Goal: Task Accomplishment & Management: Manage account settings

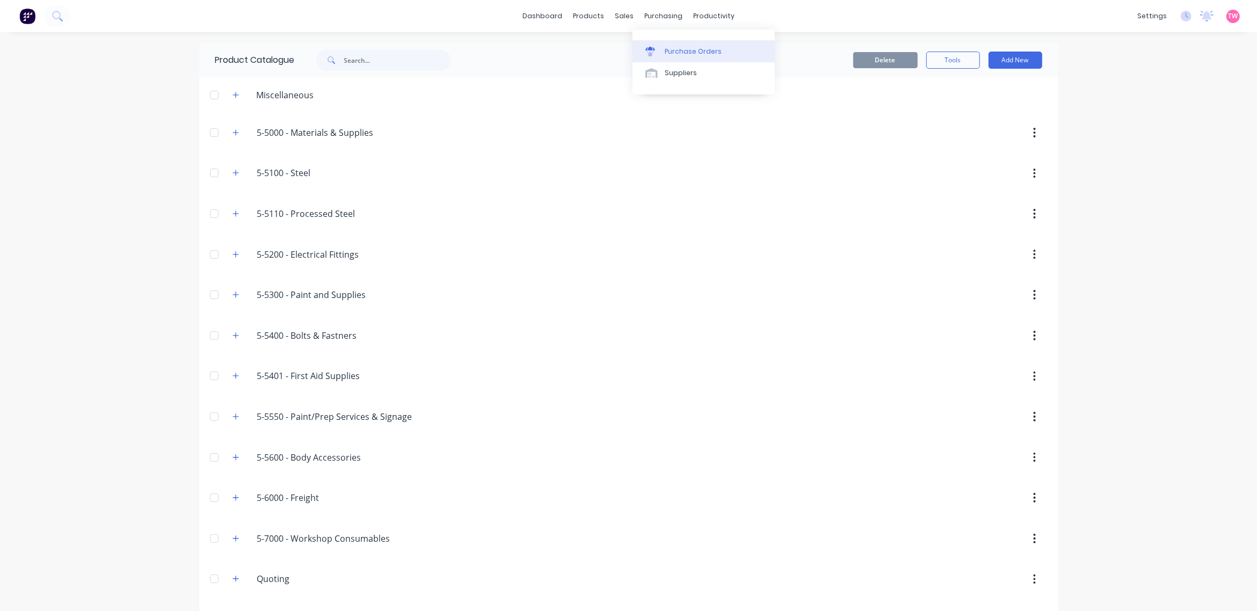
click at [682, 50] on div "Purchase Orders" at bounding box center [693, 52] width 57 height 10
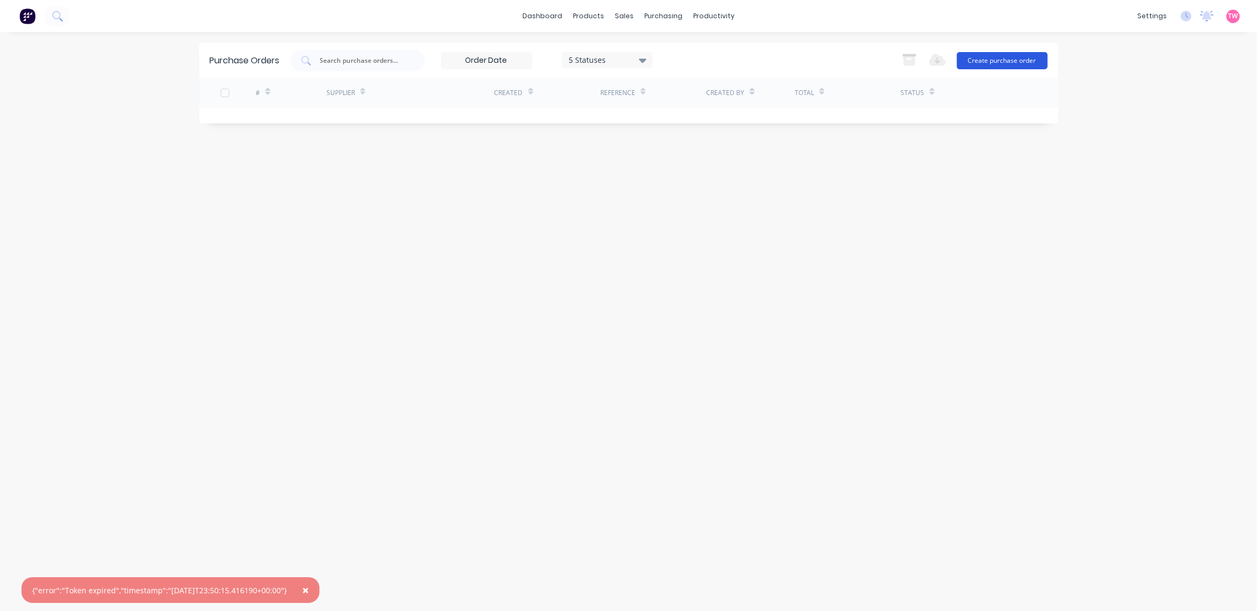
click at [1014, 60] on button "Create purchase order" at bounding box center [1002, 60] width 91 height 17
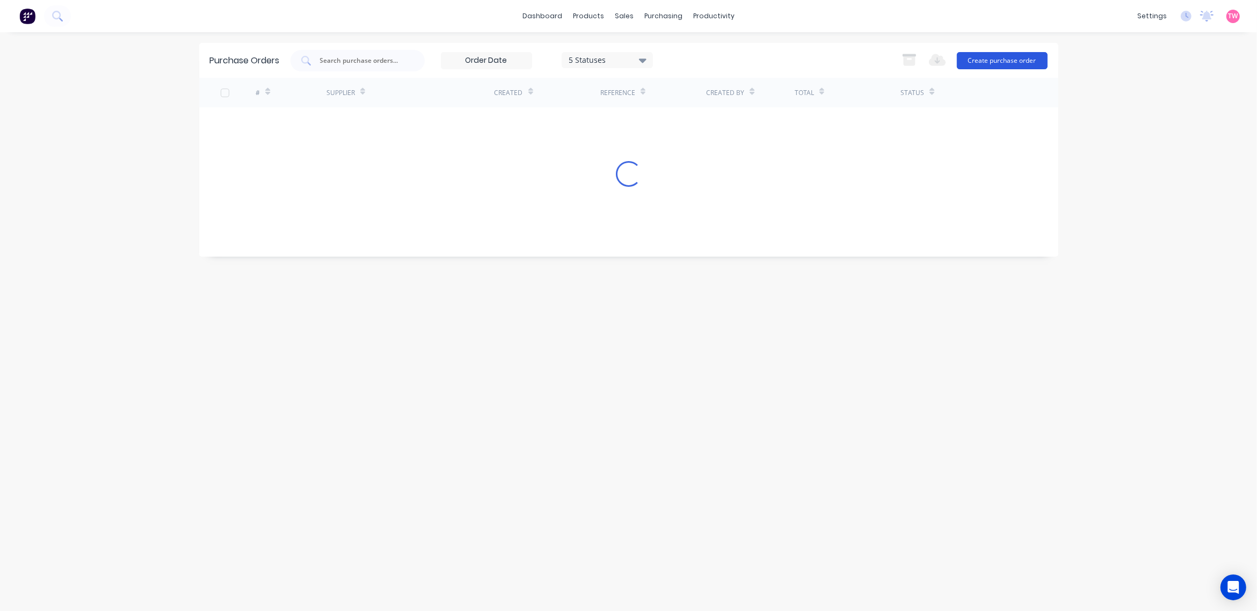
click at [1020, 61] on button "Create purchase order" at bounding box center [1002, 60] width 91 height 17
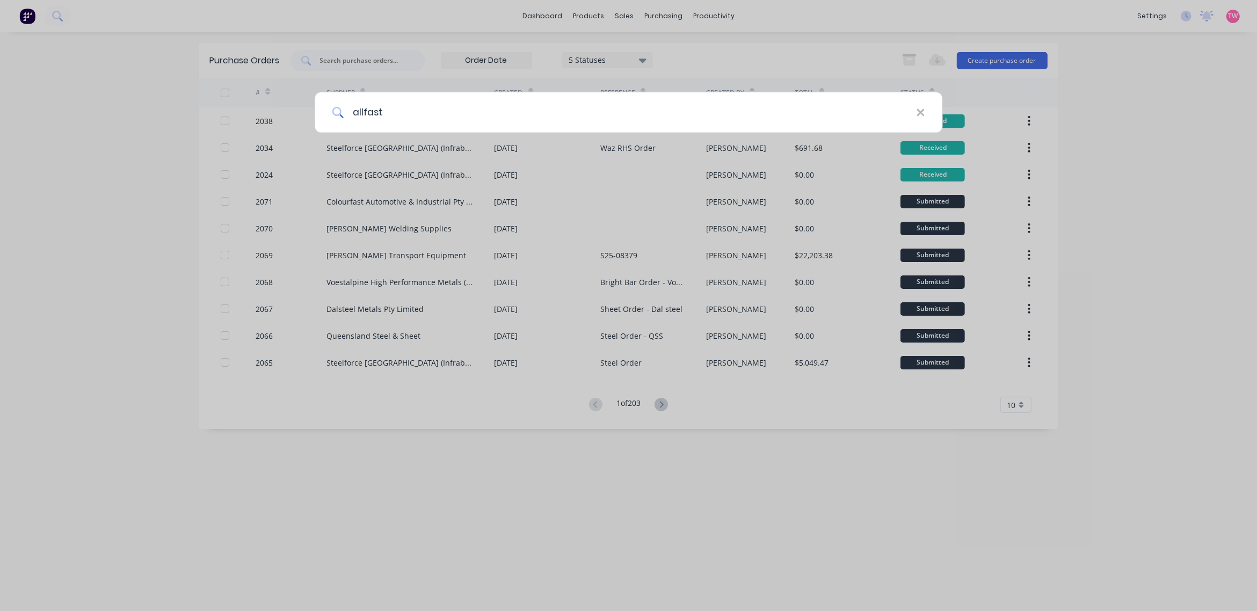
type input "allfast"
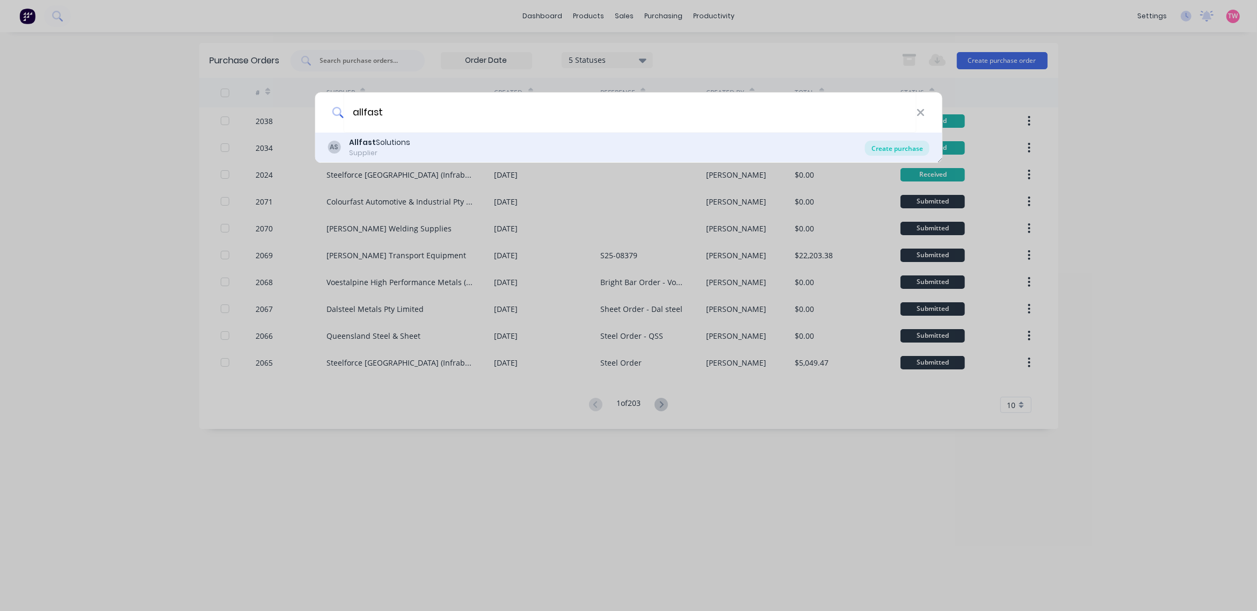
click at [891, 143] on div "Create purchase" at bounding box center [897, 148] width 64 height 15
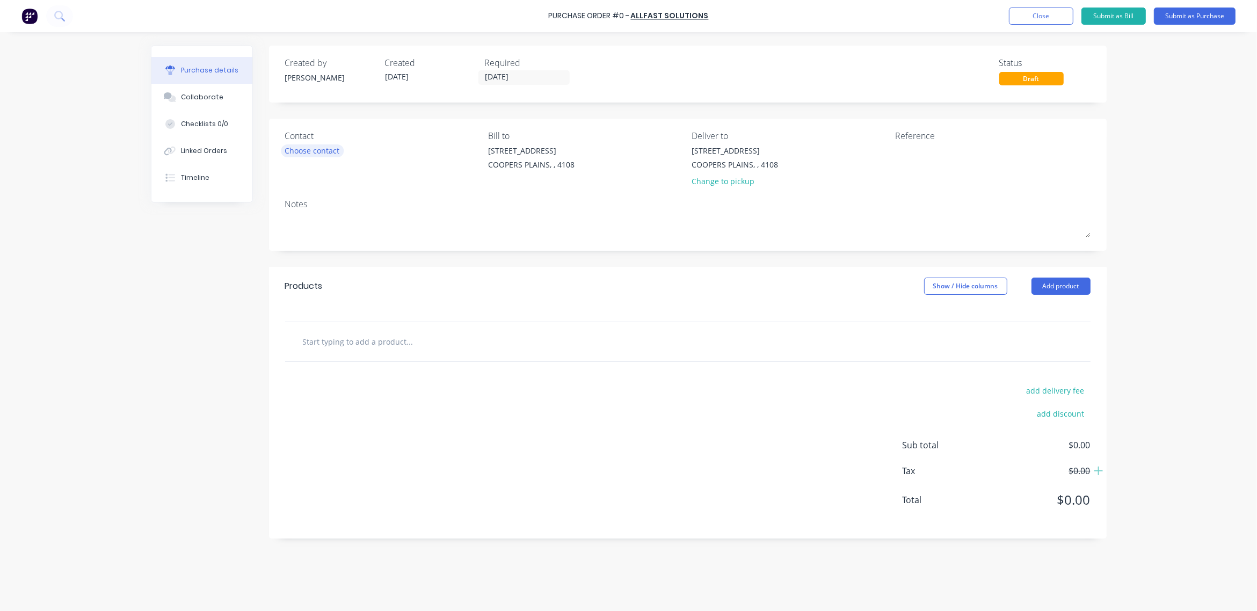
click at [294, 147] on div "Choose contact" at bounding box center [312, 150] width 55 height 11
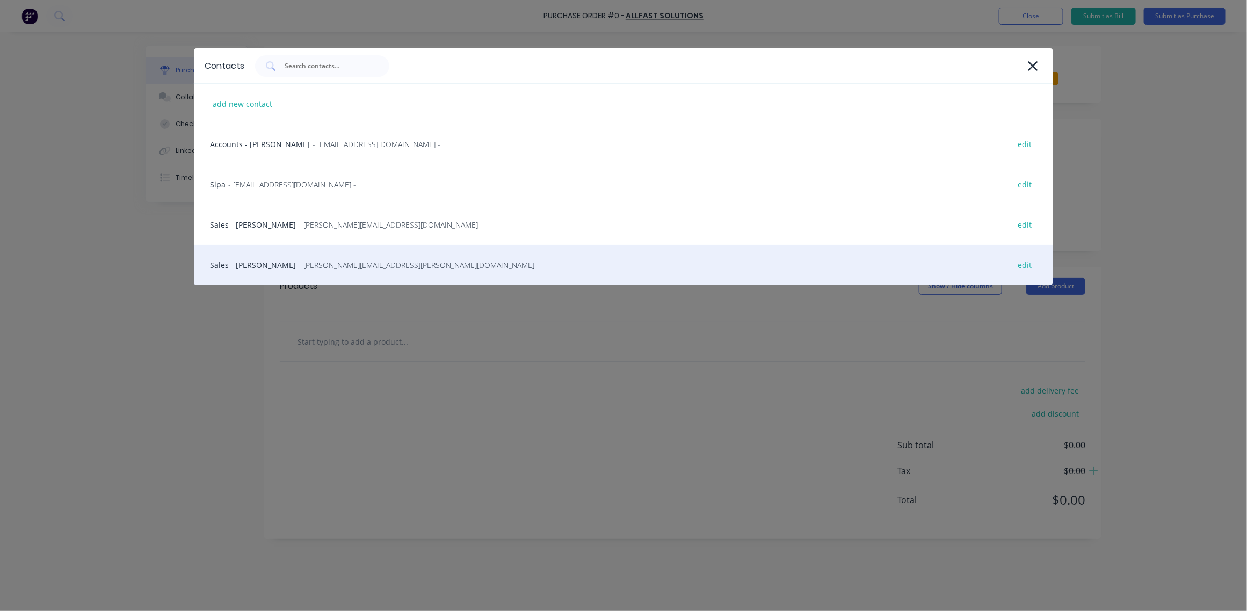
click at [259, 262] on div "Sales - [PERSON_NAME] - [PERSON_NAME][EMAIL_ADDRESS][PERSON_NAME][DOMAIN_NAME] …" at bounding box center [623, 265] width 859 height 40
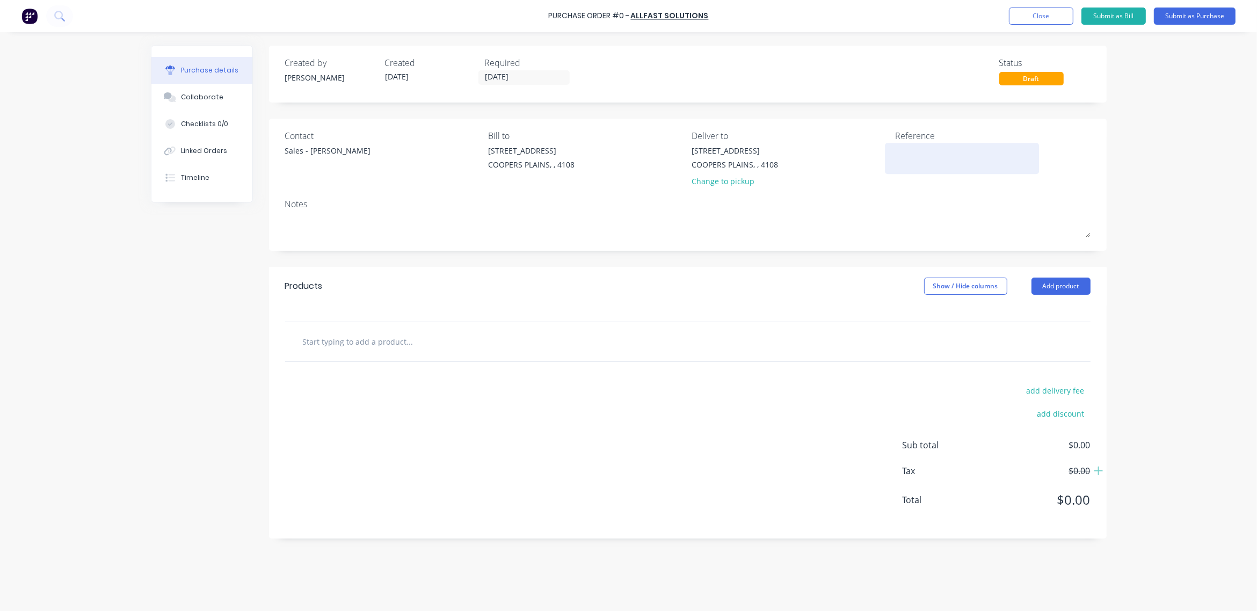
click at [937, 159] on textarea at bounding box center [962, 157] width 134 height 24
type textarea "x"
type textarea "B"
type textarea "x"
type textarea "Bo"
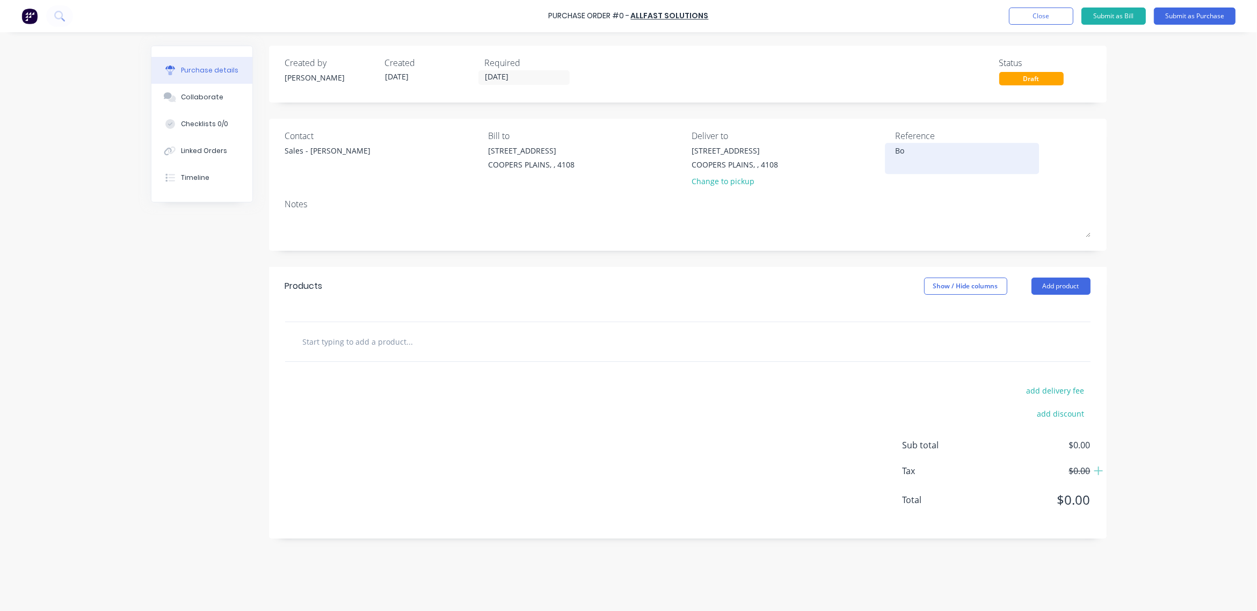
type textarea "x"
type textarea "Bol"
type textarea "x"
type textarea "Bolt"
type textarea "x"
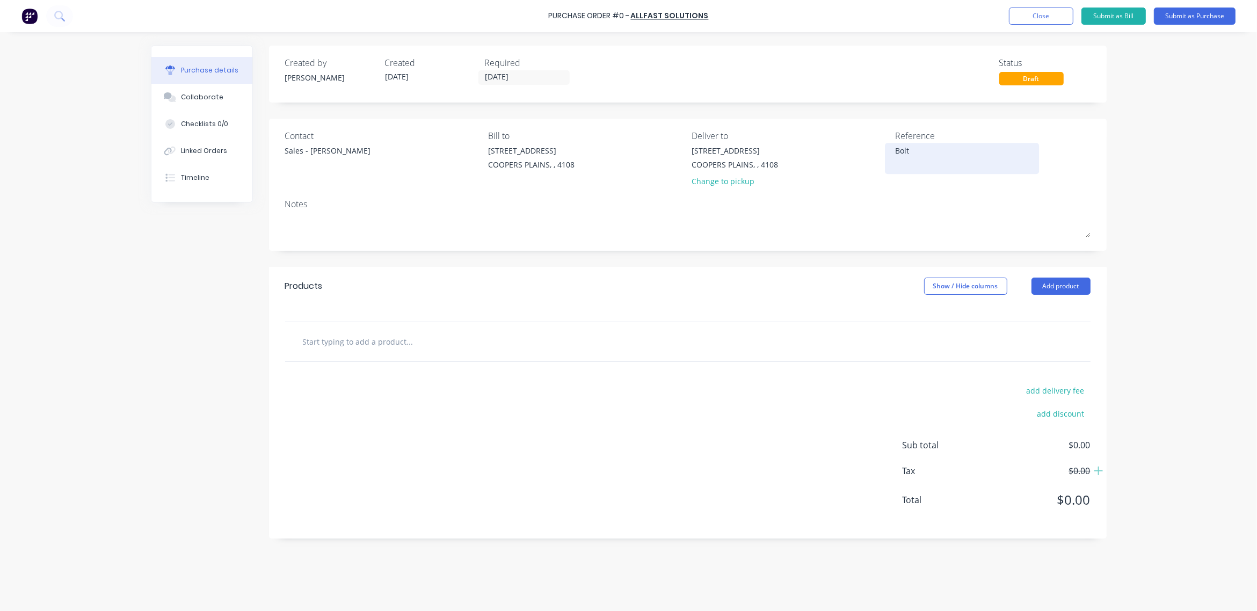
type textarea "Bolt"
type textarea "x"
type textarea "Bolt O"
type textarea "x"
type textarea "Bolt Or"
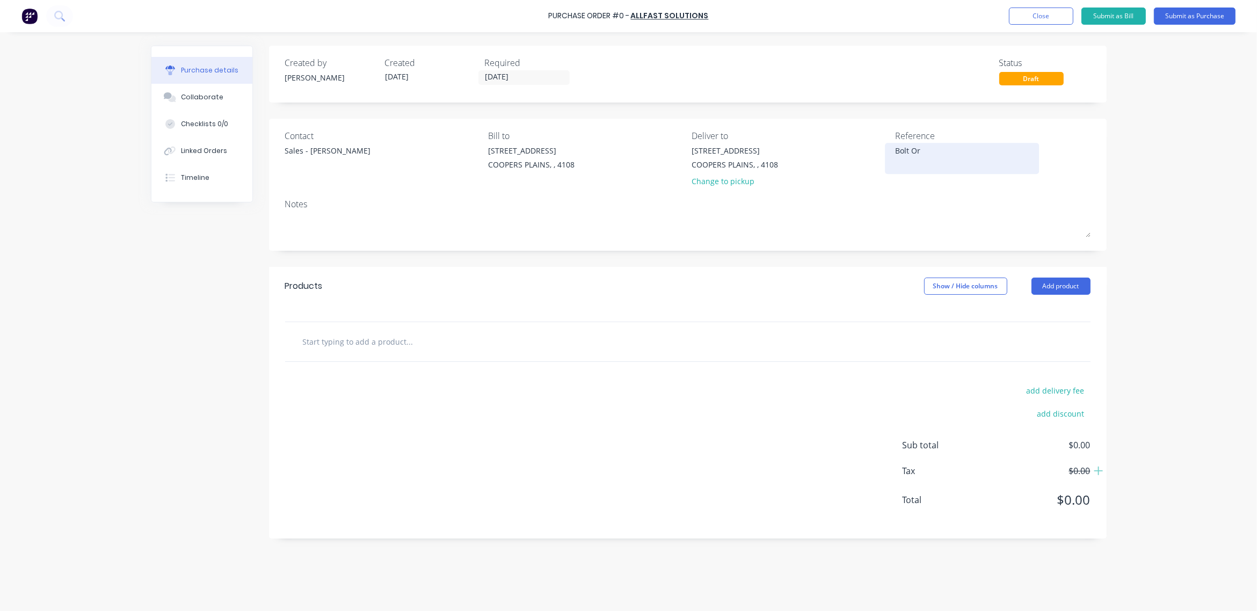
type textarea "x"
type textarea "Bolt Ord"
type textarea "x"
type textarea "Bolt Orde"
type textarea "x"
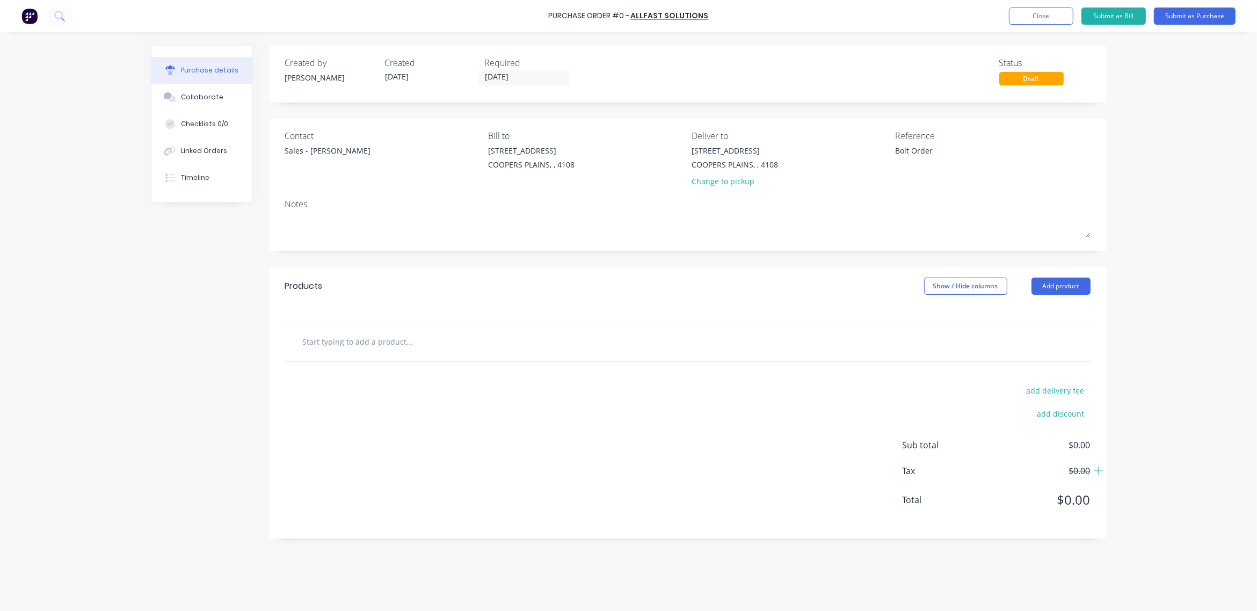
type textarea "Bolt Order"
type textarea "x"
type textarea "Bolt Order"
click at [434, 344] on input "text" at bounding box center [409, 341] width 215 height 21
type textarea "x"
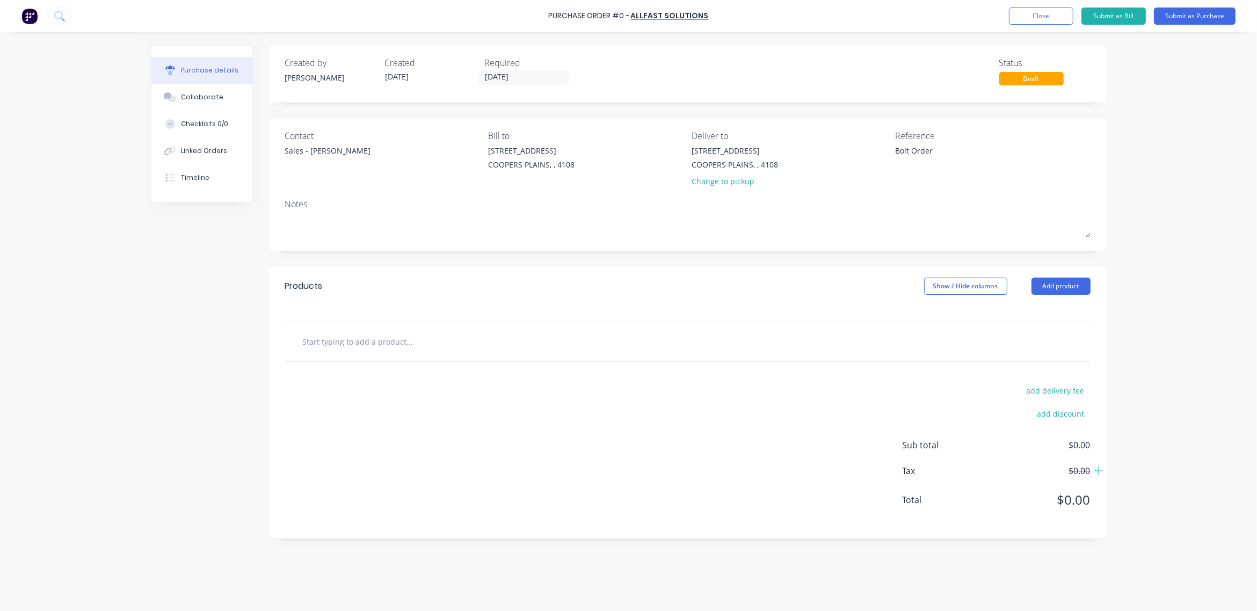
type input "C"
type textarea "x"
type input "CA"
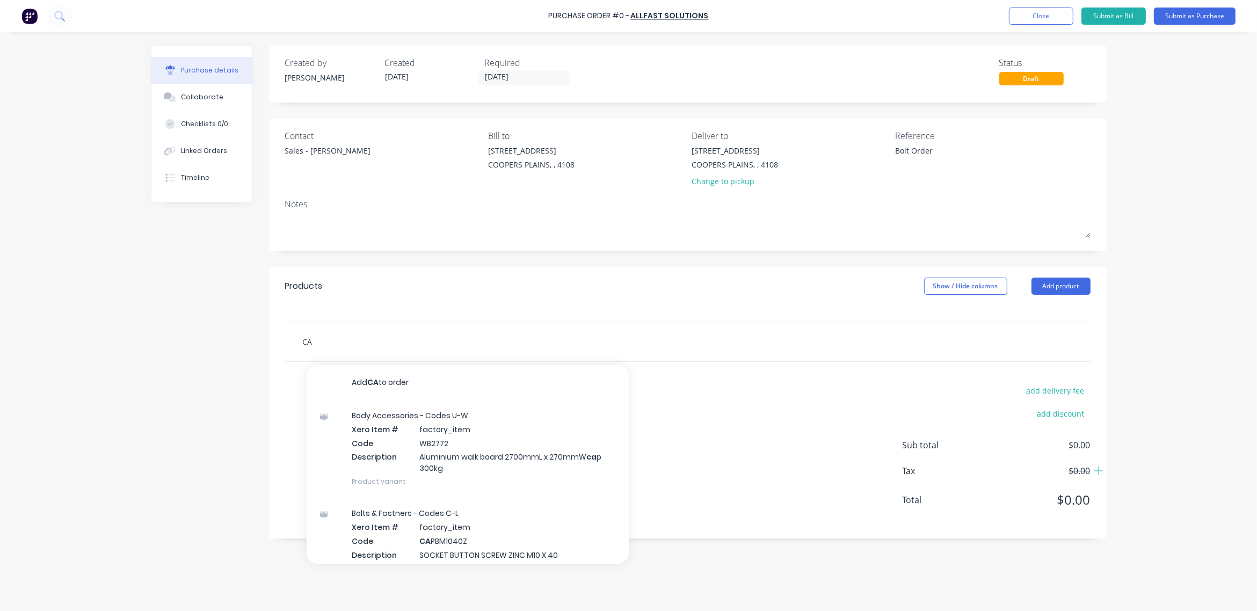
type textarea "x"
type input "CAP"
type textarea "x"
type input "CAPB"
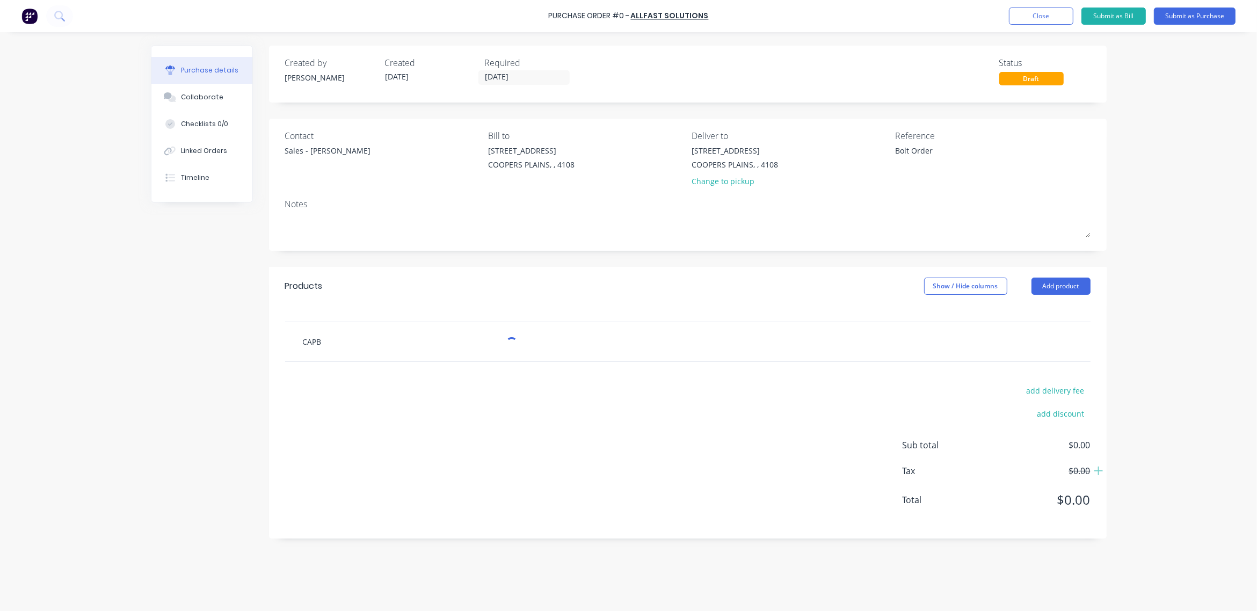
type textarea "x"
type input "CAPBM"
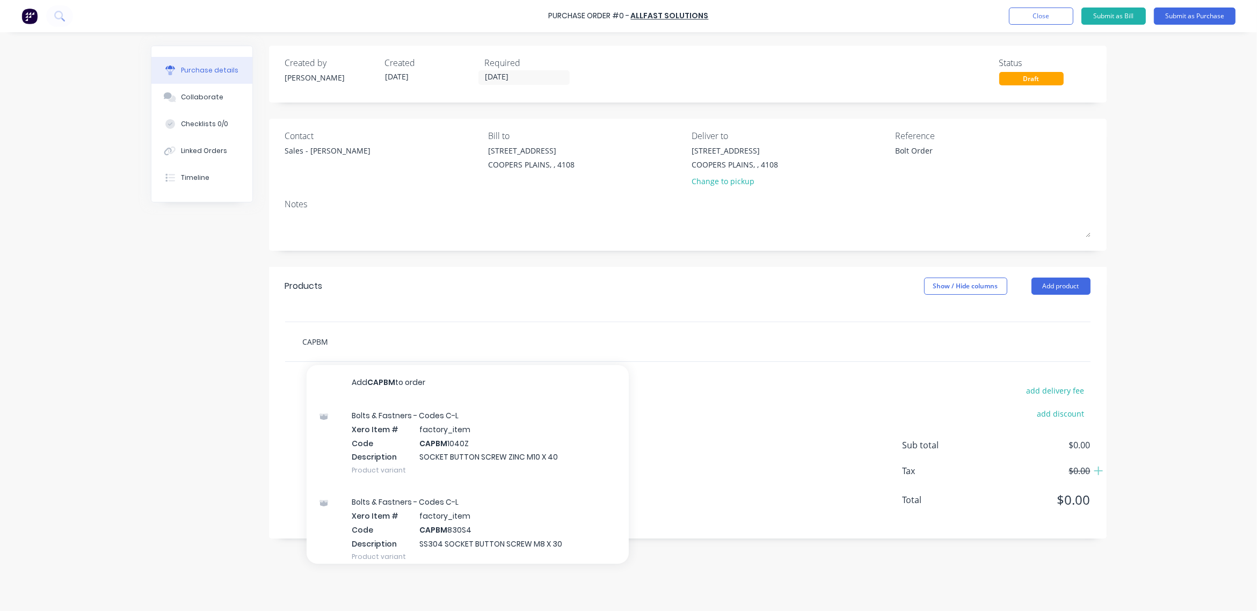
type textarea "x"
type input "CAPBM8"
type textarea "x"
type input "CAPBM81"
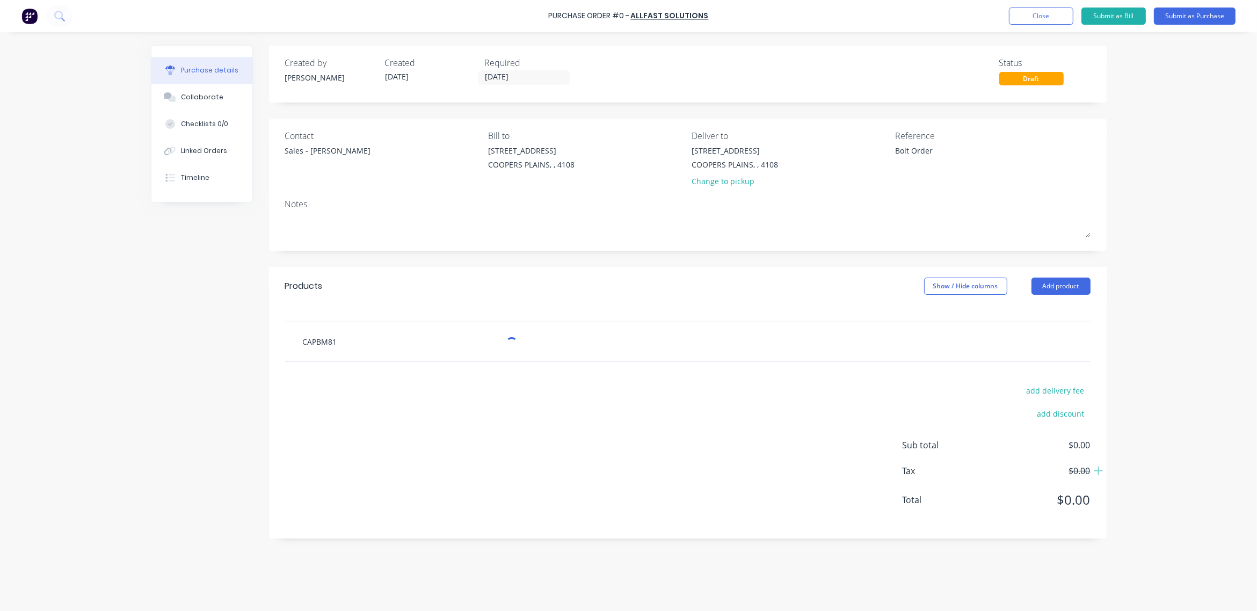
type textarea "x"
type input "CAPBM810"
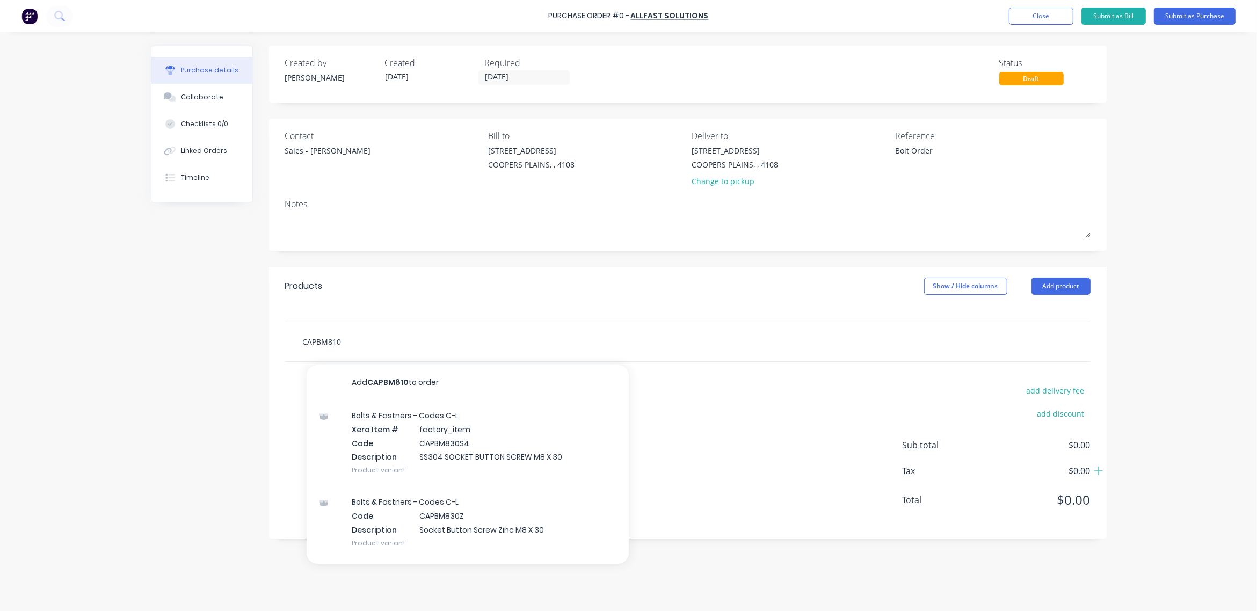
type textarea "x"
type input "CAPBM8100"
type textarea "x"
type input "CAPBM81002"
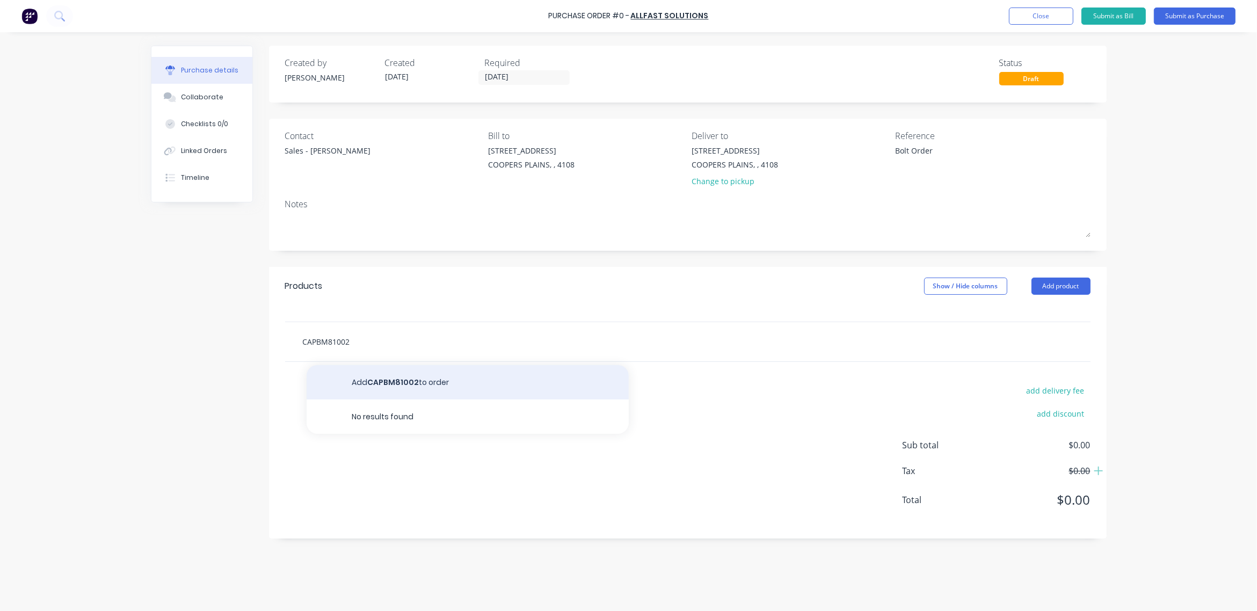
type textarea "x"
type input "CAPBM81002M"
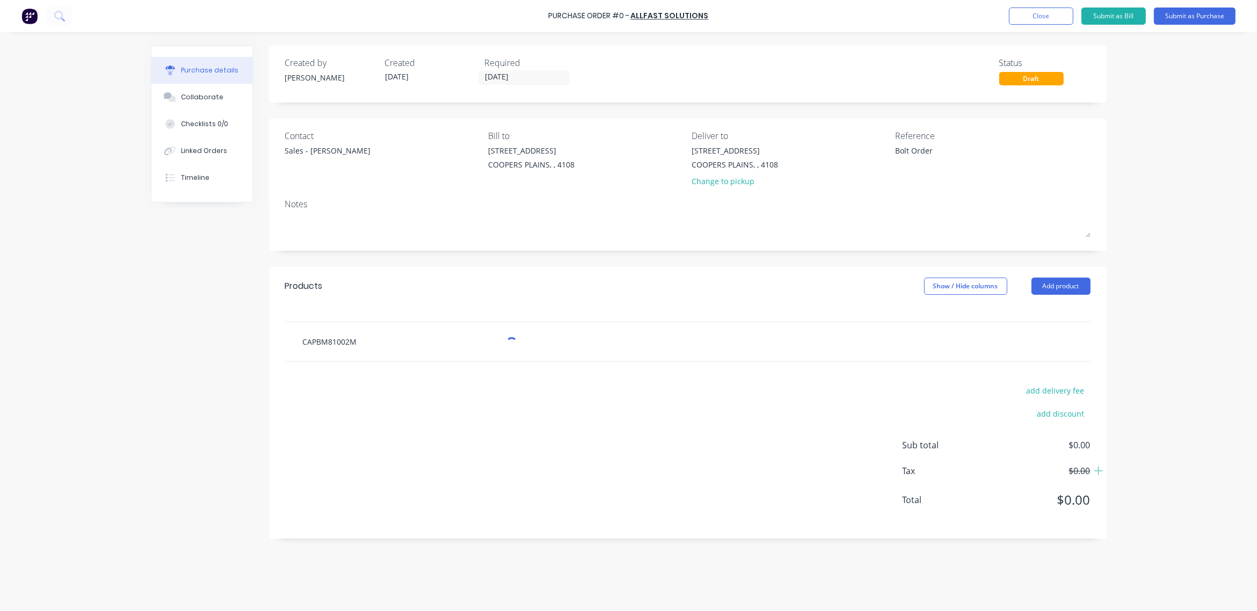
type textarea "x"
type input "CAPBM81002M8"
type textarea "x"
type input "CAPBM81002M"
type textarea "x"
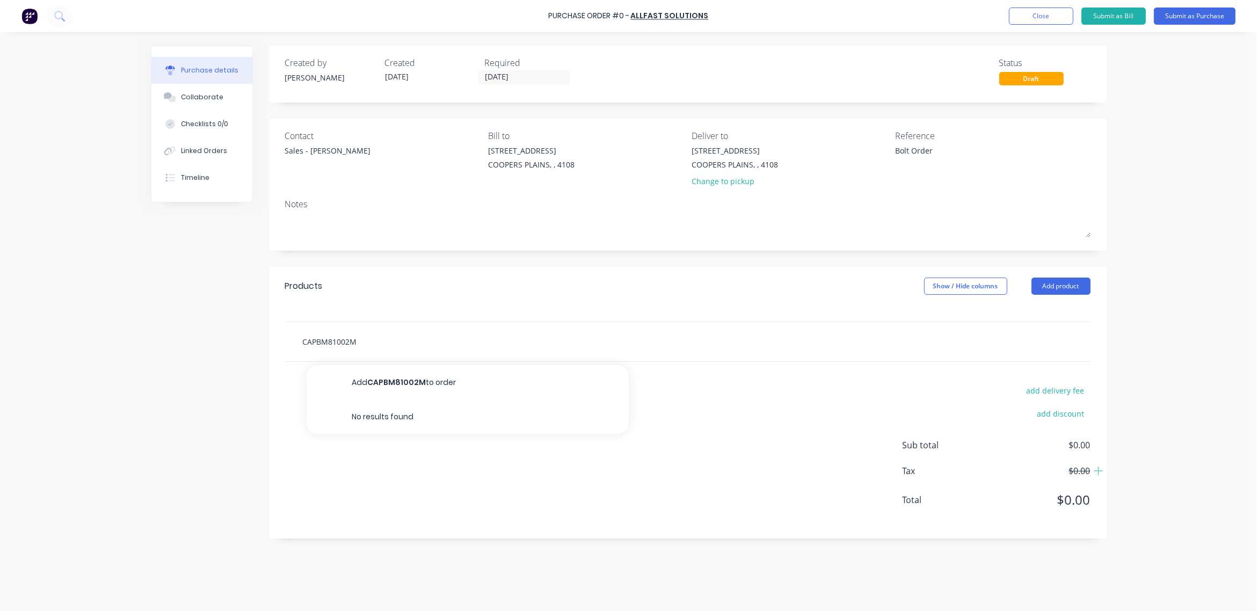
type input "CAPBM81002"
type textarea "x"
type input "CAPBM81002"
type textarea "x"
type input "CAPBM81002 M"
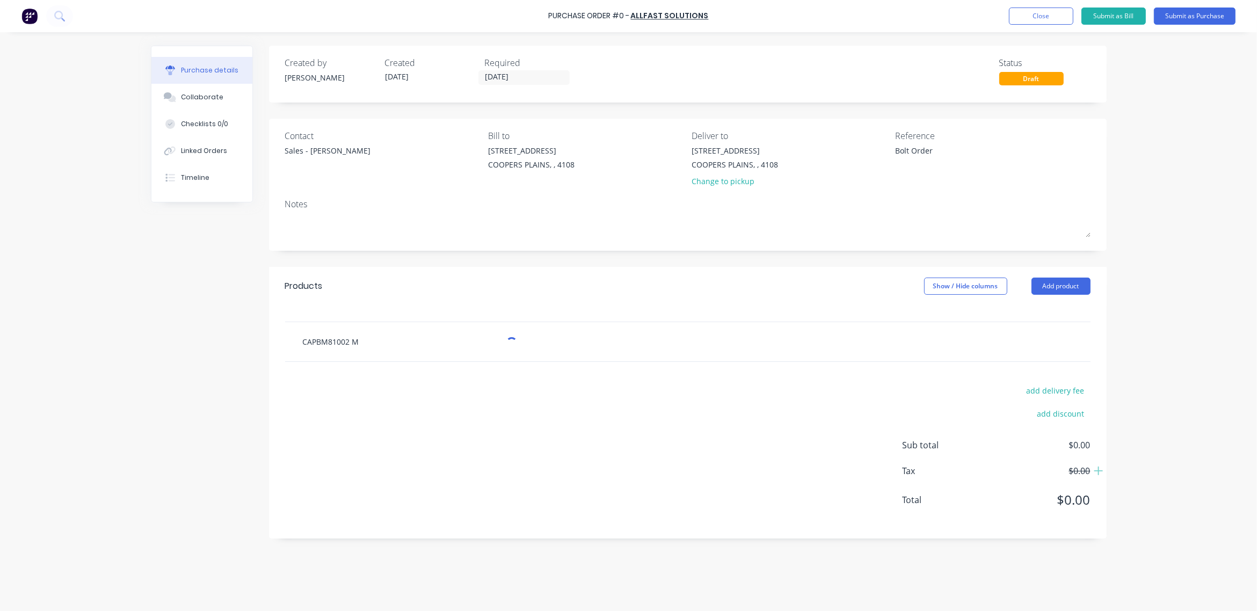
type textarea "x"
type input "CAPBM81002 M8"
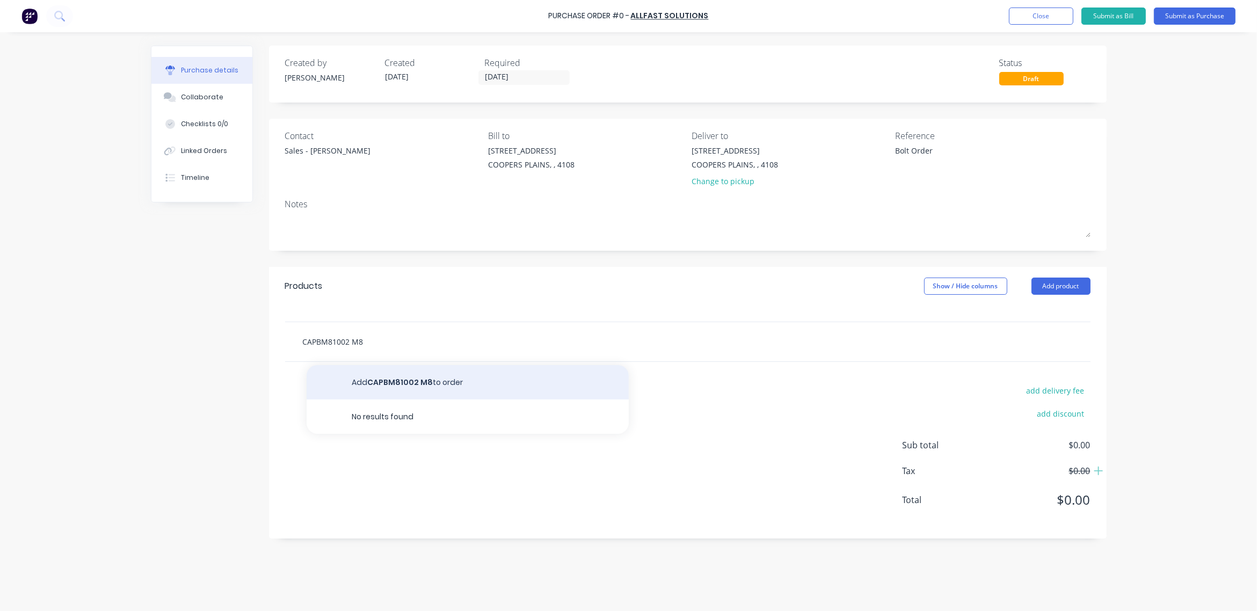
type textarea "x"
type input "CAPBM81002 M"
type textarea "x"
type input "CAPBM81002"
type textarea "x"
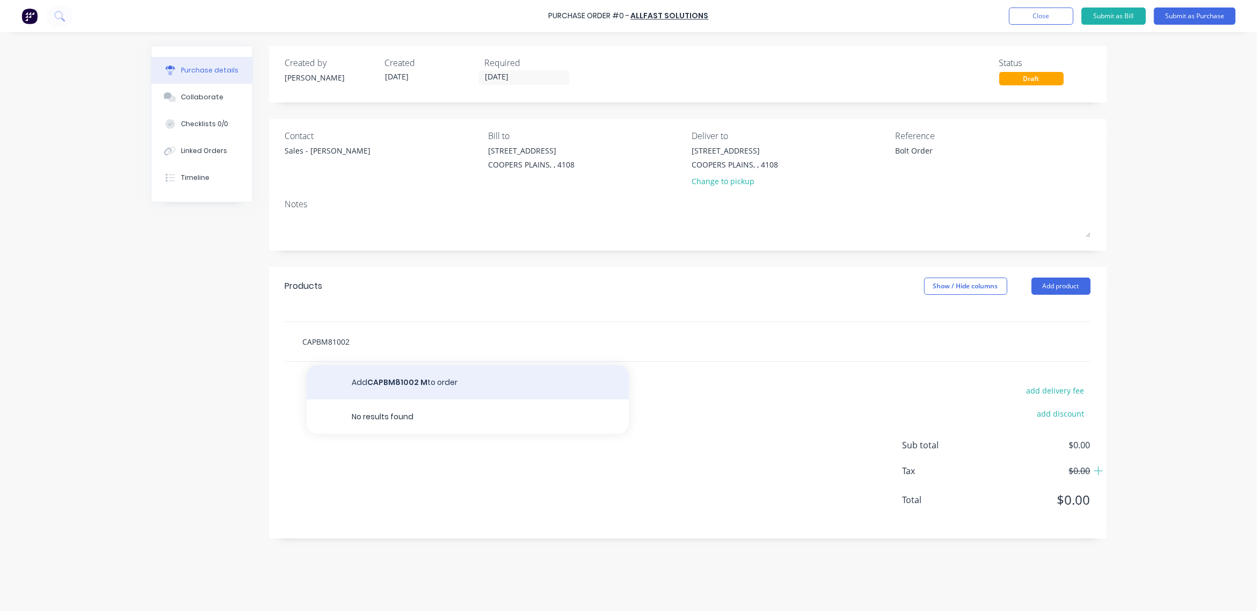
type input "CAPBM81002"
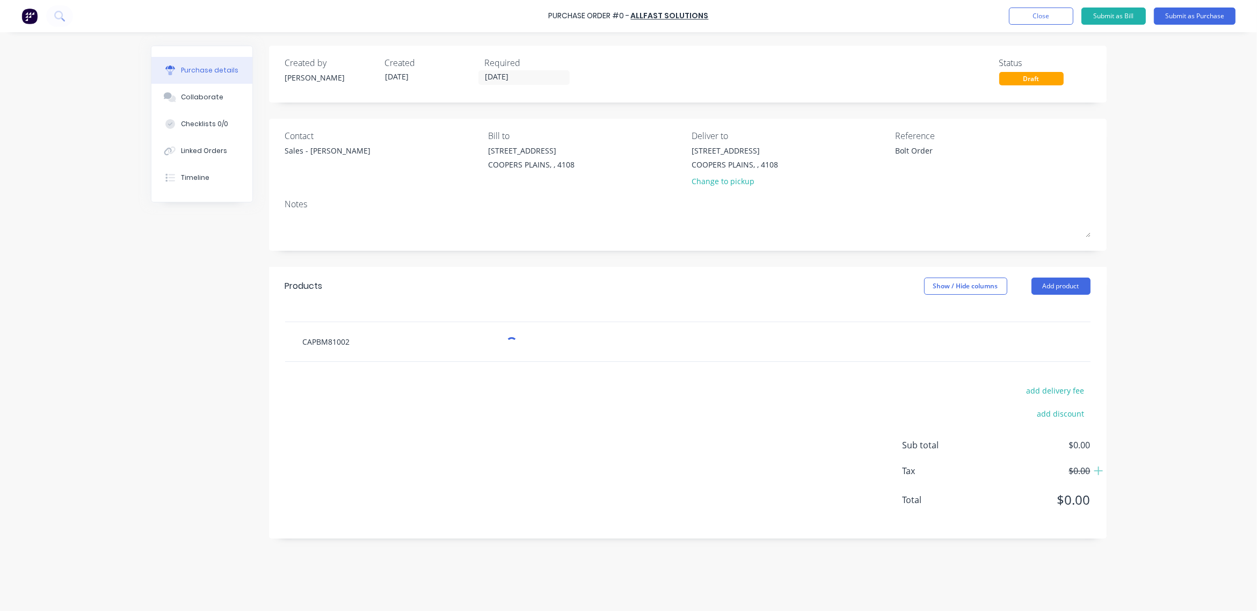
type textarea "x"
type input "CAPBM81002M"
type textarea "x"
type input "CAPBM81002M8"
type textarea "x"
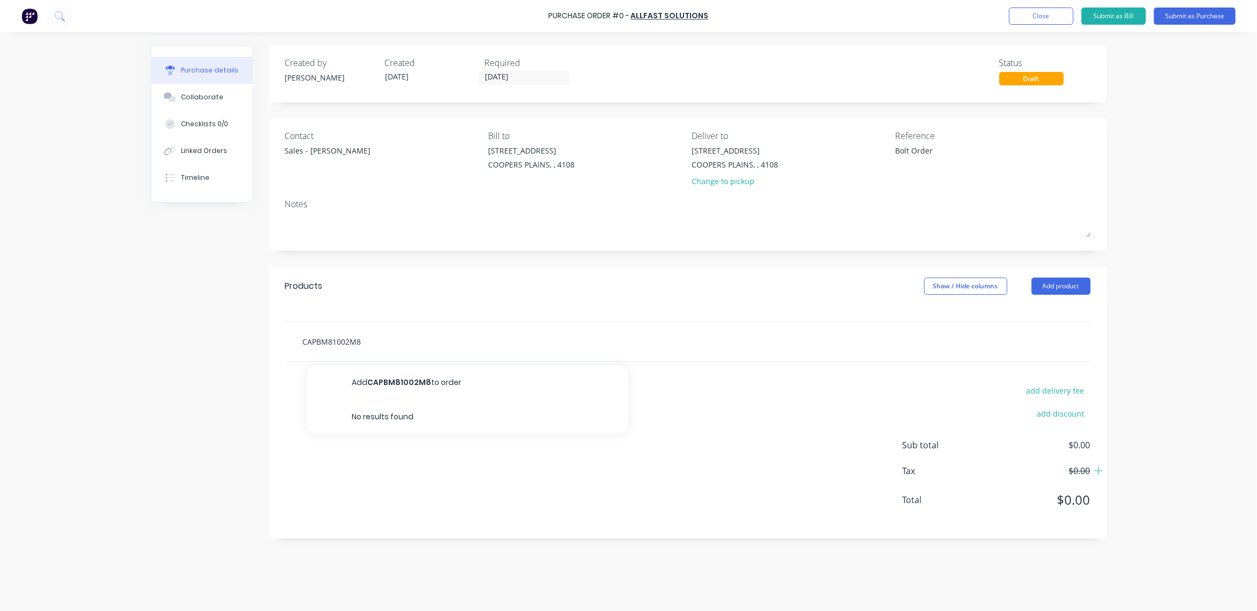
type input "CAPBM81002M"
type textarea "x"
type input "CAPBM81002"
type textarea "x"
type input "CAPBM81002"
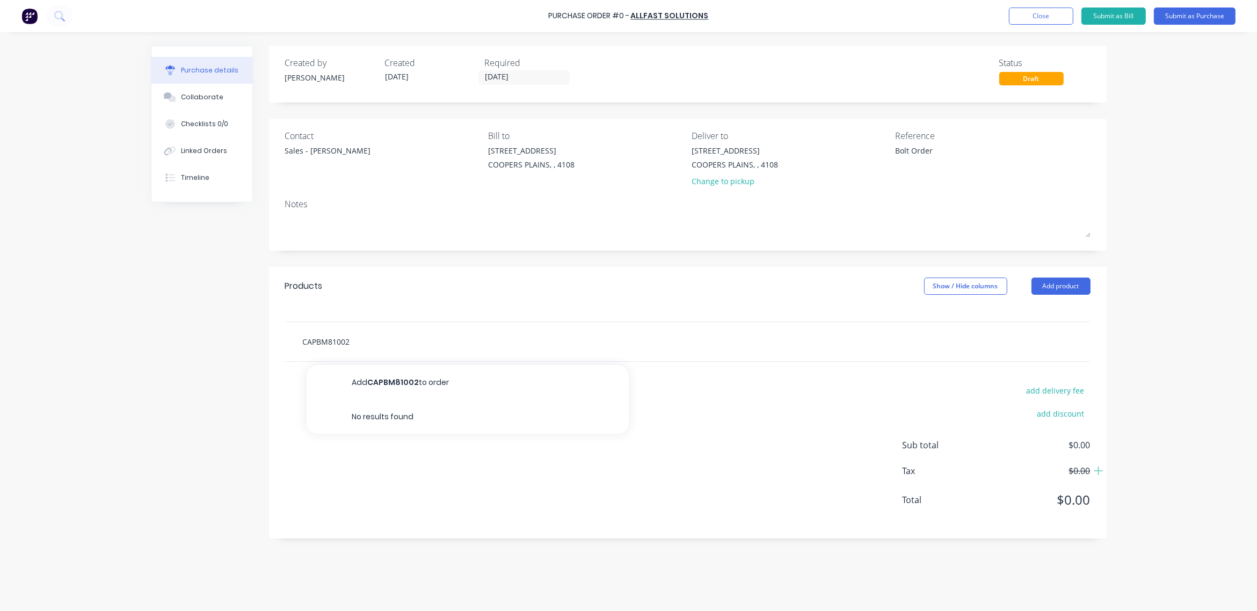
type textarea "x"
type input "CAPBM81002 M"
type textarea "x"
type input "CAPBM81002 M8"
type textarea "x"
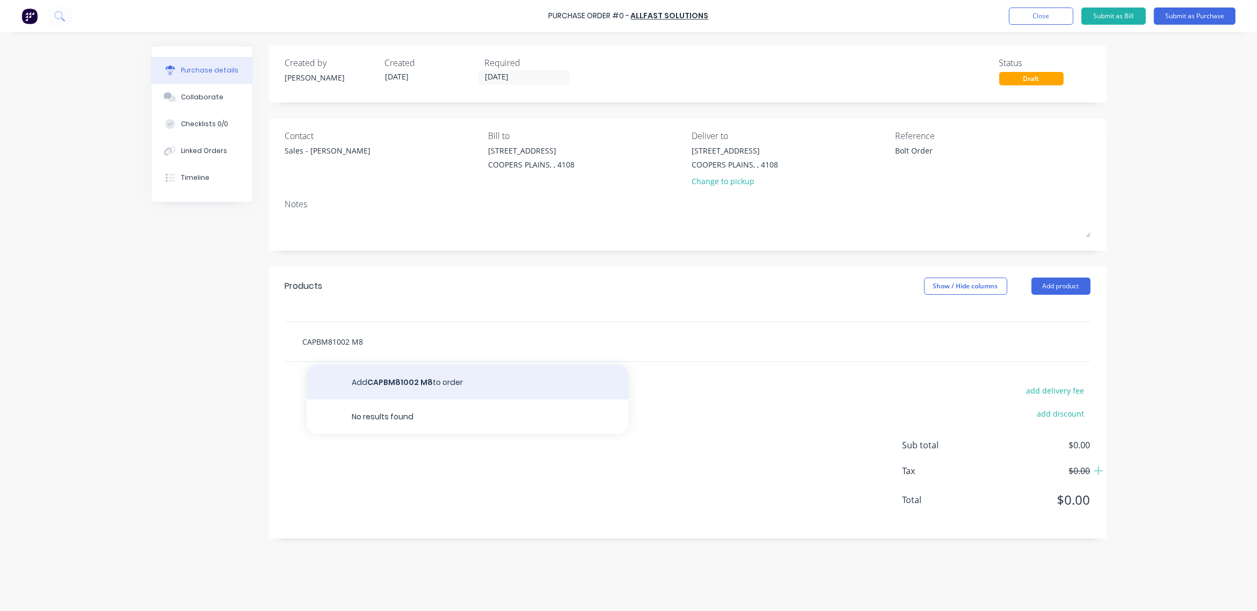
type input "CAPBM81002 M8"
click at [405, 373] on button "Add CAPBM81002 M8 to order" at bounding box center [468, 382] width 322 height 34
type textarea "x"
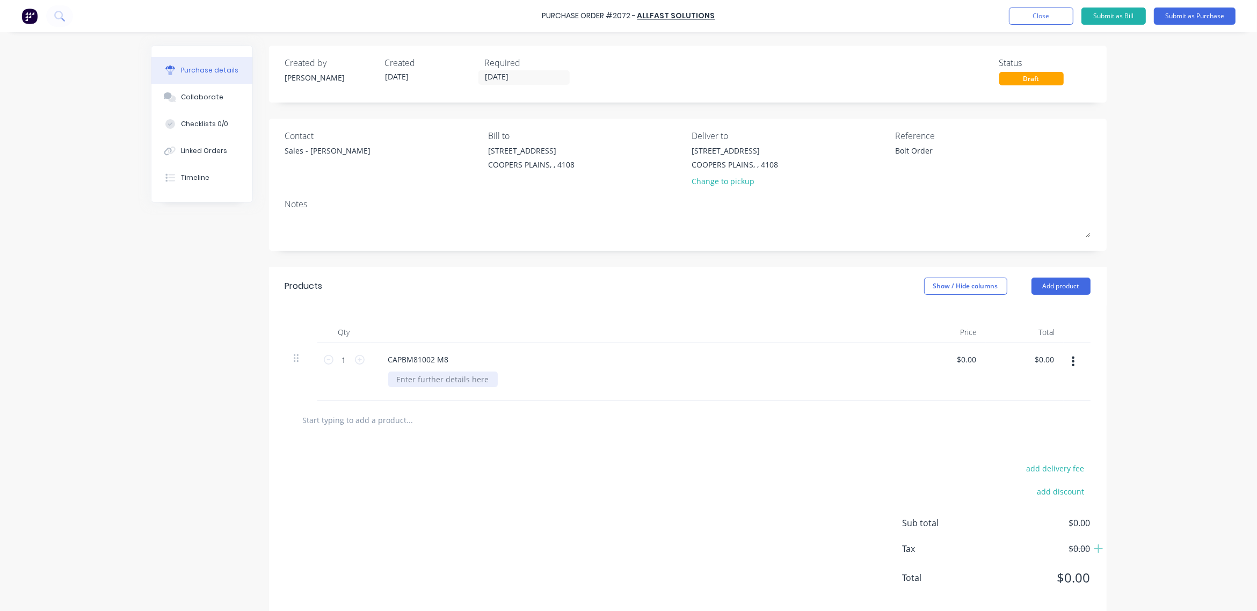
type textarea "x"
click at [447, 381] on div at bounding box center [443, 380] width 110 height 16
click at [337, 359] on input "1" at bounding box center [343, 360] width 21 height 16
type textarea "x"
type input "10"
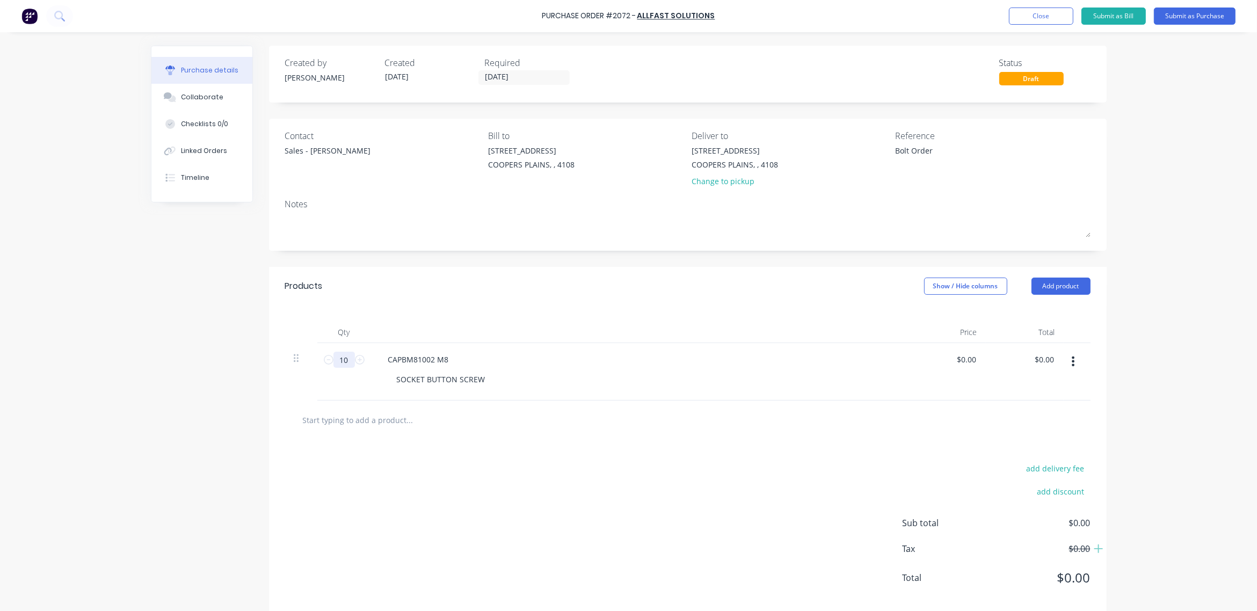
type textarea "x"
type input "100"
type textarea "x"
type input "100"
click at [447, 355] on div "CAPBM81002 M8" at bounding box center [419, 360] width 78 height 16
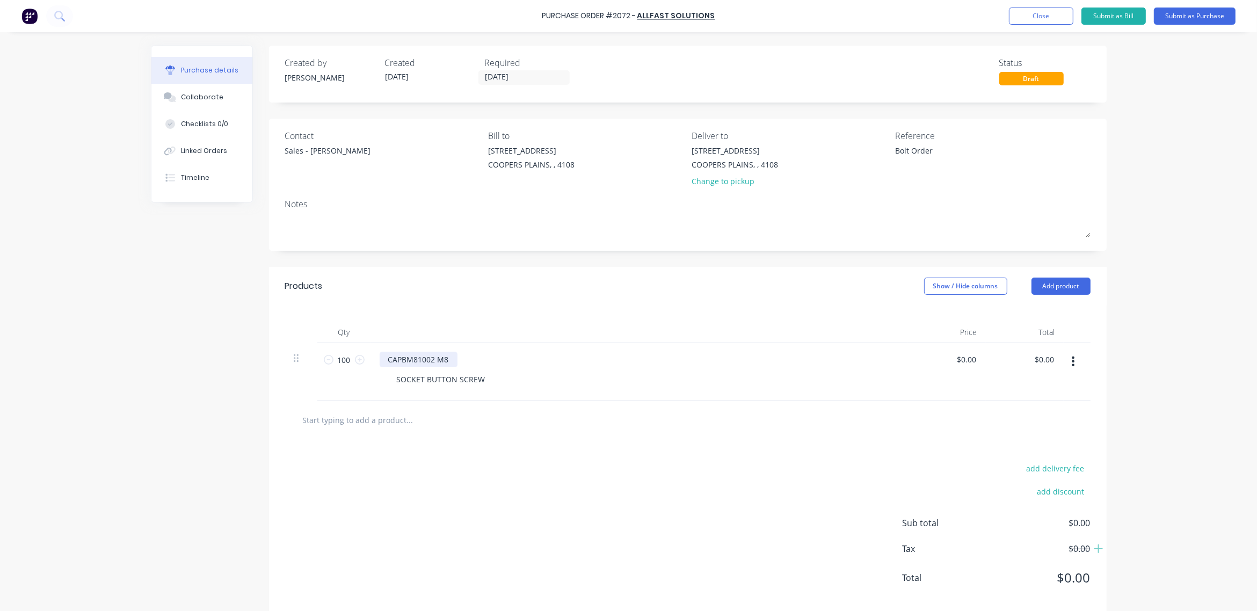
type textarea "x"
drag, startPoint x: 447, startPoint y: 355, endPoint x: 428, endPoint y: 355, distance: 18.8
click at [428, 355] on div "CAPBM81002 M8" at bounding box center [419, 360] width 78 height 16
type textarea "x"
click at [342, 361] on input "100" at bounding box center [343, 360] width 21 height 16
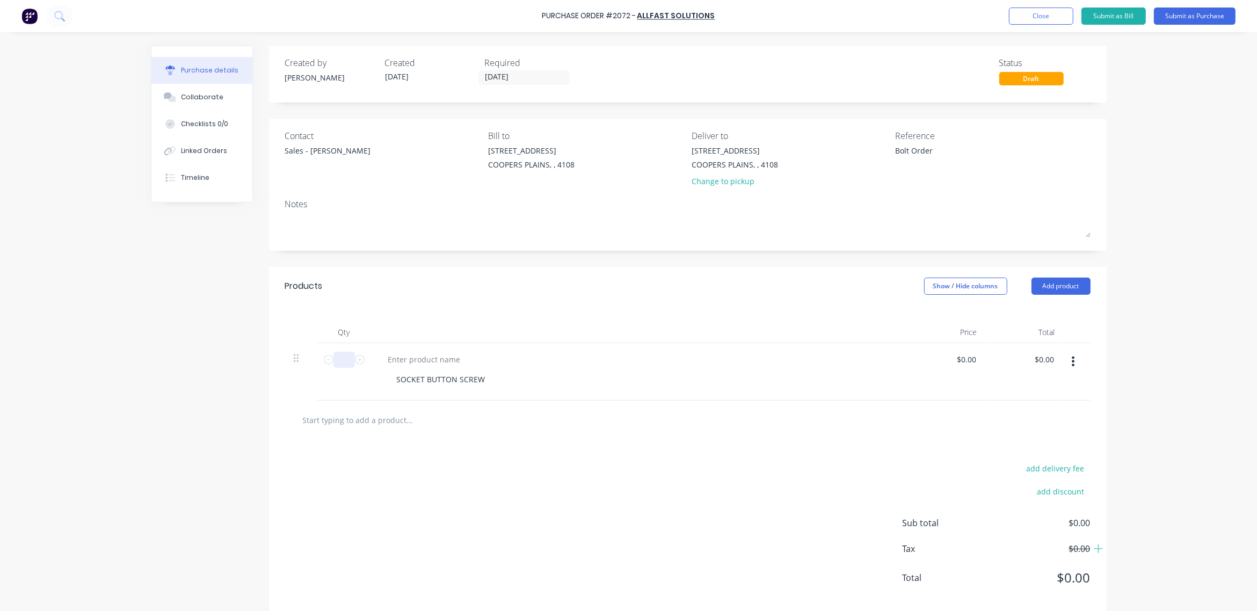
type textarea "x"
type input "1"
type textarea "x"
type input "1"
click at [482, 379] on div "SOCKET BUTTON SCREW" at bounding box center [441, 380] width 106 height 16
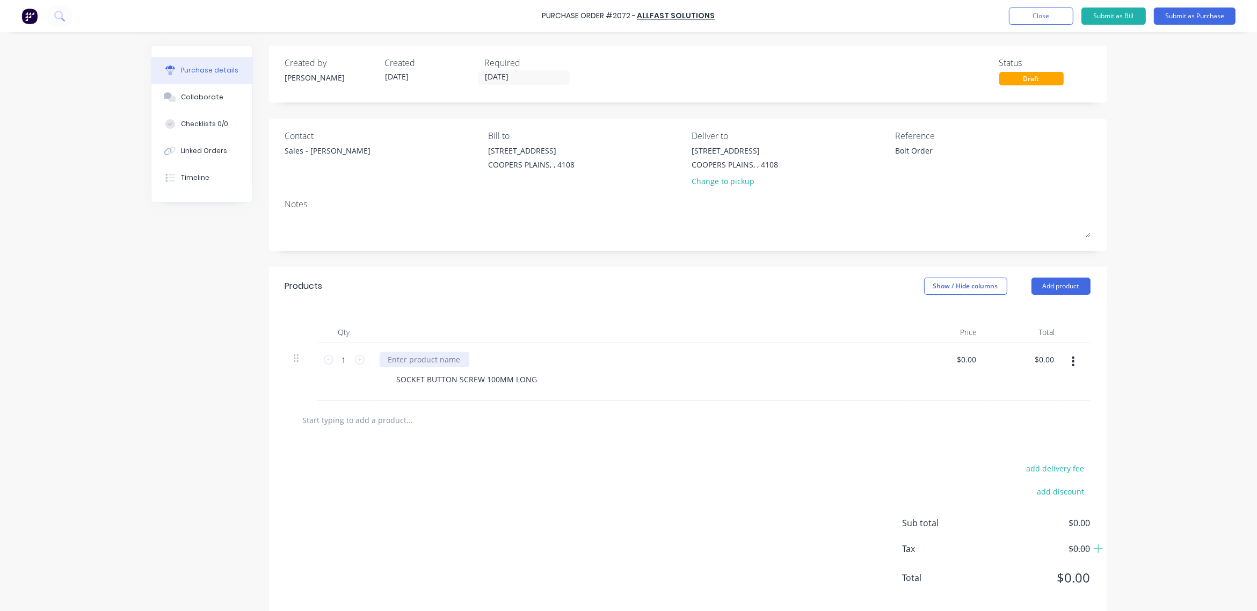
click at [431, 358] on div at bounding box center [425, 360] width 90 height 16
click at [402, 427] on input "text" at bounding box center [409, 419] width 215 height 21
type textarea "x"
type input "N"
type textarea "x"
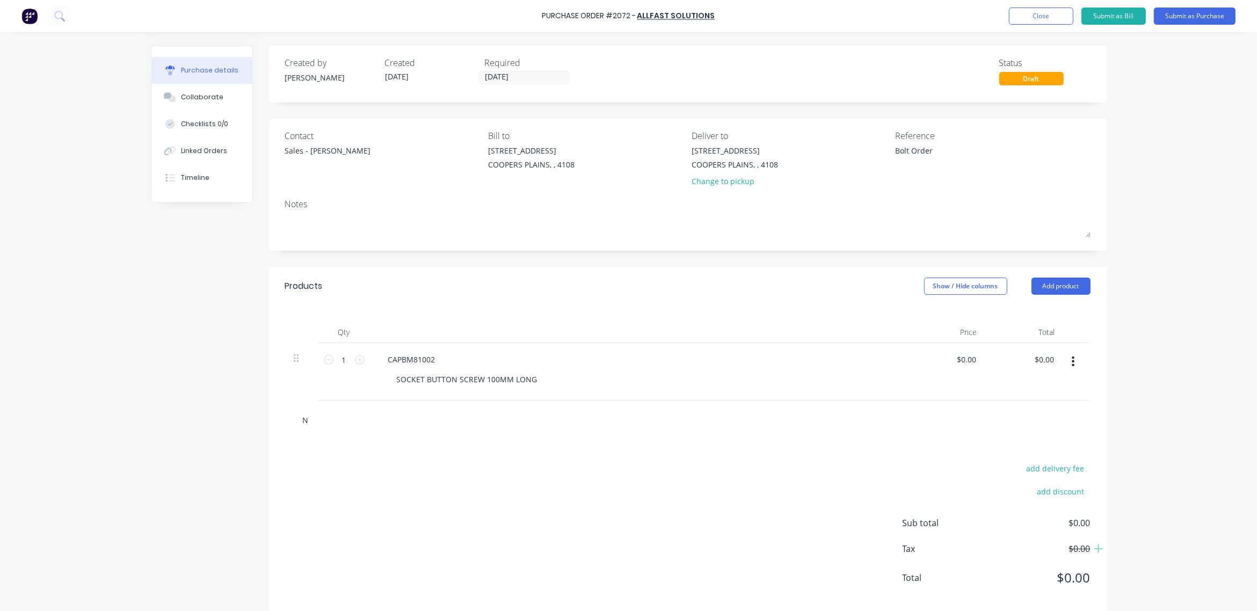
type input "No"
type textarea "x"
type input "Not"
type textarea "x"
type input "Not"
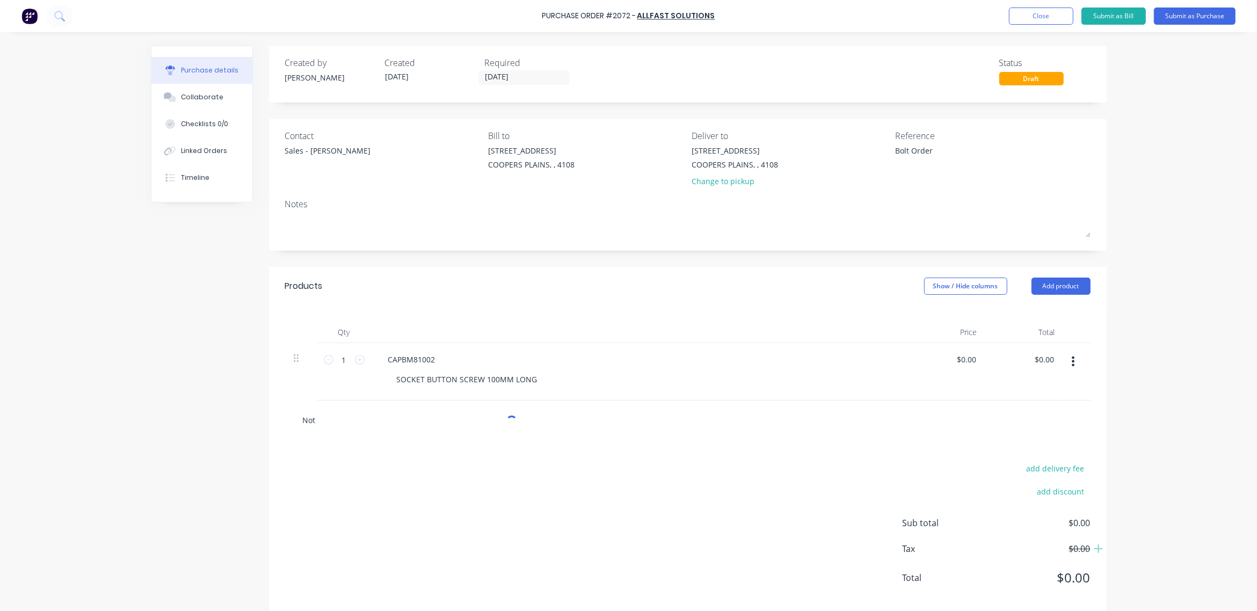
type textarea "x"
type input "Not s"
type textarea "x"
type input "Not su"
type textarea "x"
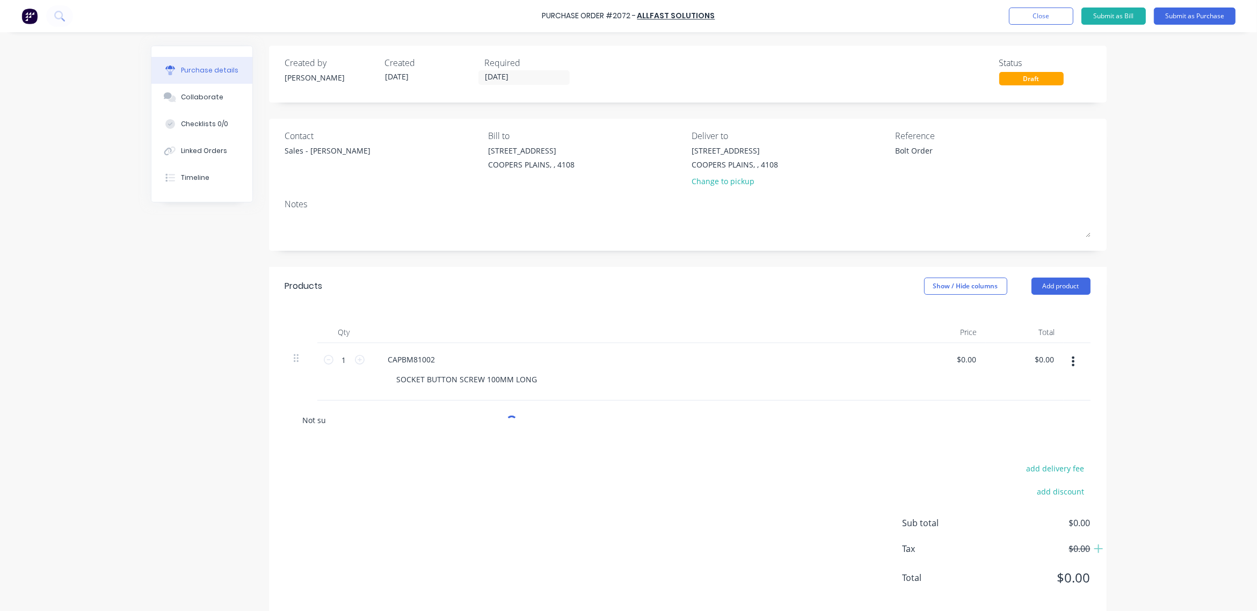
type input "Not sur"
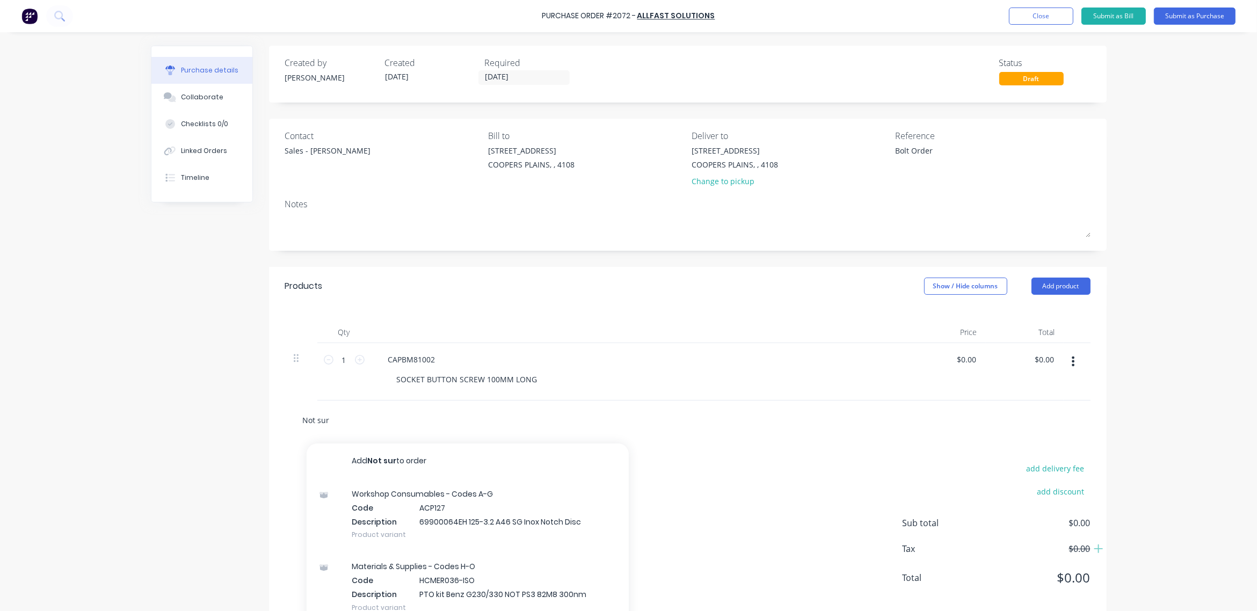
type textarea "x"
type input "Not sure"
type textarea "x"
type input "Not sure"
type textarea "x"
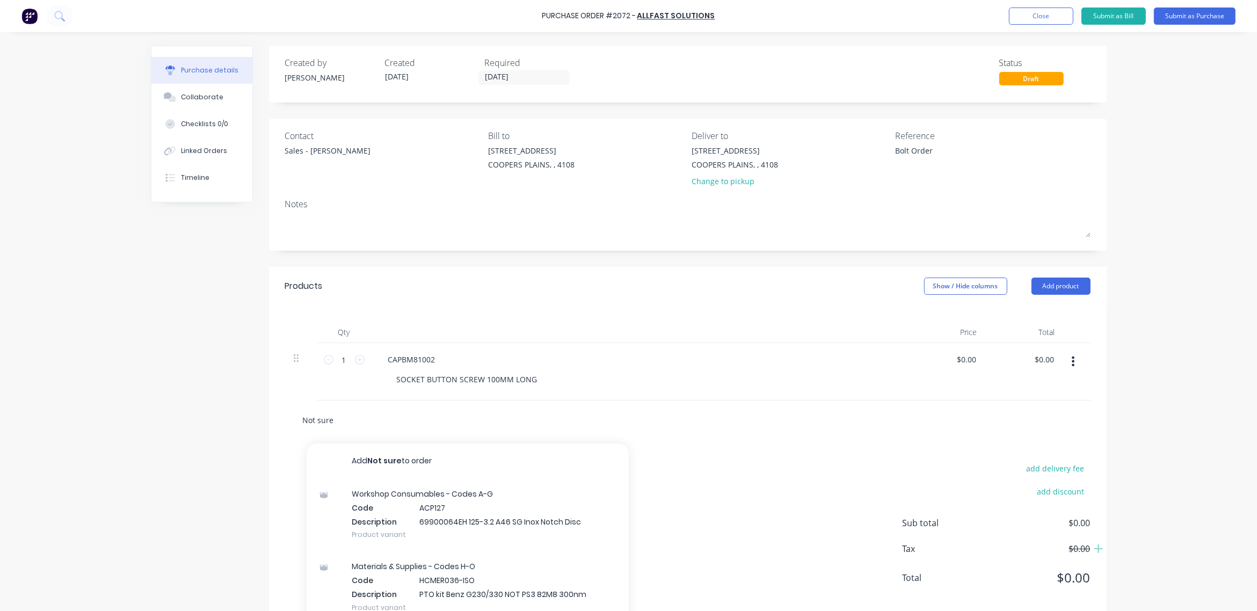
type input "Not sure i"
type textarea "x"
type input "Not sure if"
type textarea "x"
type input "Not sure if"
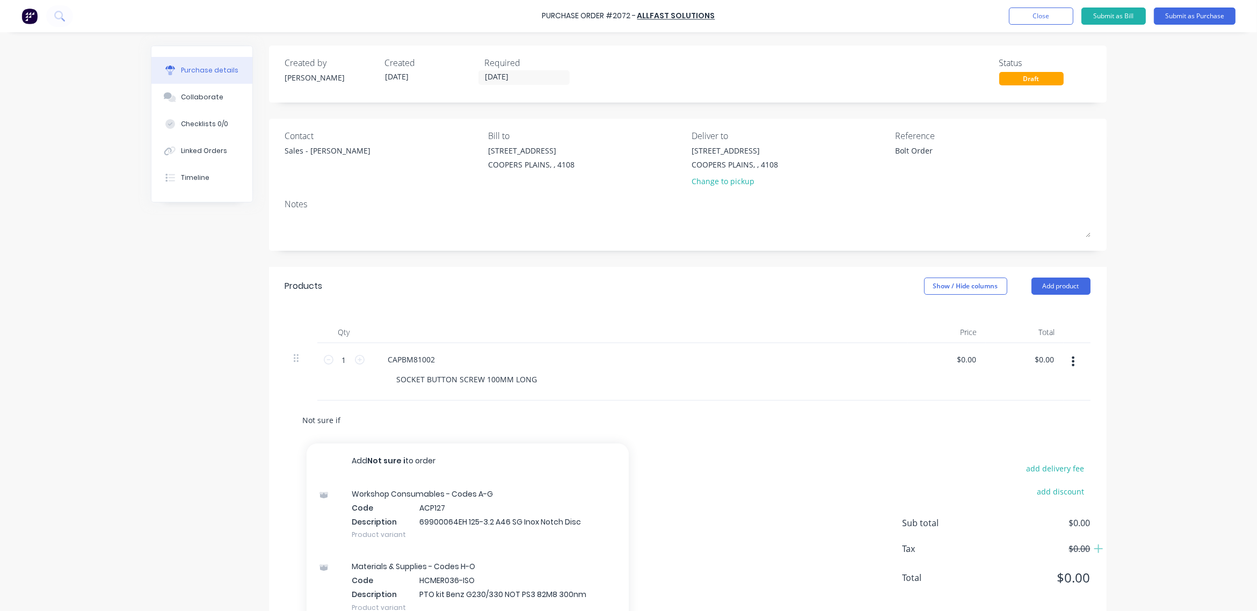
type textarea "x"
type input "Not sure if t"
type textarea "x"
type input "Not sure if th"
type textarea "x"
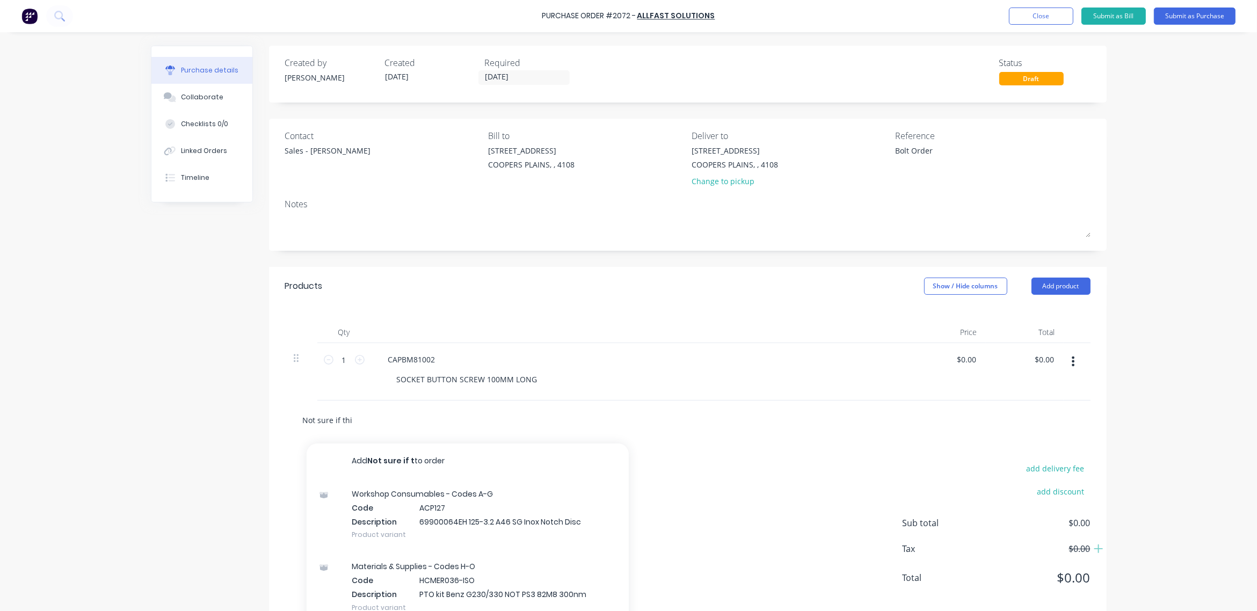
type input "Not sure if this"
type textarea "x"
type input "Not sure if this i"
type textarea "x"
type input "Not sure if this is"
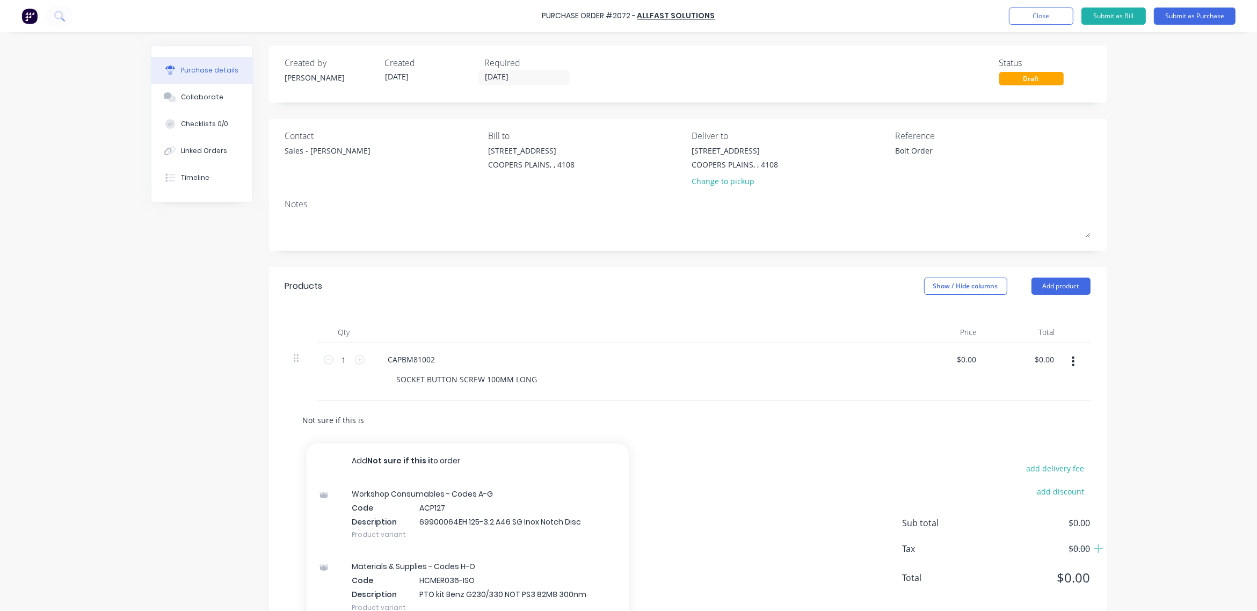
type textarea "x"
type input "Not sure if this is"
type textarea "x"
type input "Not sure if this is t"
type textarea "x"
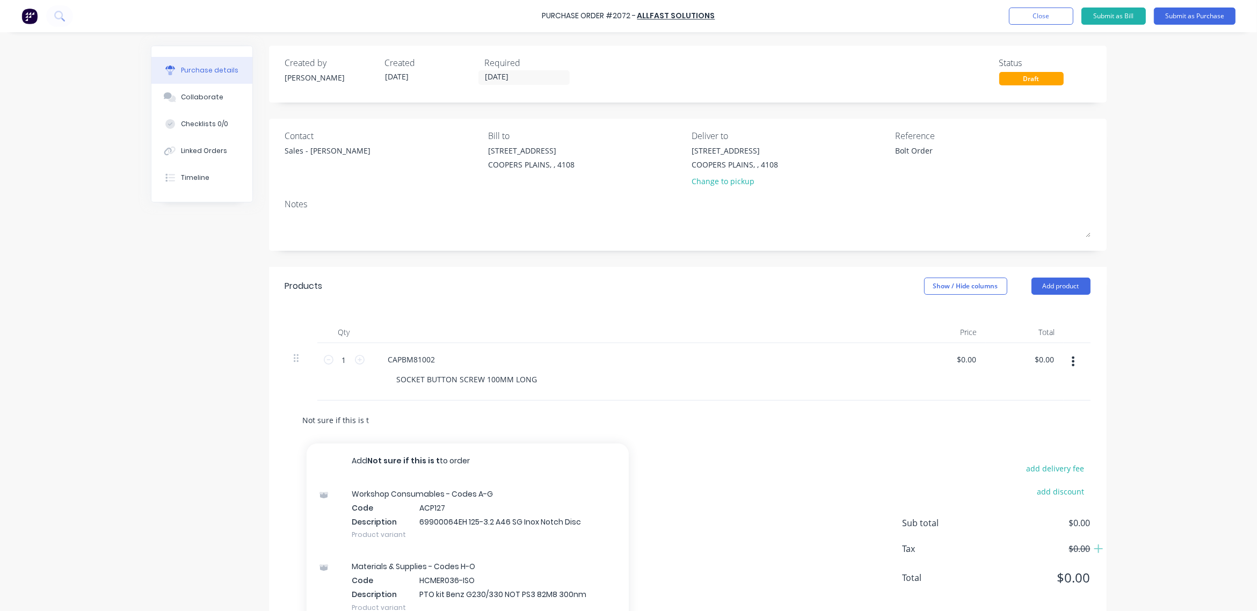
type input "Not sure if this is th"
type textarea "x"
type input "Not sure if this is the"
type textarea "x"
type input "Not sure if this is the"
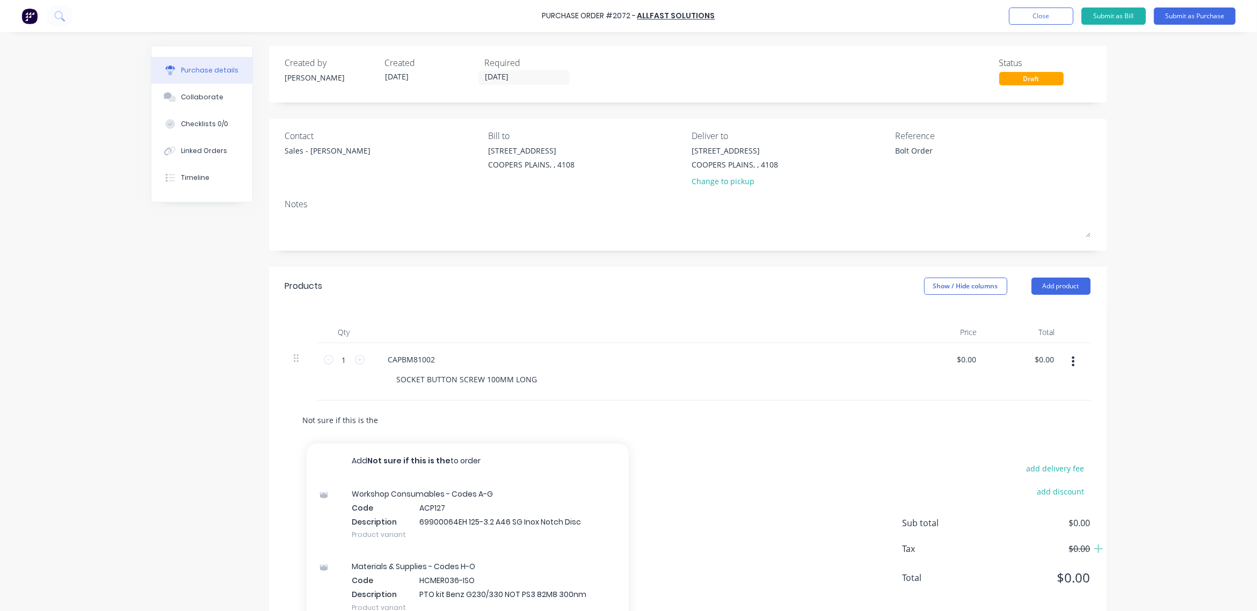
type textarea "x"
type input "Not sure if this is the w"
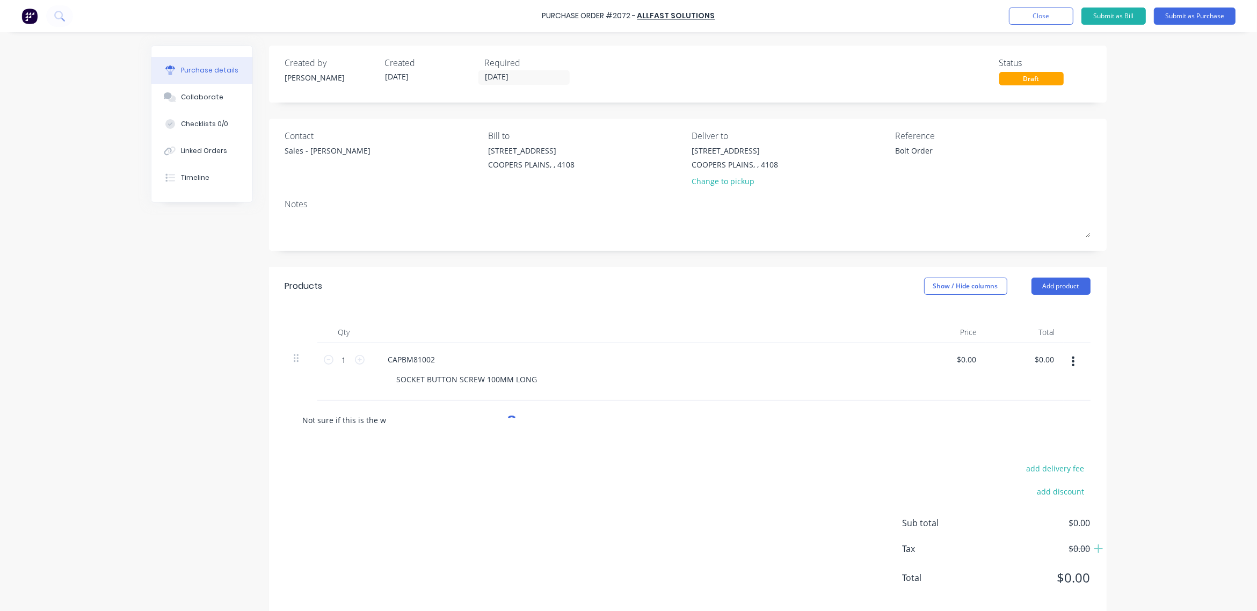
type textarea "x"
type input "Not sure if this is the"
type textarea "x"
type input "Not sure if this is the r"
type textarea "x"
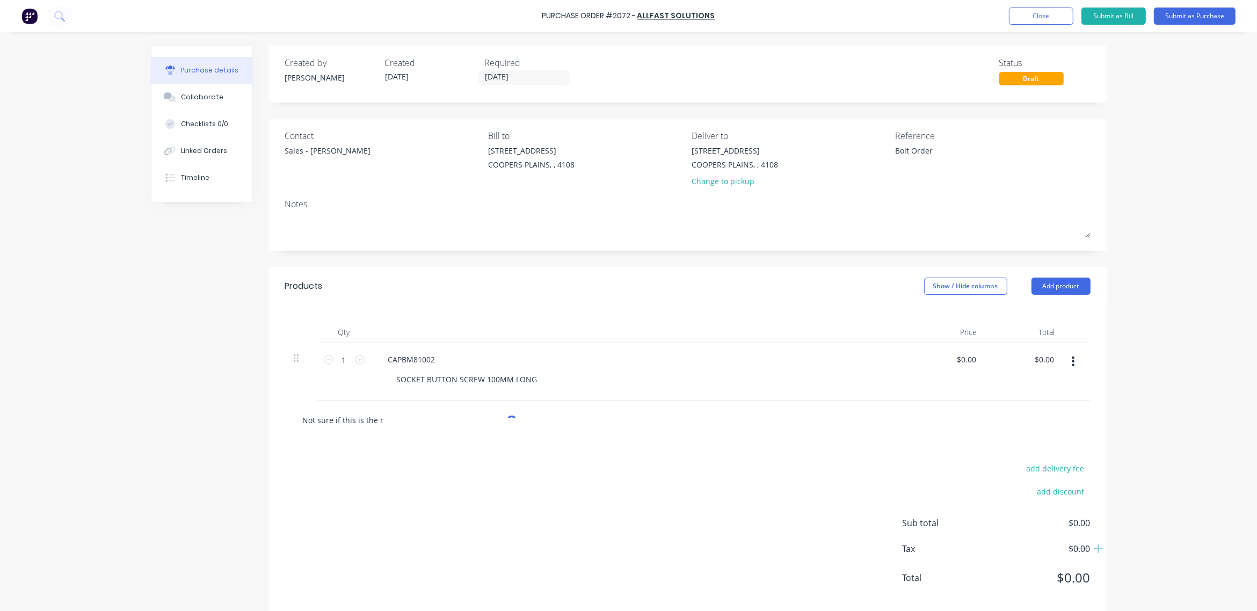
type input "Not sure if this is the ri"
type textarea "x"
type input "Not sure if this is the rig"
type textarea "x"
type input "Not sure if this is the righ"
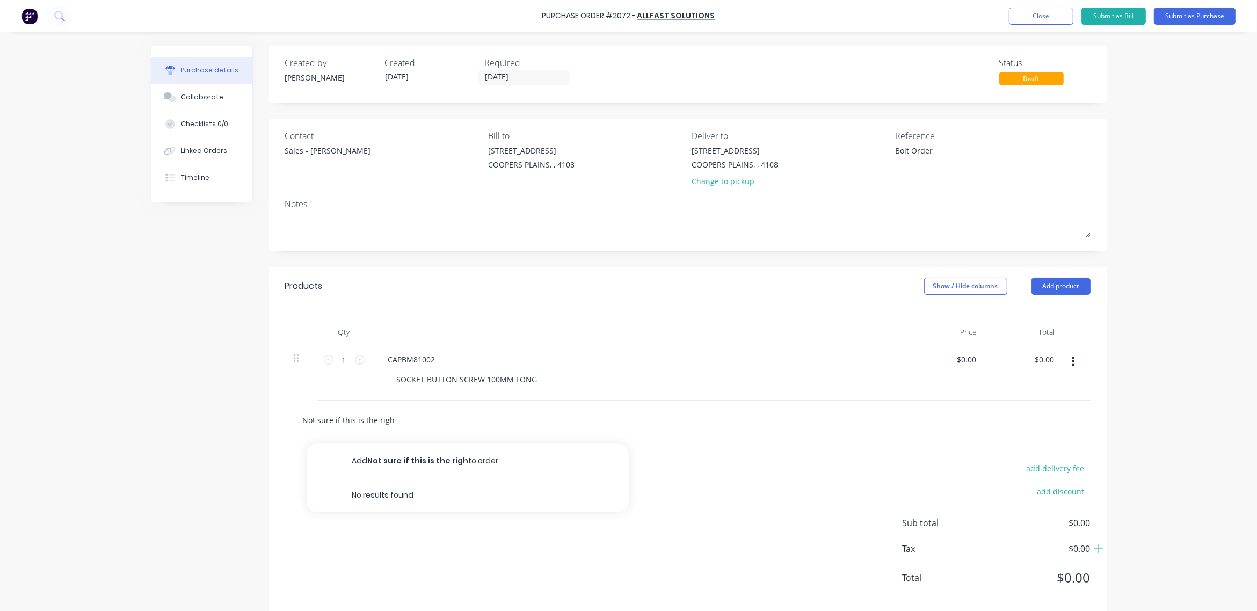
type textarea "x"
type input "Not sure if this is the right"
type textarea "x"
type input "Not sure if this is the right"
type textarea "x"
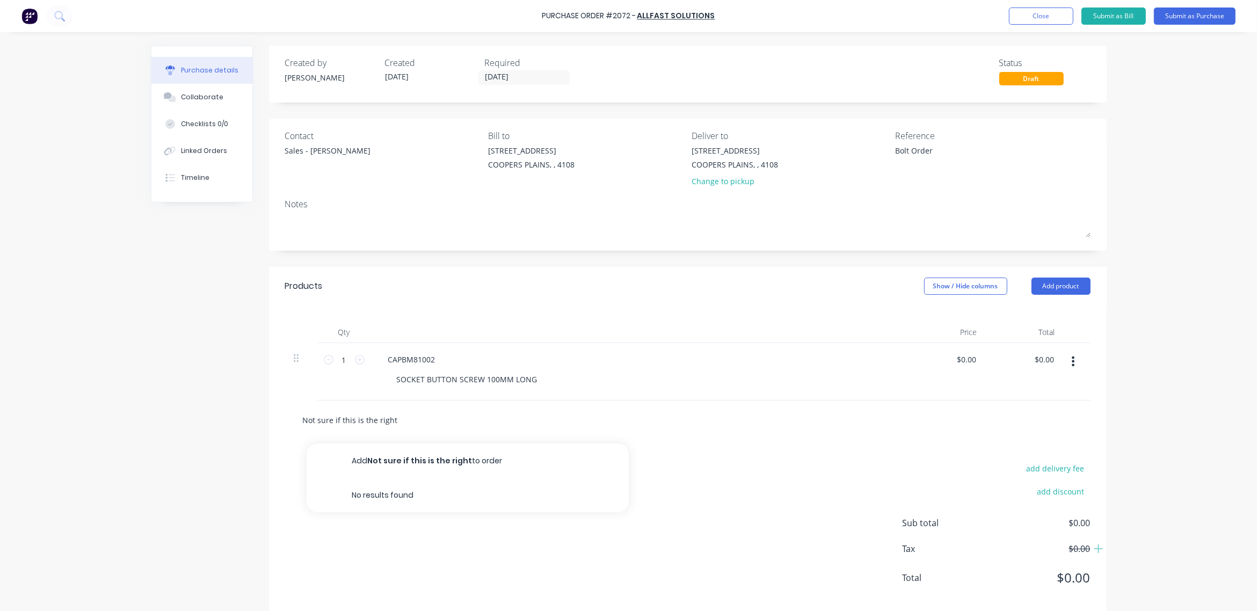
type input "Not sure if this is the right c"
type textarea "x"
type input "Not sure if this is the right co"
type textarea "x"
type input "Not sure if this is the right cod"
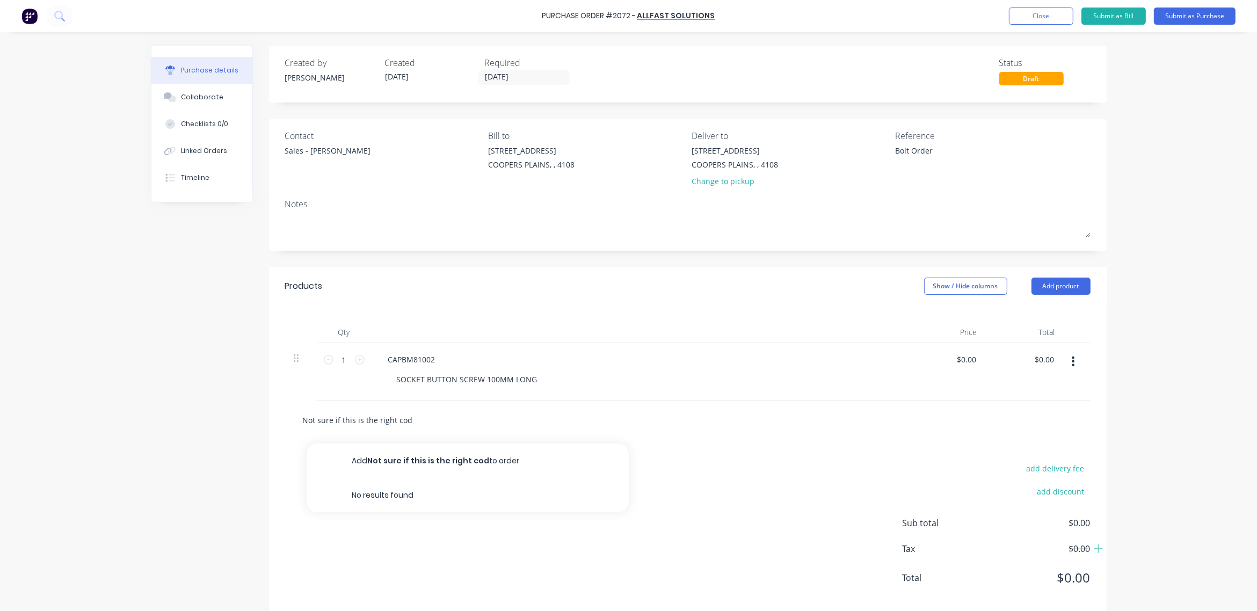
type textarea "x"
type input "Not sure if this is the right code"
type textarea "x"
type input "Not sure if this is the right code."
type textarea "x"
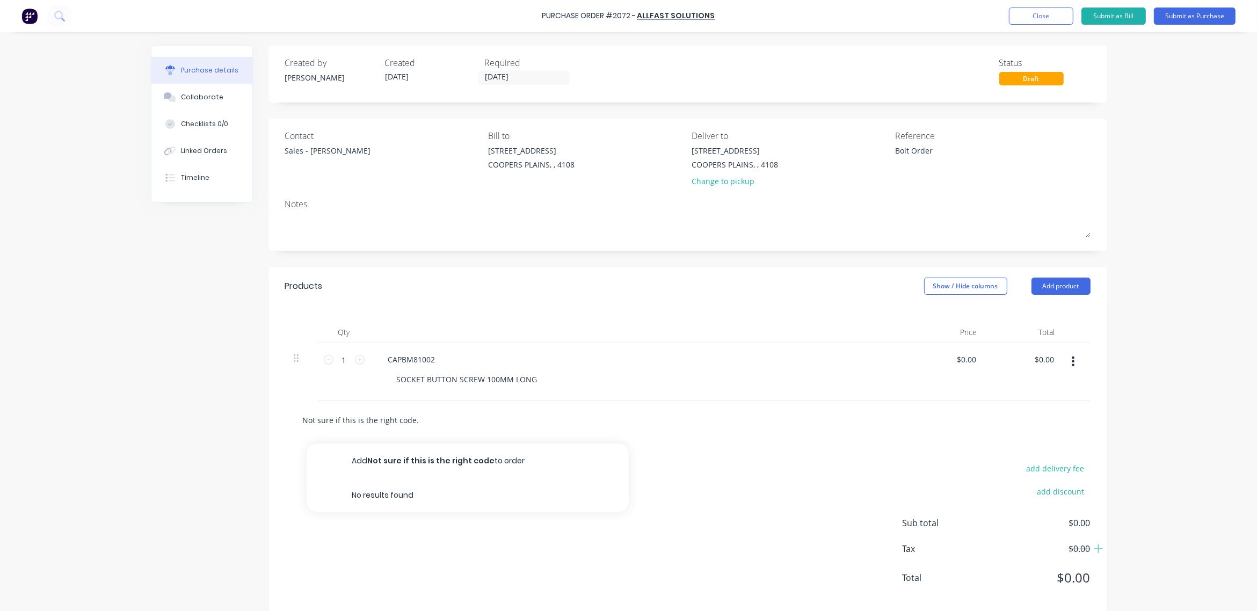
type input "Not sure if this is the right code."
type textarea "x"
type input "Not sure if this is the right code. S"
type textarea "x"
type input "Not sure if this is the right code. Sh"
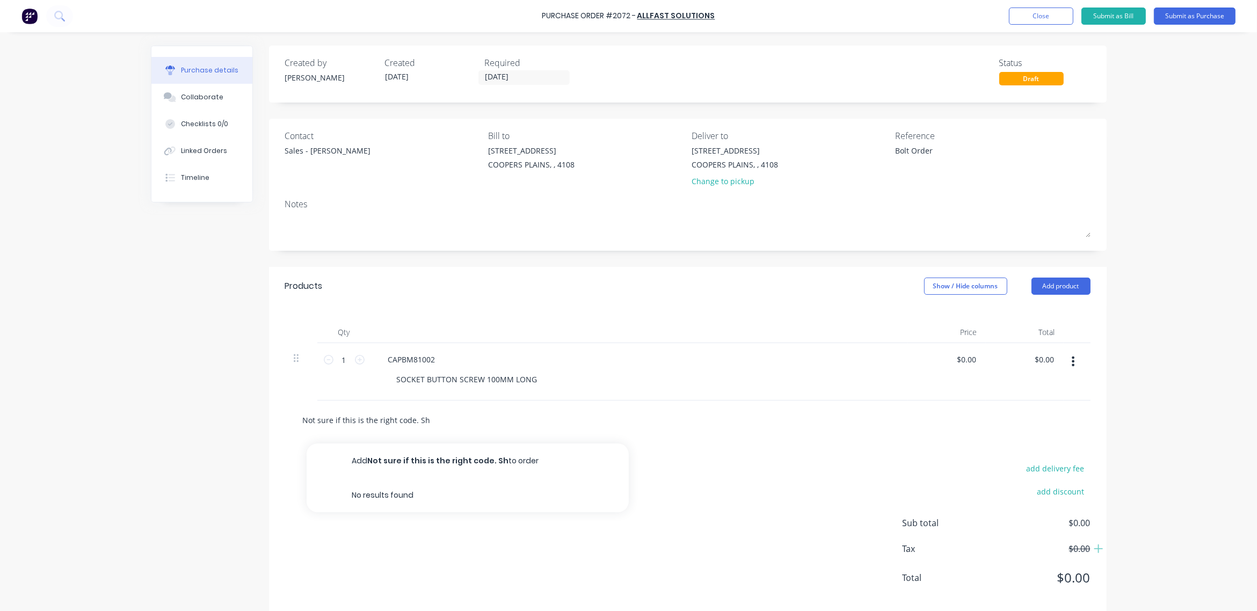
type textarea "x"
type input "Not sure if this is the right code. Sha"
type textarea "x"
type input "Not sure if this is the right code. Shan"
type textarea "x"
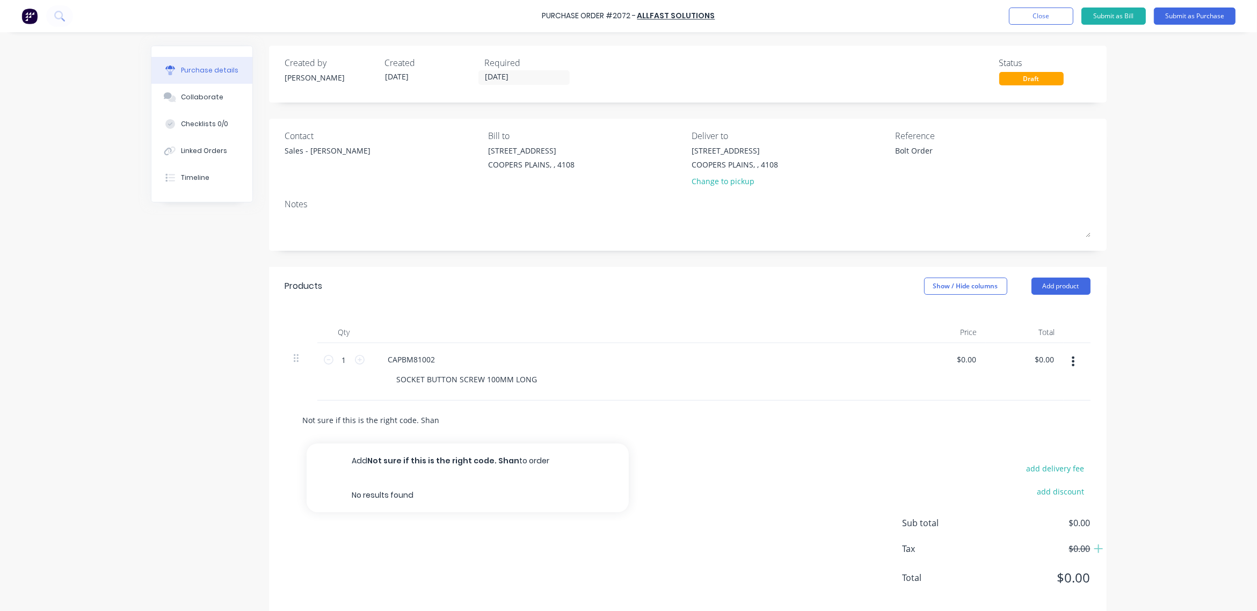
type input "Not sure if this is the right code. [PERSON_NAME]"
type textarea "x"
type input "Not sure if this is the right code. [PERSON_NAME]"
type textarea "x"
type input "Not sure if this is the right code. [PERSON_NAME]"
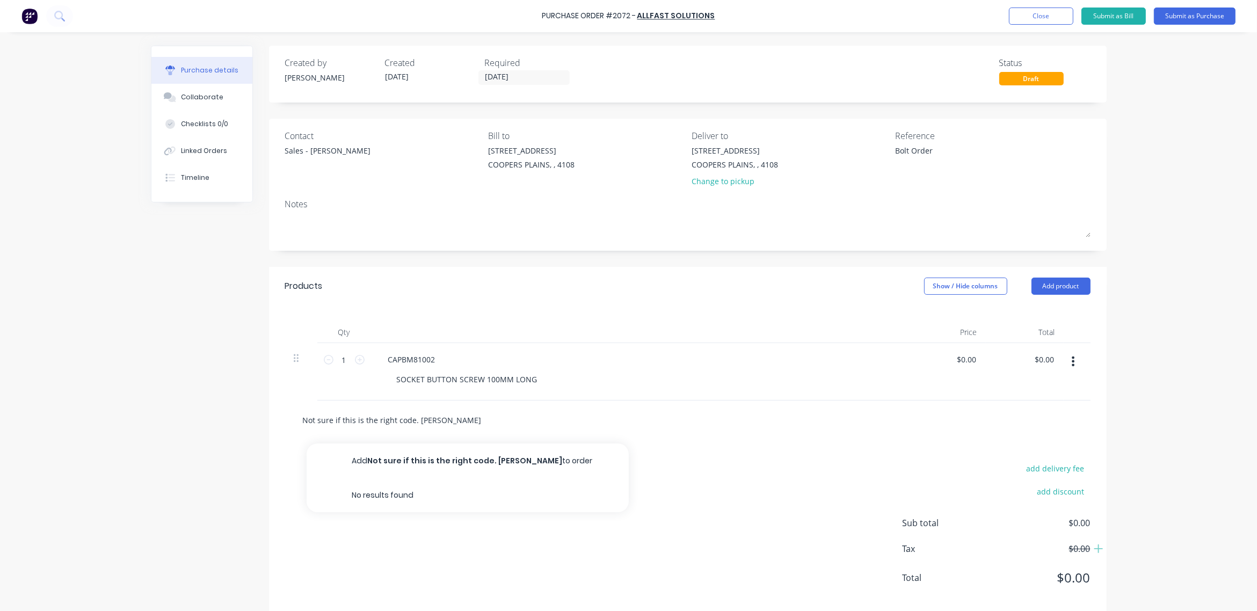
type textarea "x"
type input "Not sure if this is the right code. [PERSON_NAME] wa"
type textarea "x"
type input "Not sure if this is the right code. [PERSON_NAME] was"
type textarea "x"
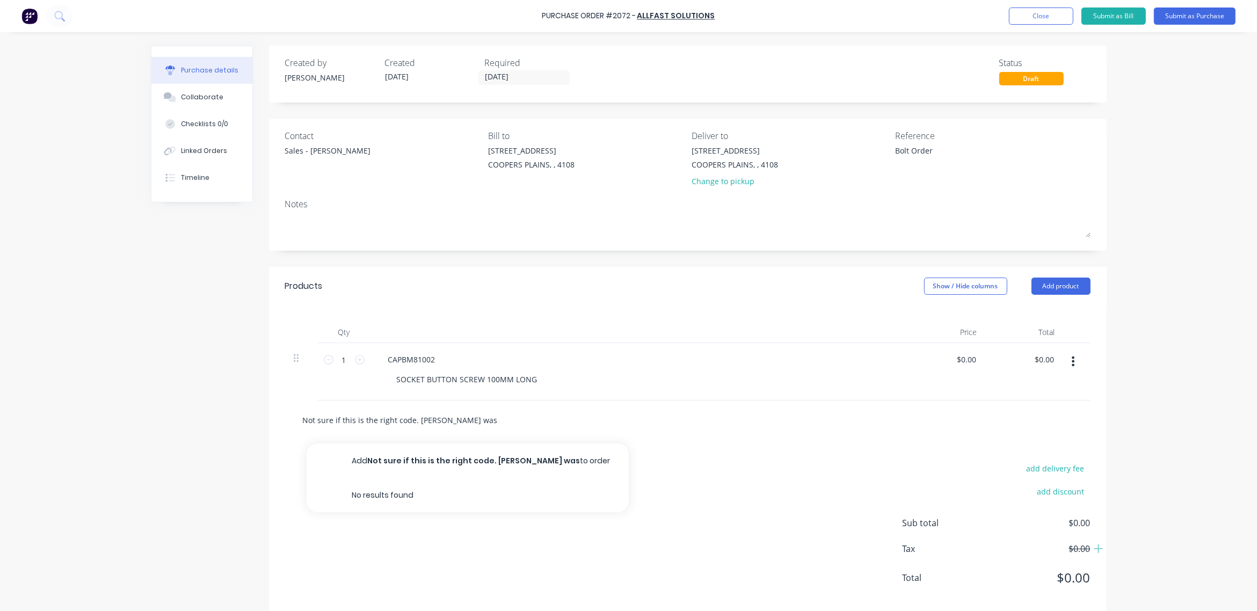
type input "Not sure if this is the right code. [PERSON_NAME] was"
type textarea "x"
type input "Not sure if this is the right code. [PERSON_NAME] was a"
type textarea "x"
type input "Not sure if this is the right code. [PERSON_NAME] was af"
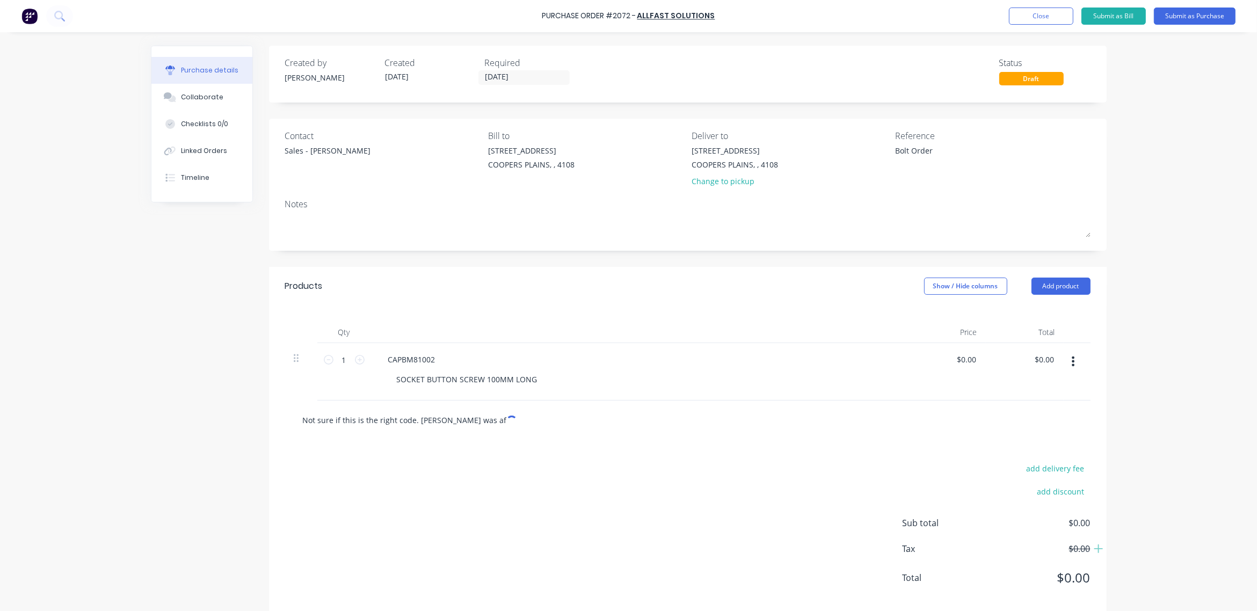
type textarea "x"
type input "Not sure if this is the right code. [PERSON_NAME] was aft"
type textarea "x"
type input "Not sure if this is the right code. [PERSON_NAME] was afte"
type textarea "x"
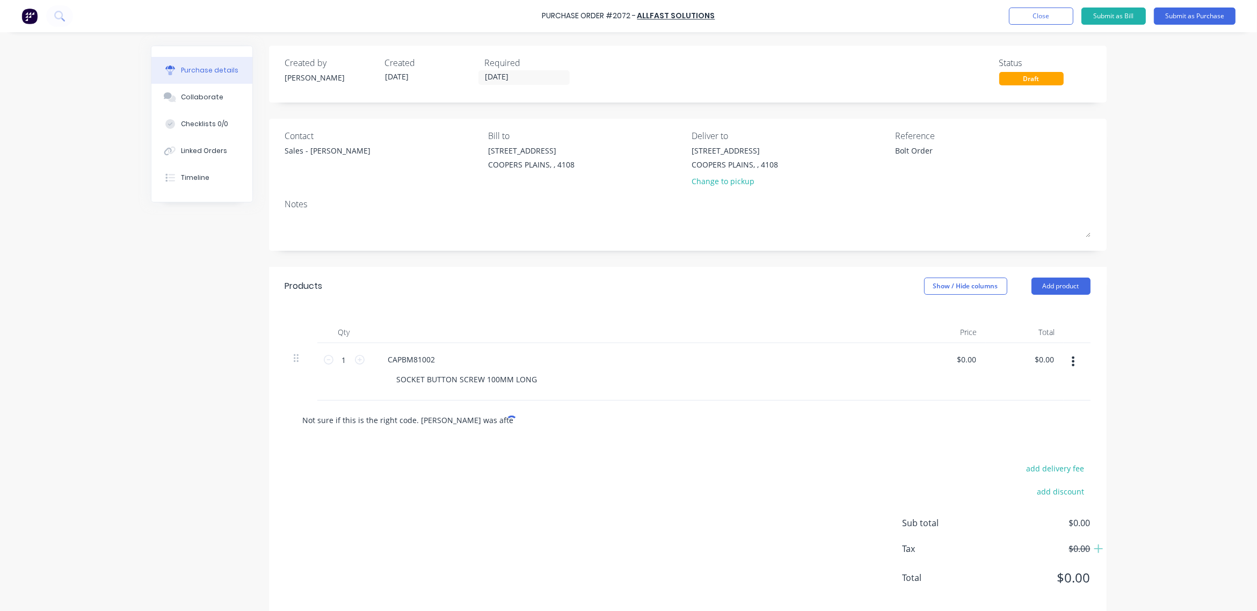
type input "Not sure if this is the right code. [PERSON_NAME] was after"
type textarea "x"
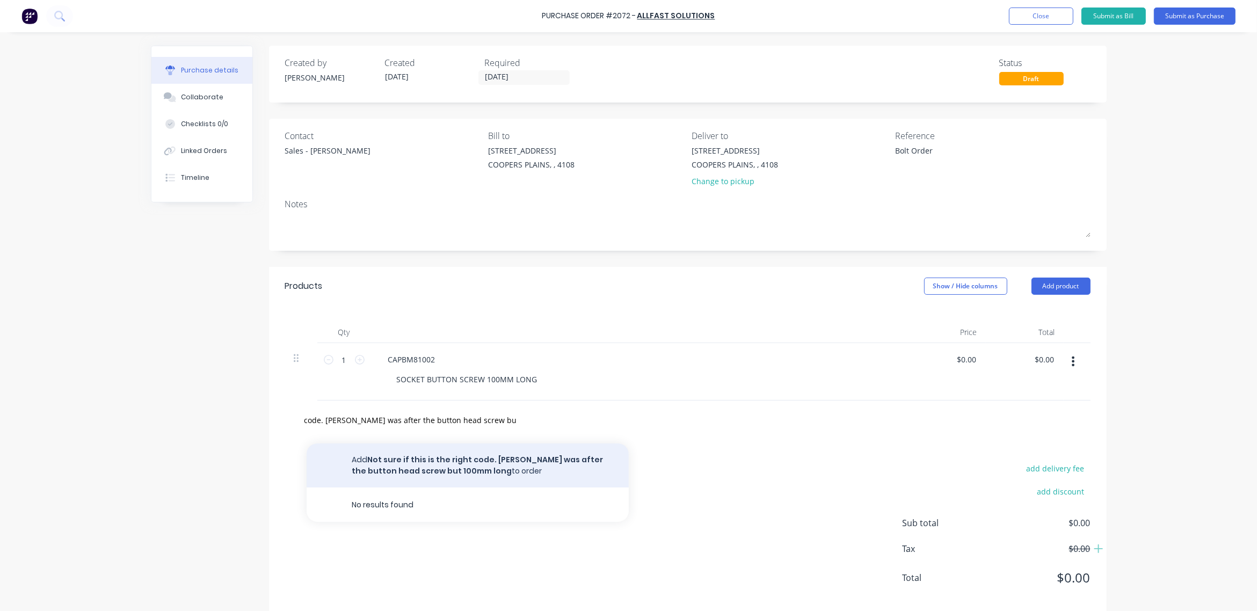
click at [393, 471] on button "Add Not sure if this is the right code. [PERSON_NAME] was after the button head…" at bounding box center [468, 465] width 322 height 44
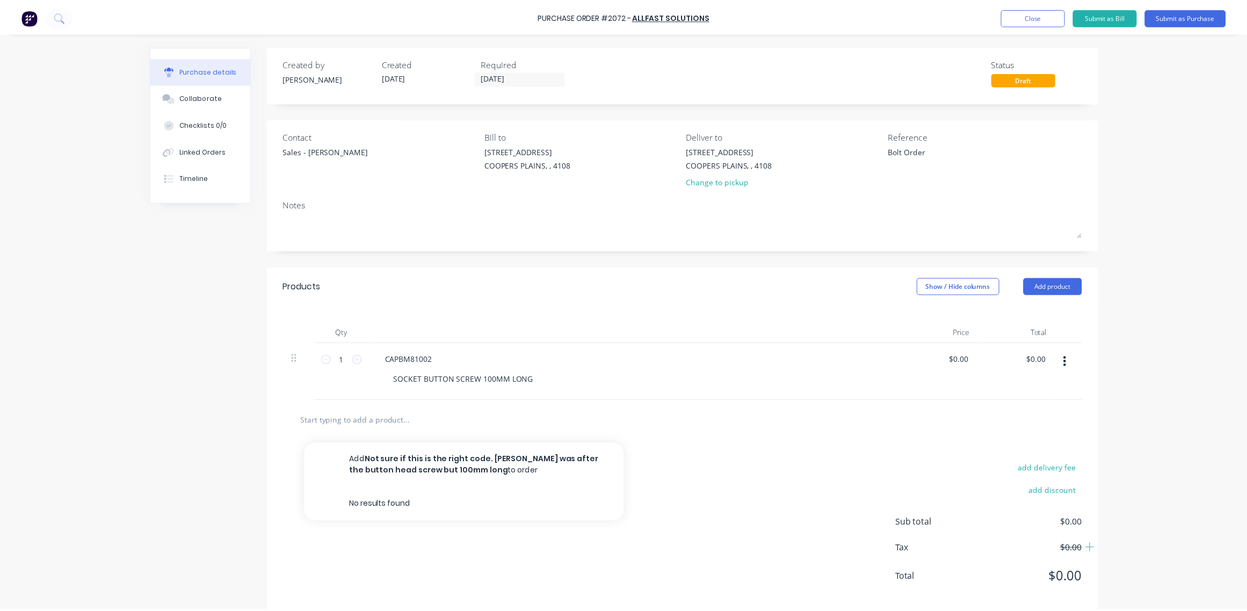
scroll to position [0, 0]
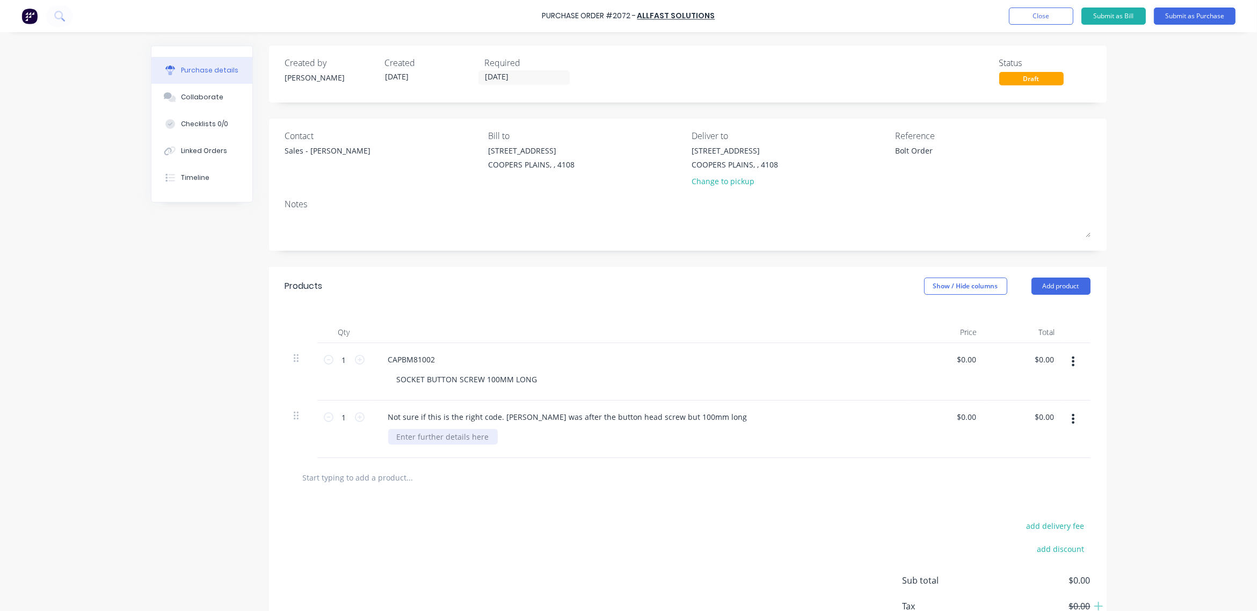
click at [434, 439] on div at bounding box center [443, 437] width 110 height 16
click at [1188, 20] on button "Submit as Purchase" at bounding box center [1195, 16] width 82 height 17
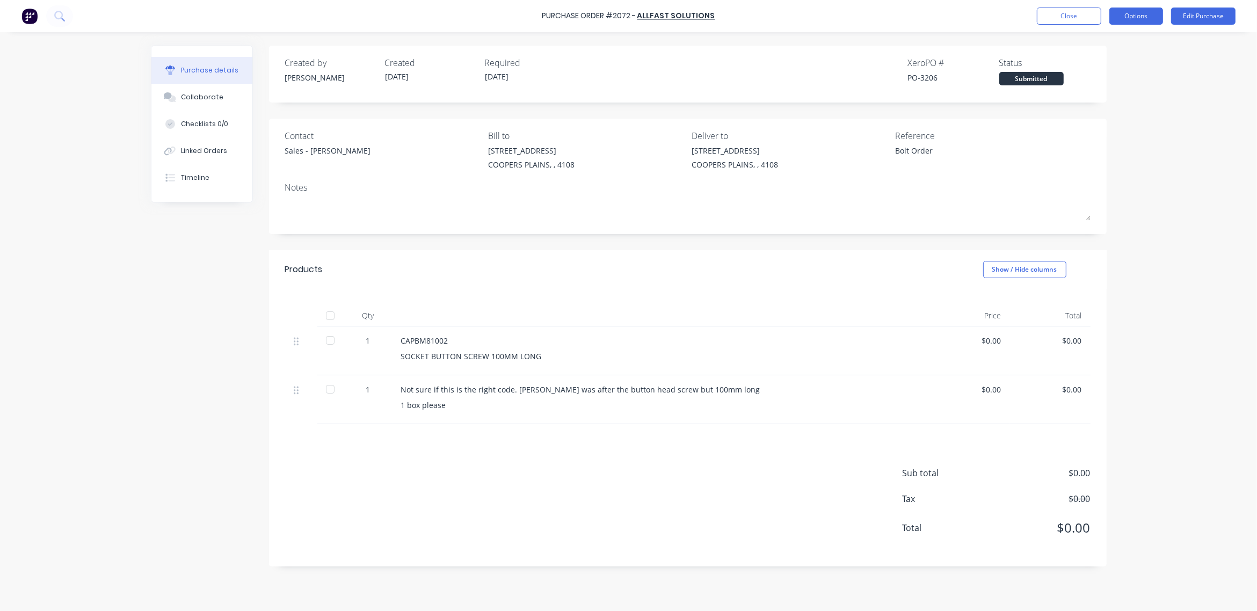
click at [1141, 19] on button "Options" at bounding box center [1136, 16] width 54 height 17
click at [1128, 42] on div "Print / Email" at bounding box center [1112, 44] width 83 height 16
click at [1122, 62] on div "With pricing" at bounding box center [1112, 65] width 83 height 16
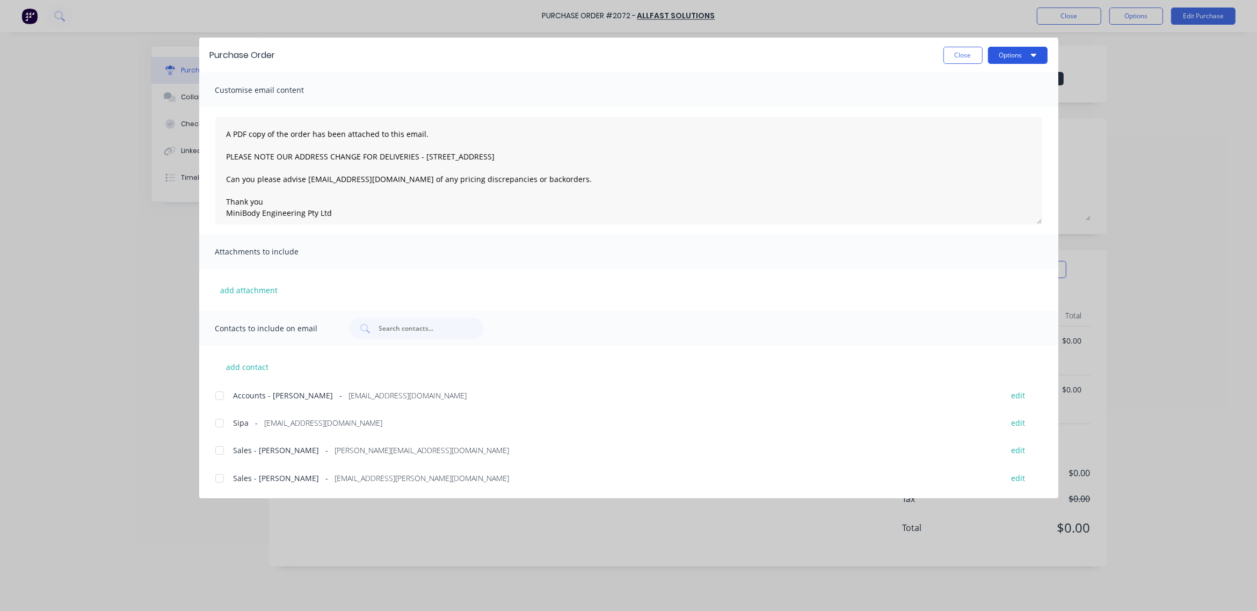
click at [1000, 60] on button "Options" at bounding box center [1018, 55] width 60 height 17
click at [216, 479] on div at bounding box center [219, 478] width 21 height 21
click at [1000, 55] on button "Options" at bounding box center [1018, 55] width 60 height 17
click at [981, 126] on div "Email" at bounding box center [996, 126] width 83 height 16
click at [965, 54] on button "Close" at bounding box center [962, 55] width 39 height 17
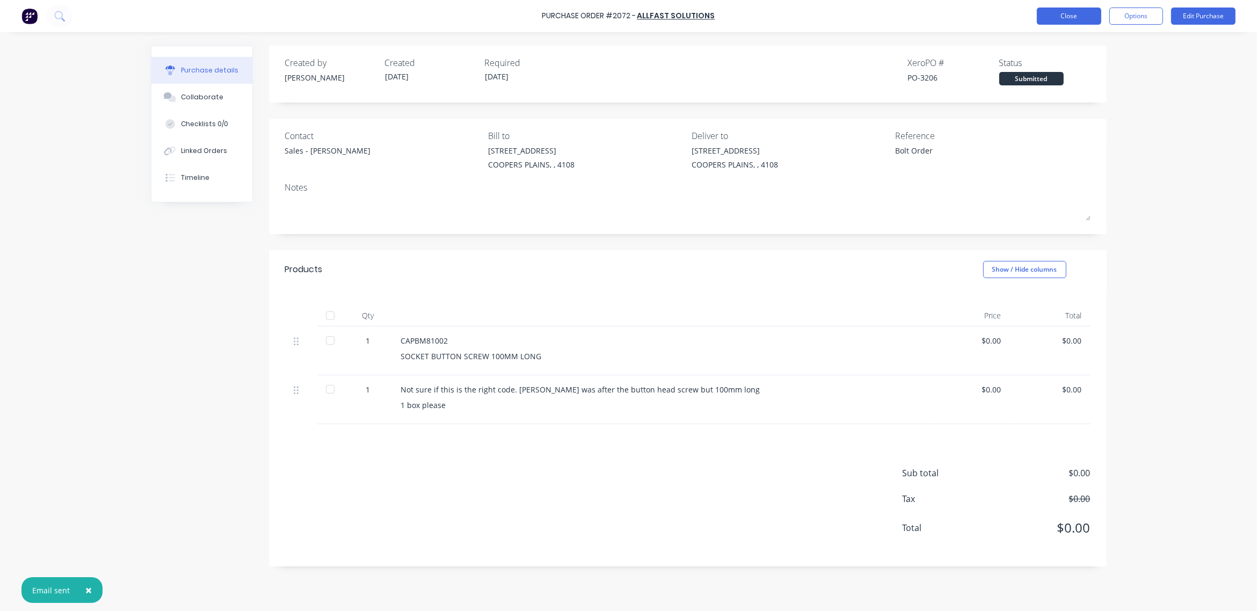
click at [1081, 17] on button "Close" at bounding box center [1069, 16] width 64 height 17
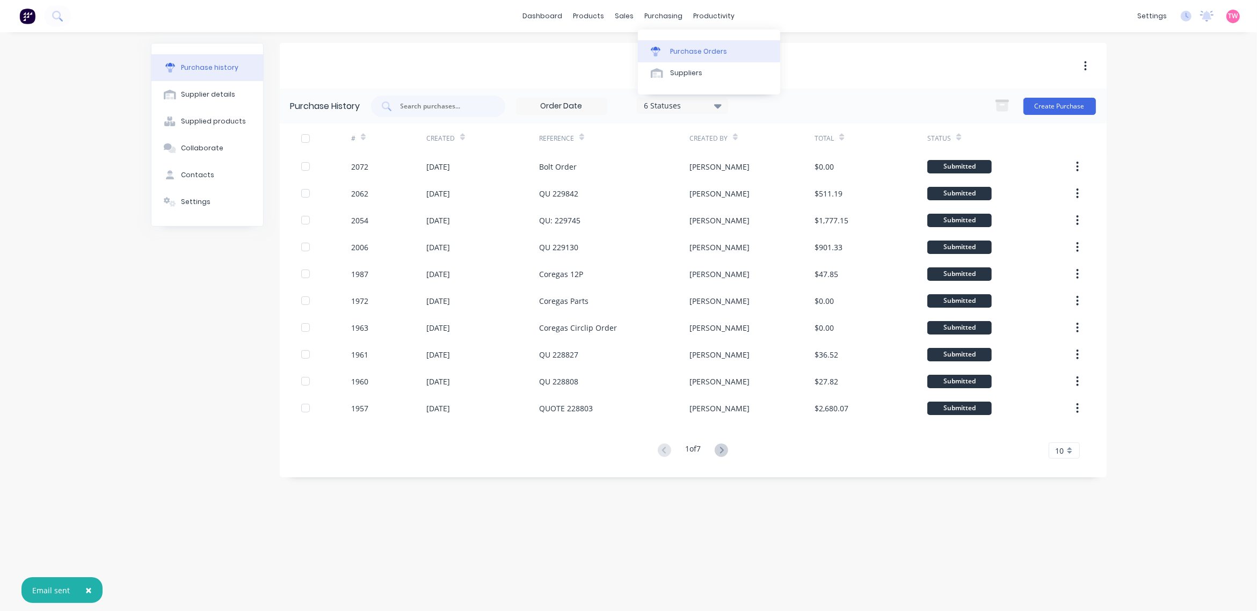
click at [685, 50] on div "Purchase Orders" at bounding box center [698, 52] width 57 height 10
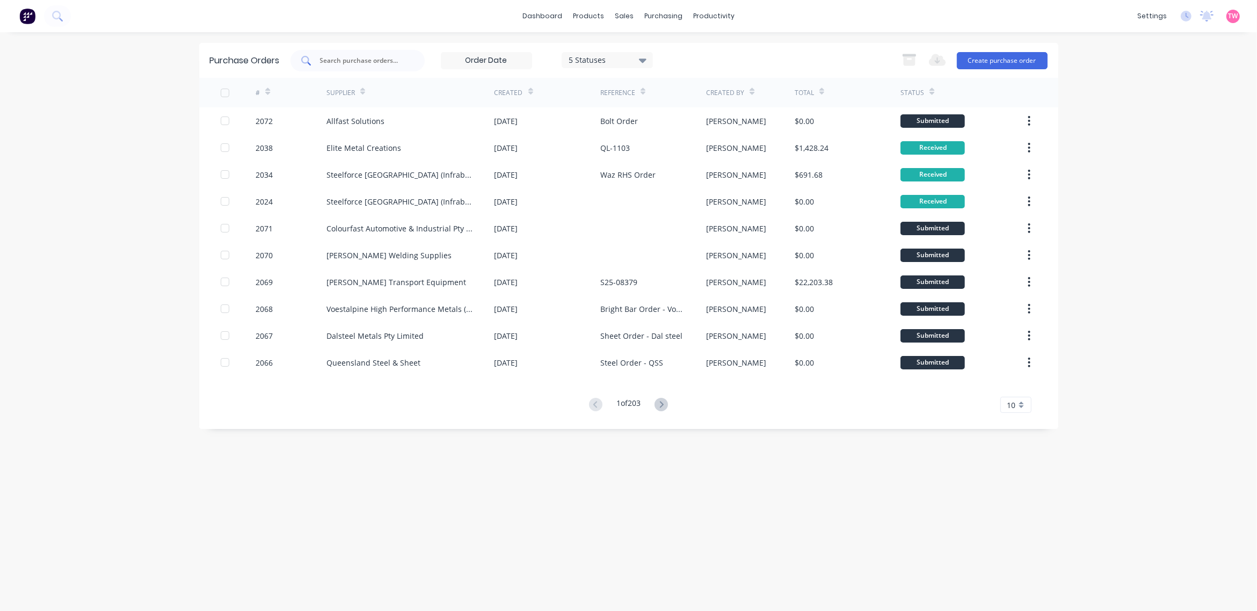
click at [355, 53] on div at bounding box center [357, 60] width 134 height 21
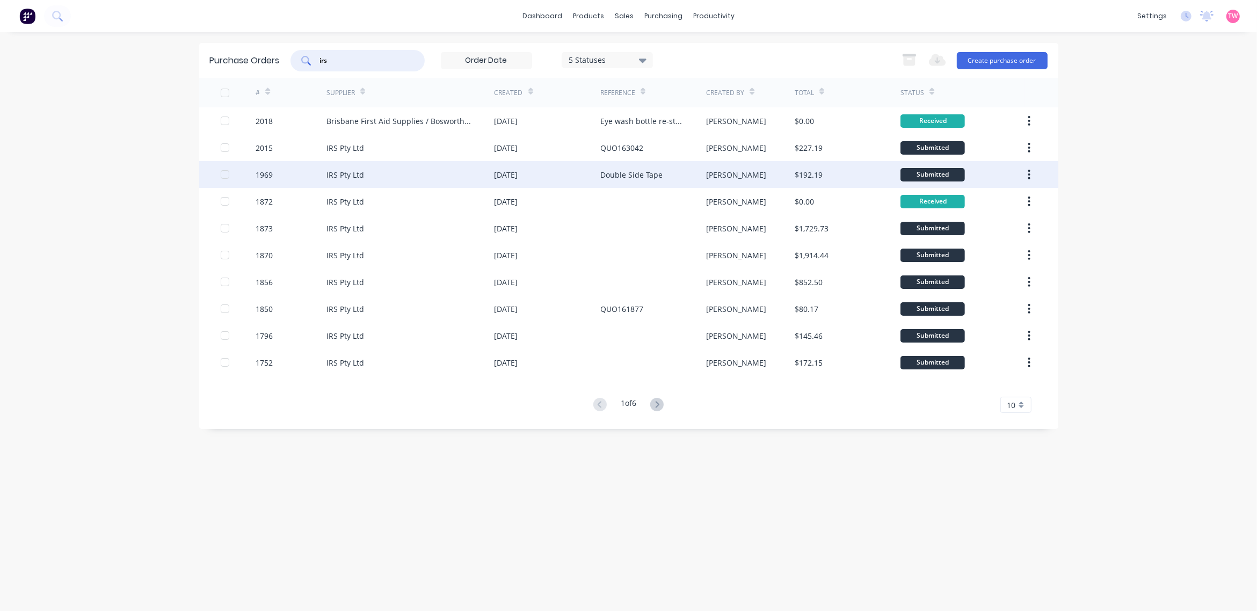
click at [412, 170] on div "IRS Pty Ltd" at bounding box center [410, 174] width 168 height 27
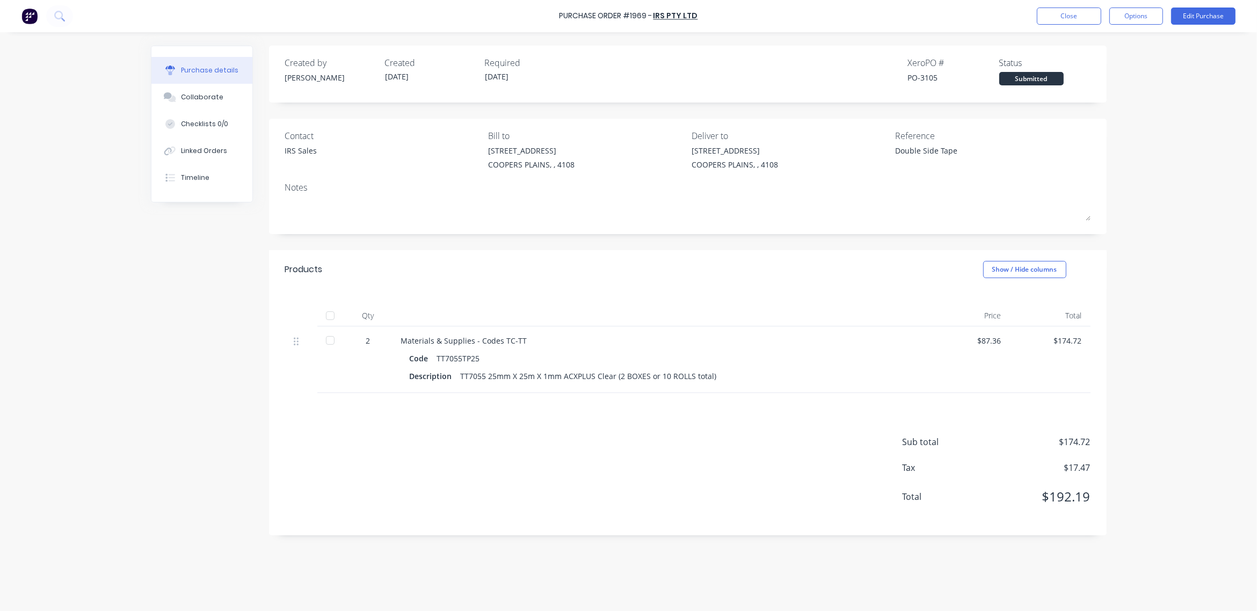
click at [455, 354] on div "TT7055TP25" at bounding box center [458, 359] width 43 height 16
copy div "TT7055TP25"
click at [1085, 13] on button "Close" at bounding box center [1069, 16] width 64 height 17
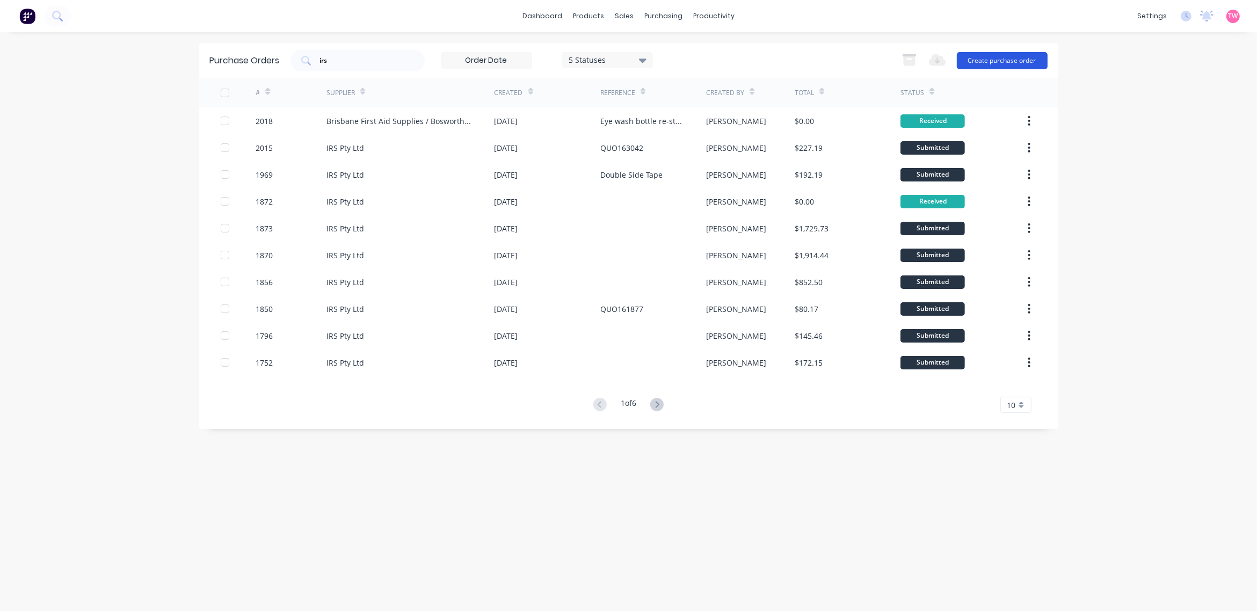
click at [1012, 63] on button "Create purchase order" at bounding box center [1002, 60] width 91 height 17
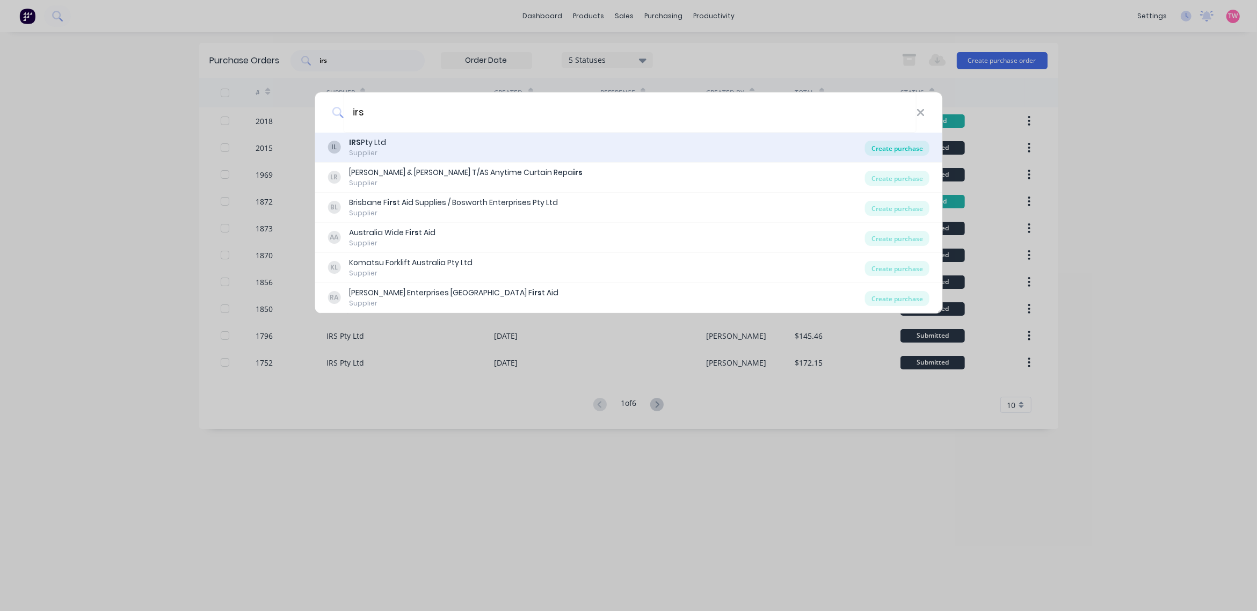
click at [895, 149] on div "Create purchase" at bounding box center [897, 148] width 64 height 15
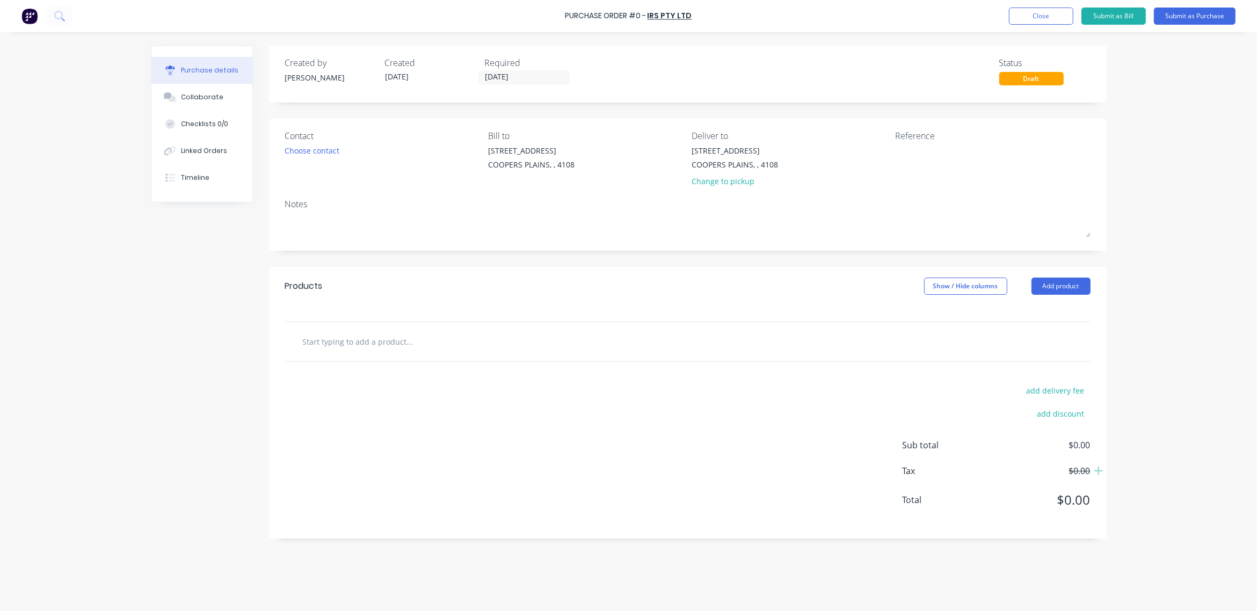
click at [370, 337] on input "text" at bounding box center [409, 341] width 215 height 21
paste input "TT7055TP25"
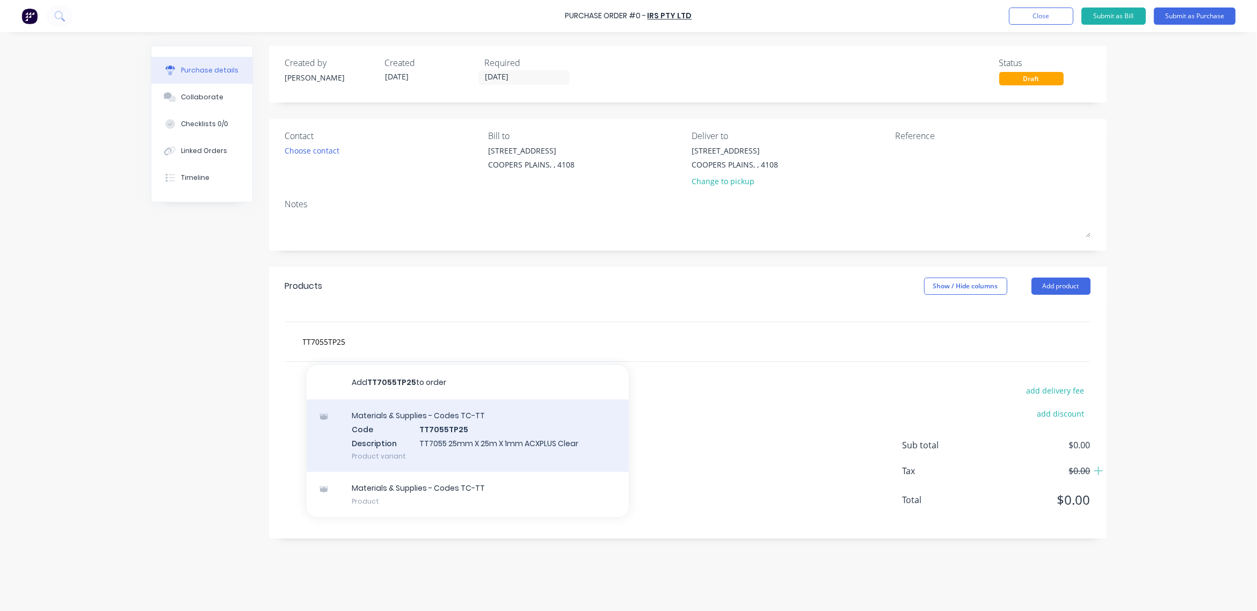
click at [440, 435] on div "Materials & Supplies - Codes TC-TT Code TT7055TP25 Description TT7055 25mm X 25…" at bounding box center [468, 435] width 322 height 72
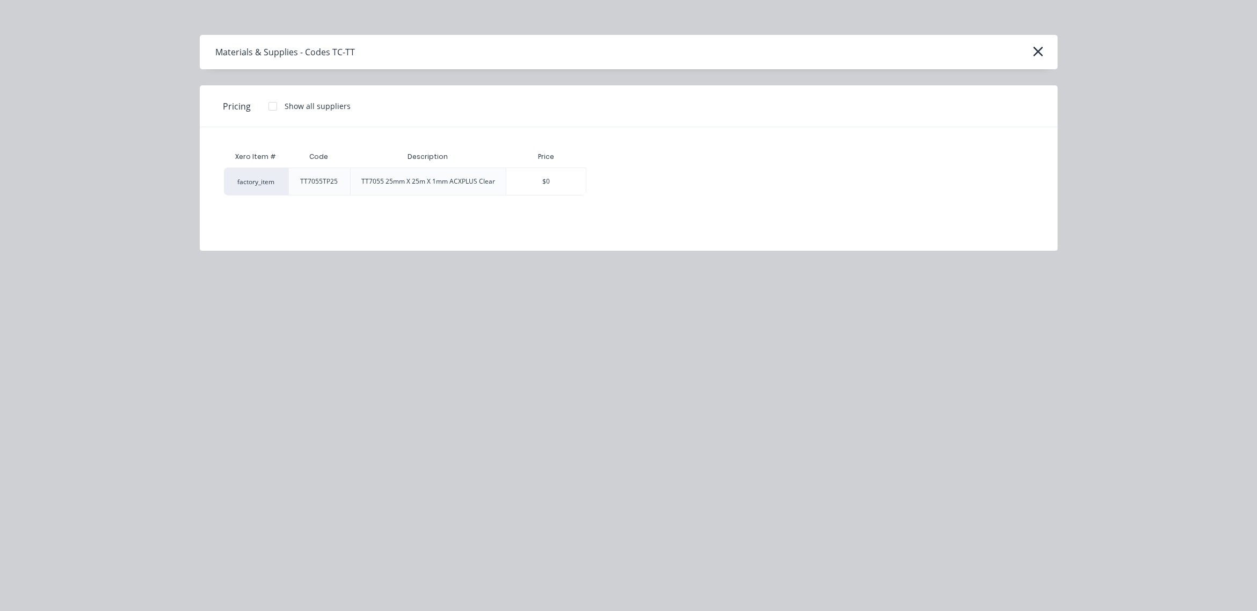
click at [277, 105] on div at bounding box center [272, 106] width 21 height 21
click at [632, 176] on div "$87.36" at bounding box center [624, 181] width 75 height 27
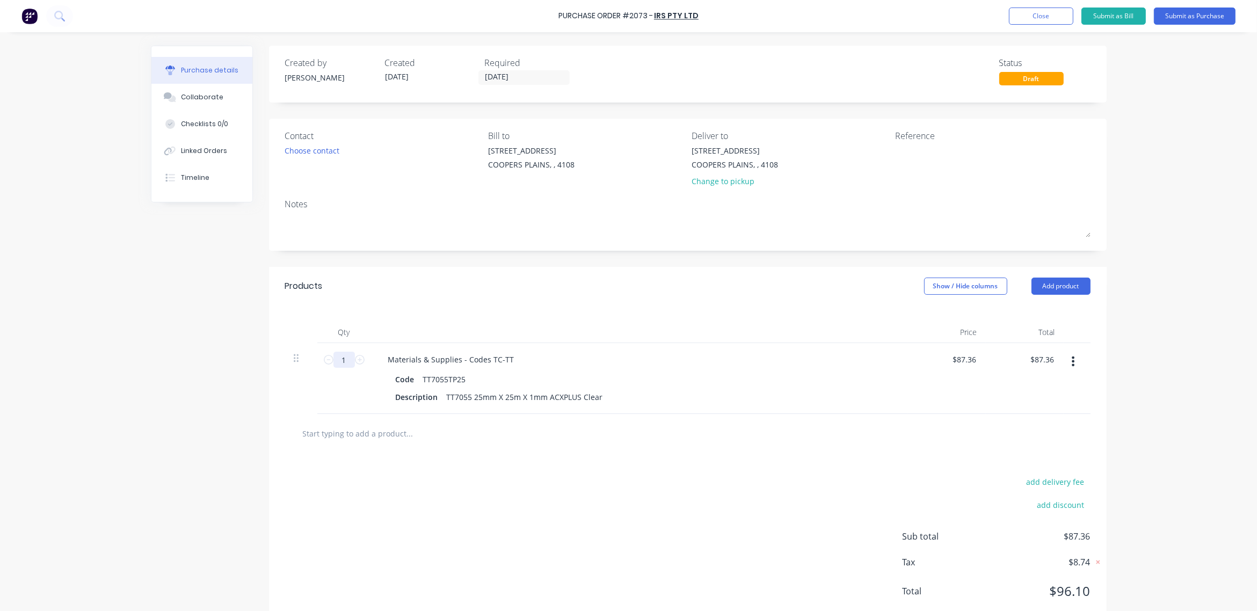
click at [336, 360] on input "1" at bounding box center [343, 360] width 21 height 16
click at [308, 145] on div "Choose contact" at bounding box center [312, 150] width 55 height 11
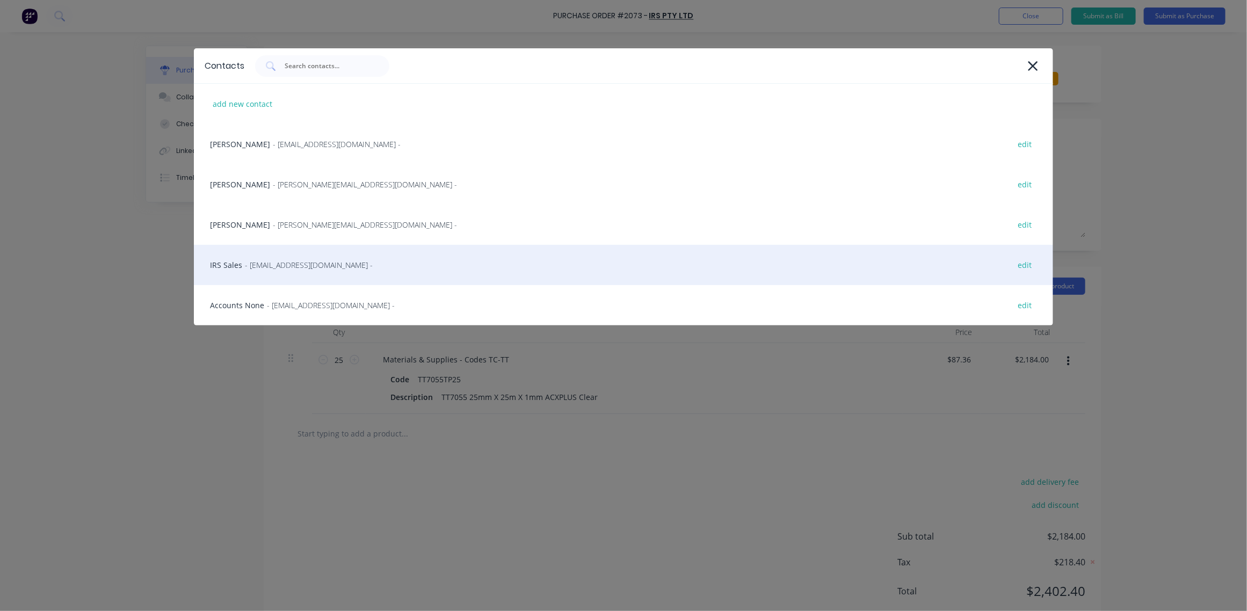
click at [261, 266] on span "- [EMAIL_ADDRESS][DOMAIN_NAME] -" at bounding box center [309, 264] width 128 height 11
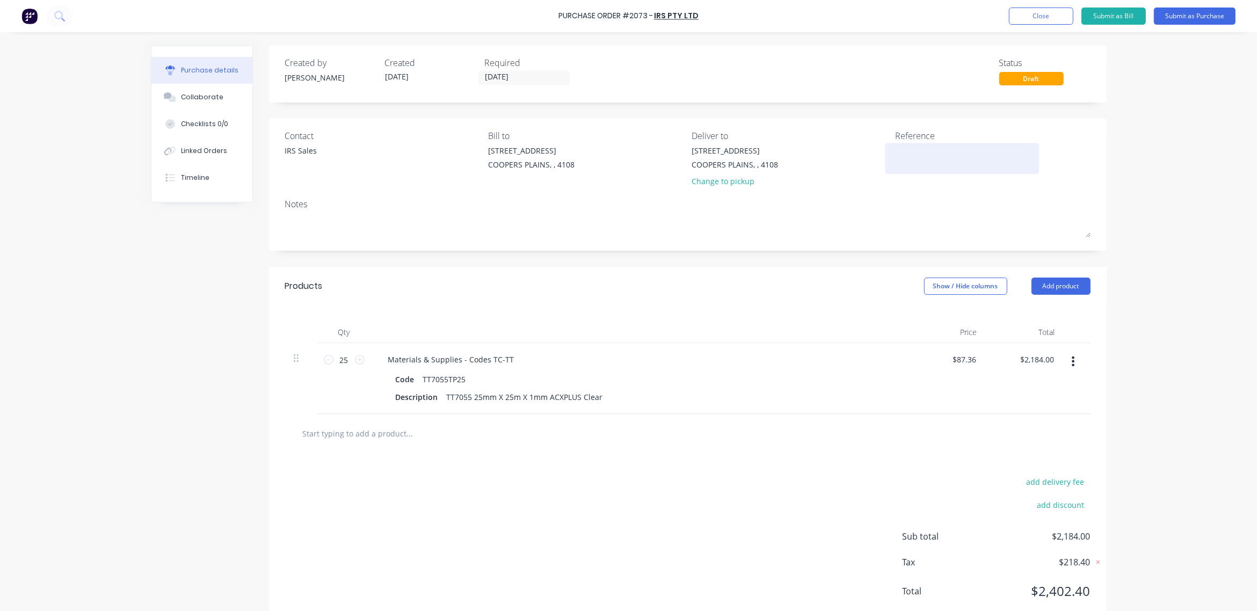
click at [907, 168] on textarea at bounding box center [962, 157] width 134 height 24
click at [1192, 20] on button "Submit as Purchase" at bounding box center [1195, 16] width 82 height 17
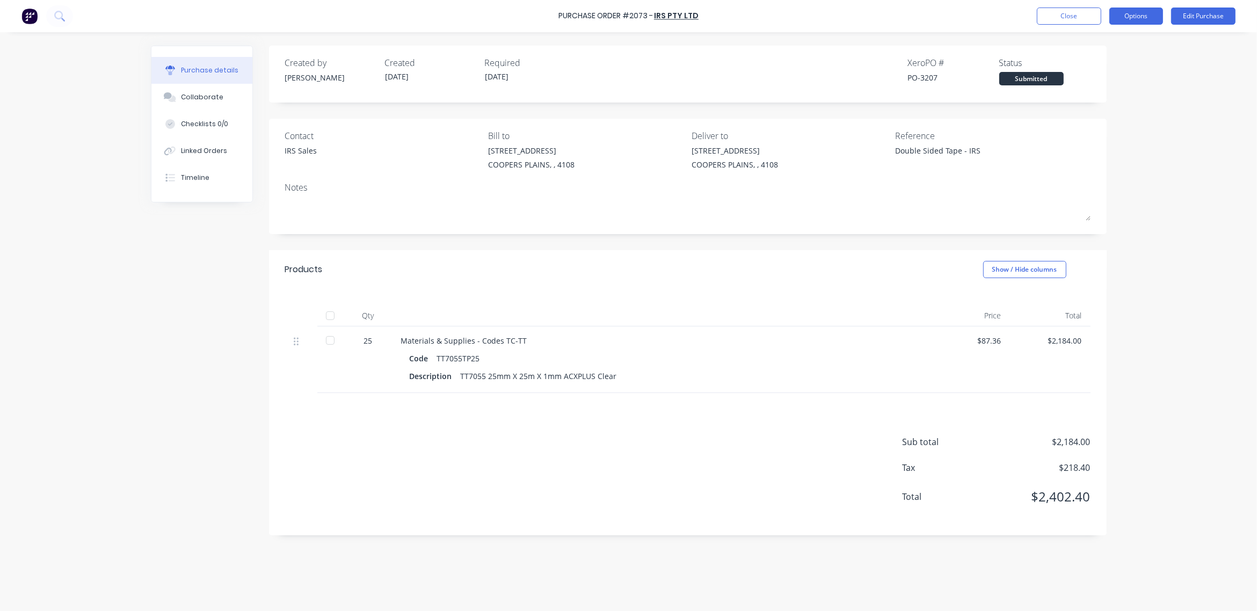
click at [1137, 15] on button "Options" at bounding box center [1136, 16] width 54 height 17
click at [1124, 42] on div "Print / Email" at bounding box center [1112, 44] width 83 height 16
click at [1099, 63] on div "With pricing" at bounding box center [1112, 65] width 83 height 16
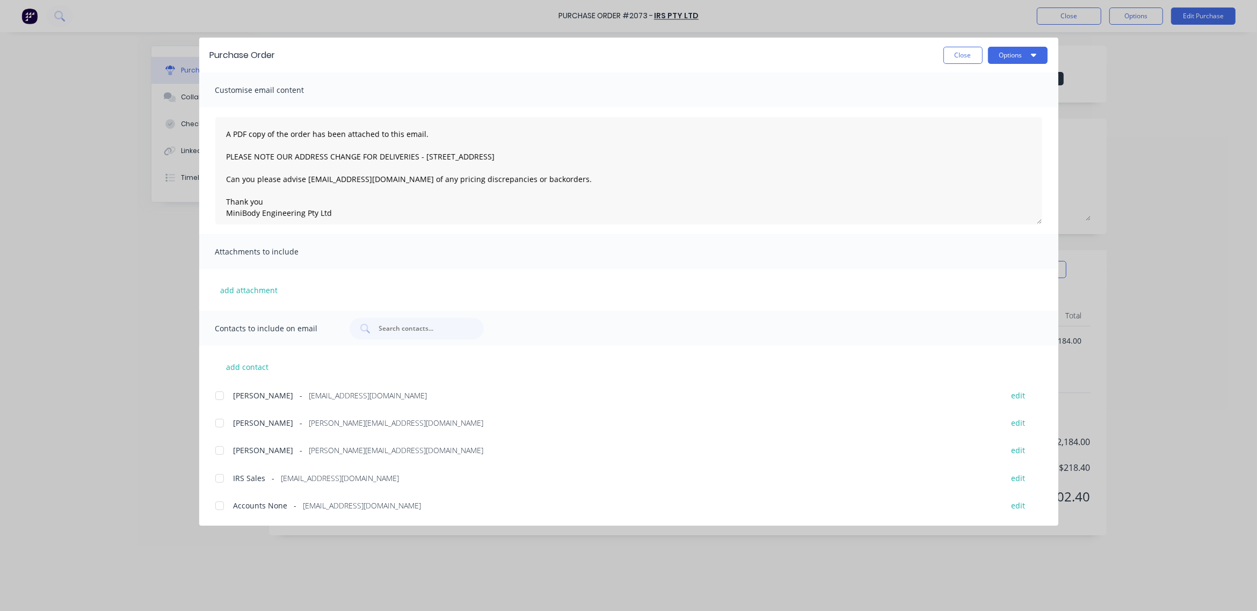
click at [221, 479] on div at bounding box center [219, 478] width 21 height 21
click at [1015, 47] on button "Options" at bounding box center [1018, 55] width 60 height 17
click at [976, 119] on div "Email" at bounding box center [996, 126] width 83 height 16
click at [965, 55] on button "Close" at bounding box center [962, 55] width 39 height 17
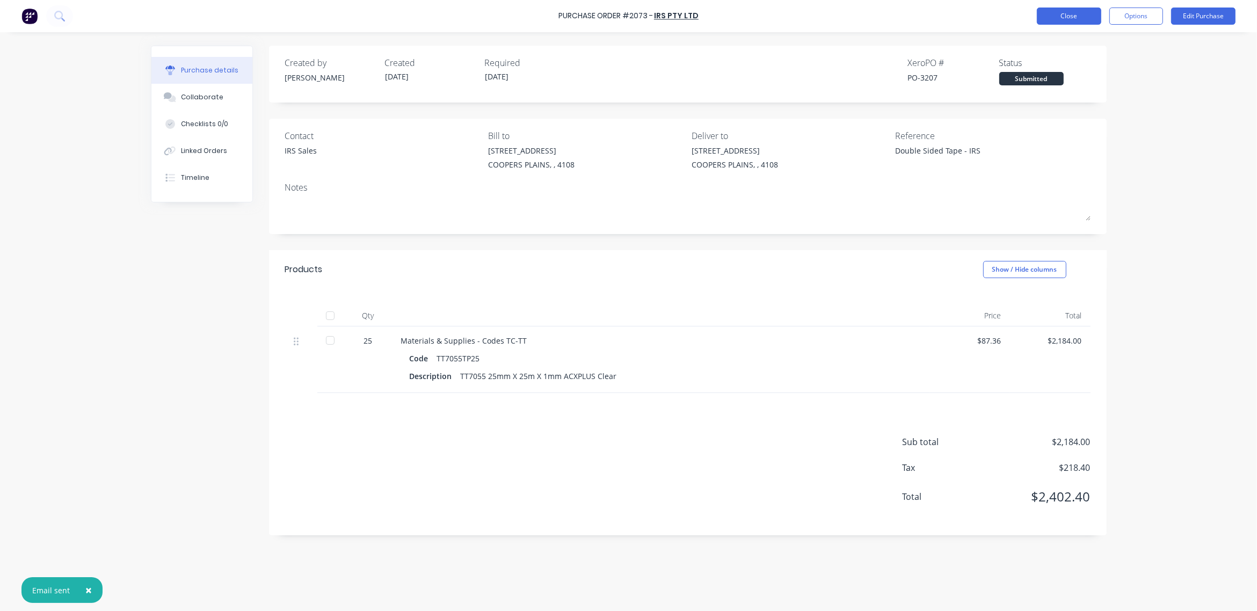
click at [1093, 13] on button "Close" at bounding box center [1069, 16] width 64 height 17
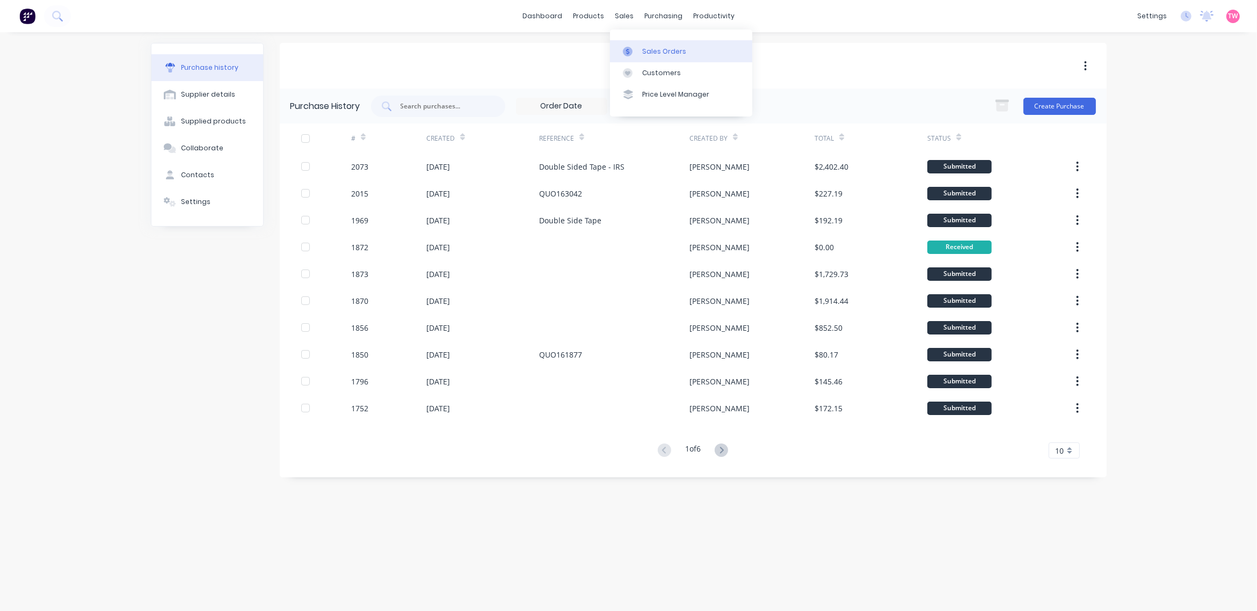
click at [650, 43] on link "Sales Orders" at bounding box center [681, 50] width 142 height 21
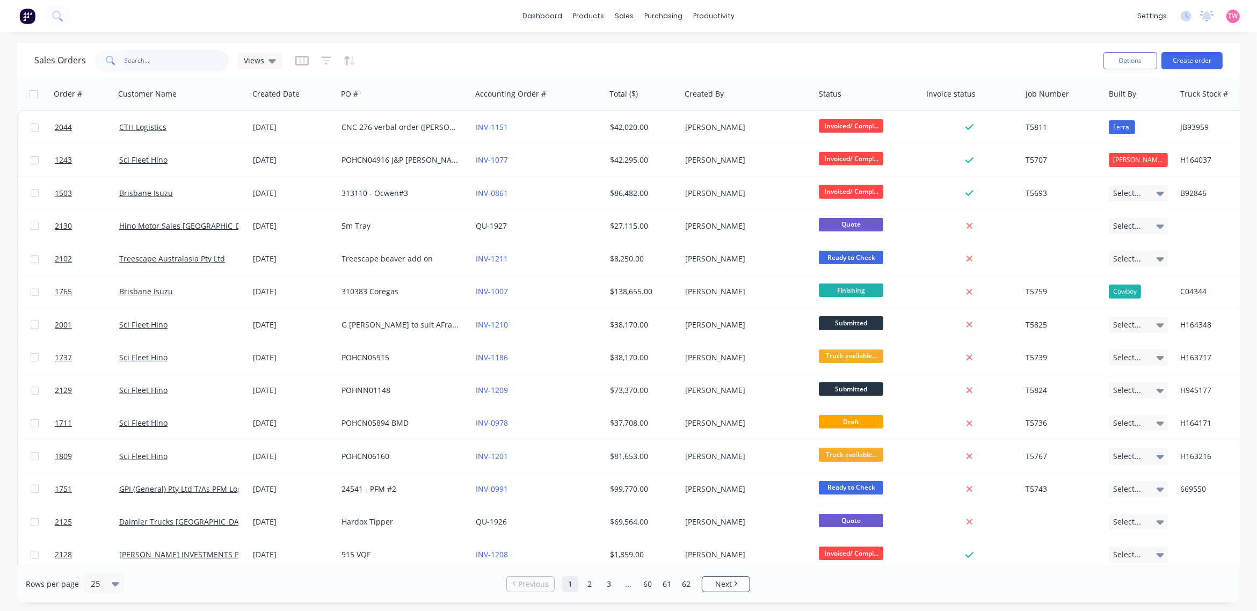
click at [168, 60] on input "text" at bounding box center [177, 60] width 105 height 21
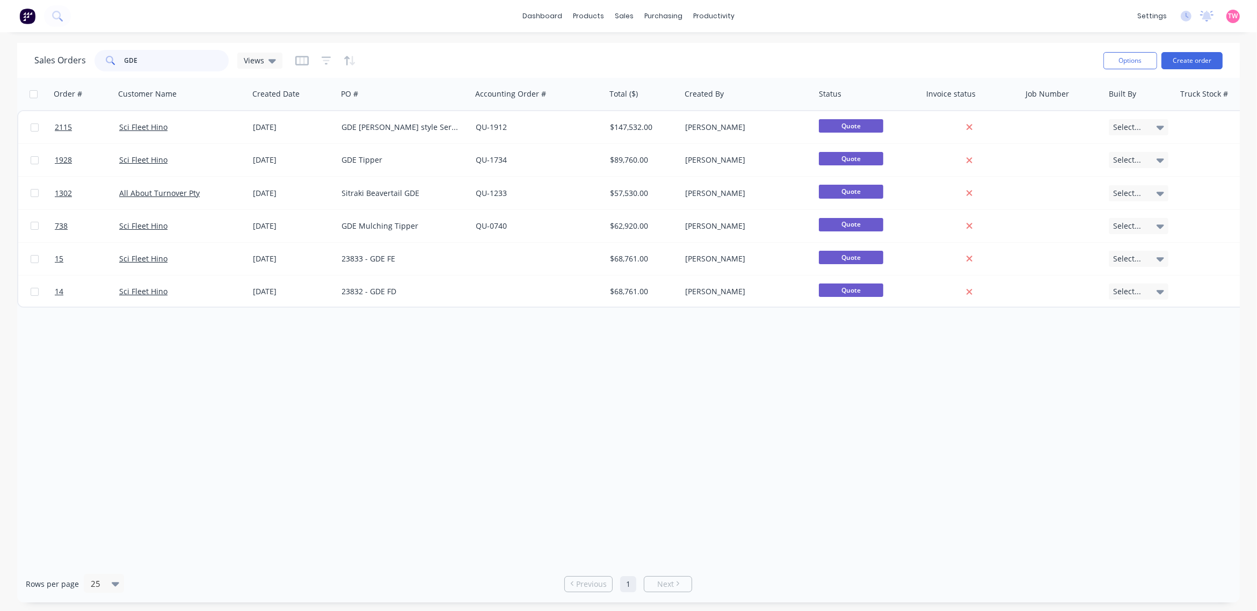
drag, startPoint x: 159, startPoint y: 59, endPoint x: 110, endPoint y: 57, distance: 49.4
click at [110, 57] on div "GDE" at bounding box center [161, 60] width 134 height 21
paste input "H163717"
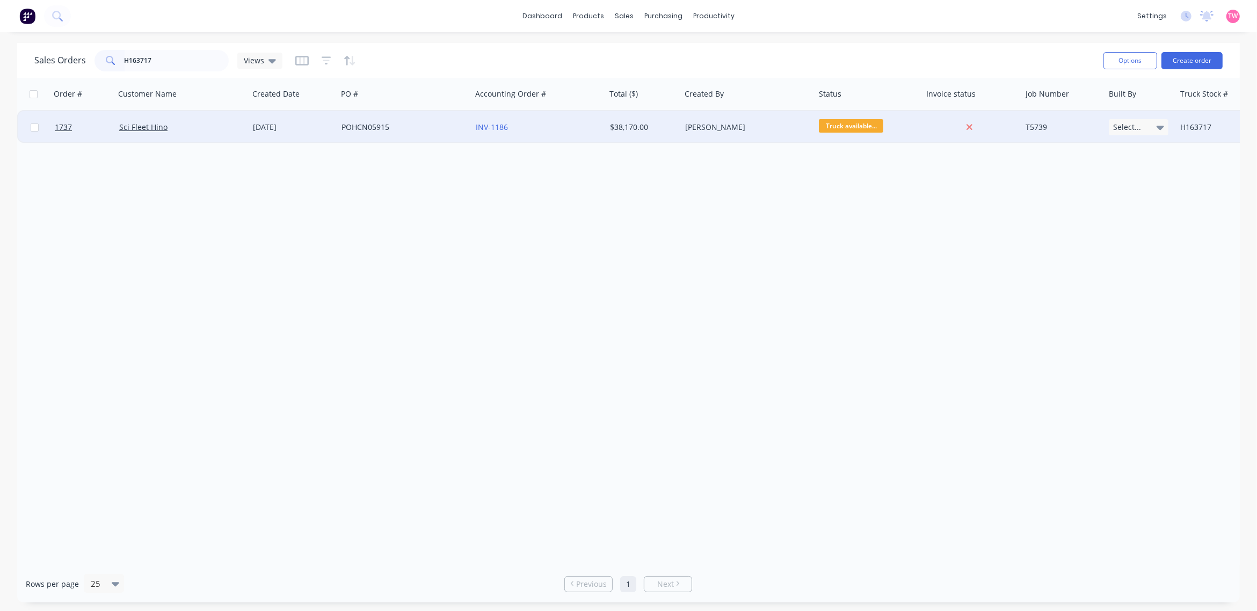
click at [187, 130] on div "Sci Fleet Hino" at bounding box center [178, 127] width 119 height 11
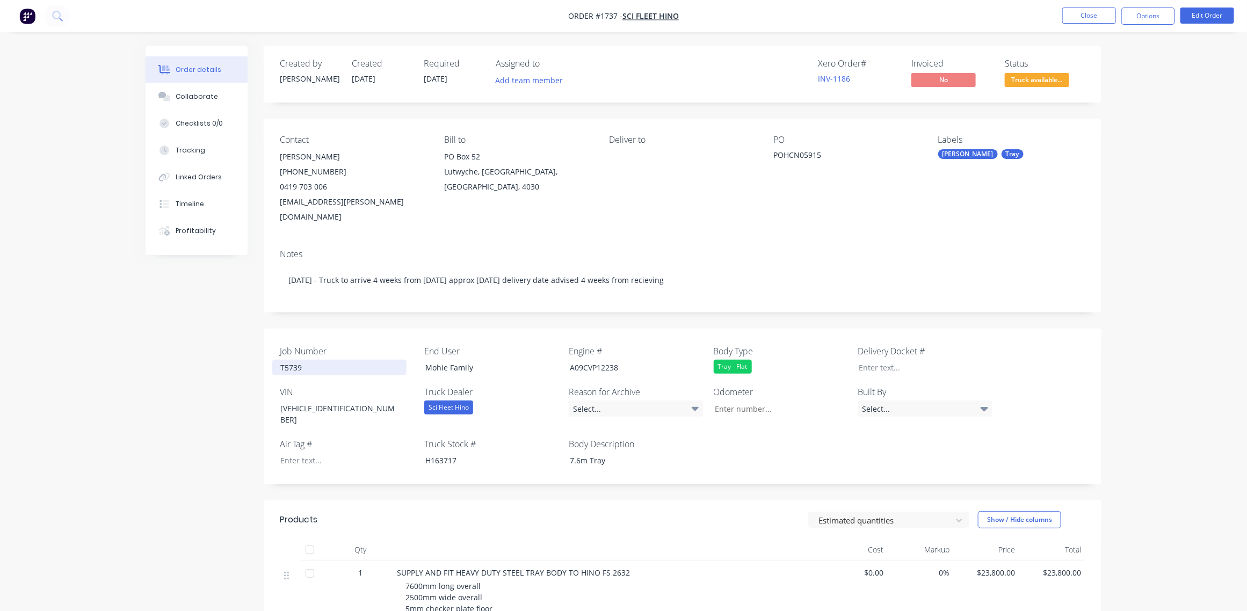
click at [296, 360] on div "T5739" at bounding box center [339, 368] width 134 height 16
copy div "T5739"
click at [207, 92] on div "Collaborate" at bounding box center [197, 97] width 42 height 10
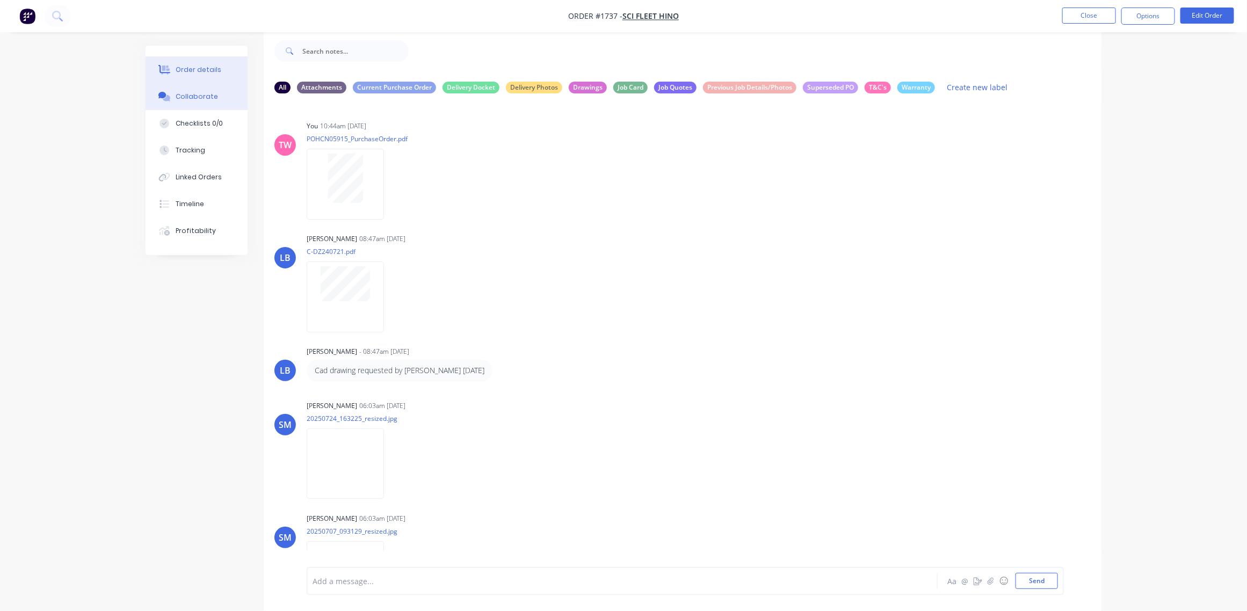
click at [200, 63] on button "Order details" at bounding box center [197, 69] width 102 height 27
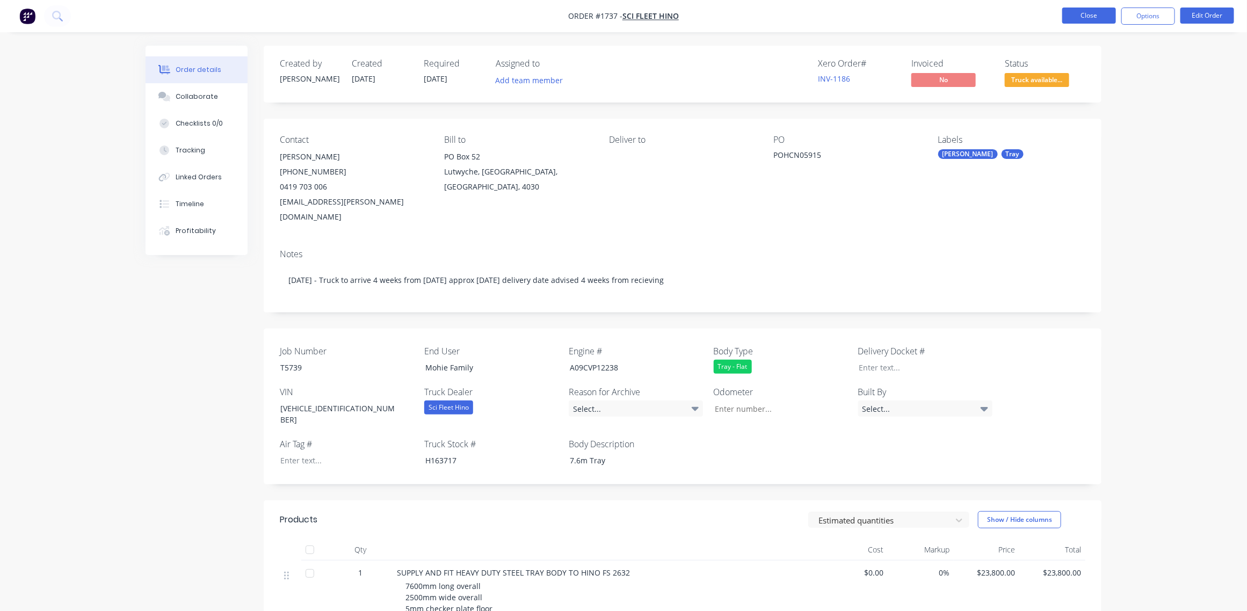
click at [1092, 10] on button "Close" at bounding box center [1089, 16] width 54 height 16
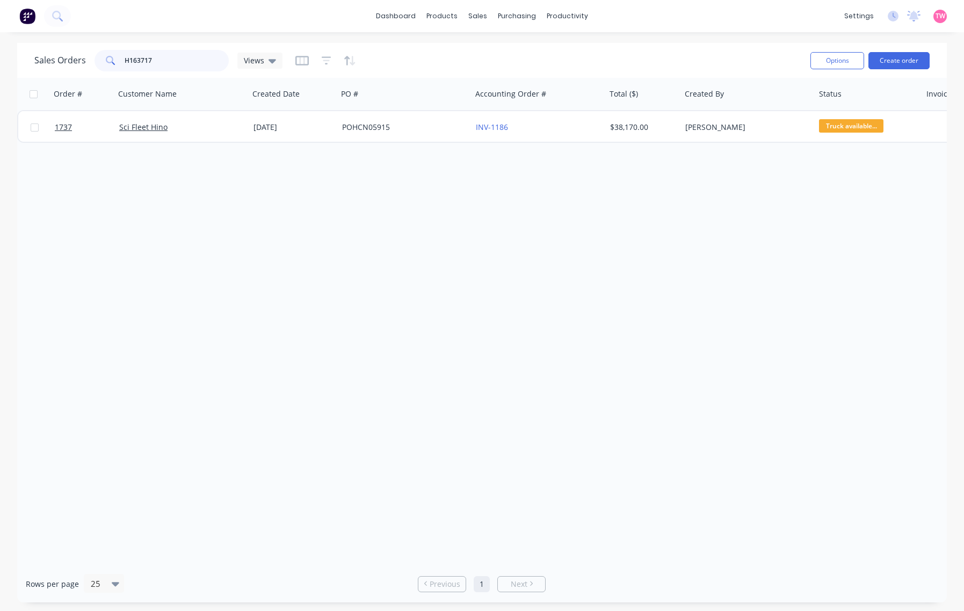
drag, startPoint x: 181, startPoint y: 56, endPoint x: 103, endPoint y: 58, distance: 78.4
click at [103, 58] on div "H163717" at bounding box center [161, 60] width 134 height 21
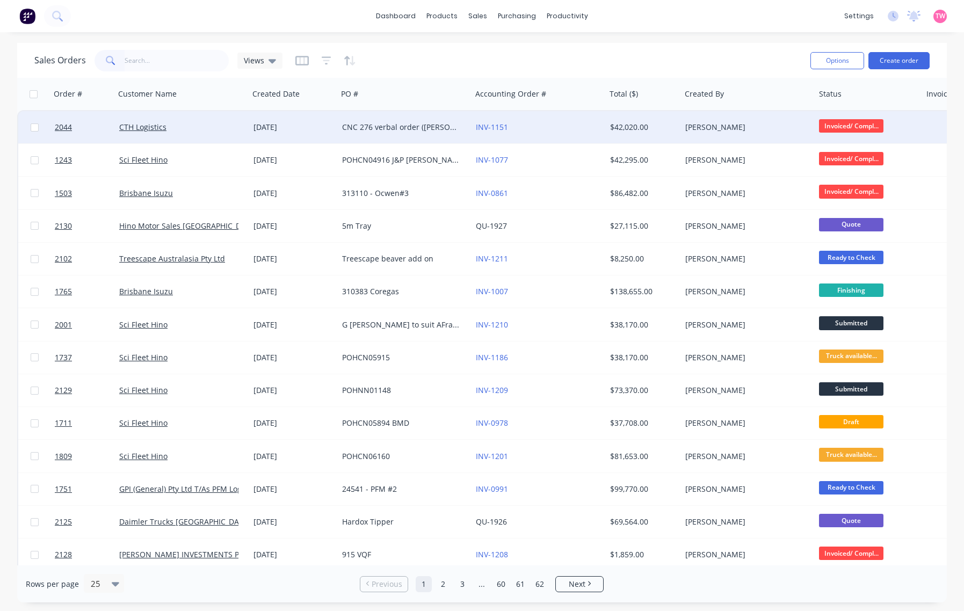
click at [202, 130] on div "CTH Logistics" at bounding box center [178, 127] width 119 height 11
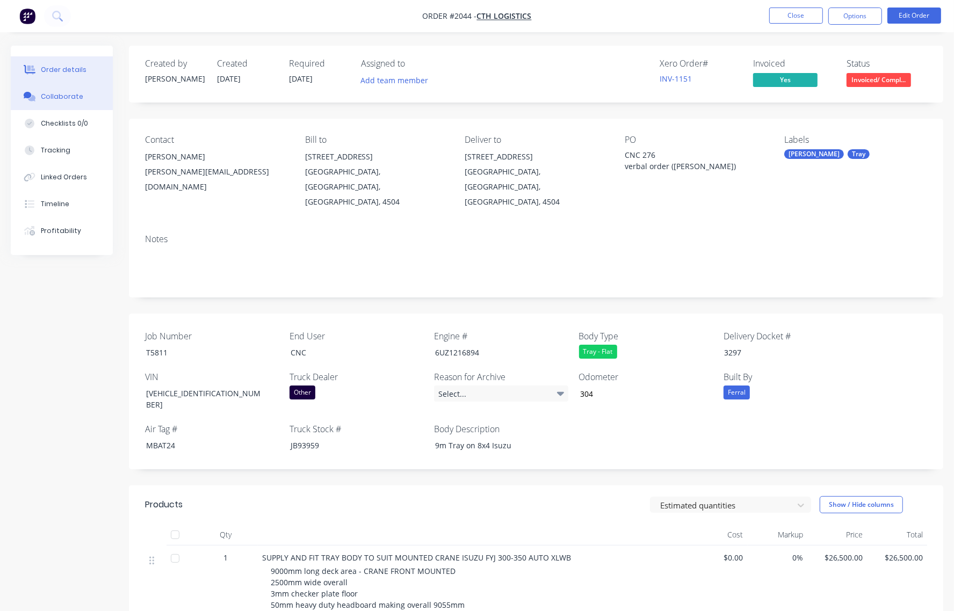
click at [61, 97] on div "Collaborate" at bounding box center [62, 97] width 42 height 10
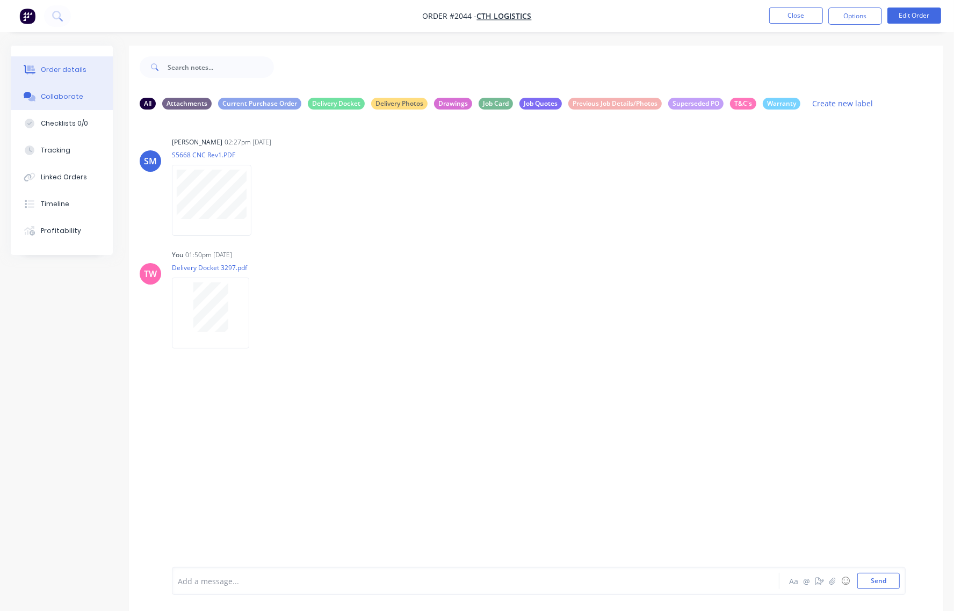
click at [65, 69] on div "Order details" at bounding box center [64, 70] width 46 height 10
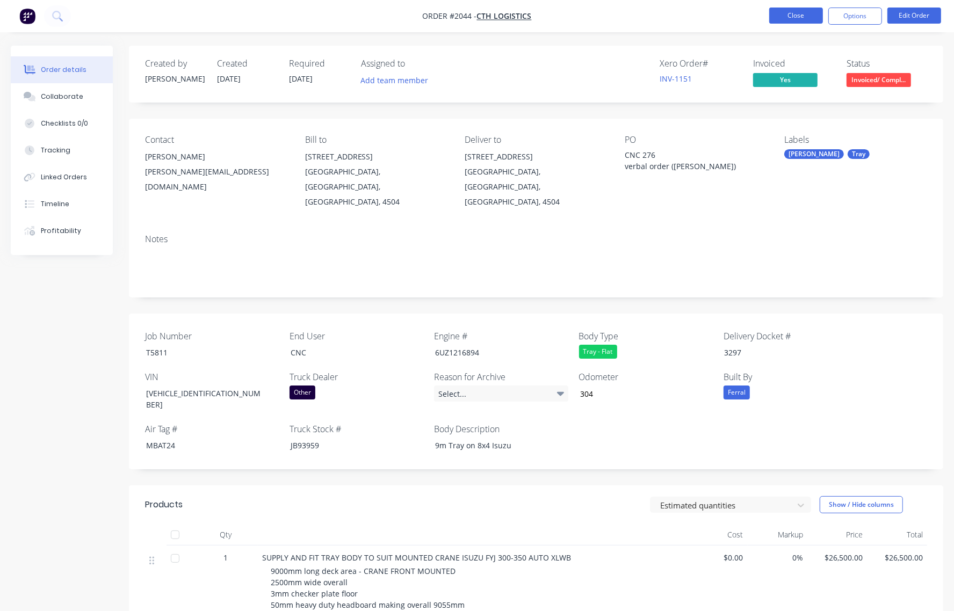
click at [786, 19] on button "Close" at bounding box center [796, 16] width 54 height 16
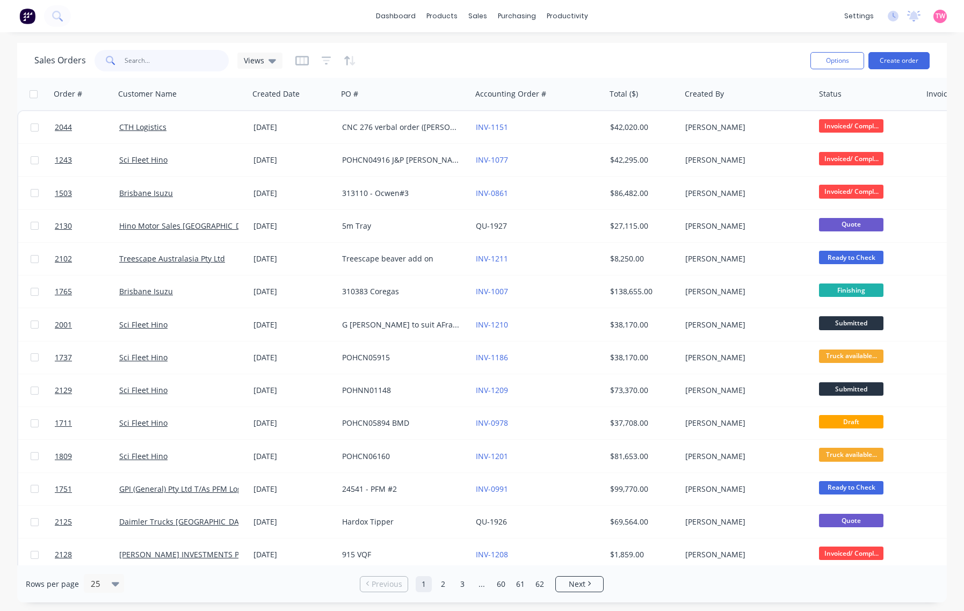
click at [148, 57] on input "text" at bounding box center [177, 60] width 105 height 21
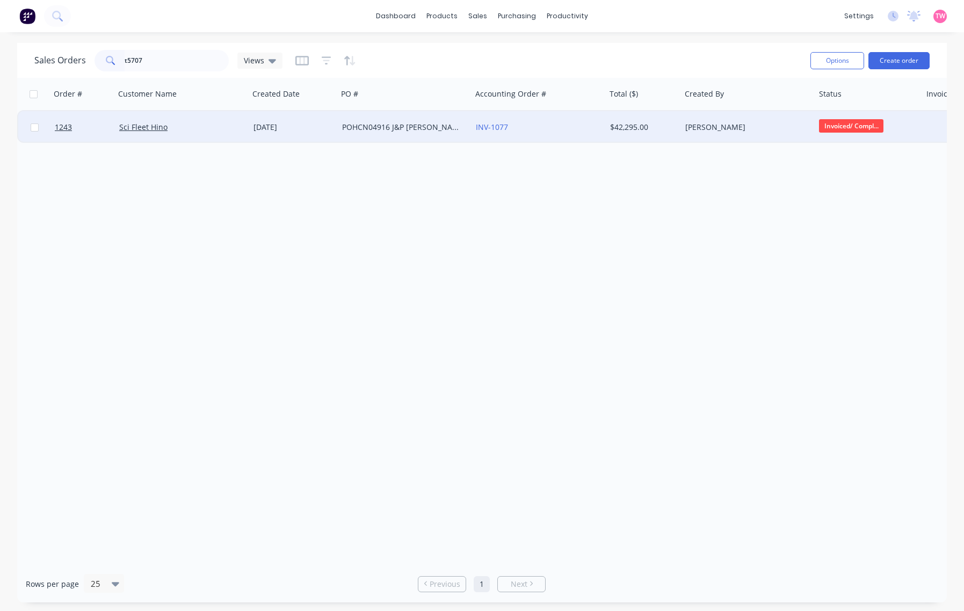
click at [212, 126] on div "Sci Fleet Hino" at bounding box center [178, 127] width 119 height 11
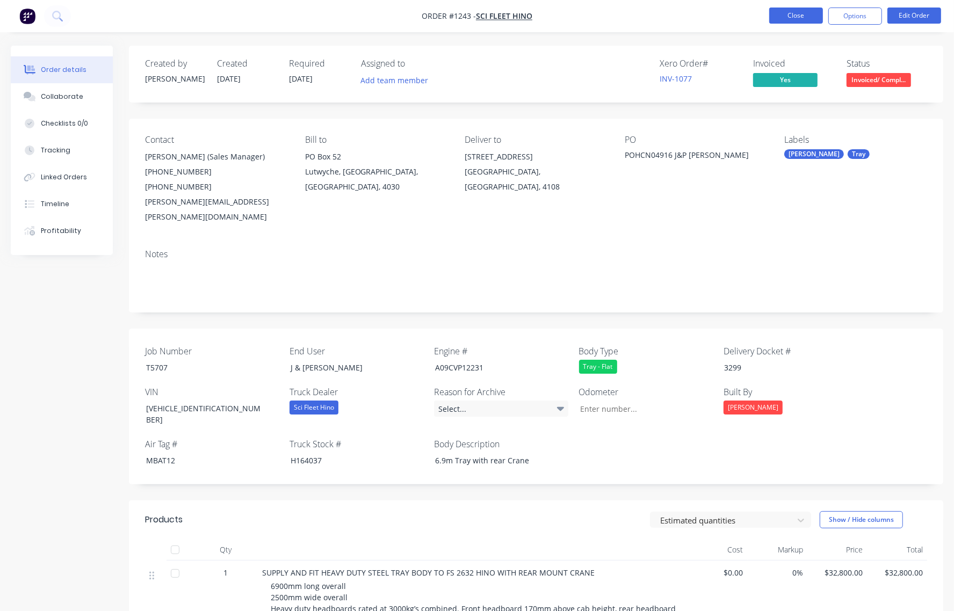
click at [791, 17] on button "Close" at bounding box center [796, 16] width 54 height 16
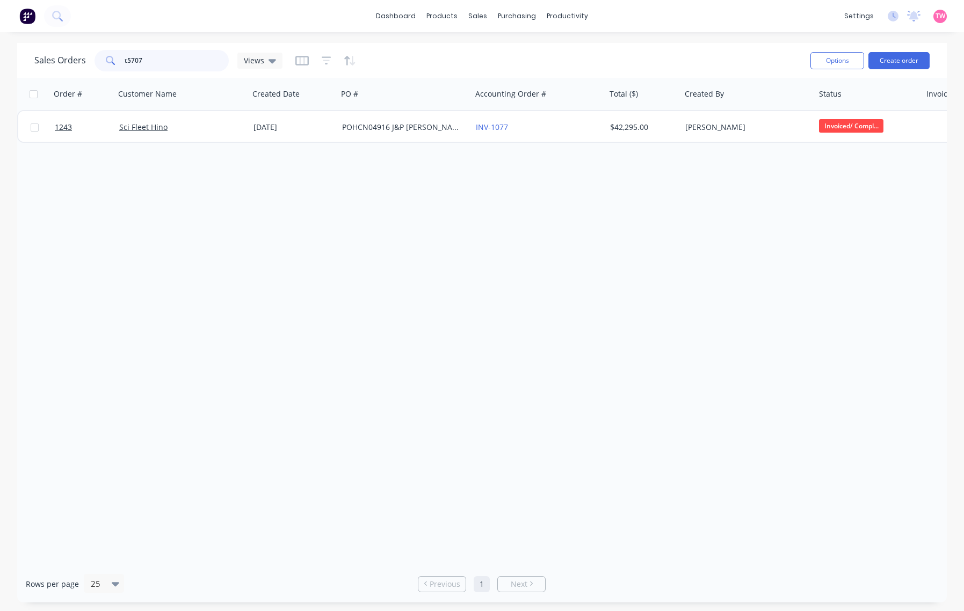
drag, startPoint x: 61, startPoint y: 61, endPoint x: 46, endPoint y: 62, distance: 15.1
click at [46, 62] on div "Sales Orders t5707 Views" at bounding box center [158, 60] width 248 height 21
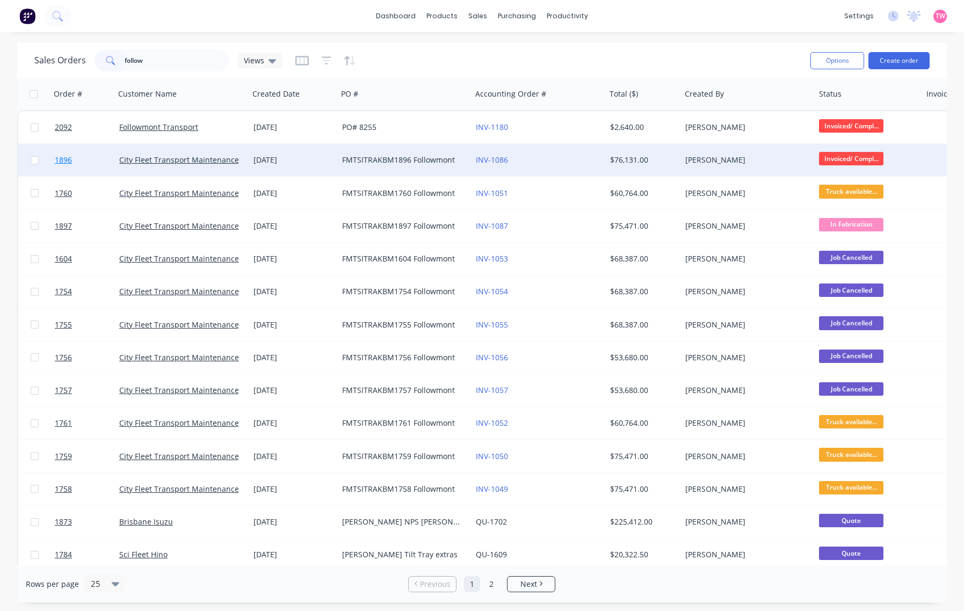
click at [101, 160] on link "1896" at bounding box center [87, 160] width 64 height 32
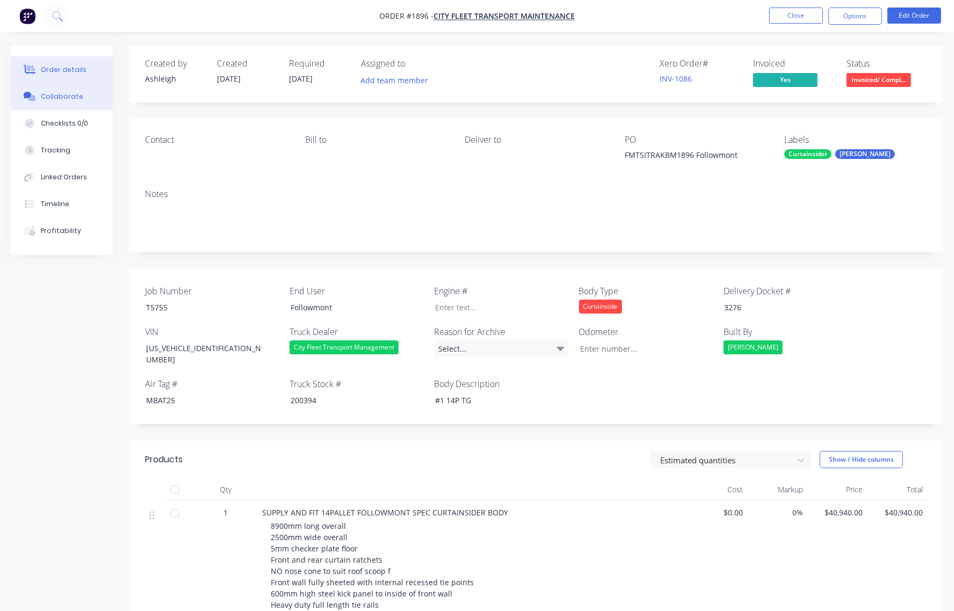
click at [62, 97] on div "Collaborate" at bounding box center [62, 97] width 42 height 10
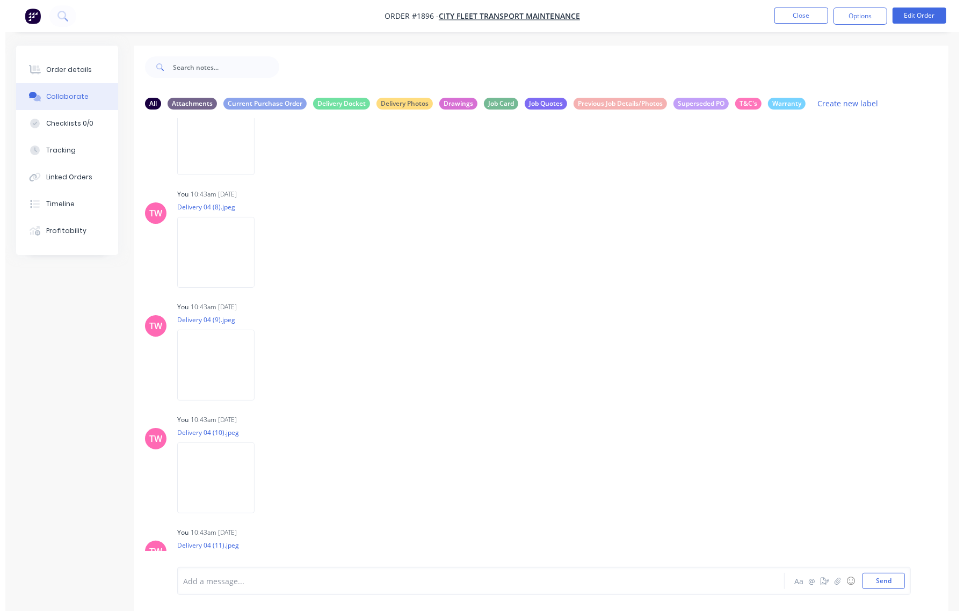
scroll to position [1239, 0]
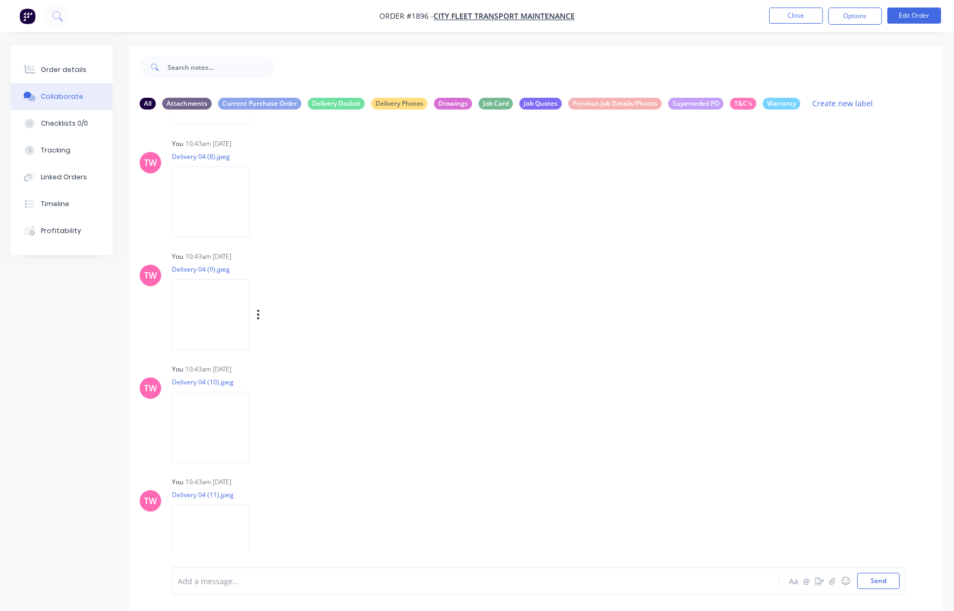
click at [221, 312] on img at bounding box center [210, 314] width 77 height 70
click at [70, 63] on button "Order details" at bounding box center [62, 69] width 102 height 27
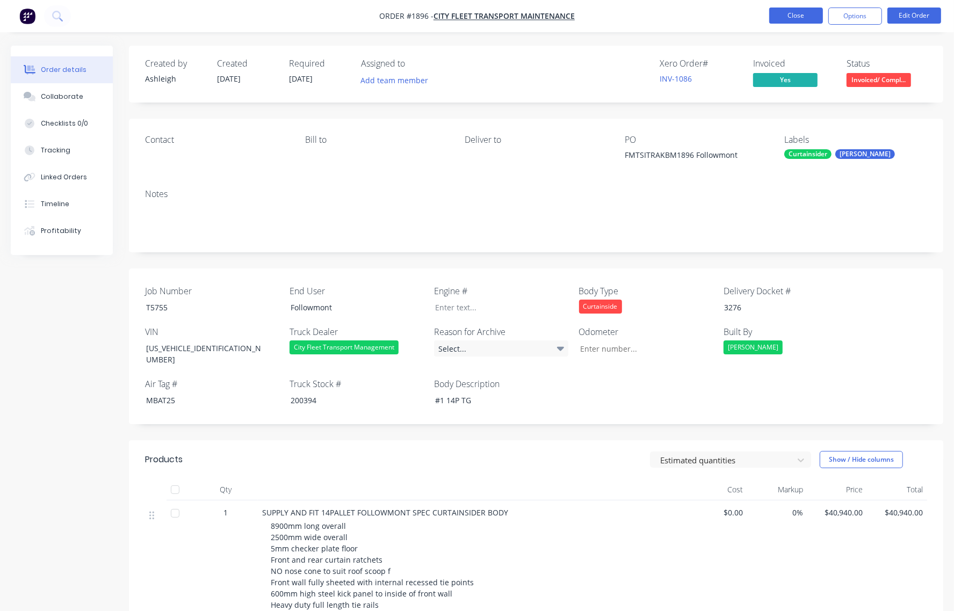
click at [792, 17] on button "Close" at bounding box center [796, 16] width 54 height 16
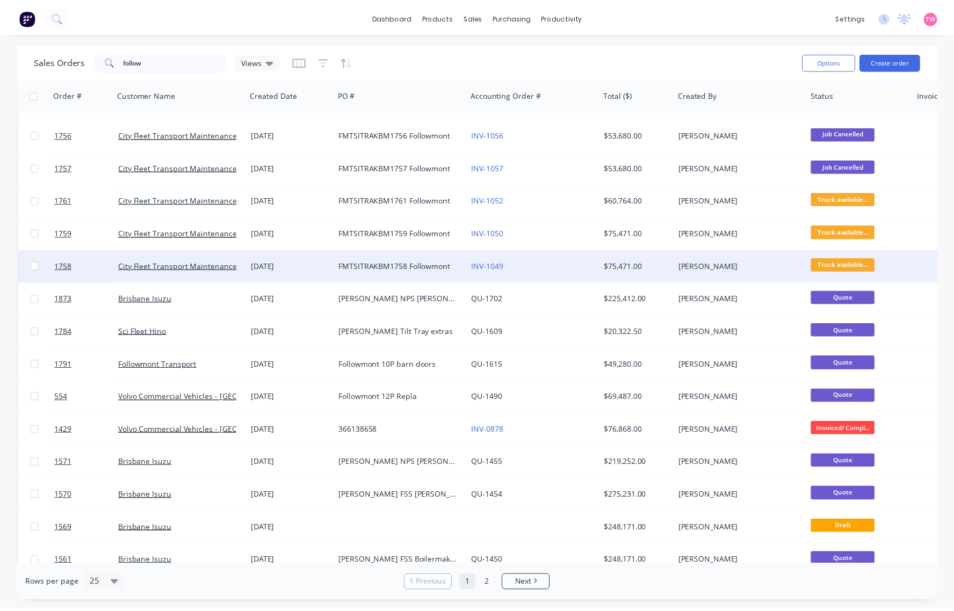
scroll to position [372, 0]
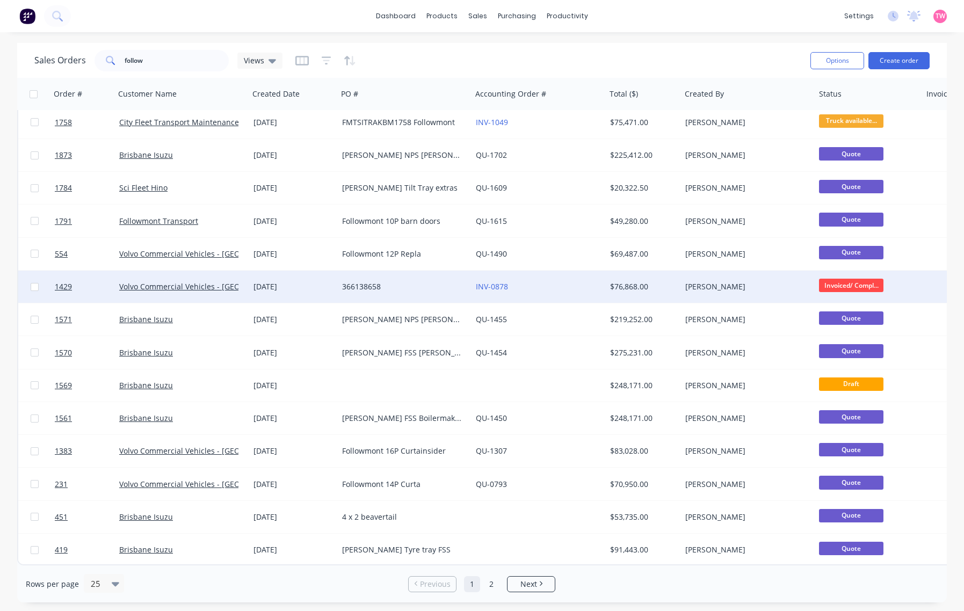
click at [318, 283] on div "[DATE]" at bounding box center [293, 286] width 80 height 11
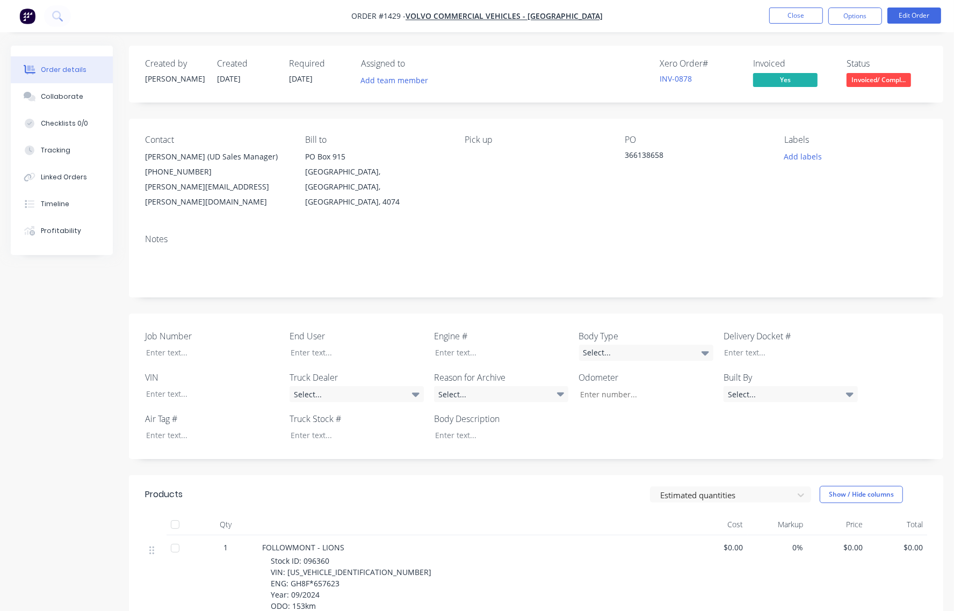
scroll to position [112, 0]
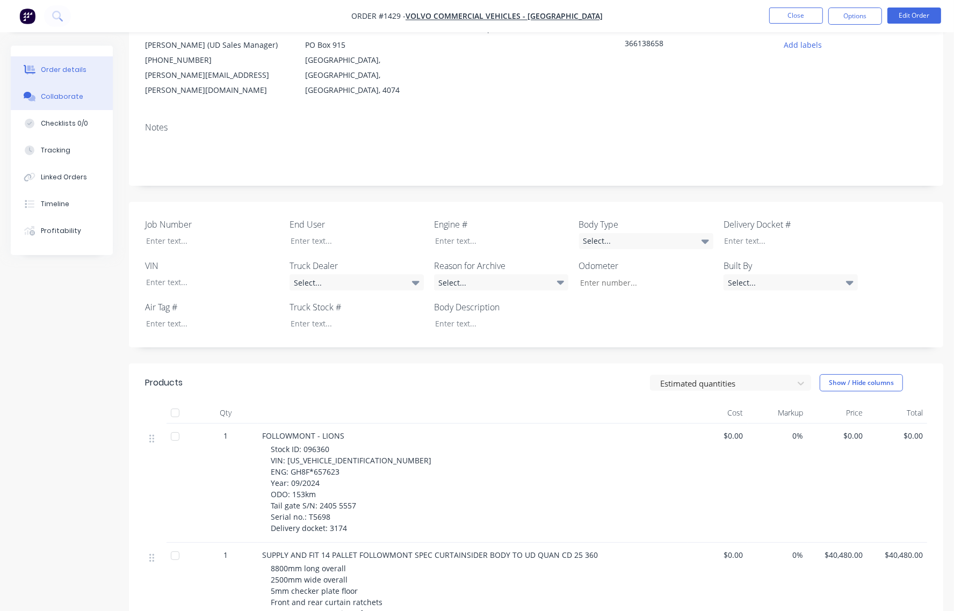
click at [62, 100] on div "Collaborate" at bounding box center [62, 97] width 42 height 10
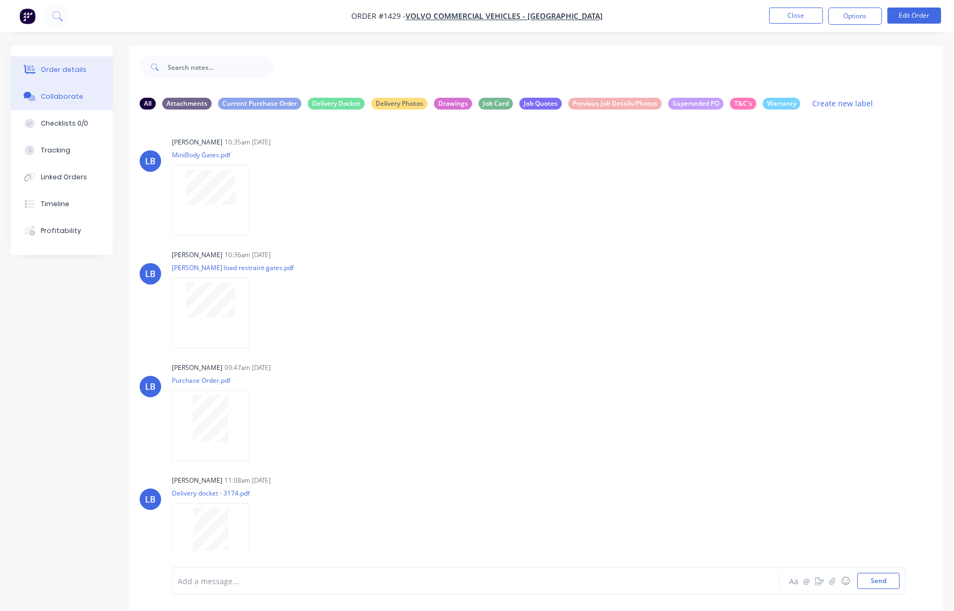
click at [77, 68] on div "Order details" at bounding box center [64, 70] width 46 height 10
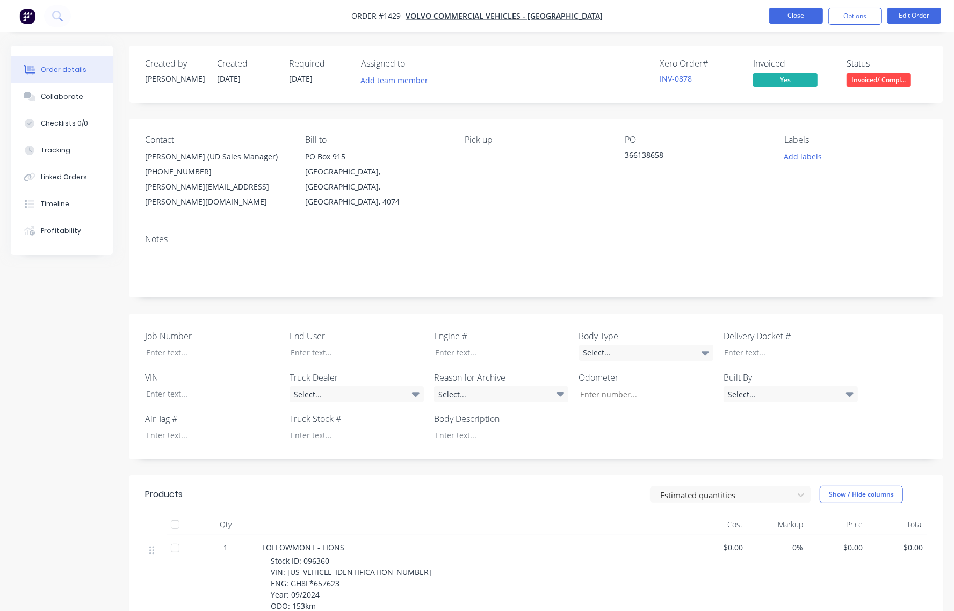
click at [779, 16] on button "Close" at bounding box center [796, 16] width 54 height 16
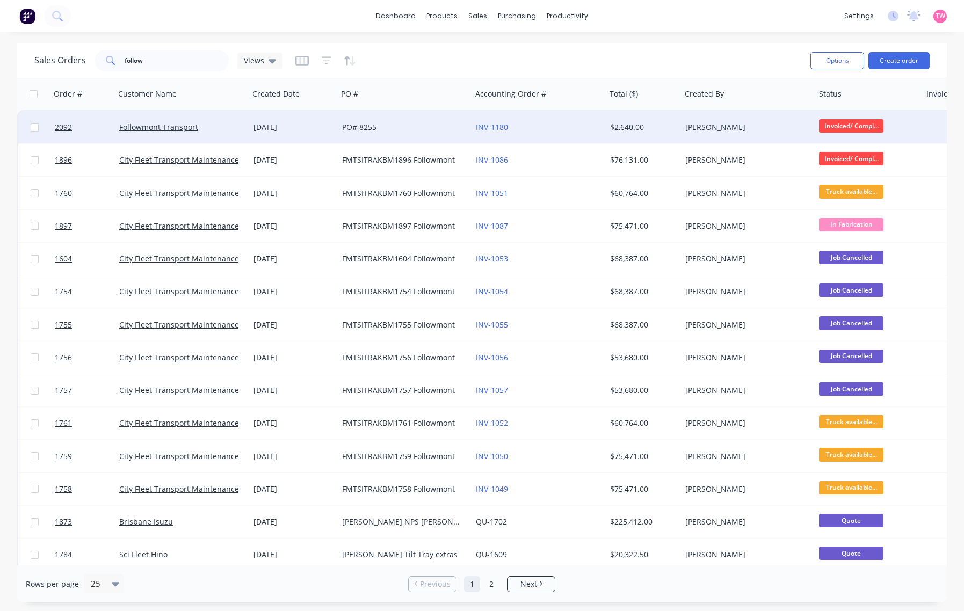
click at [226, 125] on div "Followmont Transport" at bounding box center [178, 127] width 119 height 11
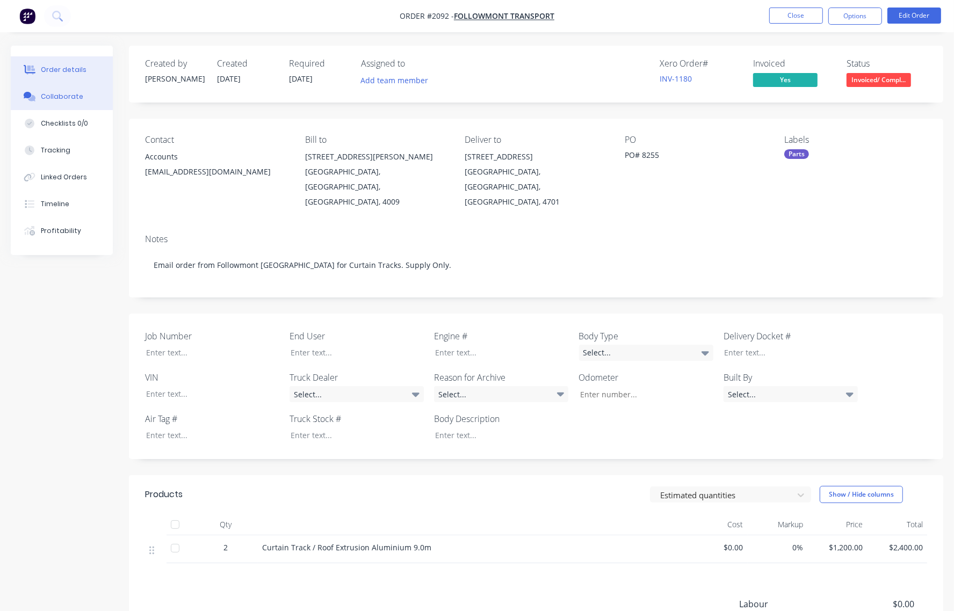
click at [57, 93] on div "Collaborate" at bounding box center [62, 97] width 42 height 10
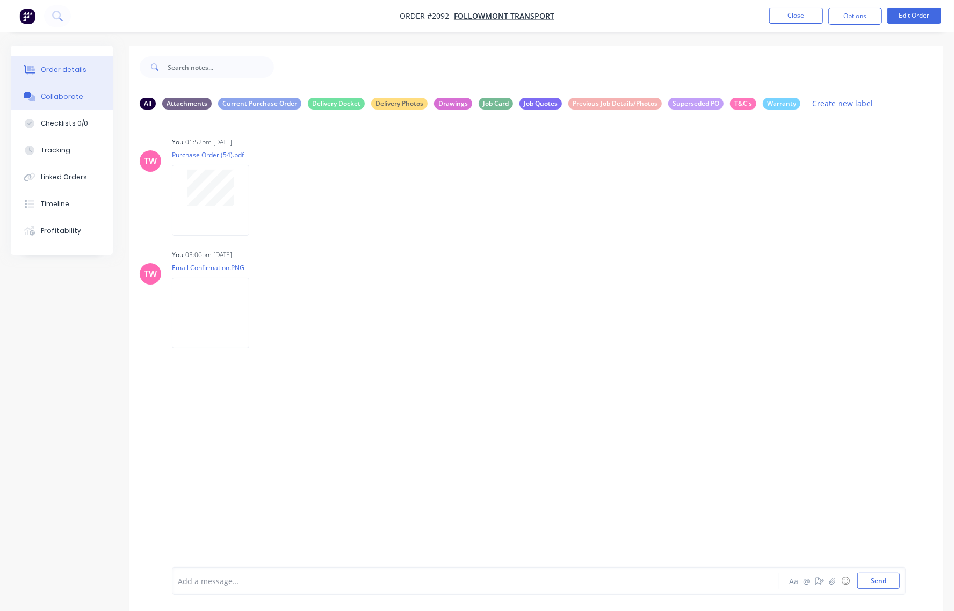
click at [57, 65] on div "Order details" at bounding box center [64, 70] width 46 height 10
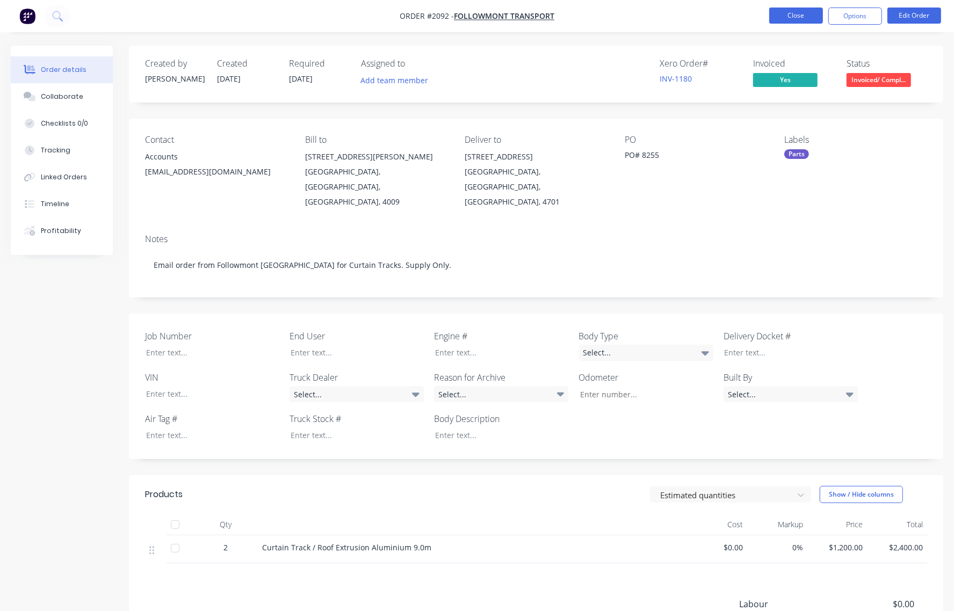
click at [784, 14] on button "Close" at bounding box center [796, 16] width 54 height 16
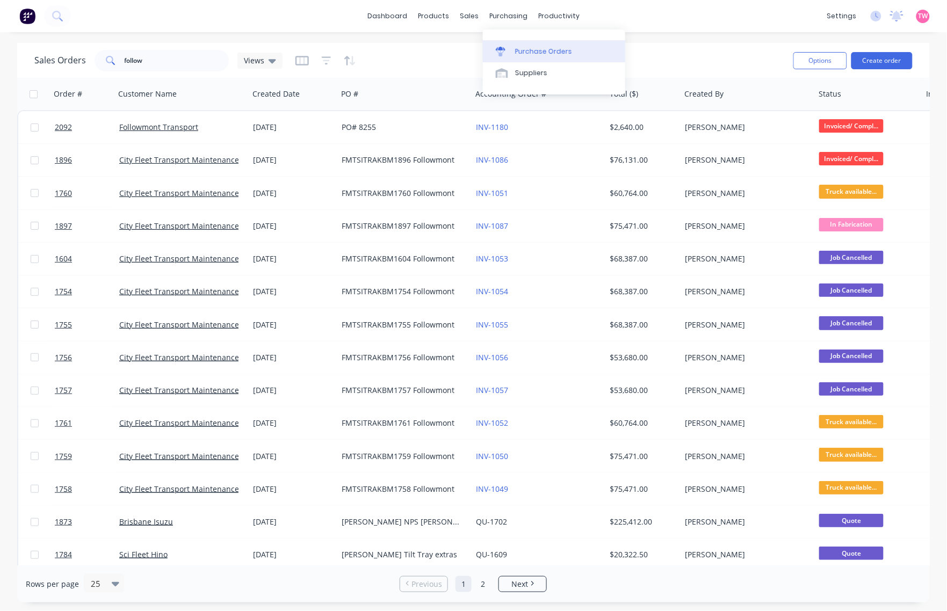
click at [535, 49] on div "Purchase Orders" at bounding box center [543, 52] width 57 height 10
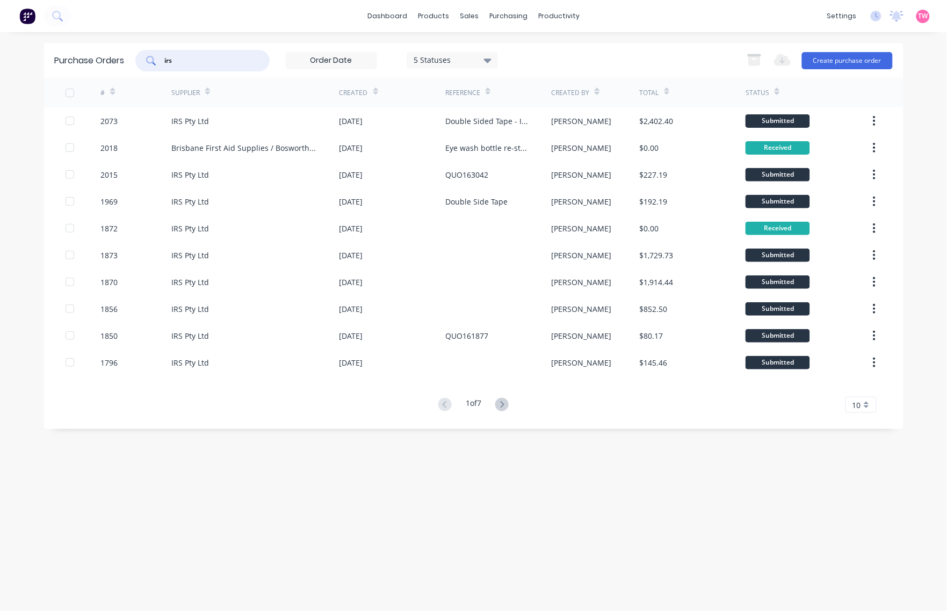
drag, startPoint x: 216, startPoint y: 56, endPoint x: 108, endPoint y: 56, distance: 107.9
click at [108, 56] on div "Purchase Orders irs 5 Statuses 5 Statuses Export to Excel (XLSX) Create purchas…" at bounding box center [473, 60] width 859 height 35
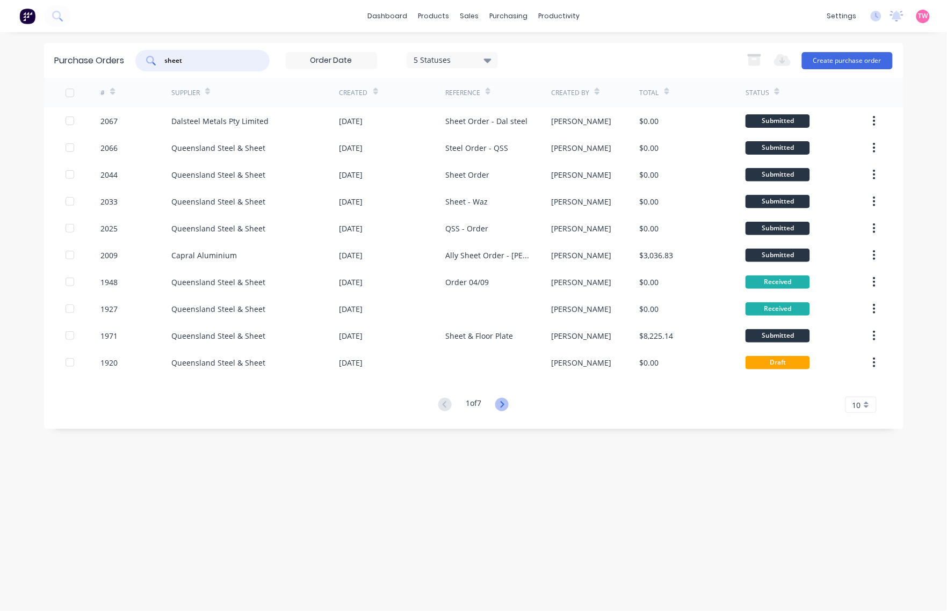
click at [506, 401] on icon at bounding box center [501, 404] width 13 height 13
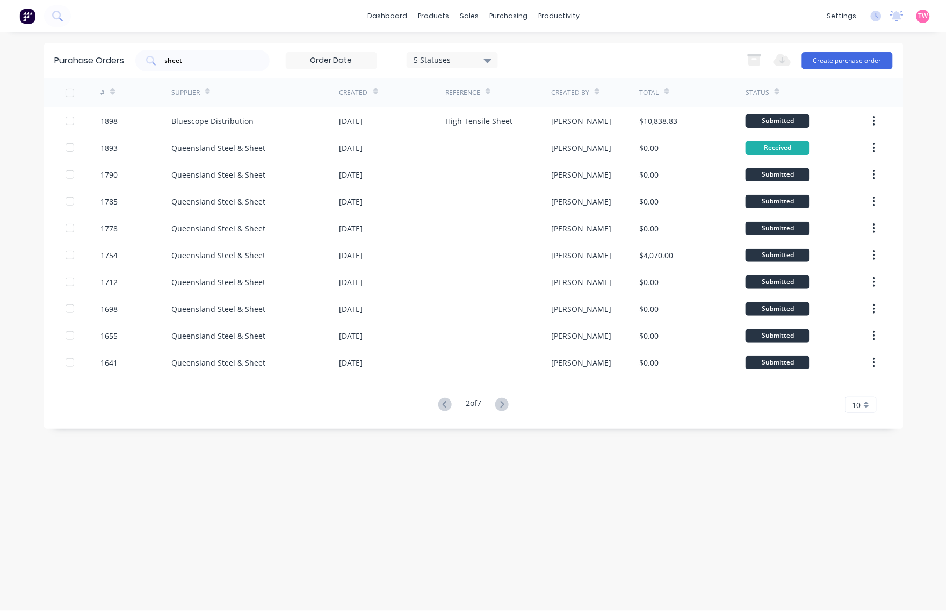
click at [506, 401] on icon at bounding box center [501, 404] width 13 height 13
click at [505, 401] on icon at bounding box center [501, 404] width 13 height 13
click at [438, 403] on icon at bounding box center [444, 404] width 13 height 13
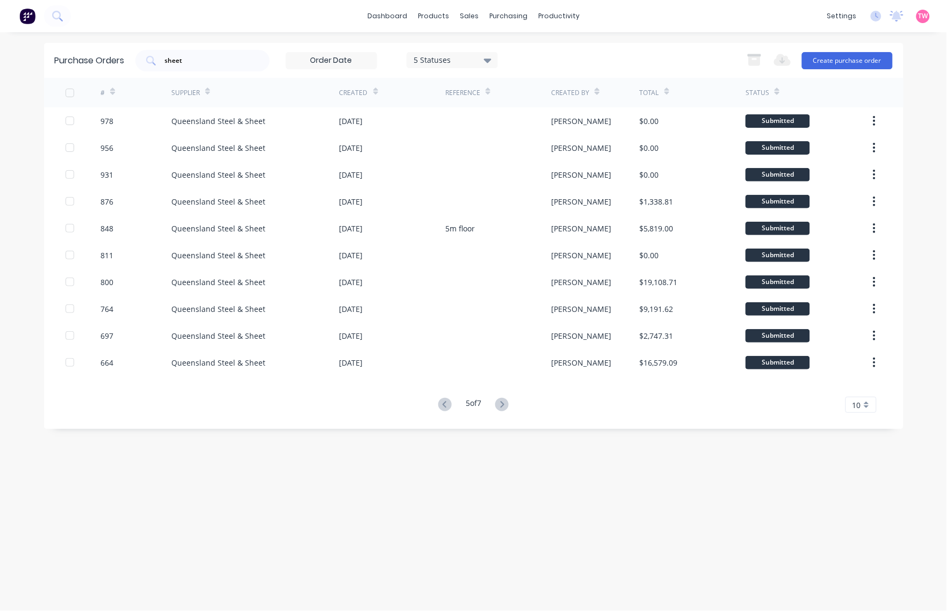
click at [438, 403] on icon at bounding box center [444, 404] width 13 height 13
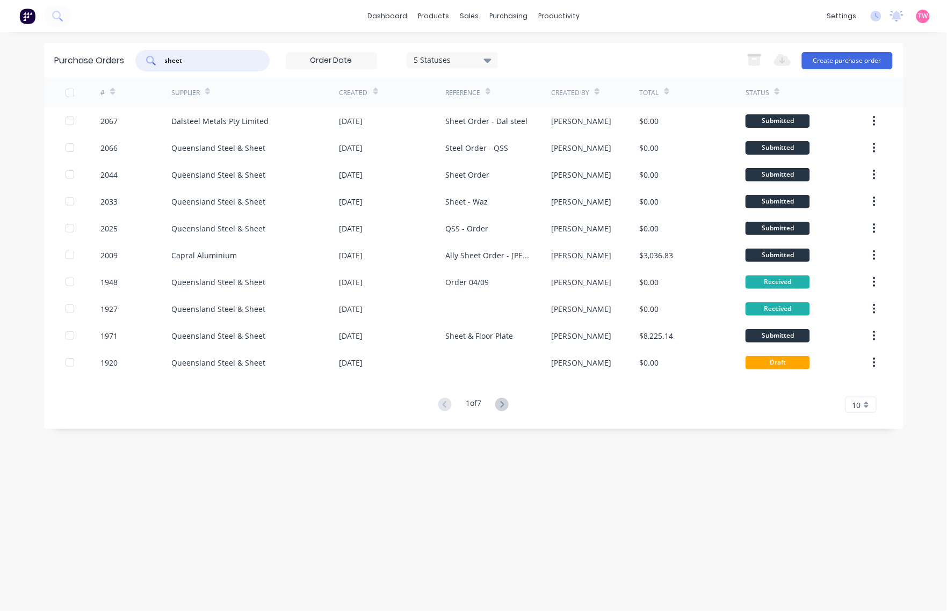
drag, startPoint x: 197, startPoint y: 55, endPoint x: 157, endPoint y: 55, distance: 39.2
click at [158, 55] on div "sheet" at bounding box center [202, 60] width 134 height 21
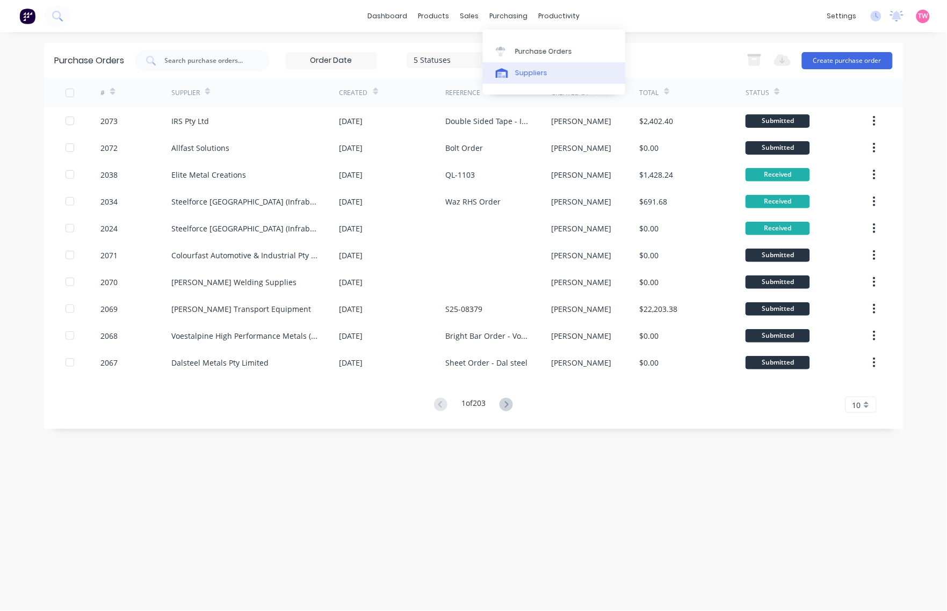
click at [525, 70] on div "Suppliers" at bounding box center [531, 73] width 32 height 10
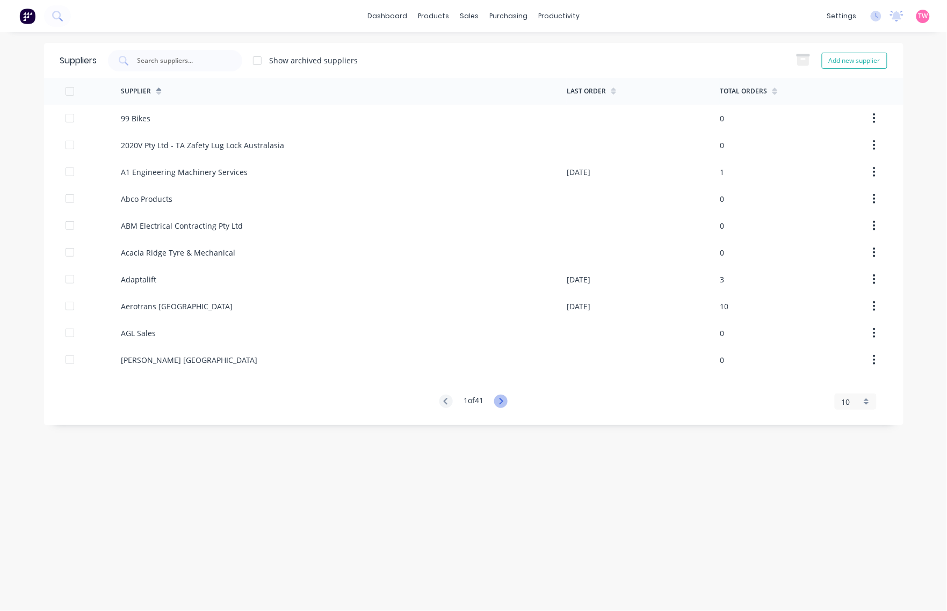
click at [500, 403] on icon at bounding box center [500, 401] width 13 height 13
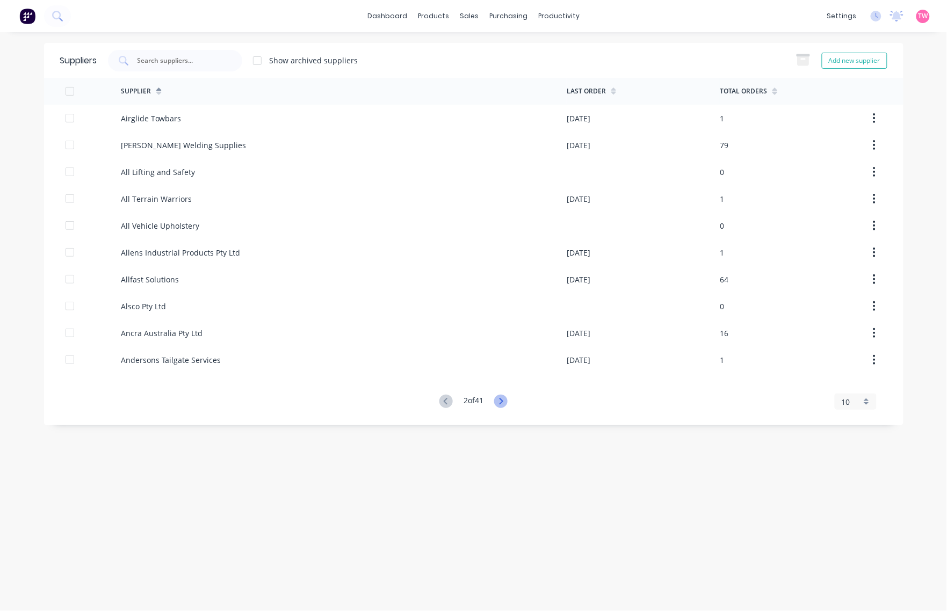
click at [500, 403] on icon at bounding box center [500, 401] width 13 height 13
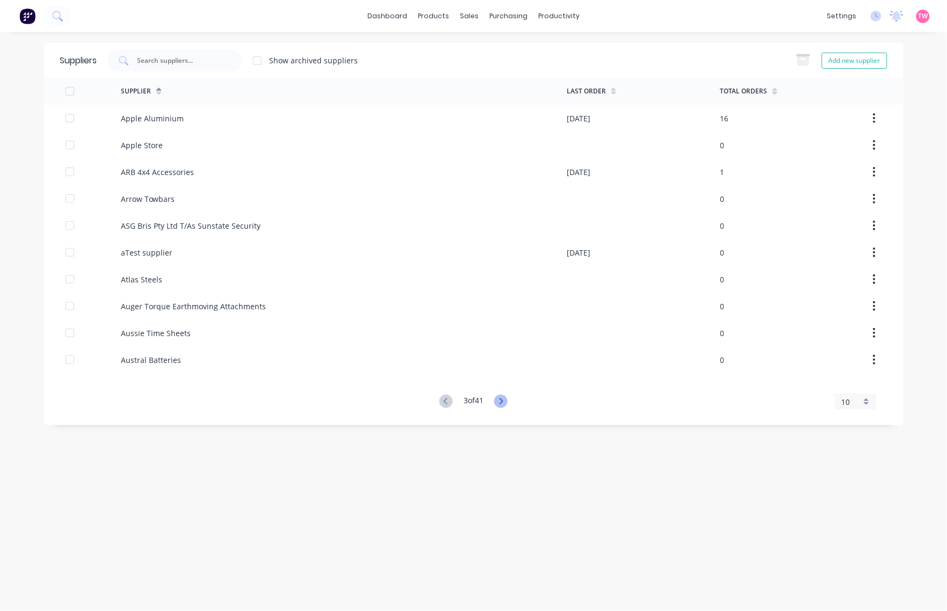
click at [500, 403] on icon at bounding box center [500, 401] width 13 height 13
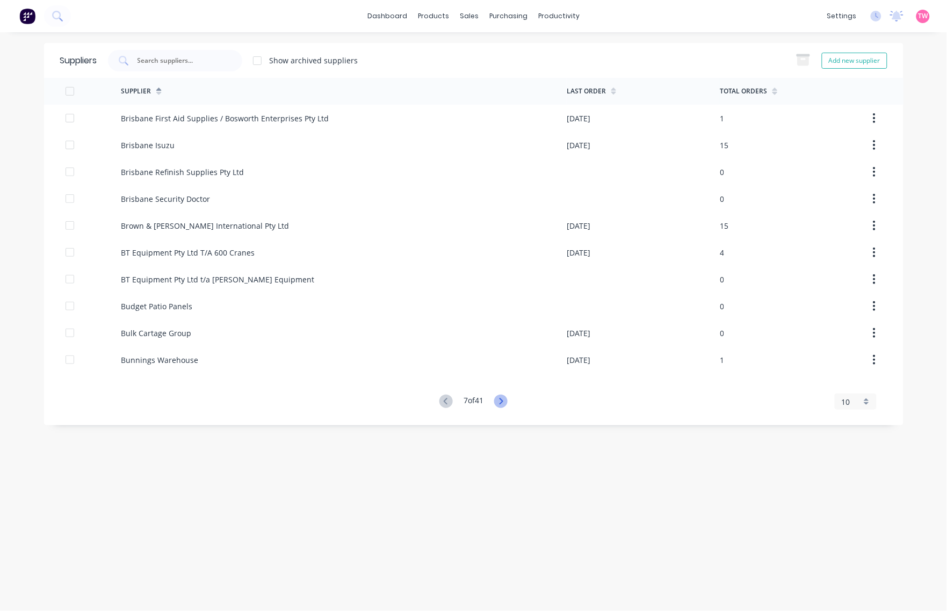
click at [500, 403] on icon at bounding box center [500, 401] width 13 height 13
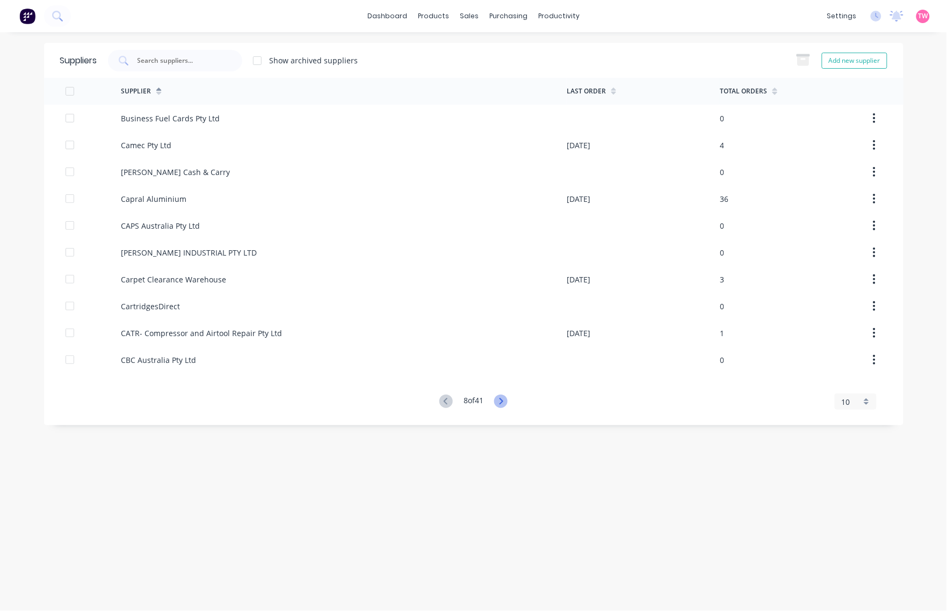
click at [499, 404] on icon at bounding box center [500, 401] width 13 height 13
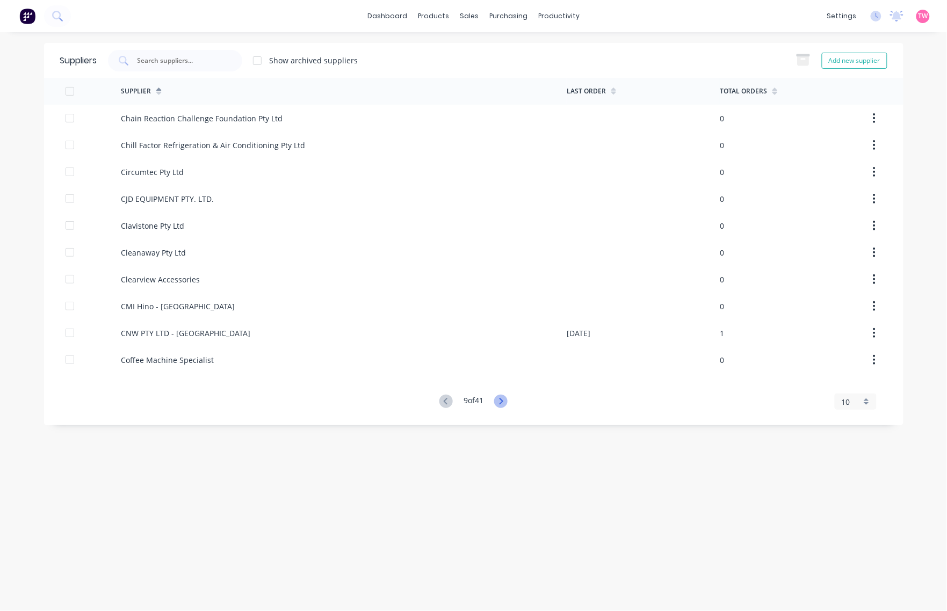
click at [499, 404] on icon at bounding box center [500, 401] width 13 height 13
click at [499, 404] on icon at bounding box center [502, 401] width 13 height 13
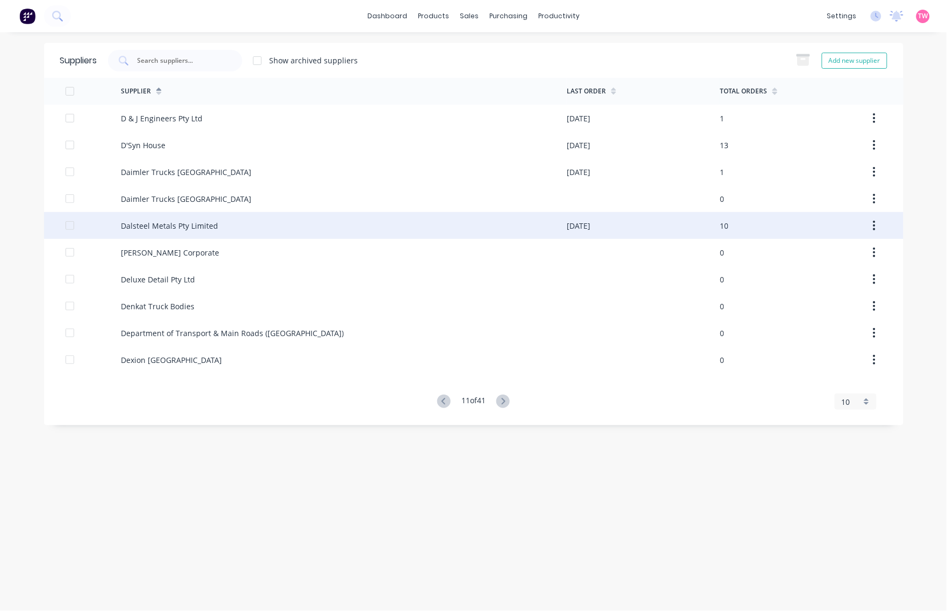
click at [159, 227] on div "Dalsteel Metals Pty Limited" at bounding box center [169, 225] width 97 height 11
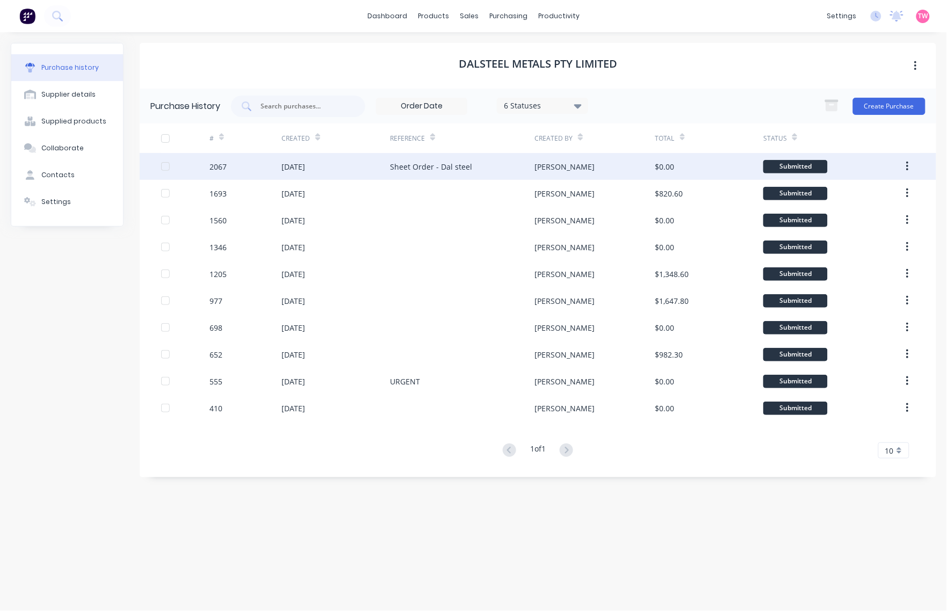
click at [331, 168] on div "[DATE]" at bounding box center [335, 166] width 108 height 27
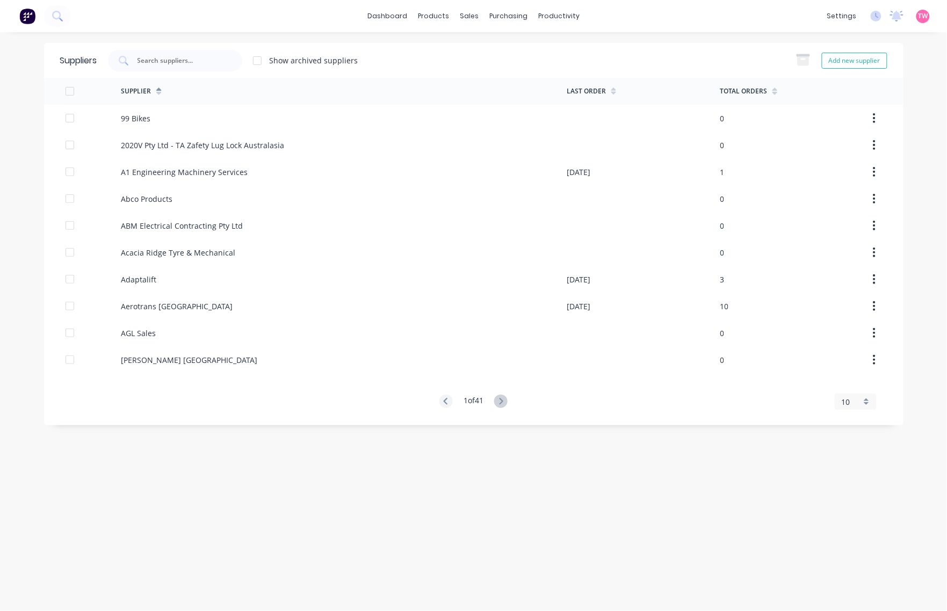
click at [495, 398] on div "1 of 41" at bounding box center [473, 402] width 68 height 14
click at [502, 401] on icon at bounding box center [500, 401] width 13 height 13
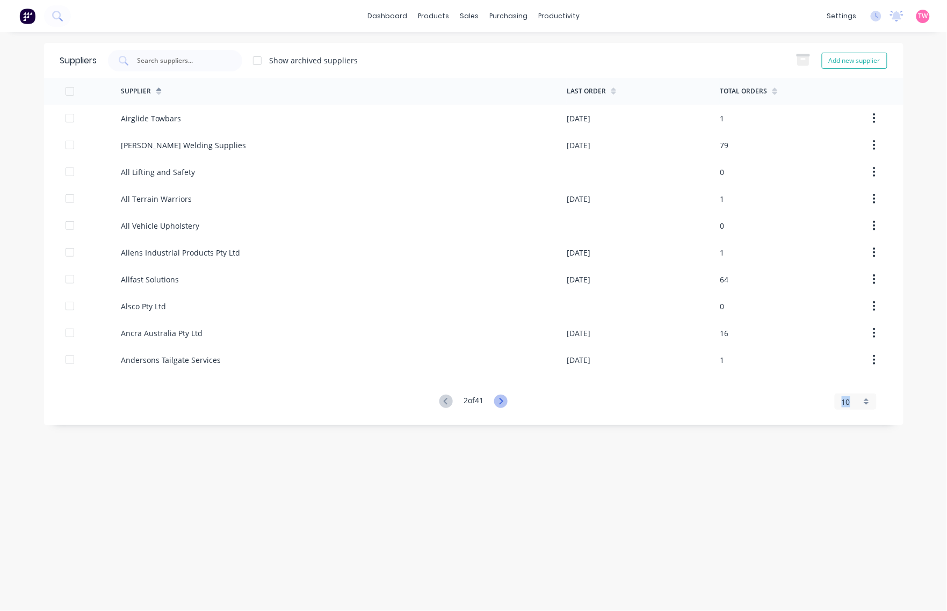
click at [502, 401] on icon at bounding box center [500, 401] width 13 height 13
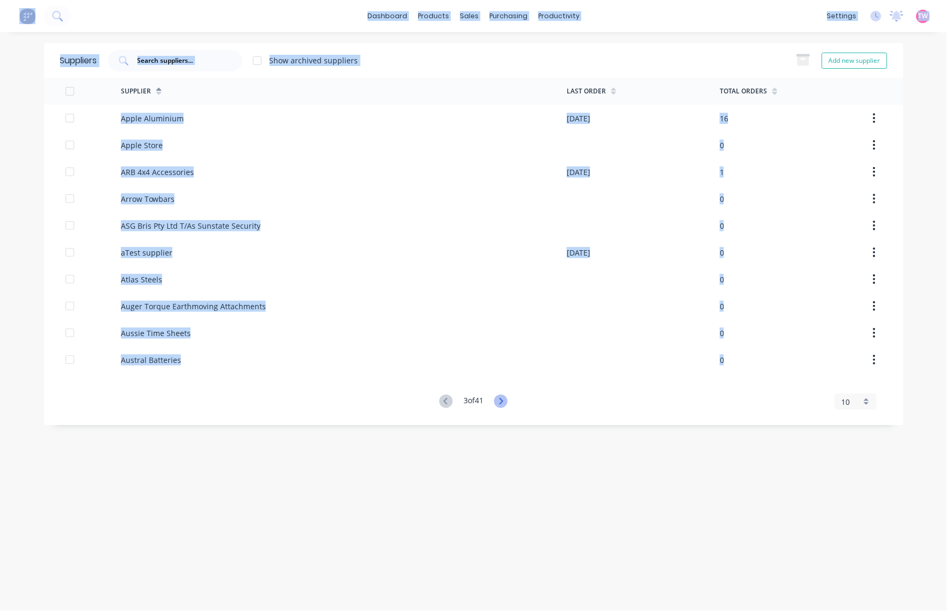
click at [502, 401] on icon at bounding box center [500, 401] width 13 height 13
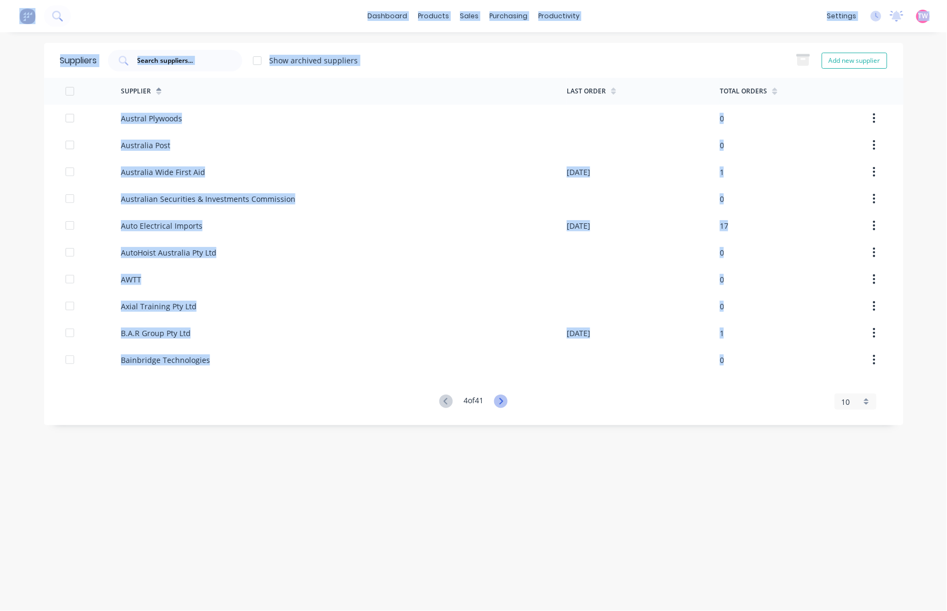
click at [502, 401] on icon at bounding box center [500, 401] width 13 height 13
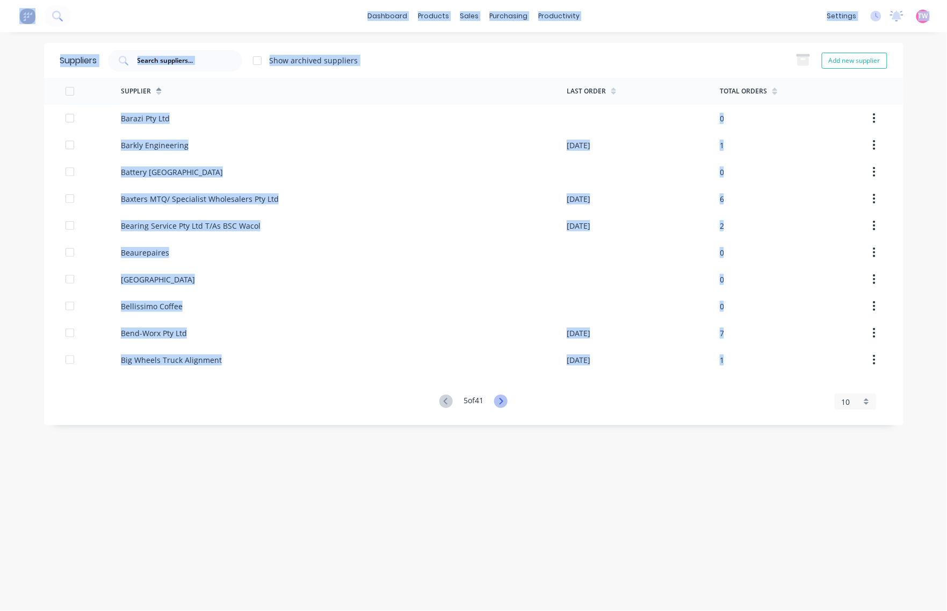
click at [502, 401] on icon at bounding box center [500, 401] width 13 height 13
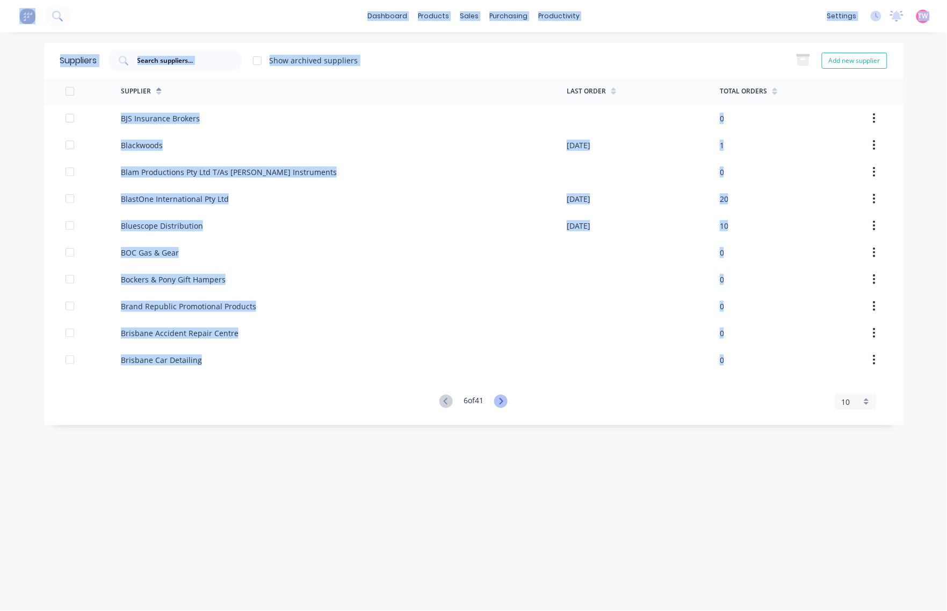
click at [502, 401] on icon at bounding box center [500, 401] width 13 height 13
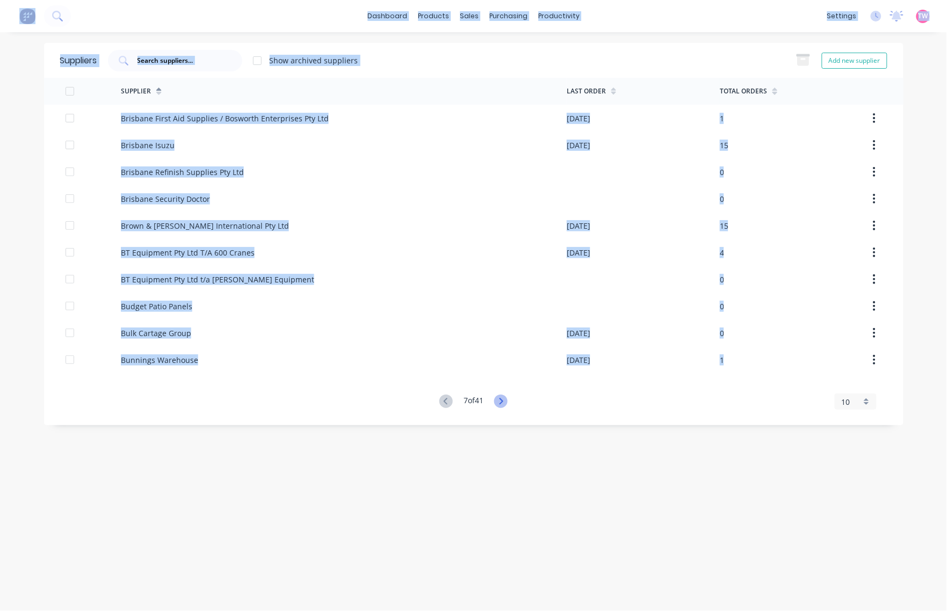
click at [502, 401] on icon at bounding box center [500, 401] width 13 height 13
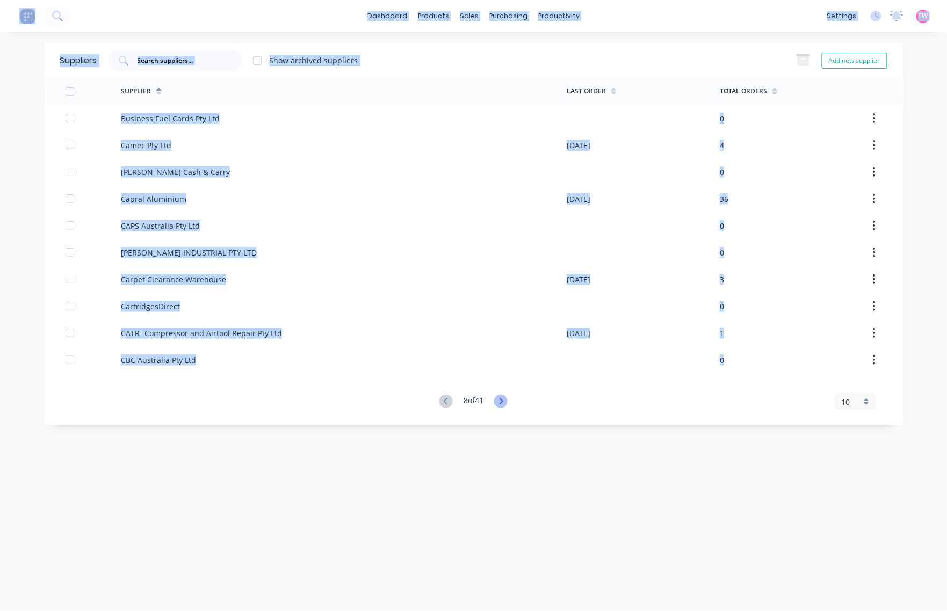
click at [502, 401] on icon at bounding box center [500, 401] width 13 height 13
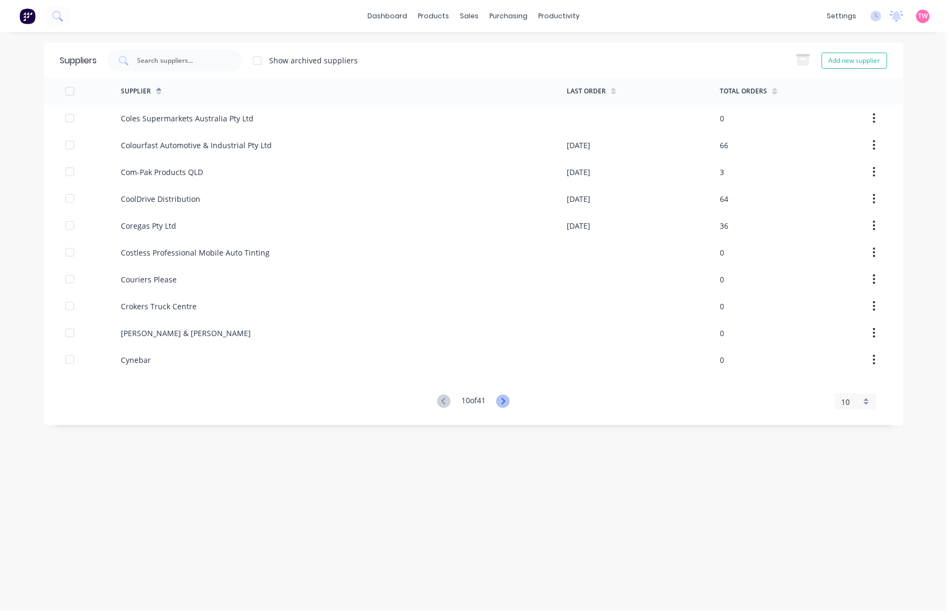
click at [502, 401] on icon at bounding box center [502, 401] width 13 height 13
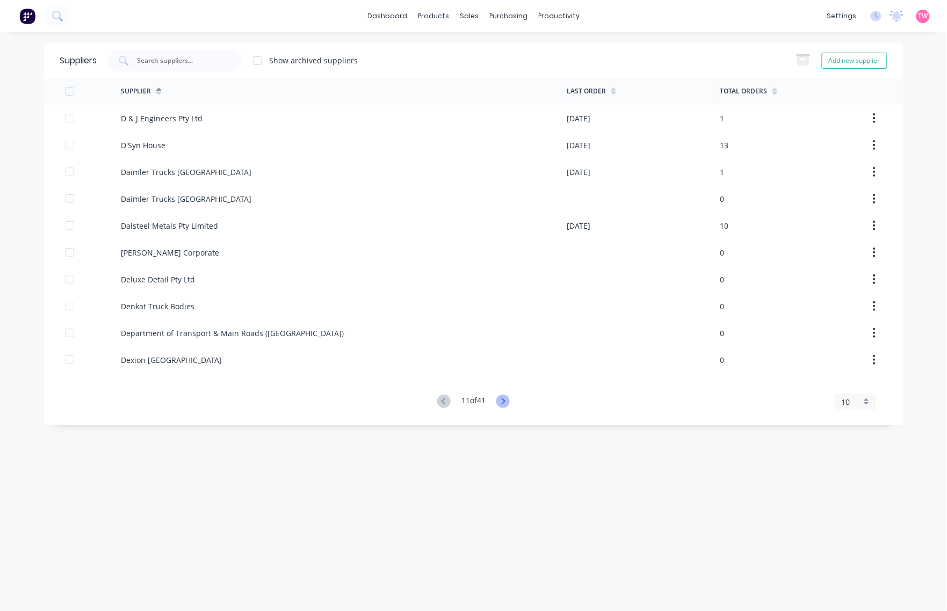
click at [502, 401] on icon at bounding box center [502, 401] width 13 height 13
click at [504, 402] on icon at bounding box center [502, 401] width 13 height 13
click at [501, 395] on div "13 of 41" at bounding box center [473, 402] width 72 height 14
click at [501, 395] on icon at bounding box center [502, 401] width 13 height 13
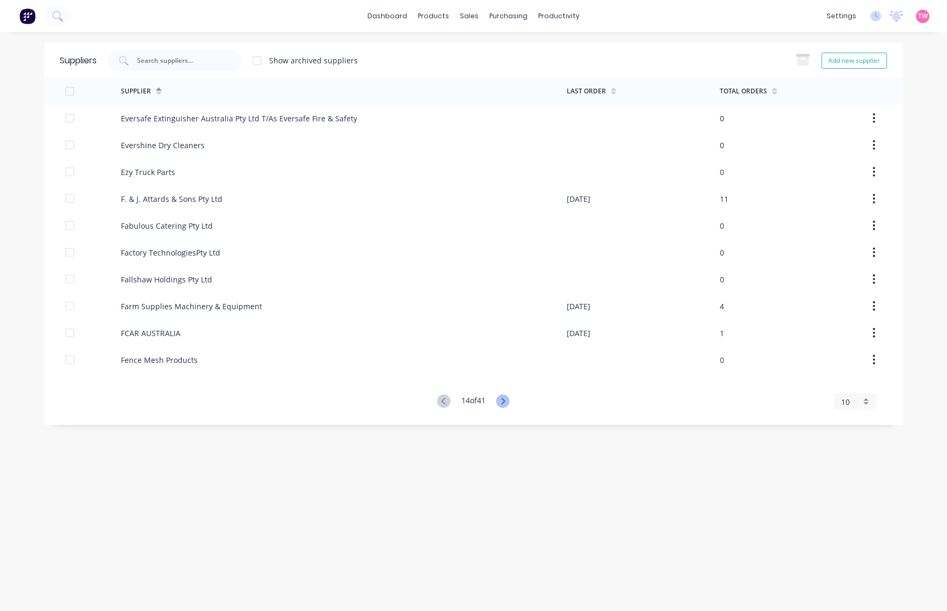
click at [501, 395] on icon at bounding box center [502, 401] width 13 height 13
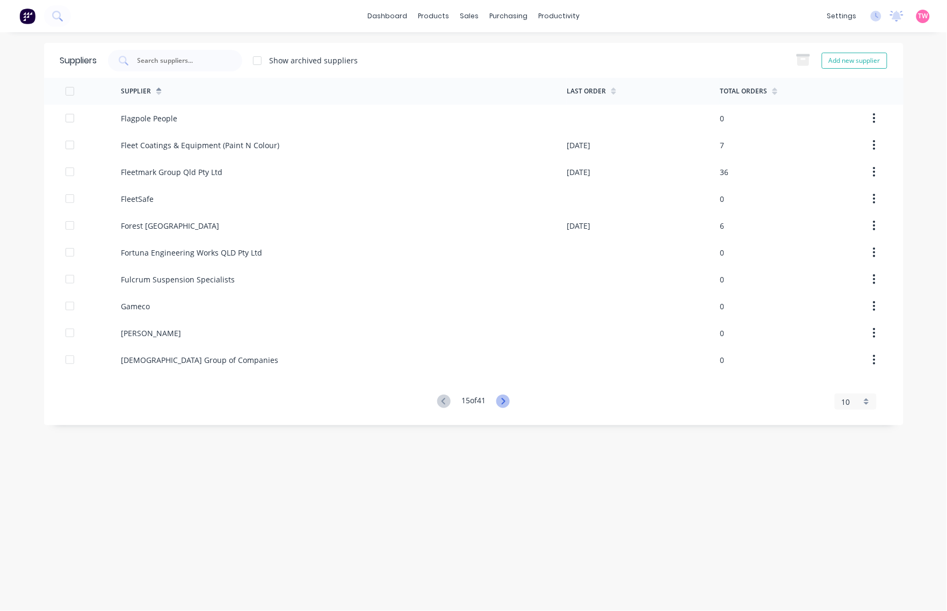
click at [503, 395] on icon at bounding box center [502, 401] width 13 height 13
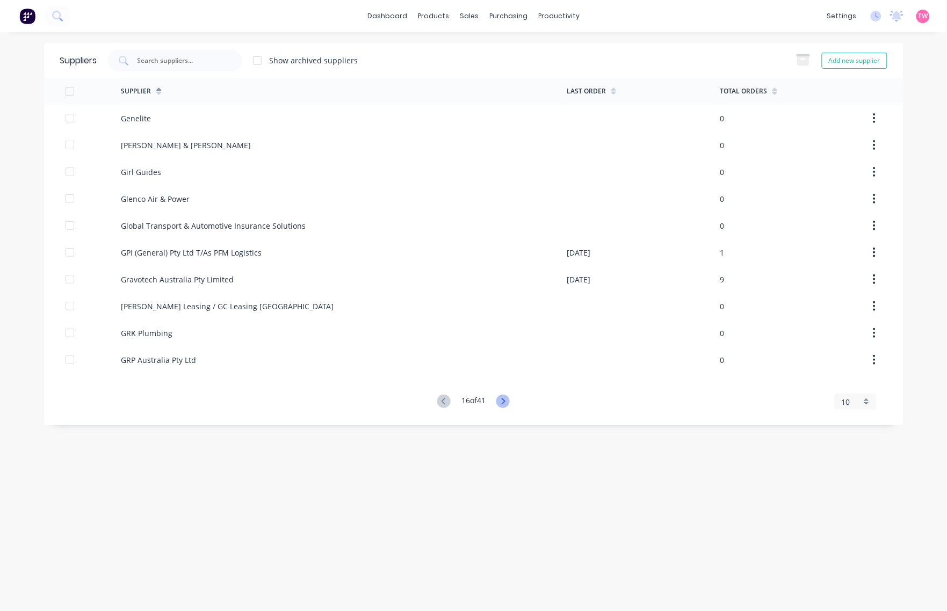
click at [503, 395] on icon at bounding box center [502, 401] width 13 height 13
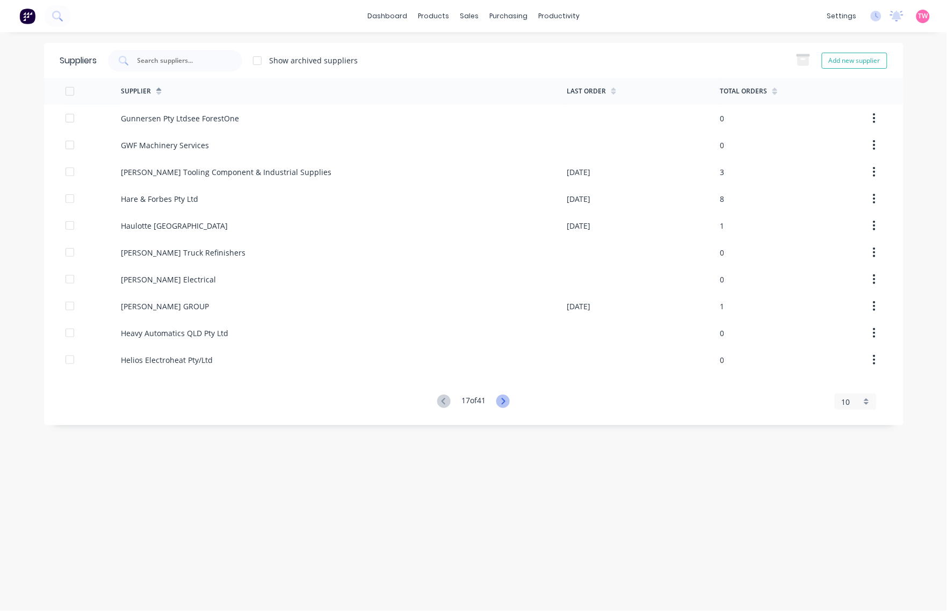
click at [503, 395] on icon at bounding box center [502, 401] width 13 height 13
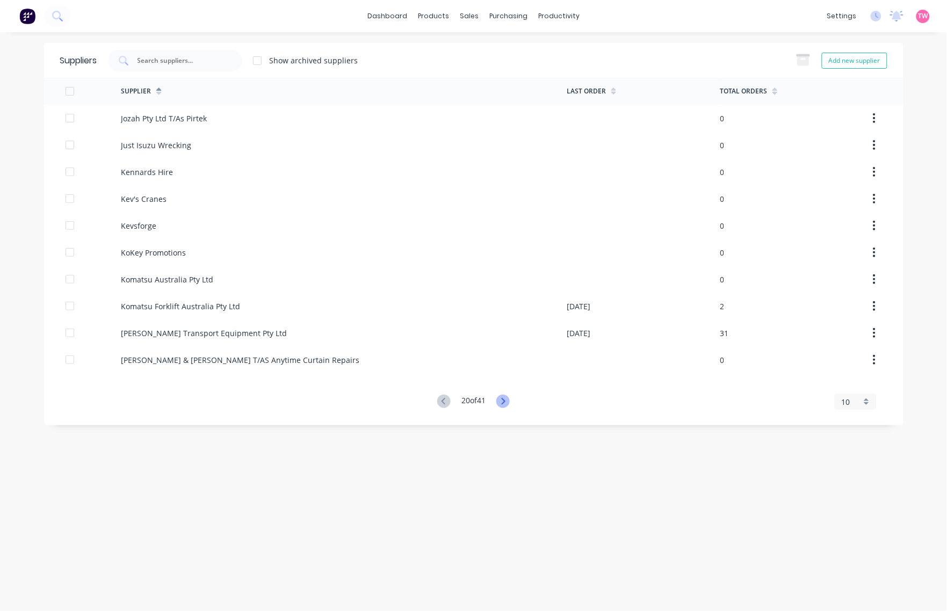
click at [503, 395] on icon at bounding box center [502, 401] width 13 height 13
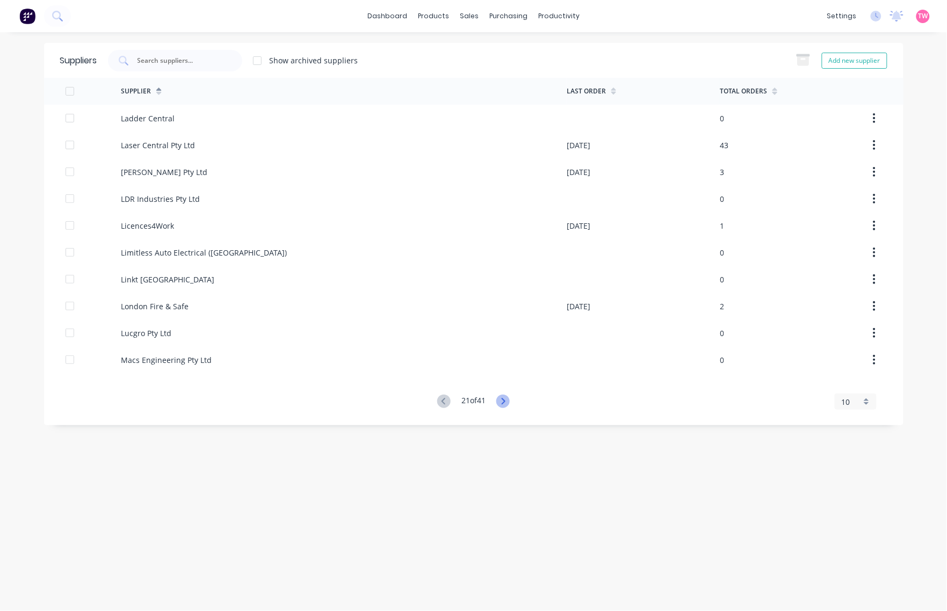
click at [503, 395] on icon at bounding box center [502, 401] width 13 height 13
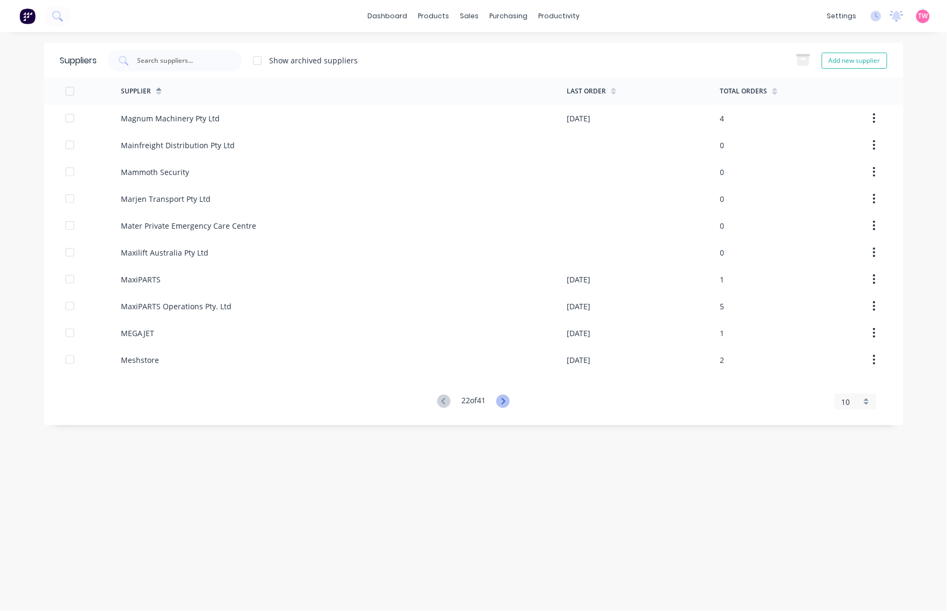
click at [503, 395] on icon at bounding box center [502, 401] width 13 height 13
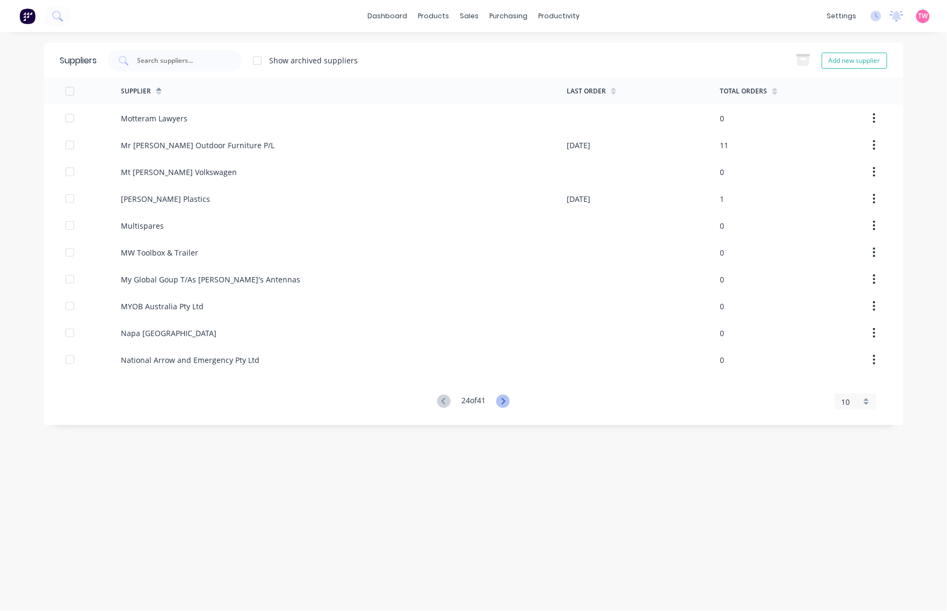
click at [503, 395] on icon at bounding box center [502, 401] width 13 height 13
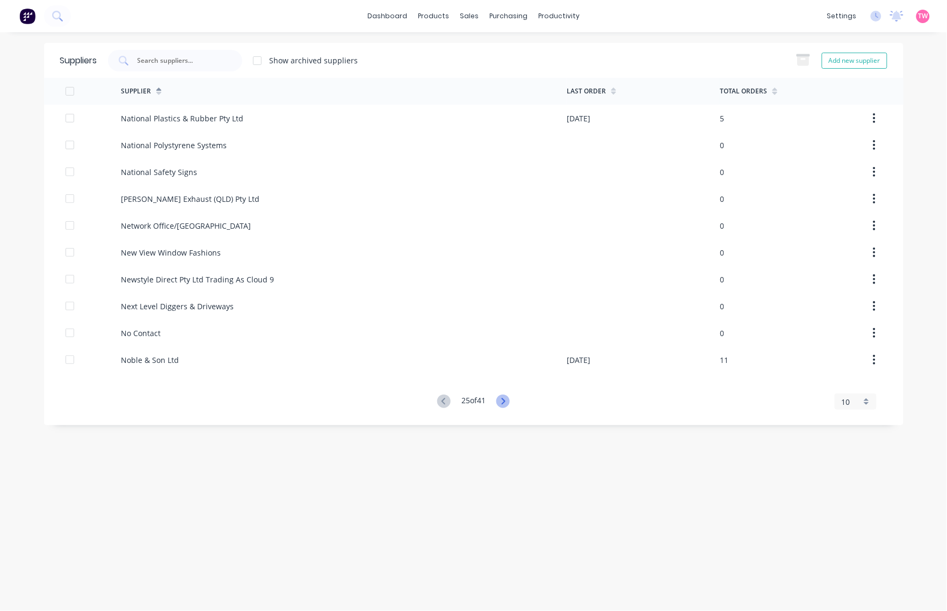
click at [503, 395] on icon at bounding box center [502, 401] width 13 height 13
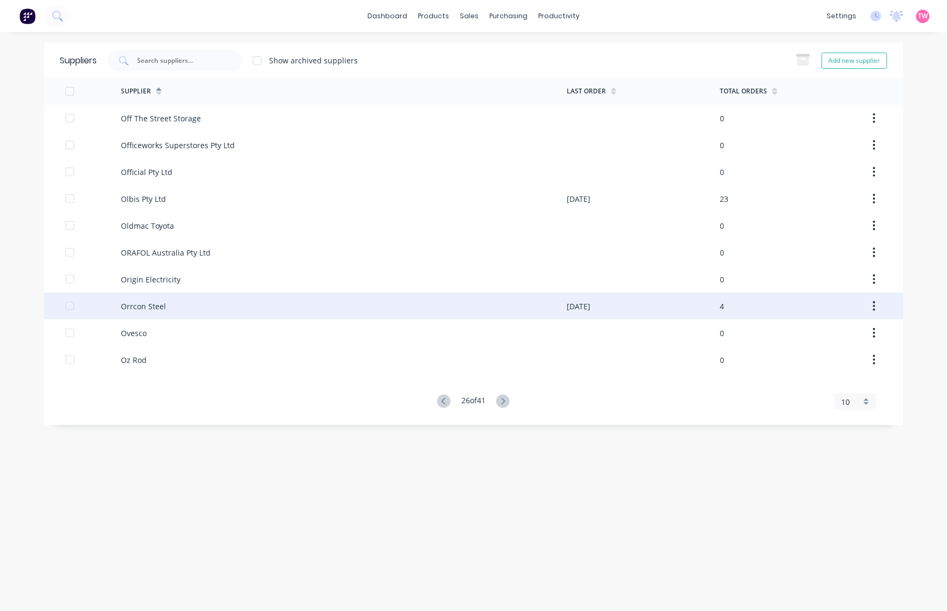
click at [125, 310] on div "Orrcon Steel" at bounding box center [143, 306] width 45 height 11
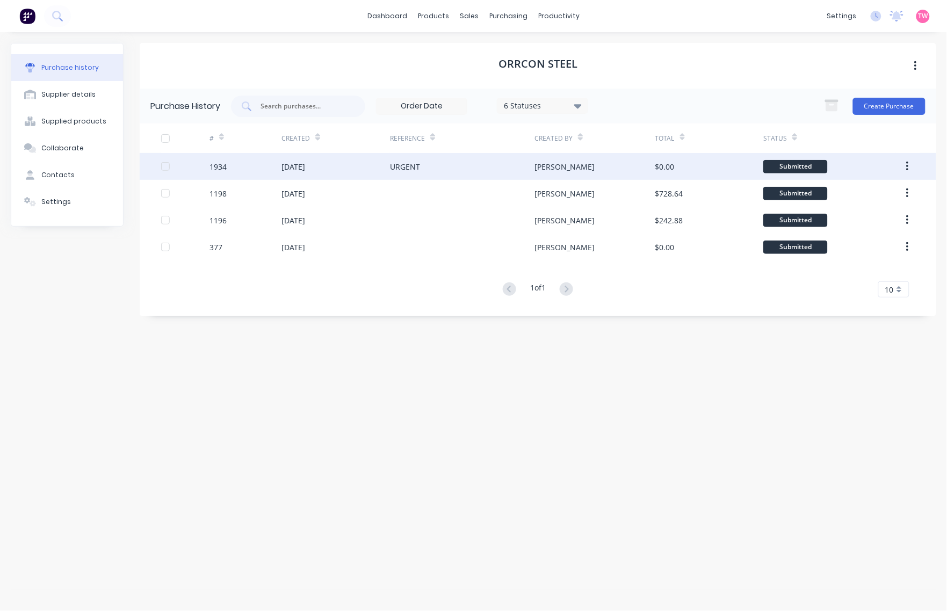
click at [299, 168] on div "[DATE]" at bounding box center [293, 166] width 24 height 11
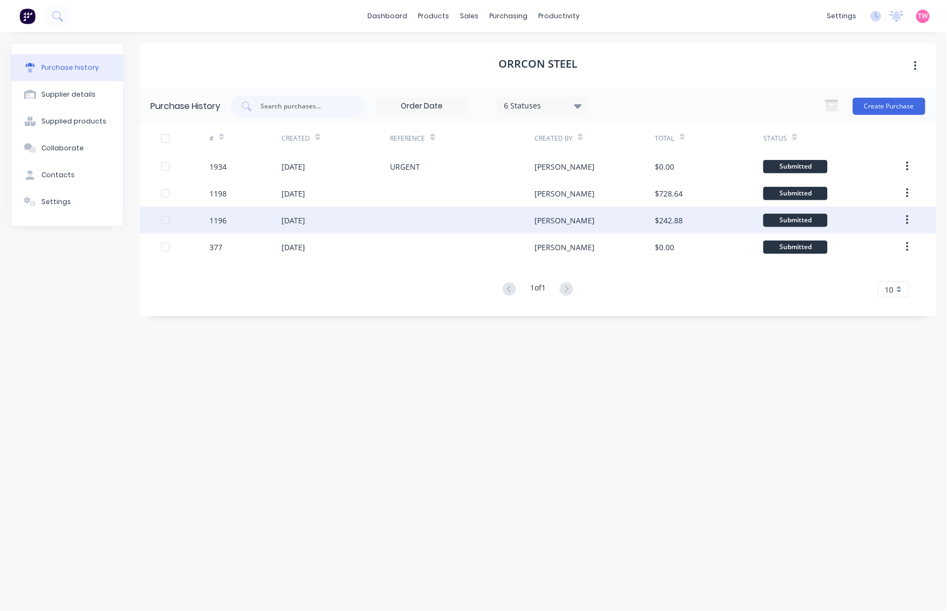
click at [293, 216] on div "[DATE]" at bounding box center [293, 220] width 24 height 11
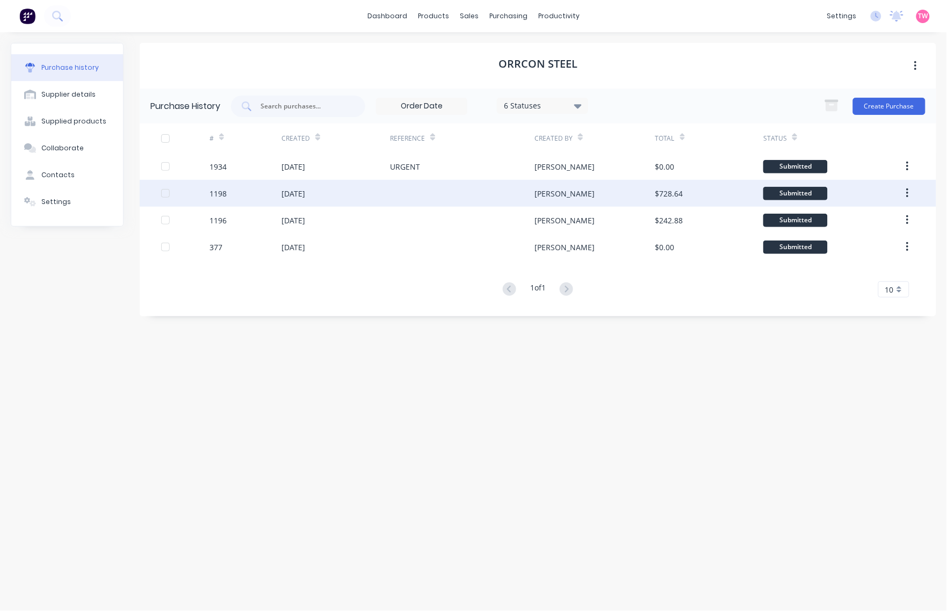
click at [285, 197] on div "[DATE]" at bounding box center [293, 193] width 24 height 11
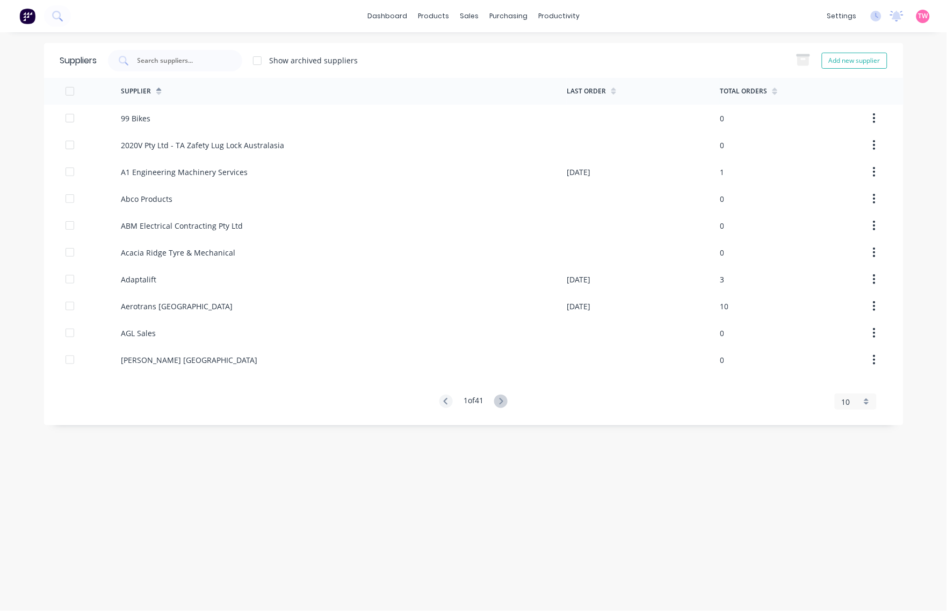
click at [866, 403] on div "10" at bounding box center [855, 402] width 42 height 16
click at [843, 543] on div "35" at bounding box center [855, 535] width 41 height 19
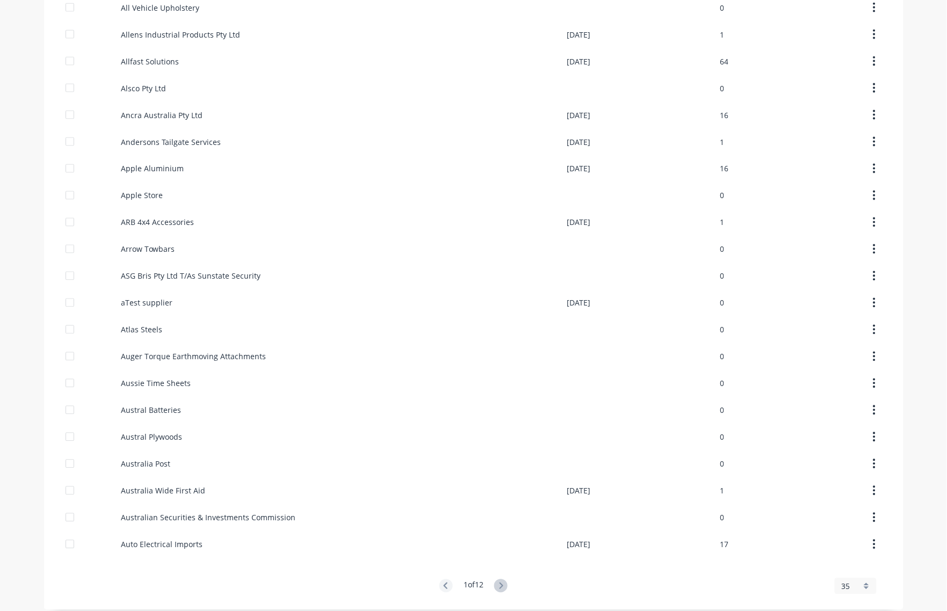
scroll to position [496, 0]
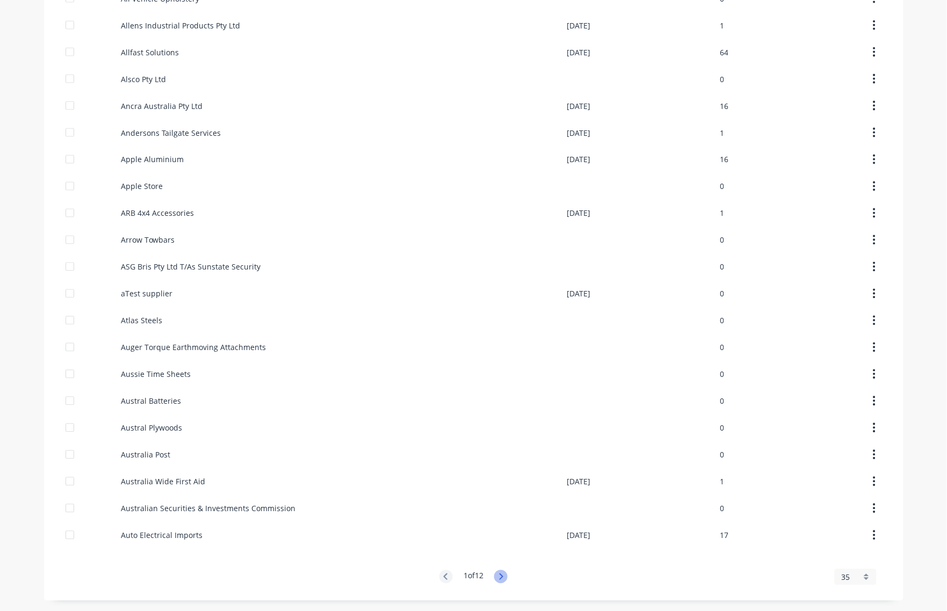
click at [499, 578] on icon at bounding box center [501, 576] width 4 height 6
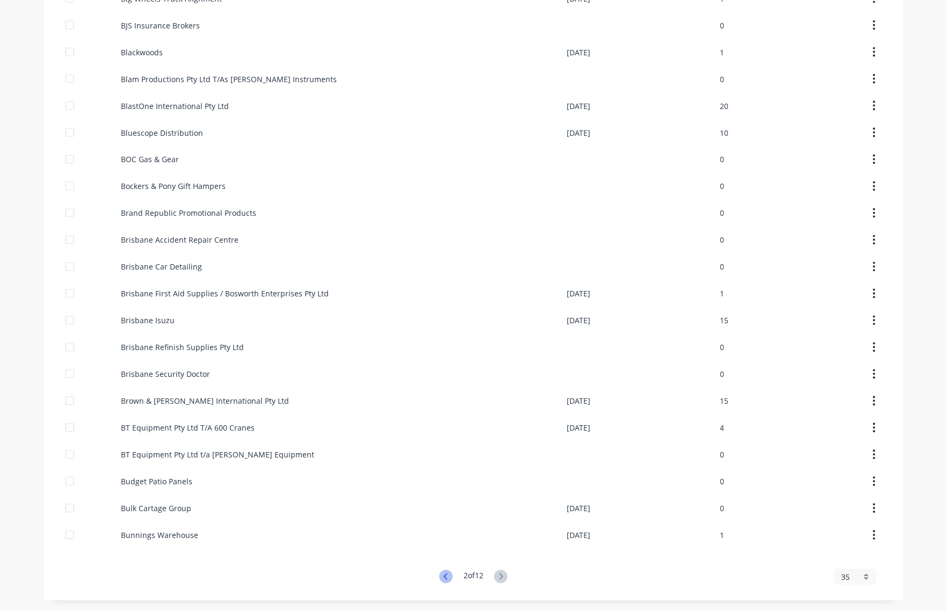
click at [439, 580] on icon at bounding box center [445, 576] width 13 height 13
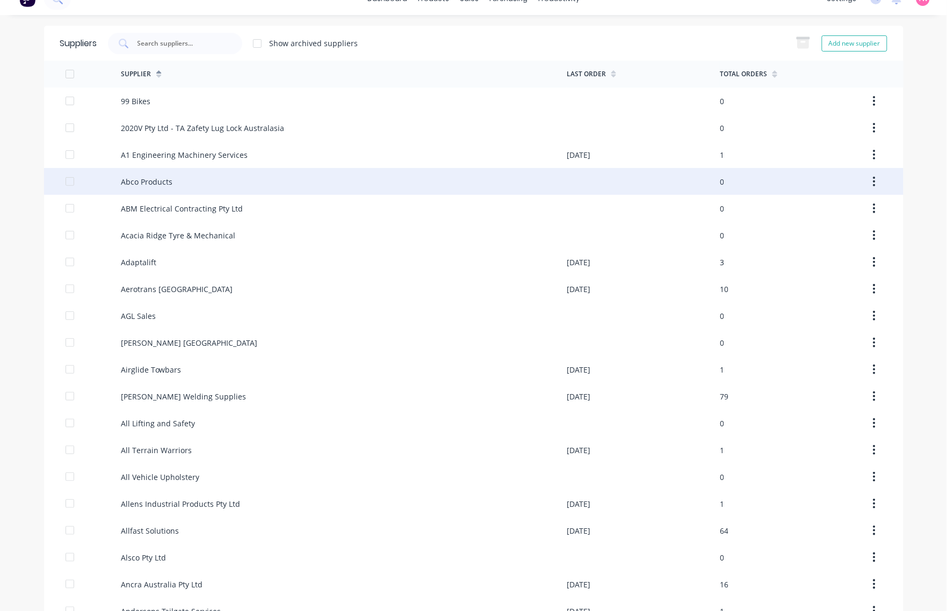
scroll to position [0, 0]
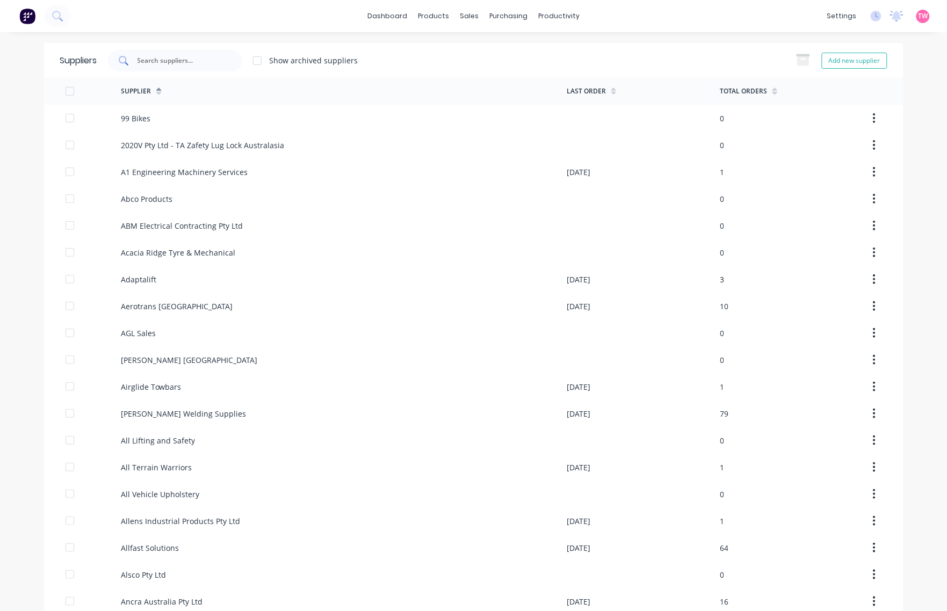
click at [186, 59] on input "text" at bounding box center [180, 60] width 89 height 11
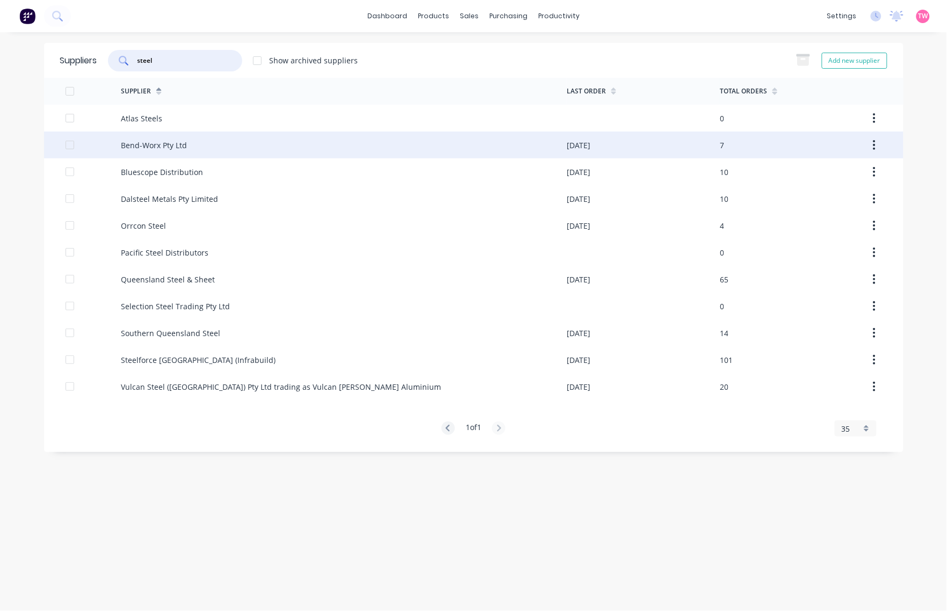
click at [168, 145] on div "Bend-Worx Pty Ltd" at bounding box center [154, 145] width 66 height 11
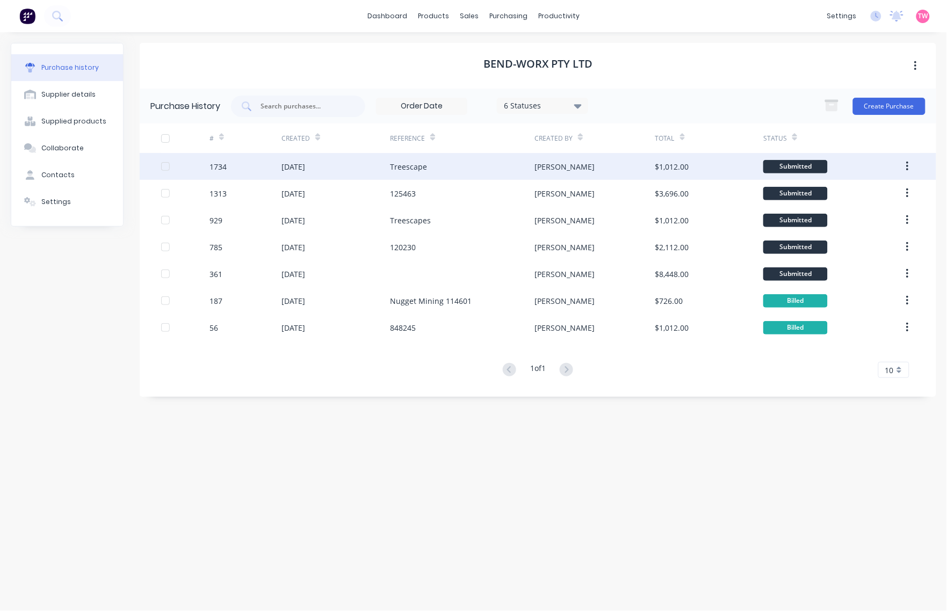
click at [307, 178] on div "[DATE]" at bounding box center [335, 166] width 108 height 27
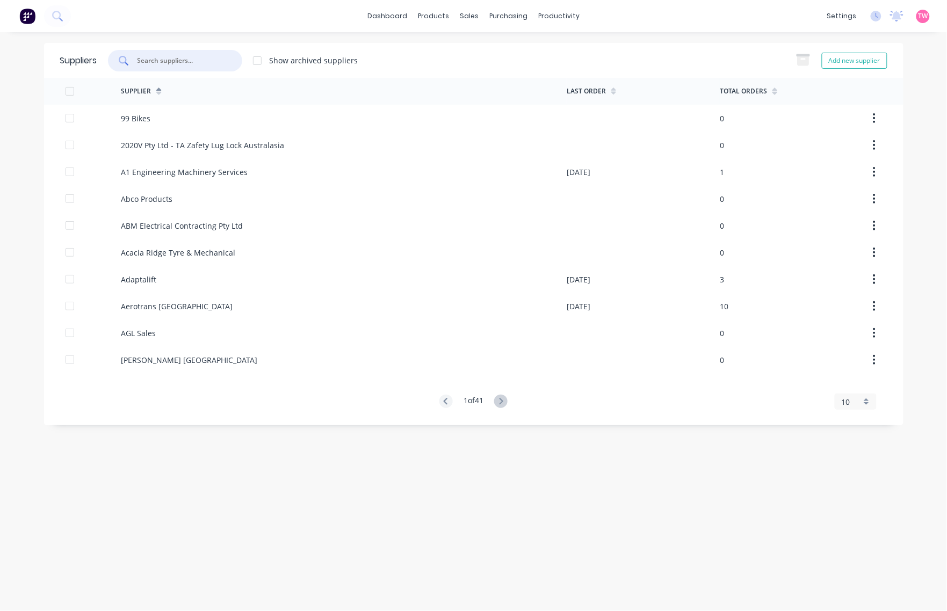
click at [159, 57] on input "text" at bounding box center [180, 60] width 89 height 11
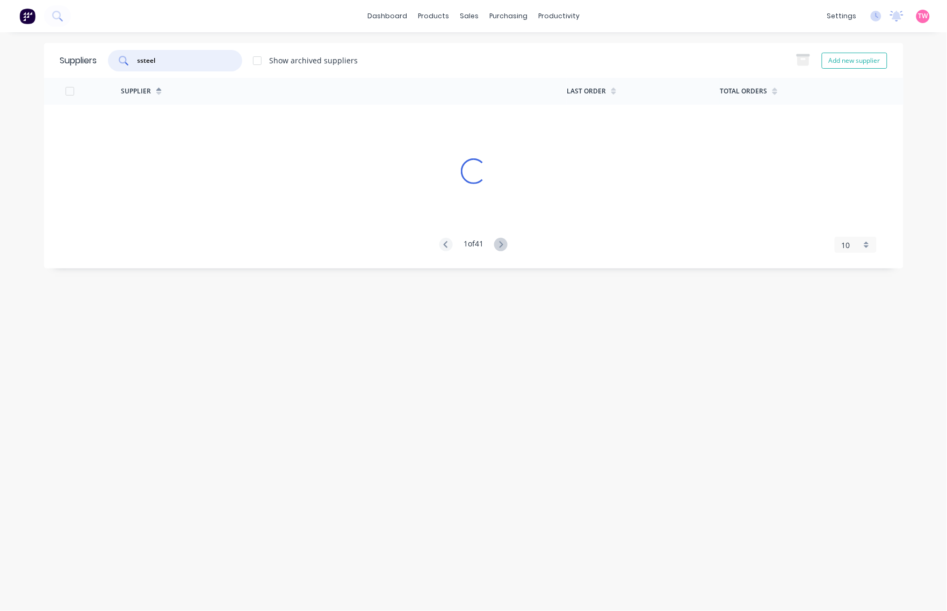
click at [143, 60] on input "ssteel" at bounding box center [180, 60] width 89 height 11
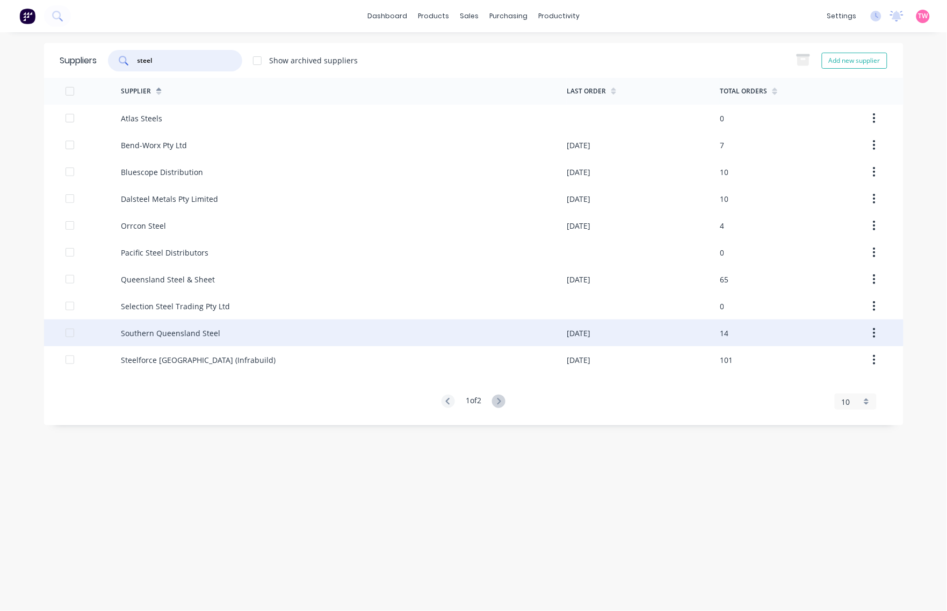
click at [219, 337] on div "Southern Queensland Steel" at bounding box center [344, 332] width 446 height 27
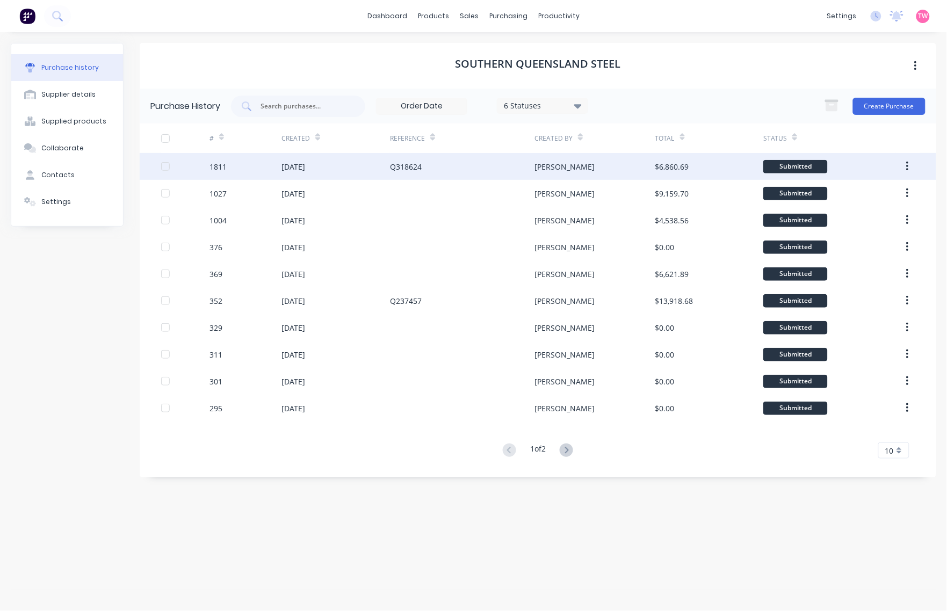
click at [321, 159] on div "[DATE]" at bounding box center [335, 166] width 108 height 27
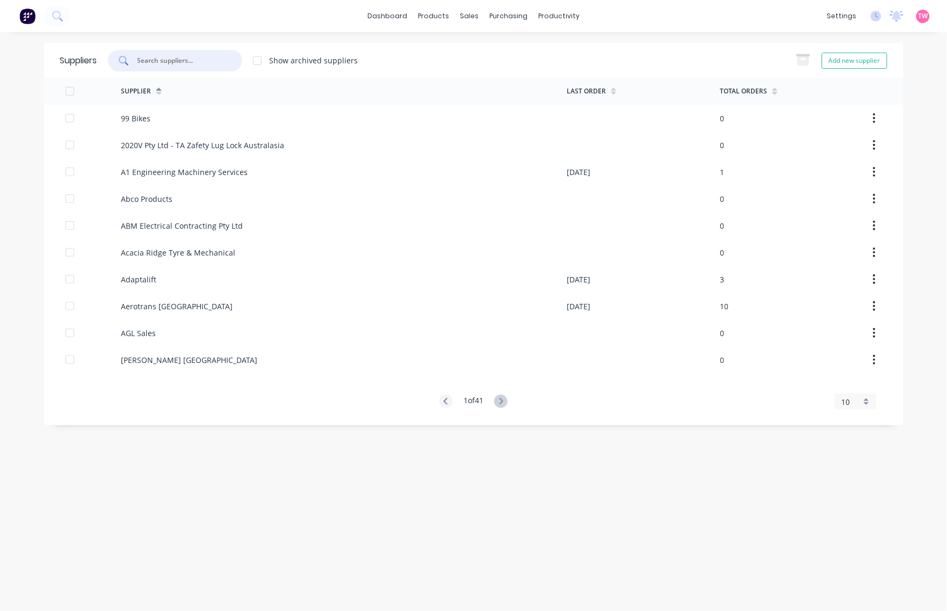
click at [172, 62] on input "text" at bounding box center [180, 60] width 89 height 11
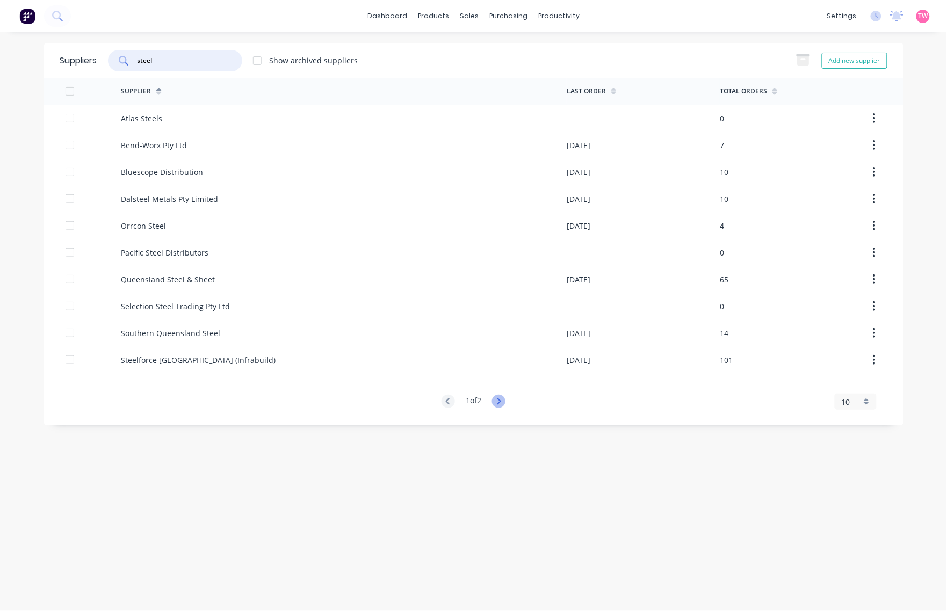
click at [501, 403] on icon at bounding box center [499, 401] width 4 height 6
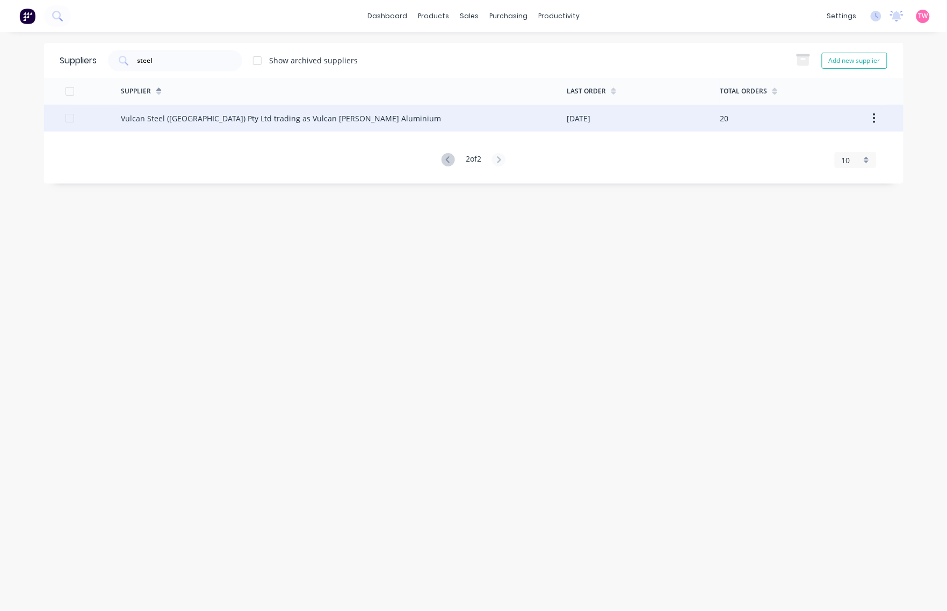
click at [316, 121] on div "Vulcan Steel ([GEOGRAPHIC_DATA]) Pty Ltd trading as Vulcan [PERSON_NAME] Alumin…" at bounding box center [281, 118] width 320 height 11
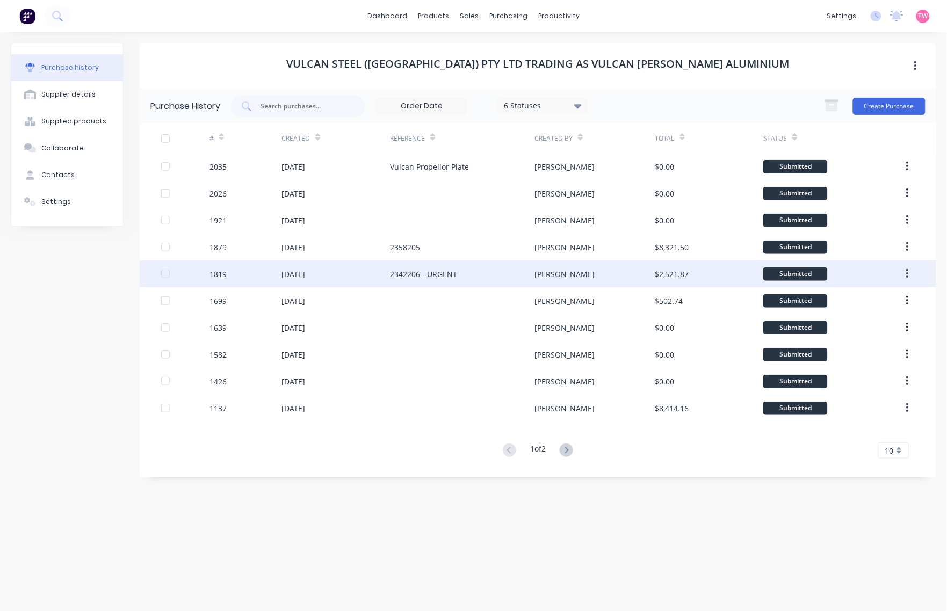
click at [305, 272] on div "[DATE]" at bounding box center [293, 273] width 24 height 11
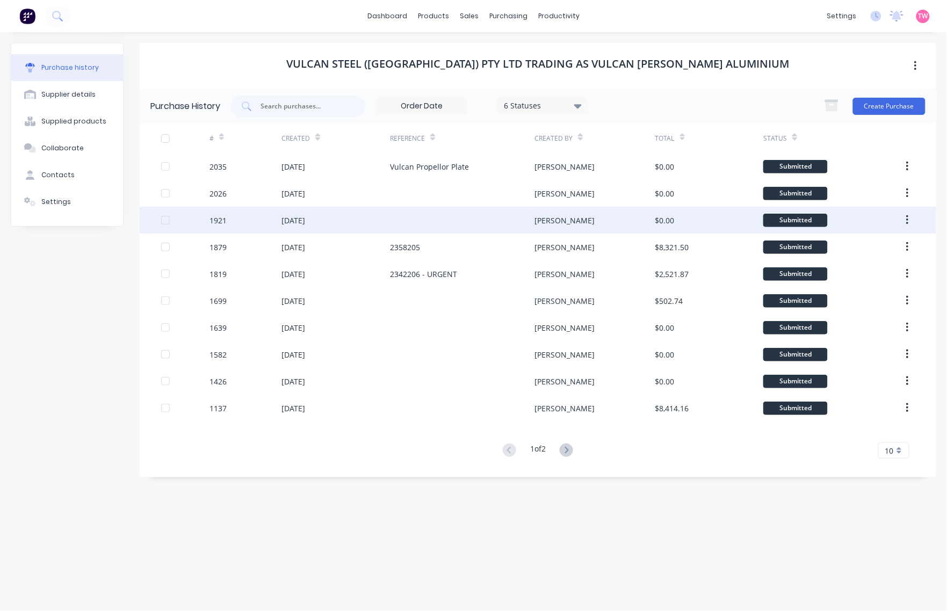
click at [247, 224] on div "1921" at bounding box center [245, 220] width 72 height 27
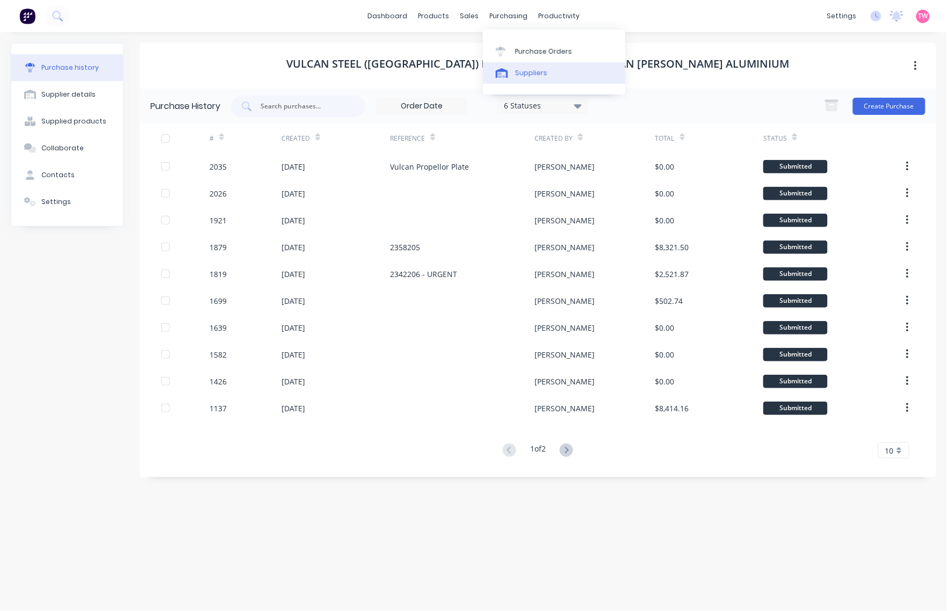
click at [535, 70] on div "Suppliers" at bounding box center [531, 73] width 32 height 10
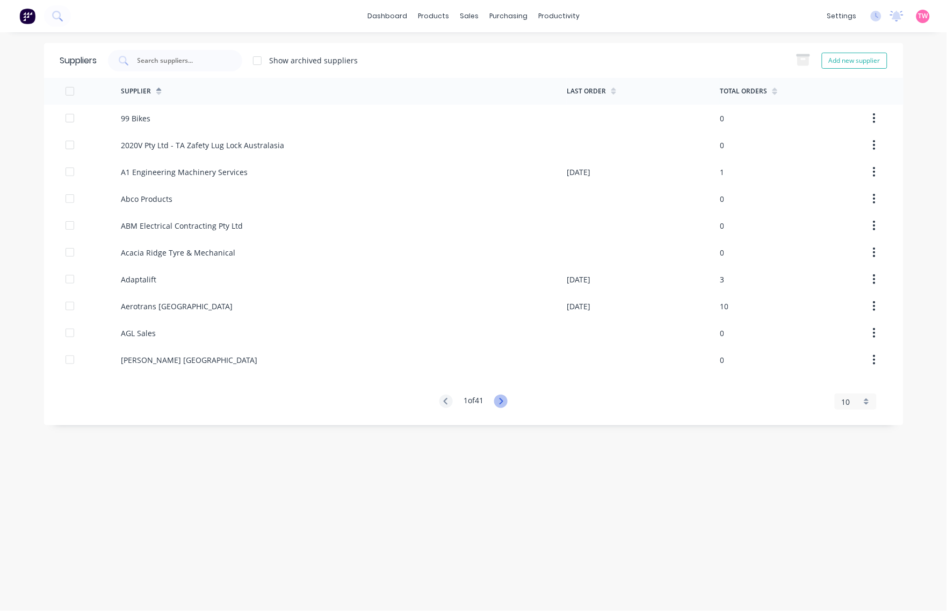
click at [503, 401] on icon at bounding box center [500, 401] width 13 height 13
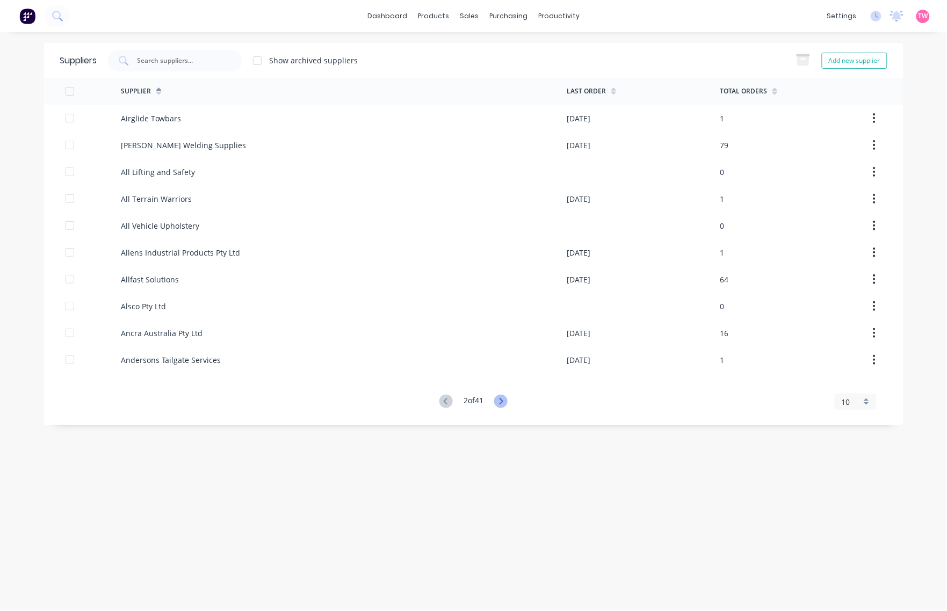
click at [503, 401] on icon at bounding box center [500, 401] width 13 height 13
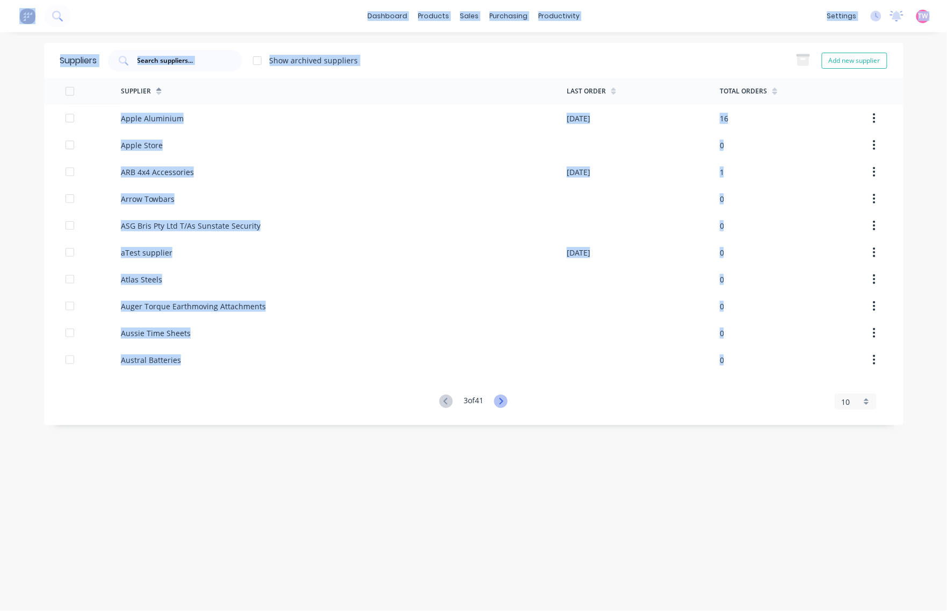
click at [503, 401] on icon at bounding box center [500, 401] width 13 height 13
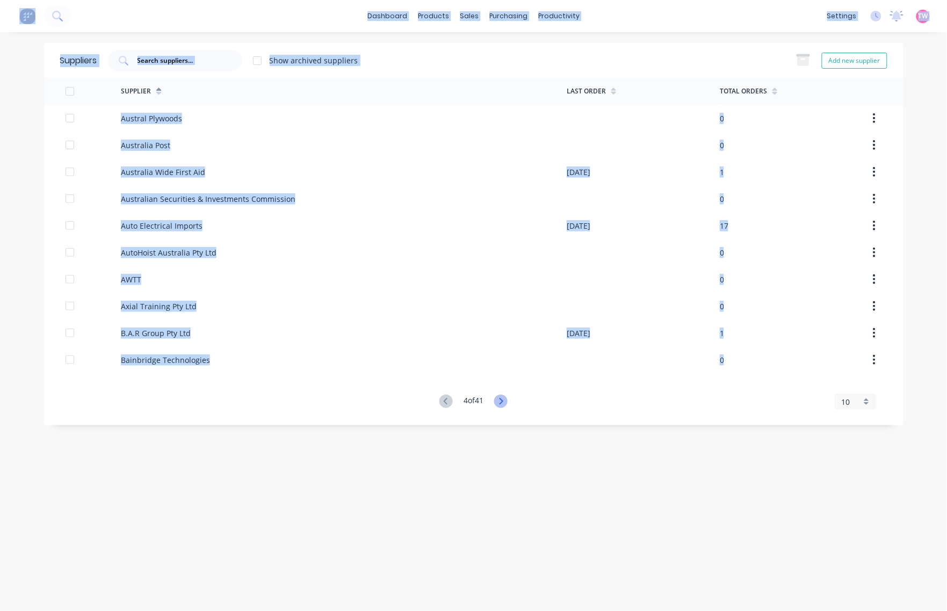
click at [503, 401] on icon at bounding box center [500, 401] width 13 height 13
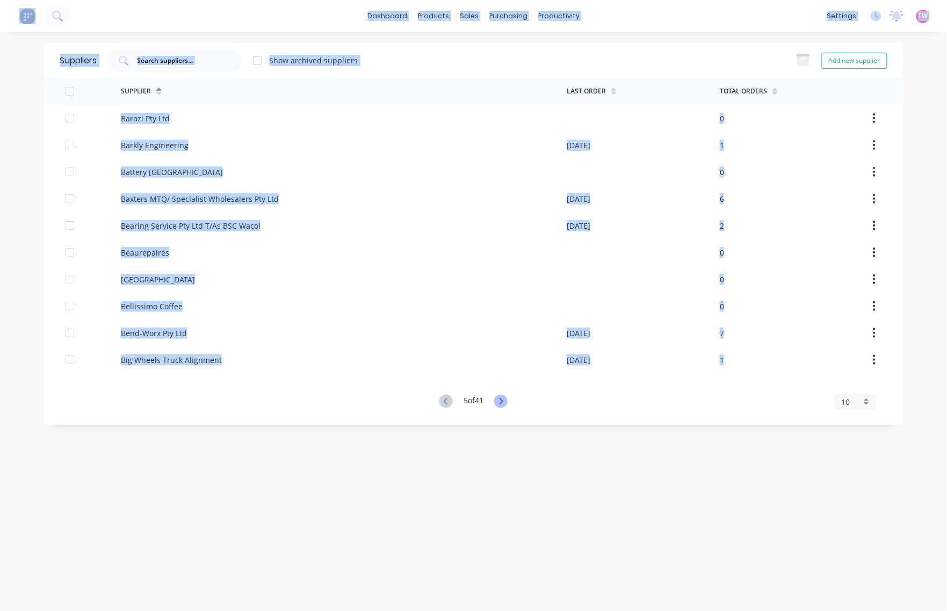
click at [503, 401] on icon at bounding box center [500, 401] width 13 height 13
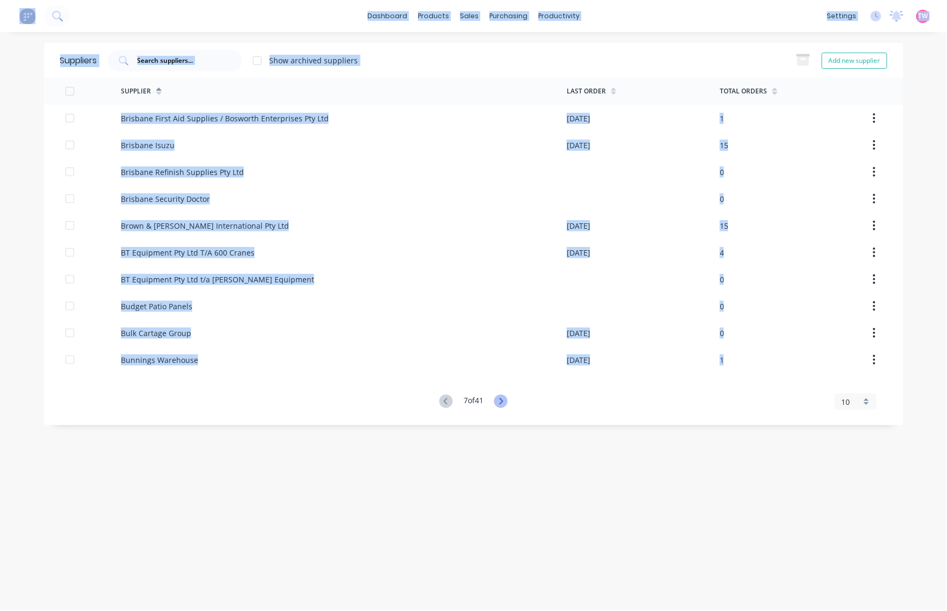
click at [503, 401] on icon at bounding box center [500, 401] width 13 height 13
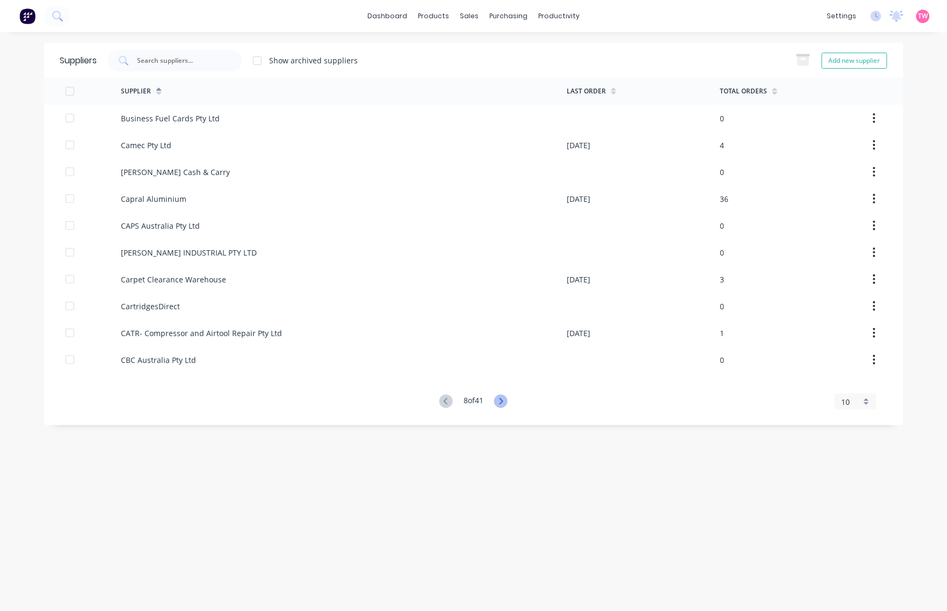
click at [503, 401] on icon at bounding box center [500, 401] width 13 height 13
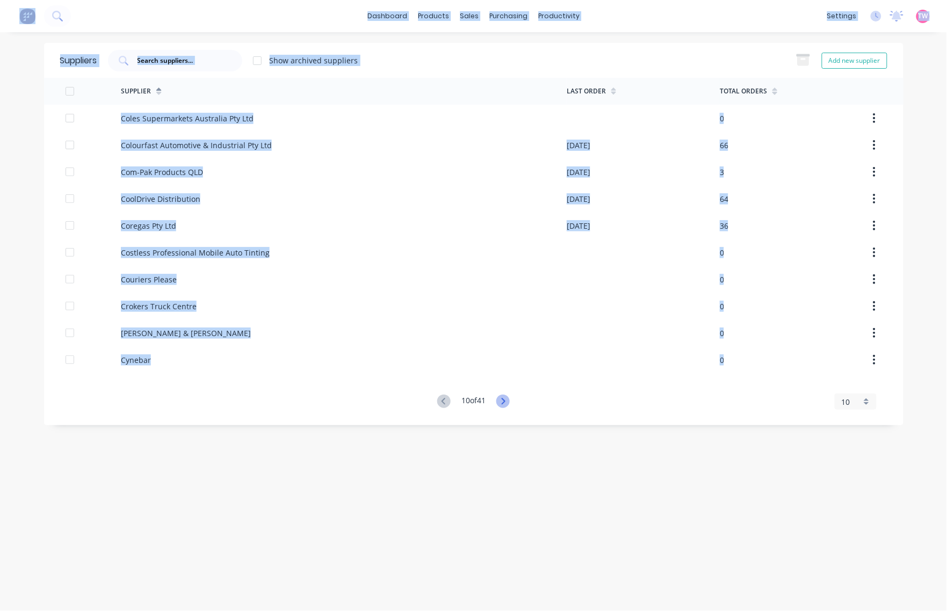
click at [503, 401] on icon at bounding box center [502, 401] width 13 height 13
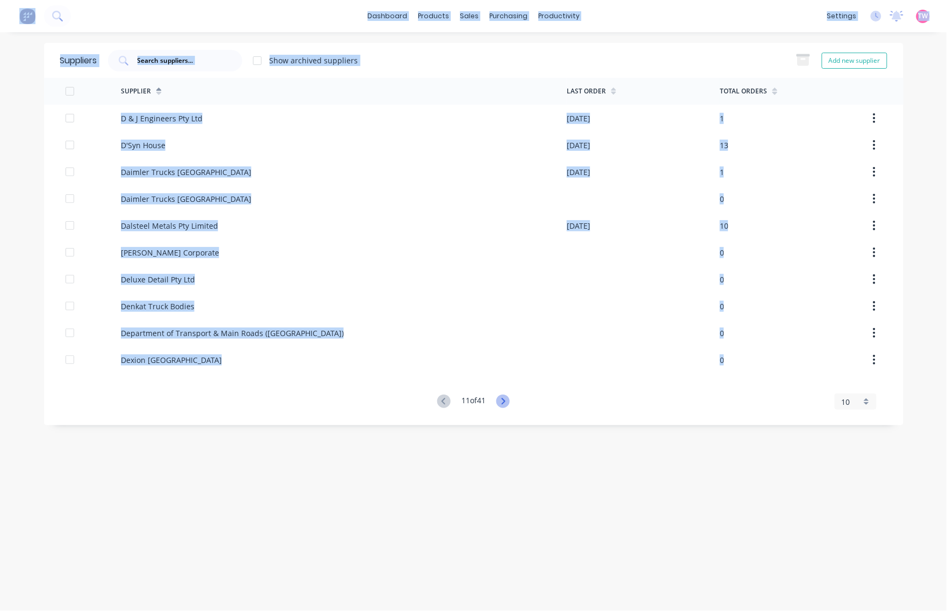
click at [503, 401] on icon at bounding box center [502, 401] width 13 height 13
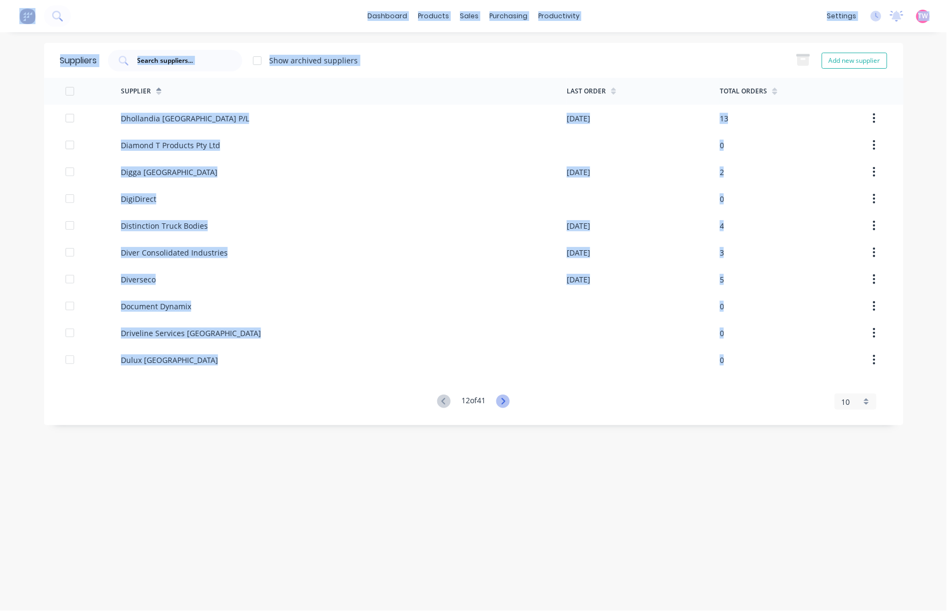
click at [503, 401] on icon at bounding box center [502, 401] width 13 height 13
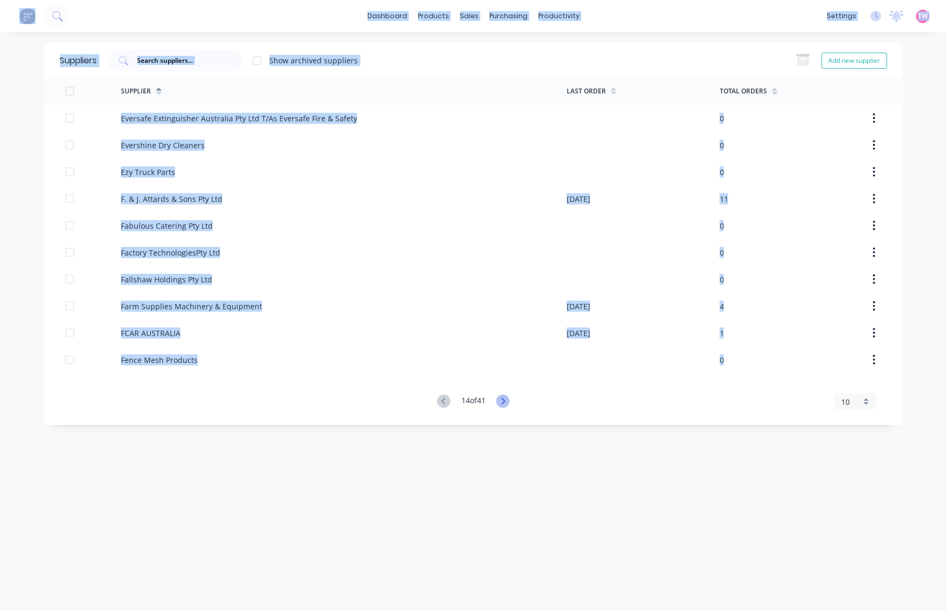
click at [503, 401] on icon at bounding box center [502, 401] width 13 height 13
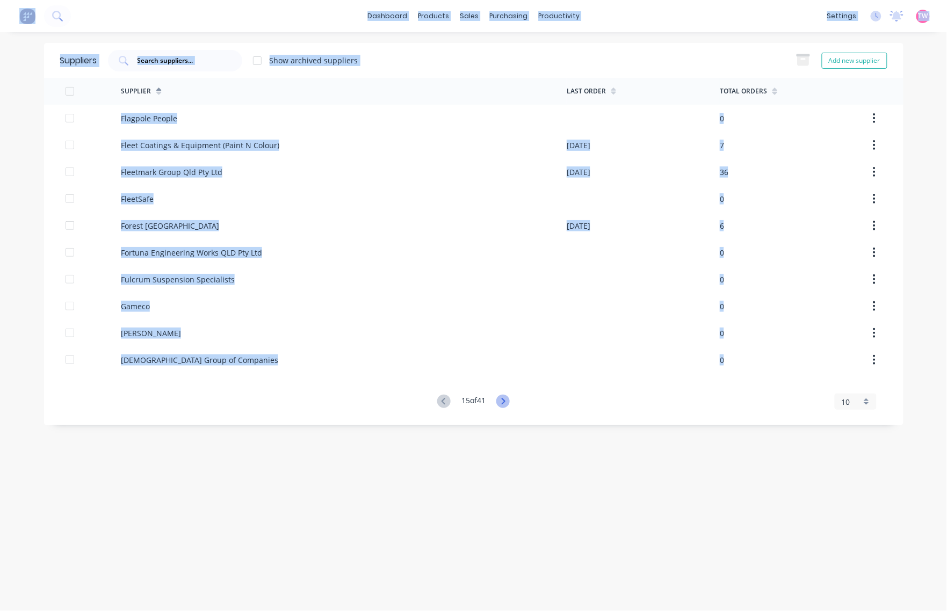
click at [503, 401] on icon at bounding box center [502, 401] width 13 height 13
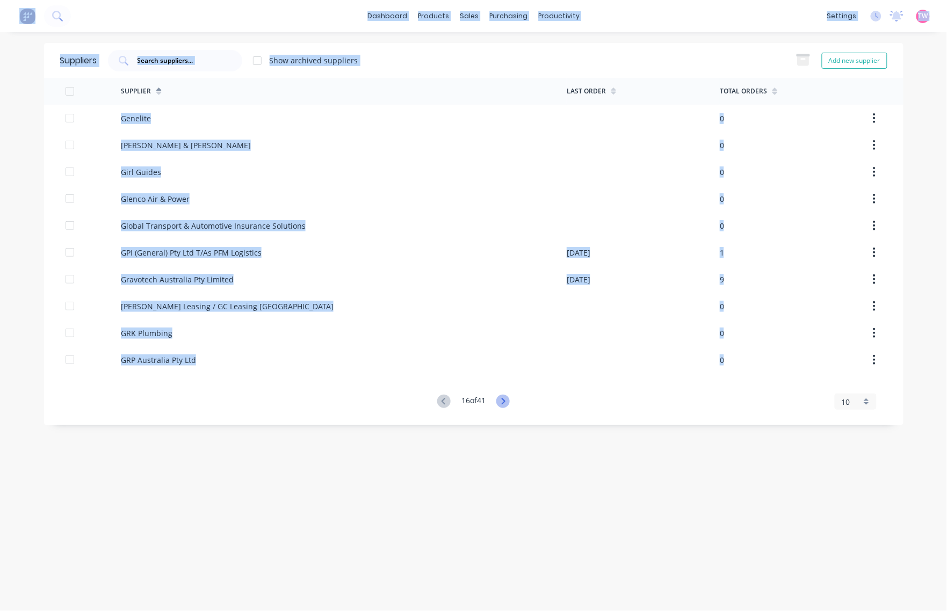
click at [503, 401] on icon at bounding box center [502, 401] width 13 height 13
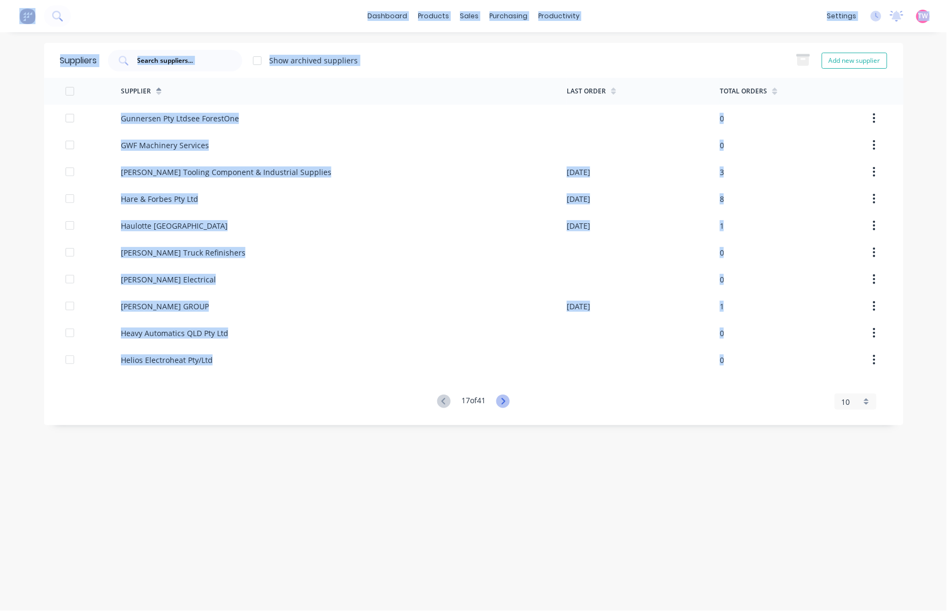
click at [503, 401] on icon at bounding box center [502, 401] width 13 height 13
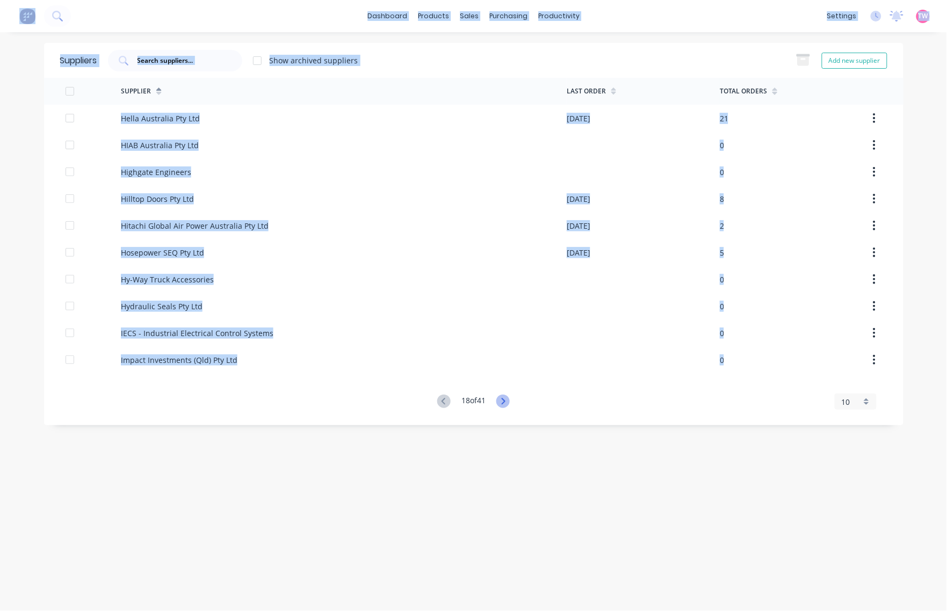
click at [503, 401] on icon at bounding box center [502, 401] width 13 height 13
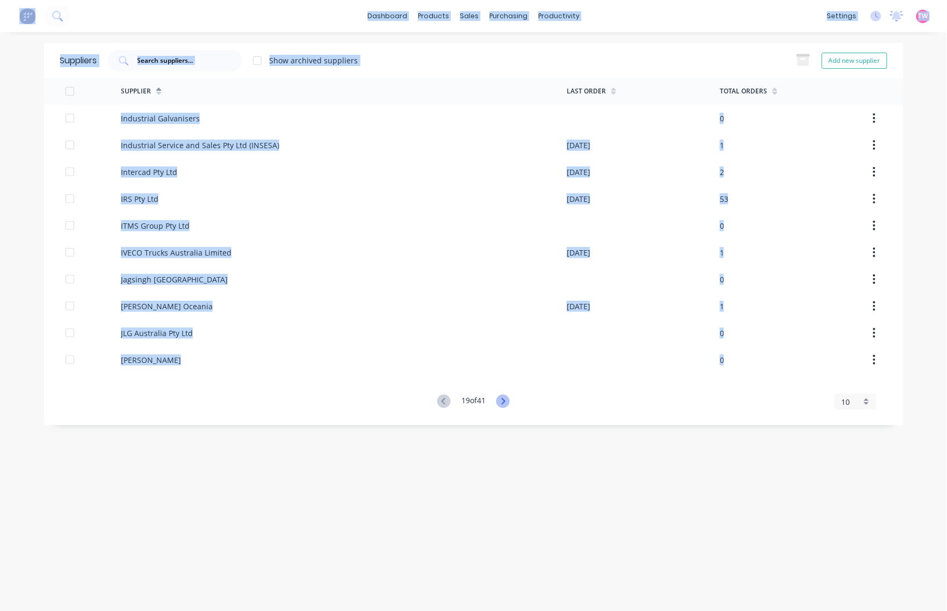
click at [503, 401] on icon at bounding box center [502, 401] width 13 height 13
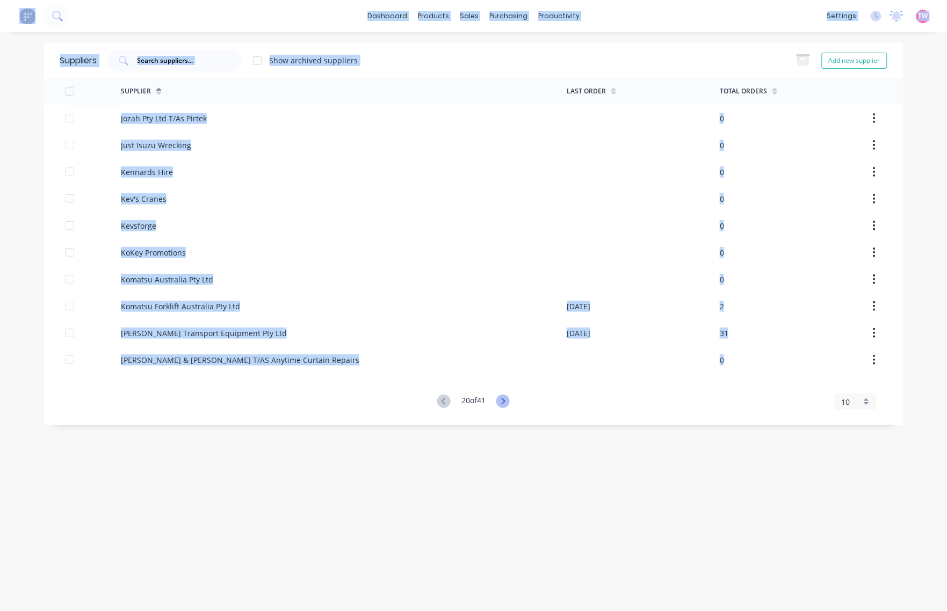
click at [503, 401] on icon at bounding box center [502, 401] width 13 height 13
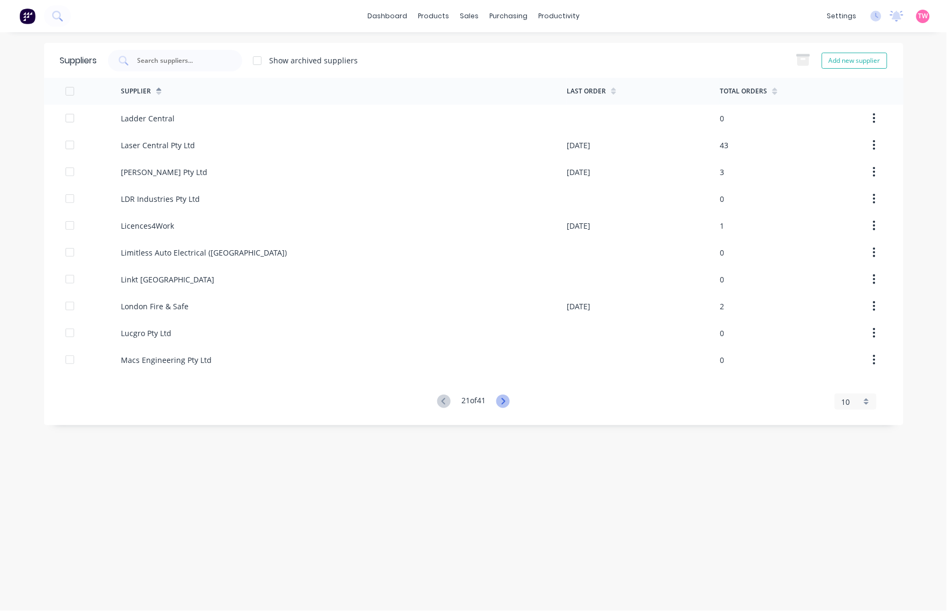
click at [503, 401] on icon at bounding box center [502, 401] width 13 height 13
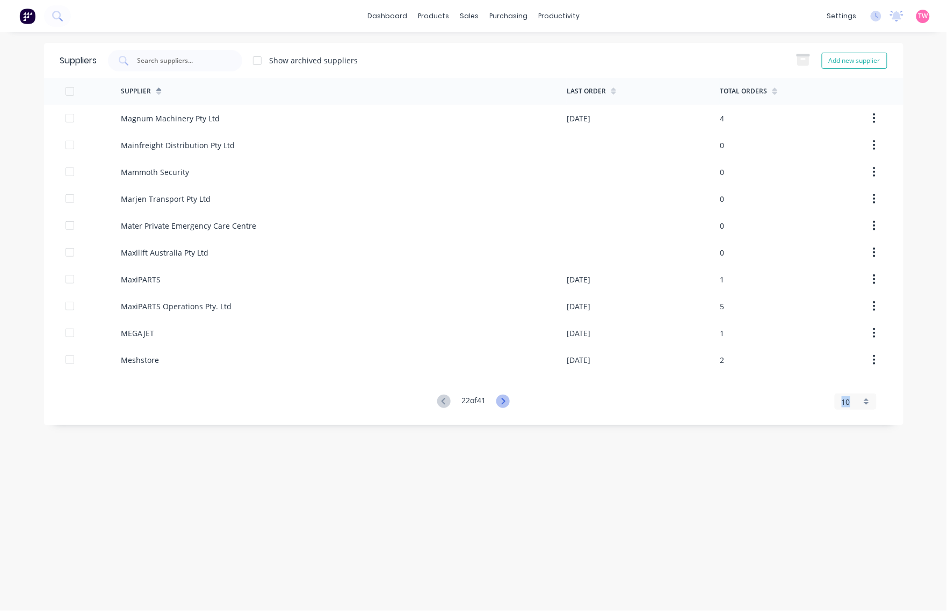
click at [503, 401] on icon at bounding box center [502, 401] width 13 height 13
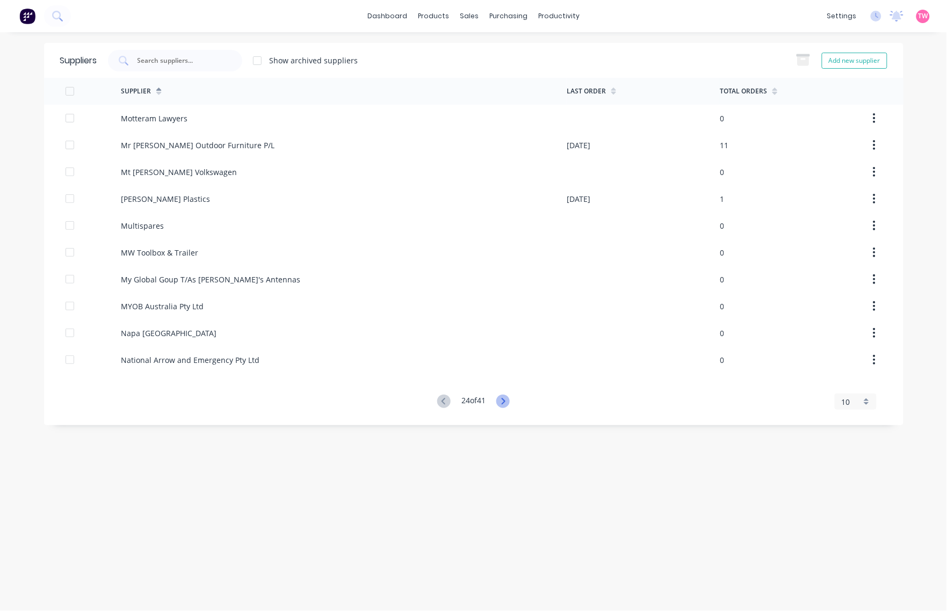
click at [503, 401] on icon at bounding box center [502, 401] width 13 height 13
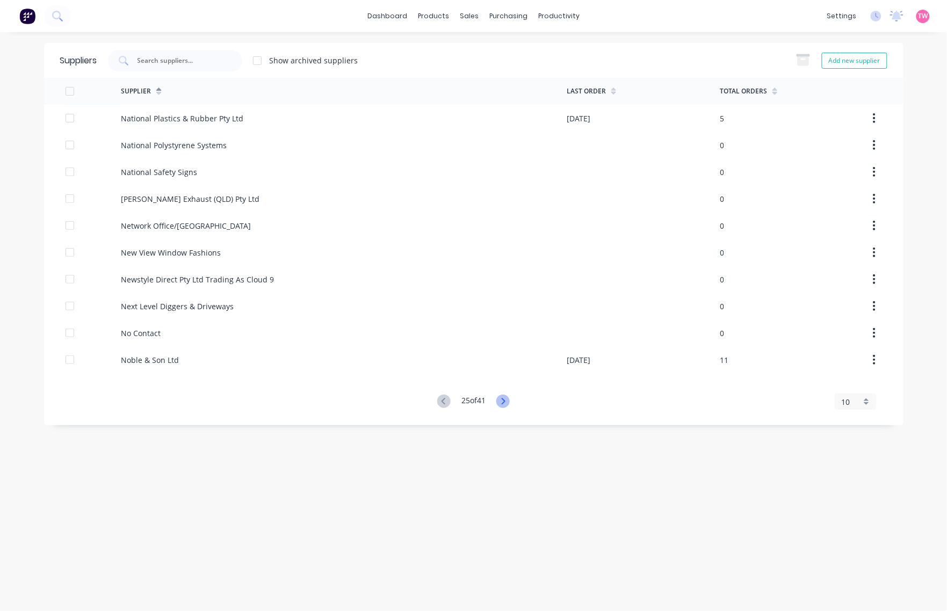
click at [503, 401] on icon at bounding box center [502, 401] width 13 height 13
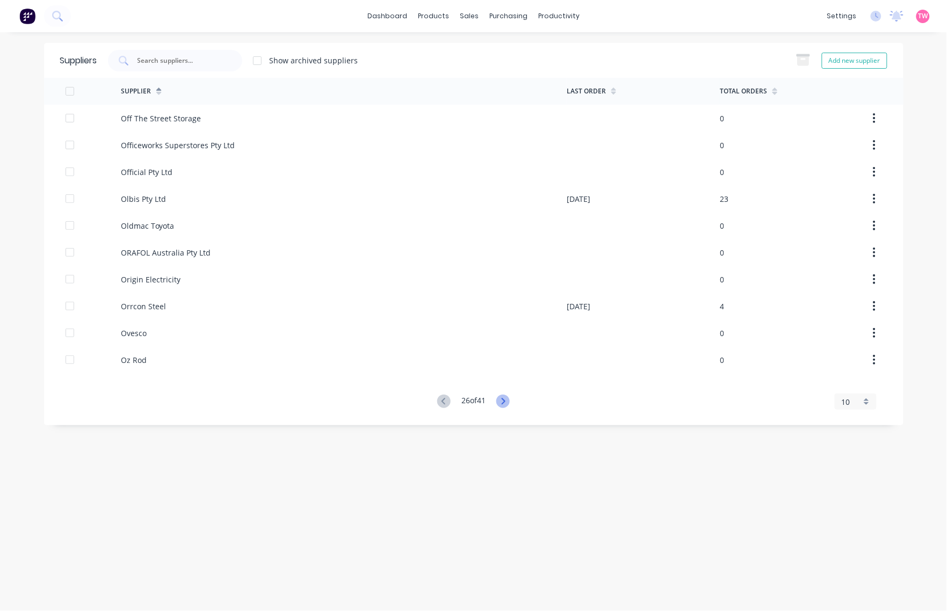
click at [503, 401] on icon at bounding box center [502, 401] width 13 height 13
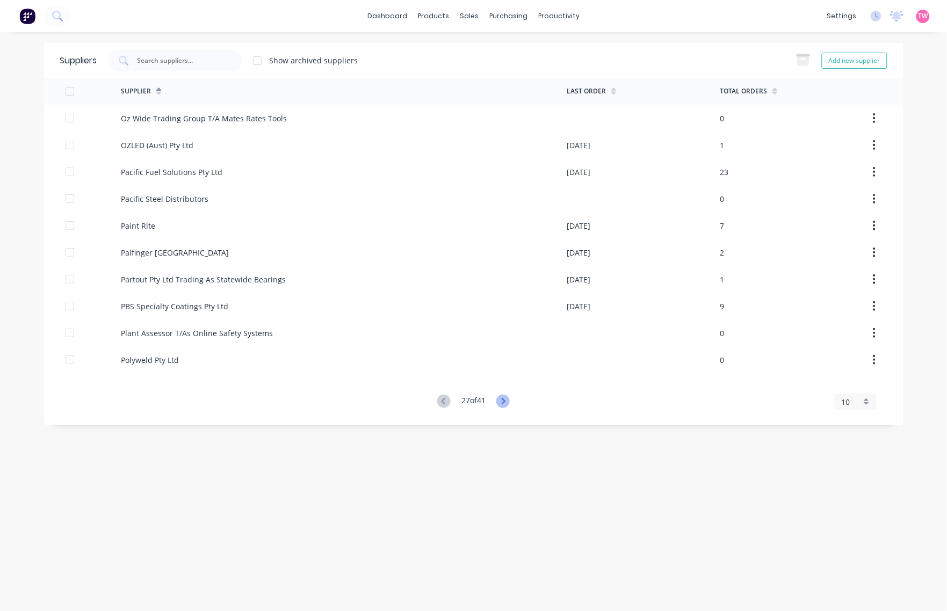
click at [503, 401] on icon at bounding box center [502, 401] width 13 height 13
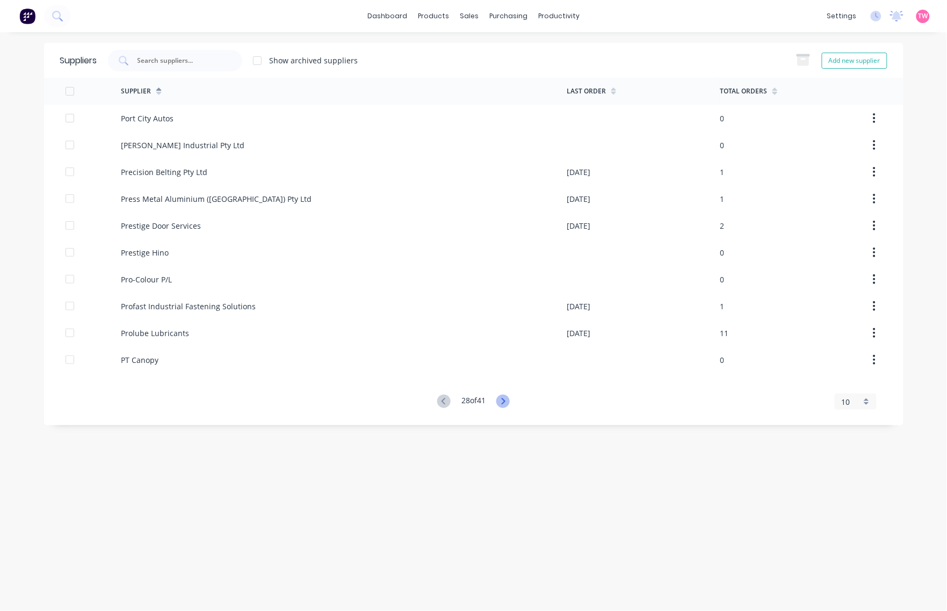
click at [503, 401] on icon at bounding box center [502, 401] width 13 height 13
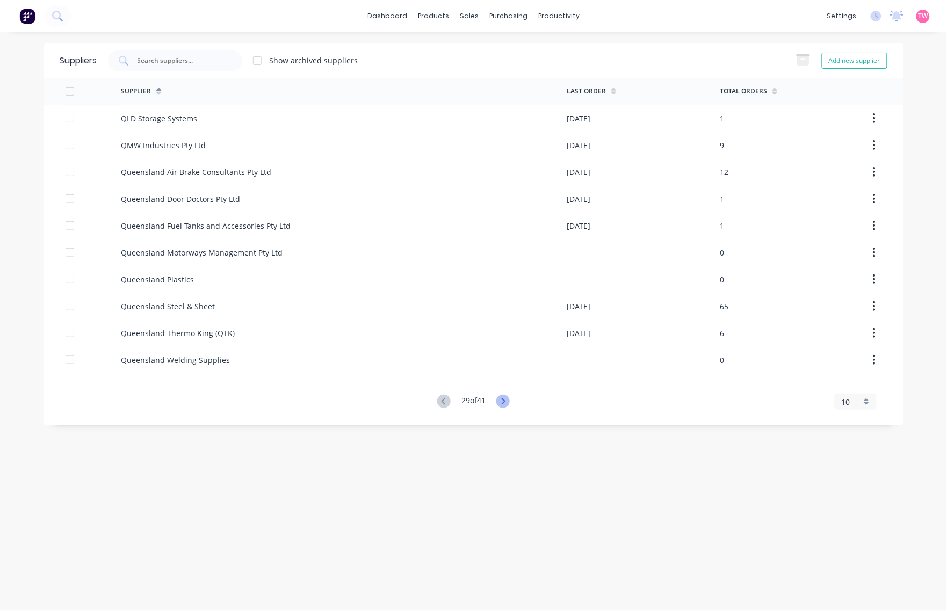
click at [503, 406] on icon at bounding box center [502, 401] width 13 height 13
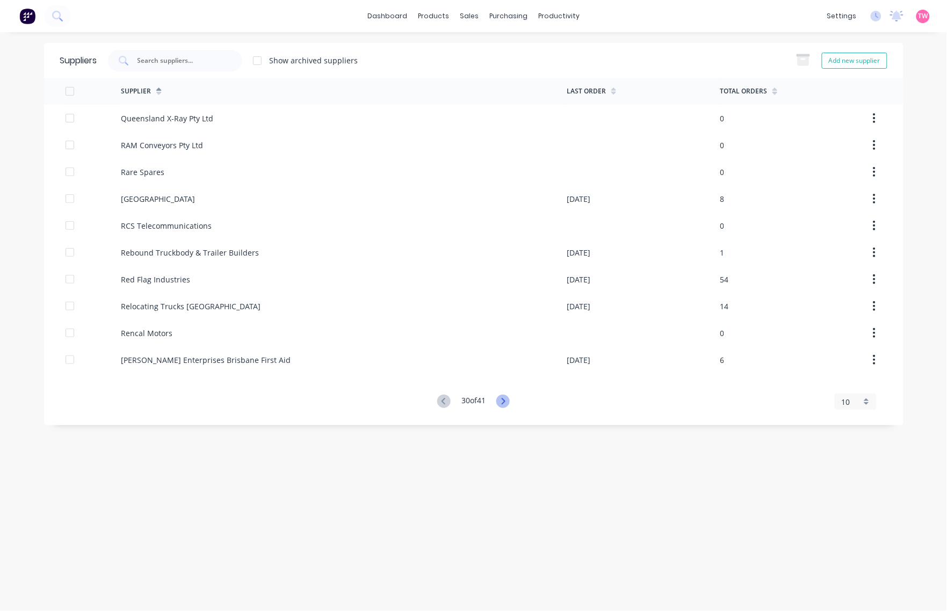
click at [500, 397] on icon at bounding box center [502, 401] width 13 height 13
click at [504, 402] on icon at bounding box center [502, 401] width 13 height 13
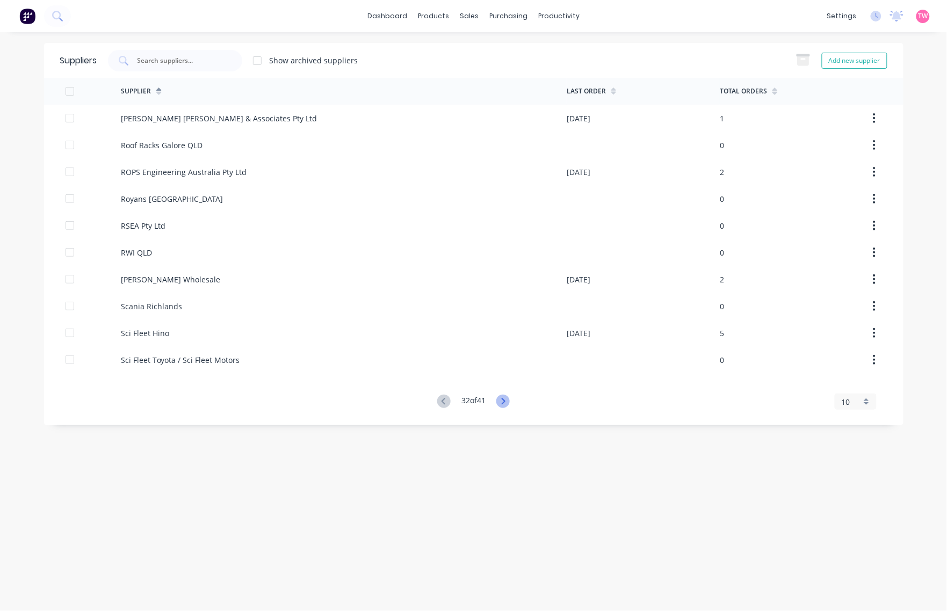
click at [504, 402] on icon at bounding box center [502, 401] width 13 height 13
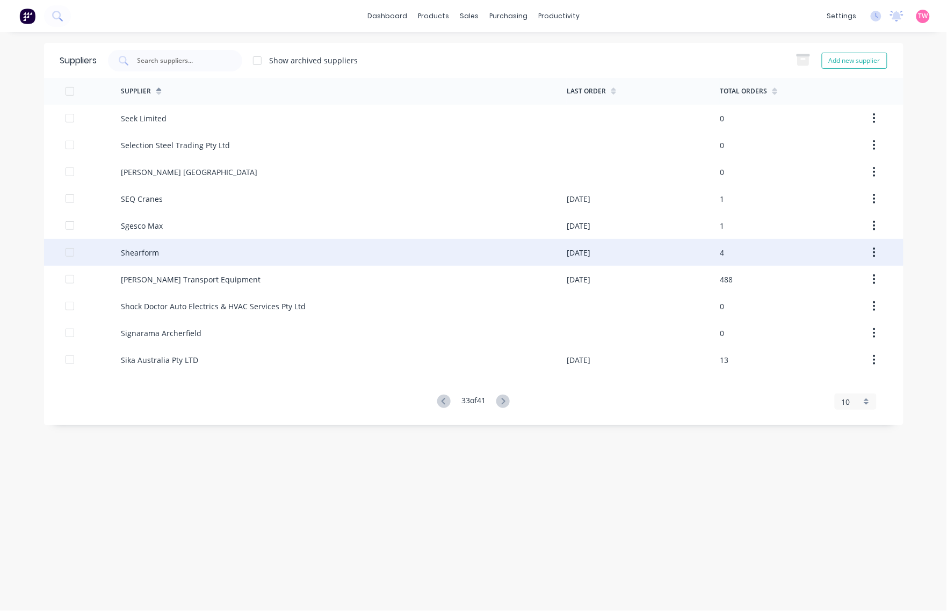
click at [165, 251] on div "Shearform" at bounding box center [344, 252] width 446 height 27
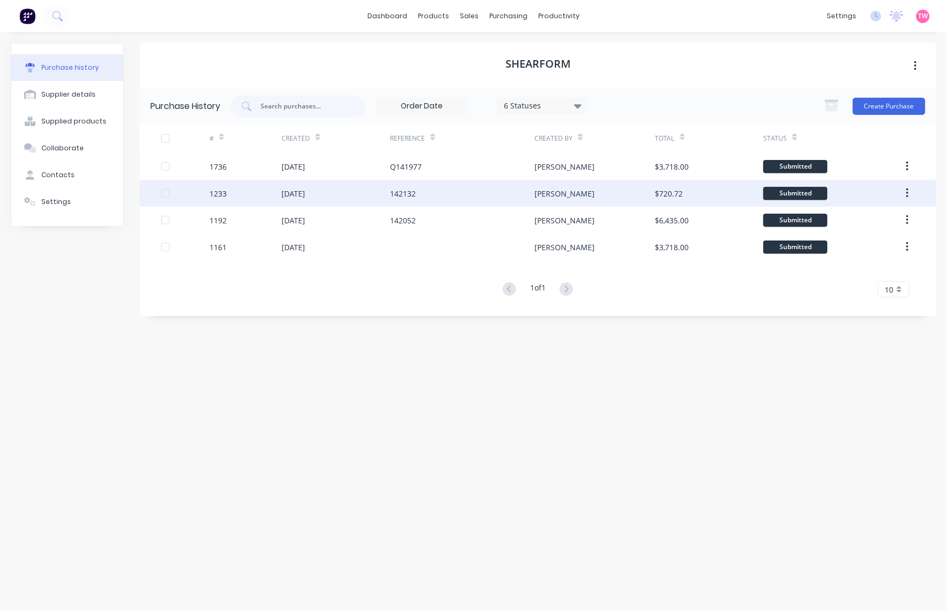
click at [301, 194] on div "[DATE]" at bounding box center [293, 193] width 24 height 11
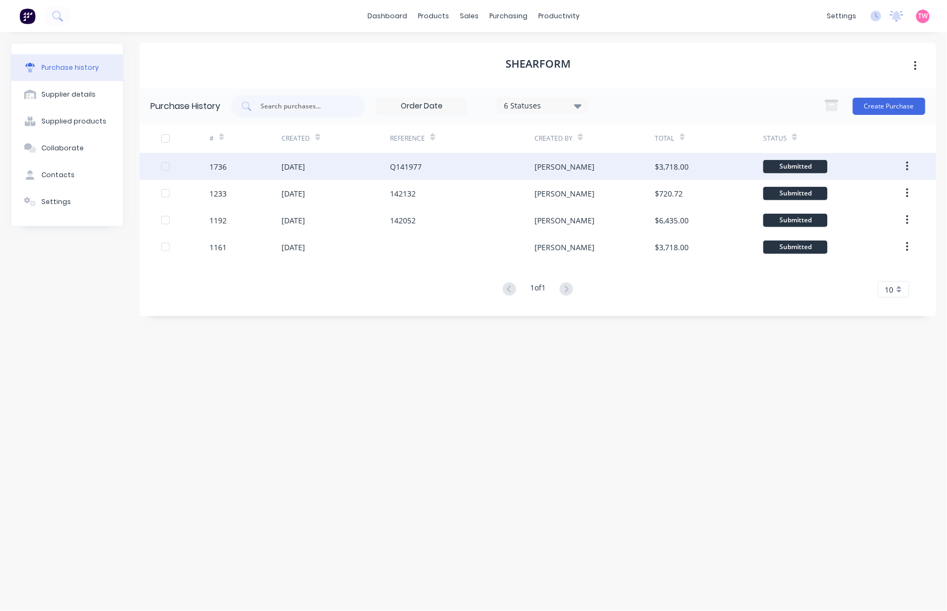
click at [288, 164] on div "[DATE]" at bounding box center [293, 166] width 24 height 11
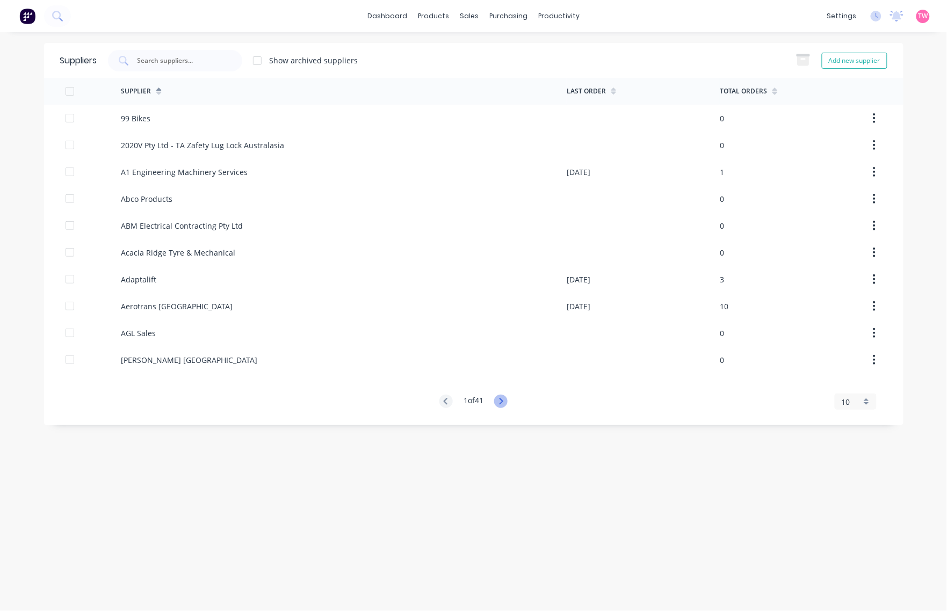
click at [506, 401] on icon at bounding box center [500, 401] width 13 height 13
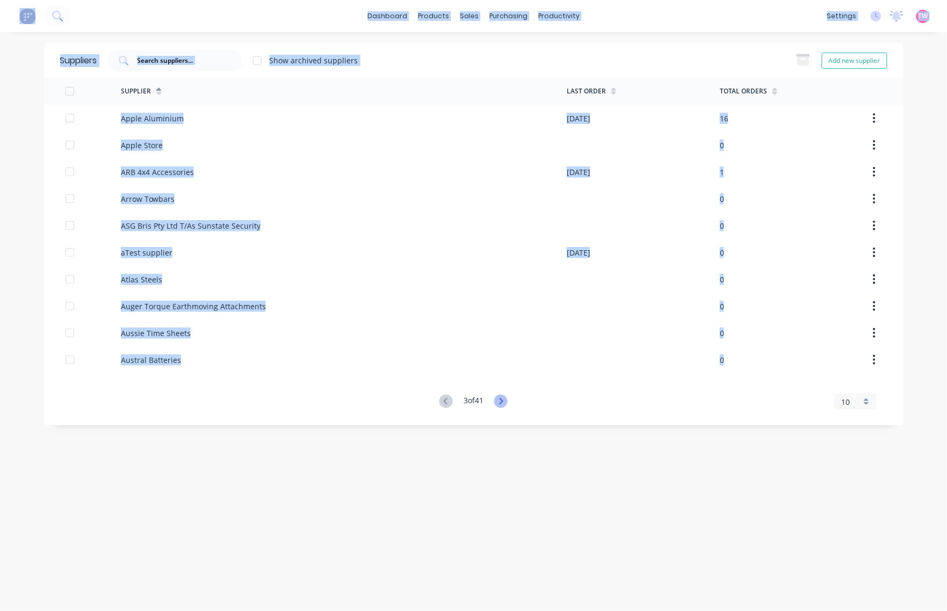
click at [506, 401] on icon at bounding box center [500, 401] width 13 height 13
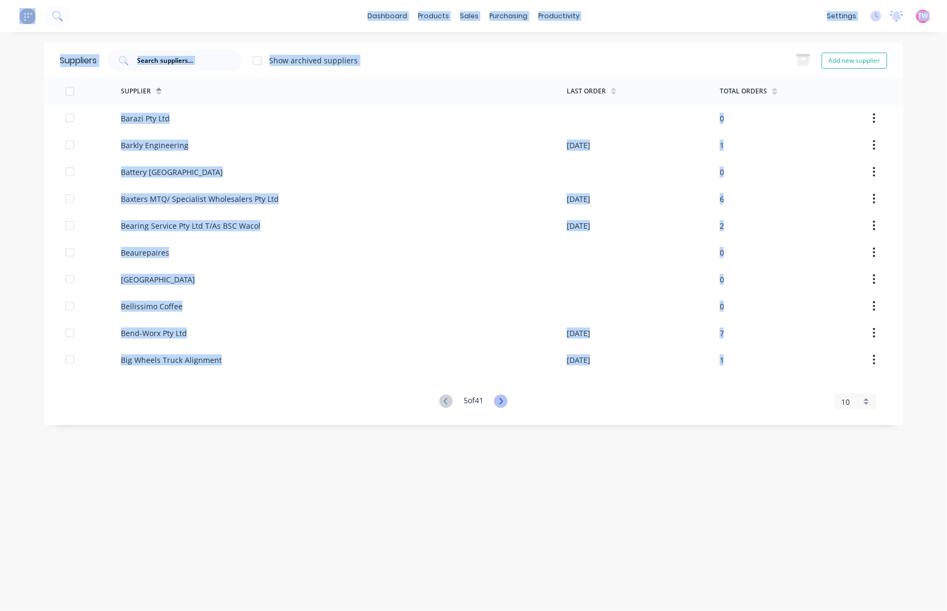
click at [506, 401] on icon at bounding box center [500, 401] width 13 height 13
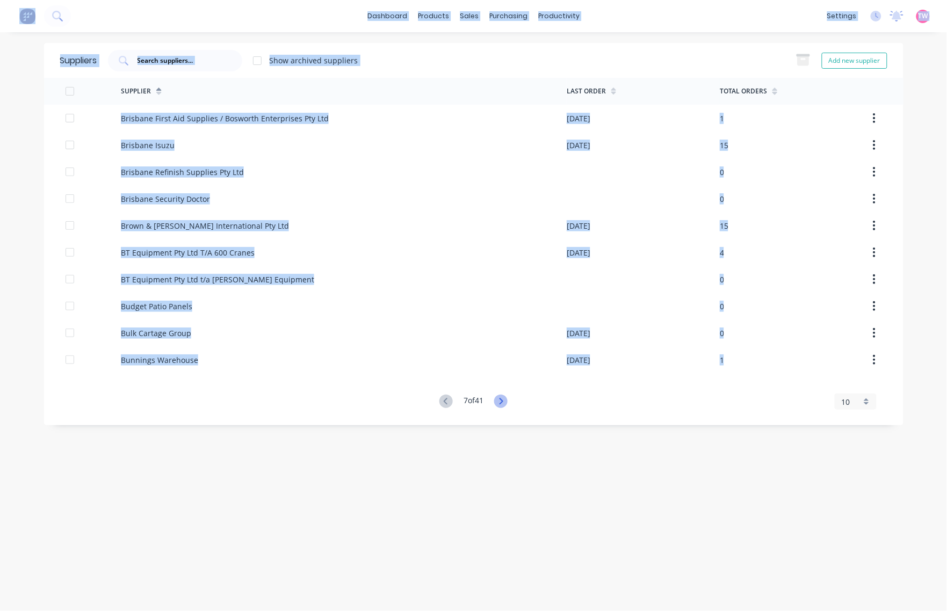
click at [506, 401] on icon at bounding box center [500, 401] width 13 height 13
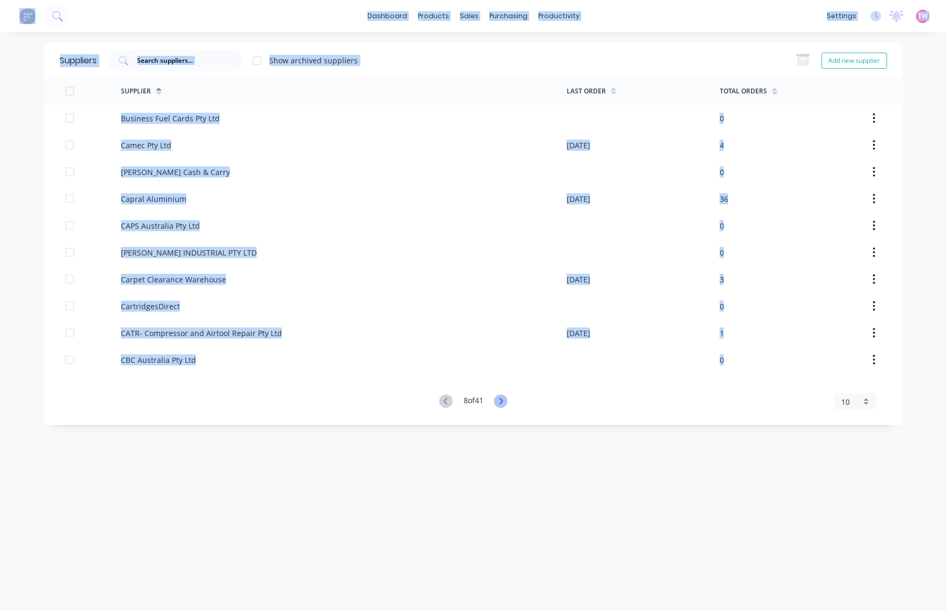
click at [506, 401] on icon at bounding box center [500, 401] width 13 height 13
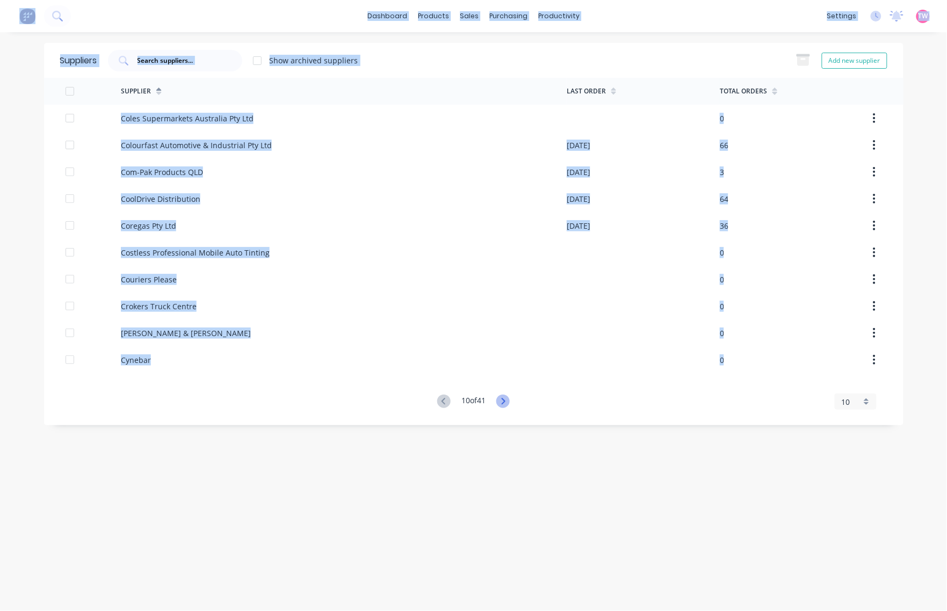
click at [505, 401] on icon at bounding box center [503, 401] width 4 height 6
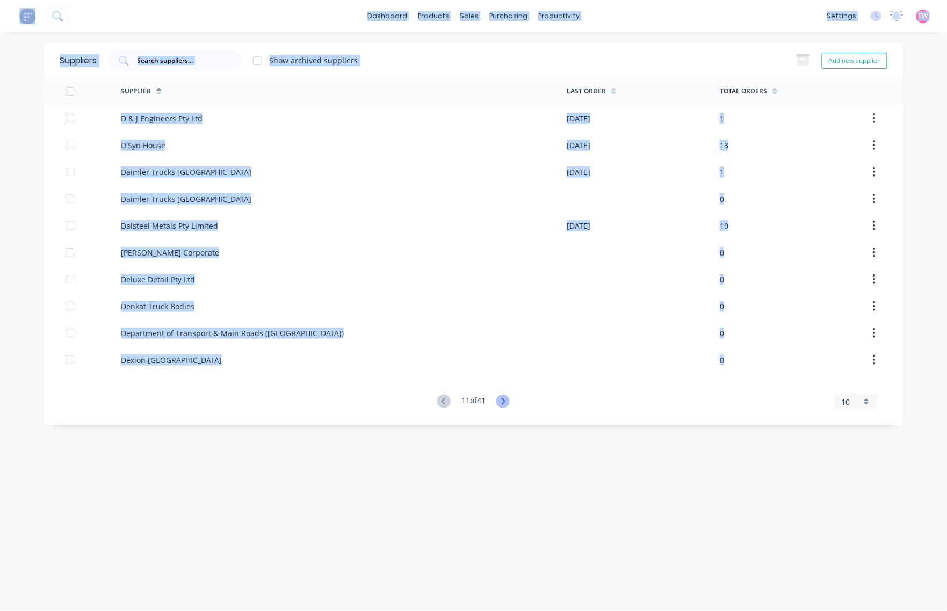
click at [505, 401] on icon at bounding box center [503, 401] width 4 height 6
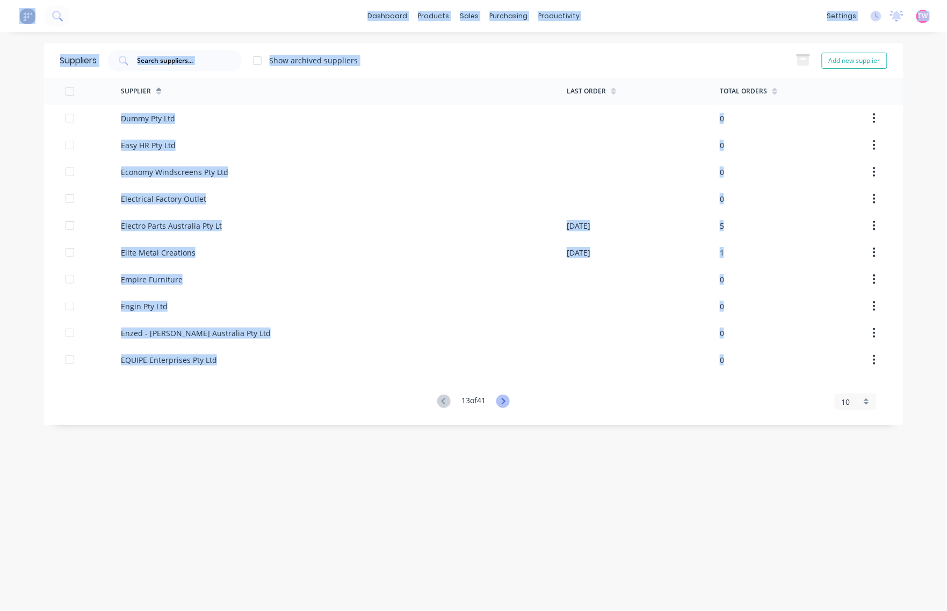
click at [505, 401] on icon at bounding box center [503, 401] width 4 height 6
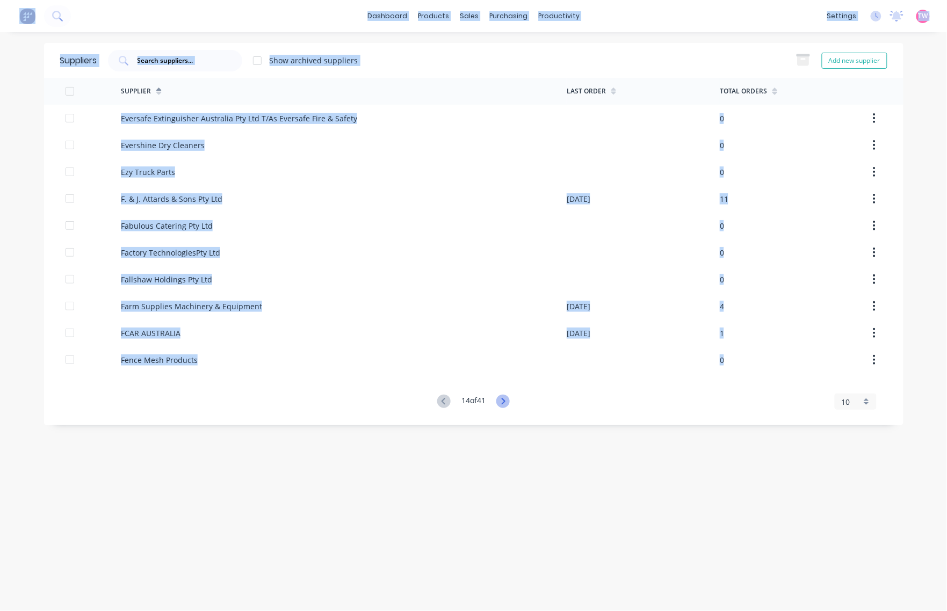
click at [505, 401] on icon at bounding box center [503, 401] width 4 height 6
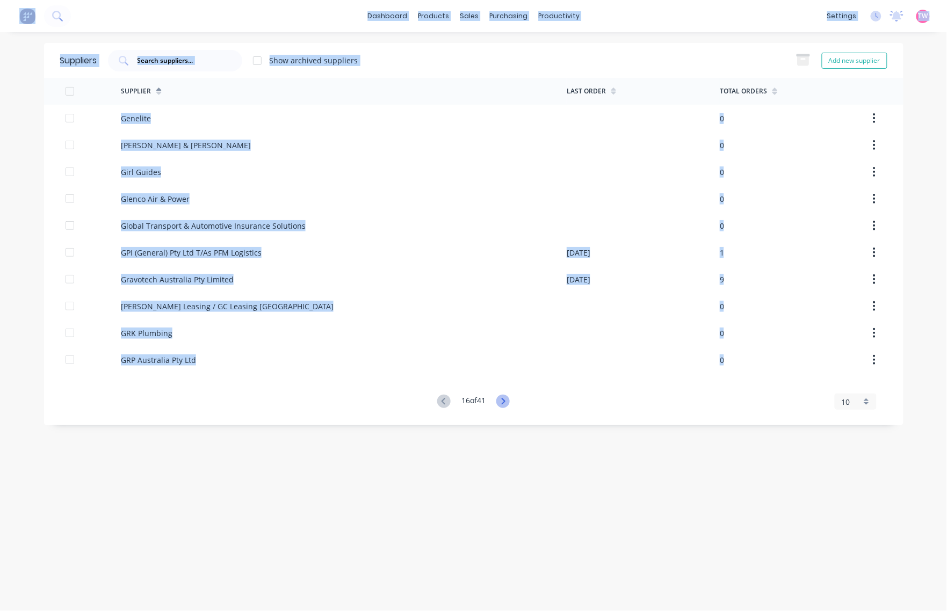
click at [505, 401] on icon at bounding box center [503, 401] width 4 height 6
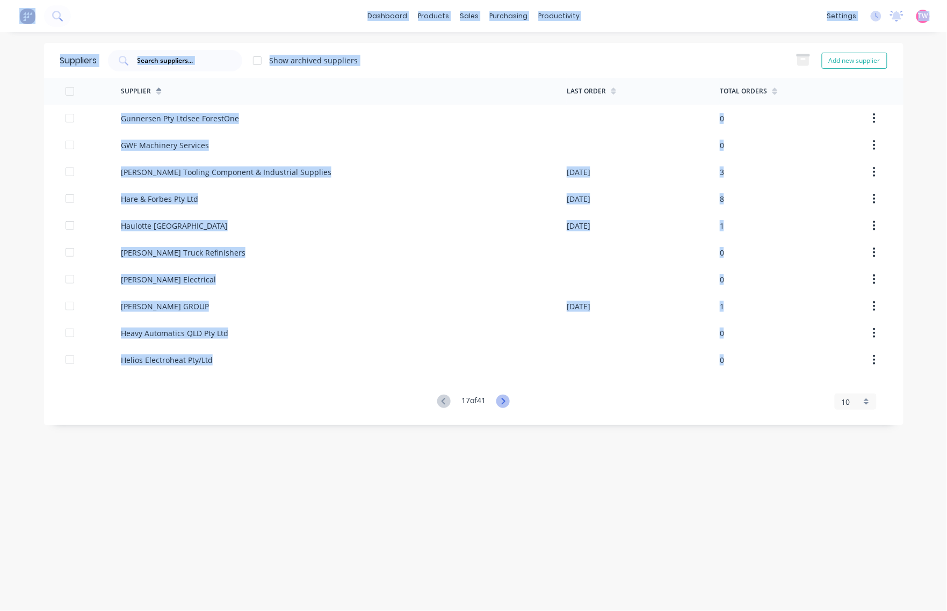
click at [505, 401] on icon at bounding box center [503, 401] width 4 height 6
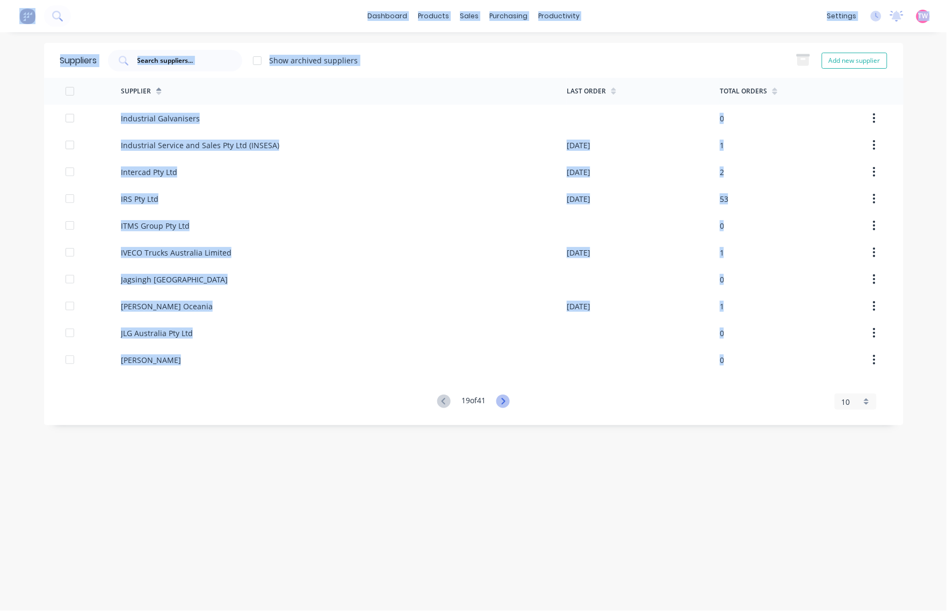
click at [505, 401] on icon at bounding box center [503, 401] width 4 height 6
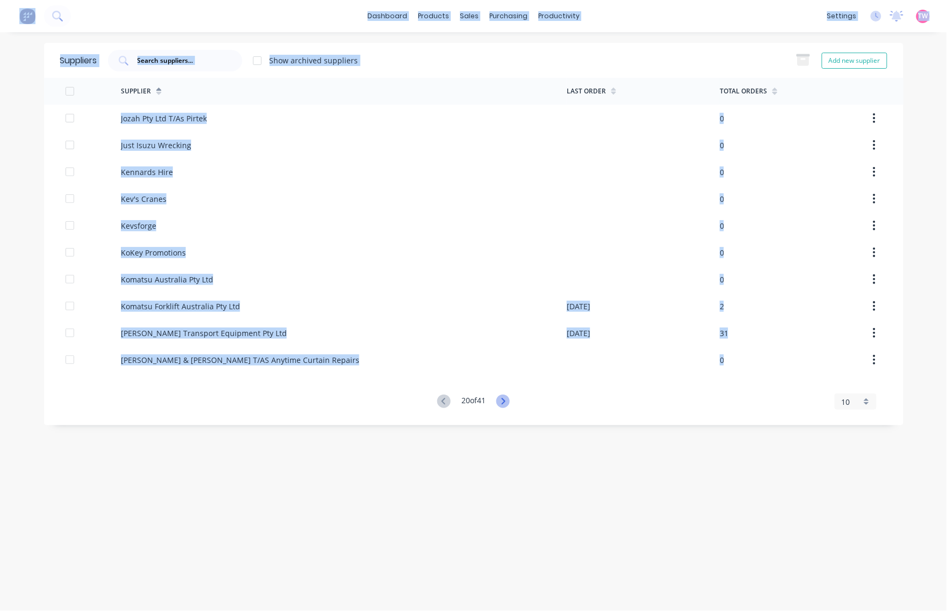
click at [505, 401] on icon at bounding box center [503, 401] width 4 height 6
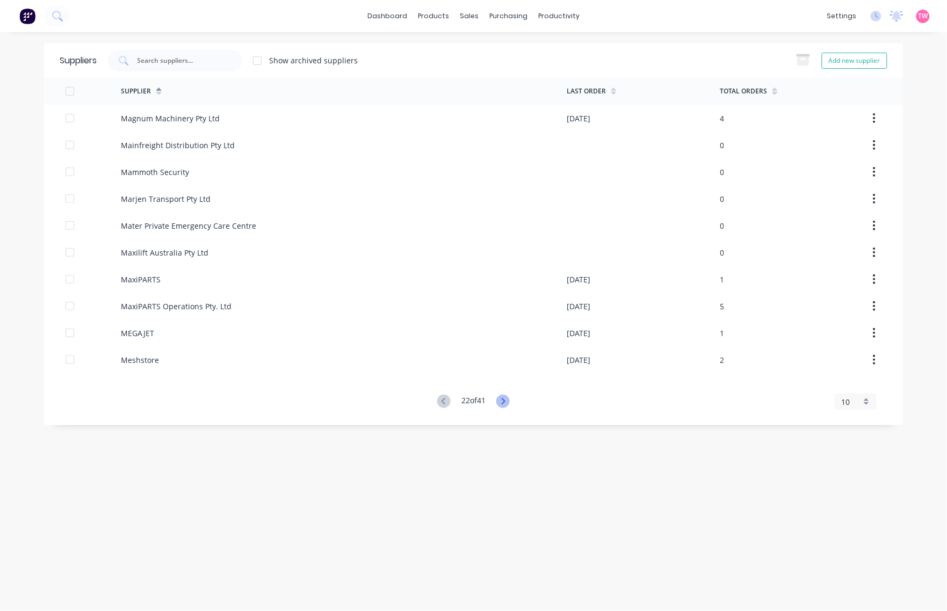
click at [505, 401] on icon at bounding box center [503, 401] width 4 height 6
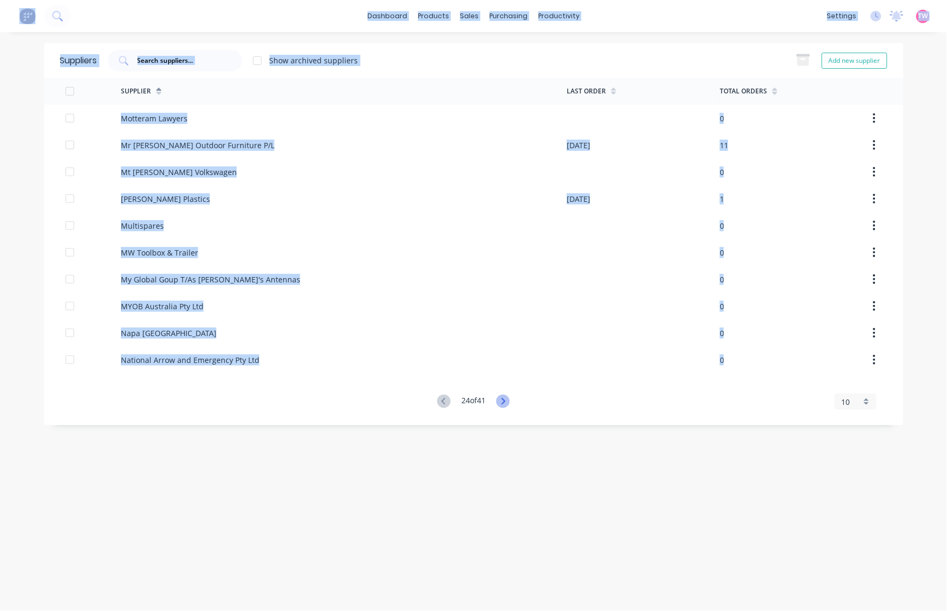
click at [505, 401] on icon at bounding box center [503, 401] width 4 height 6
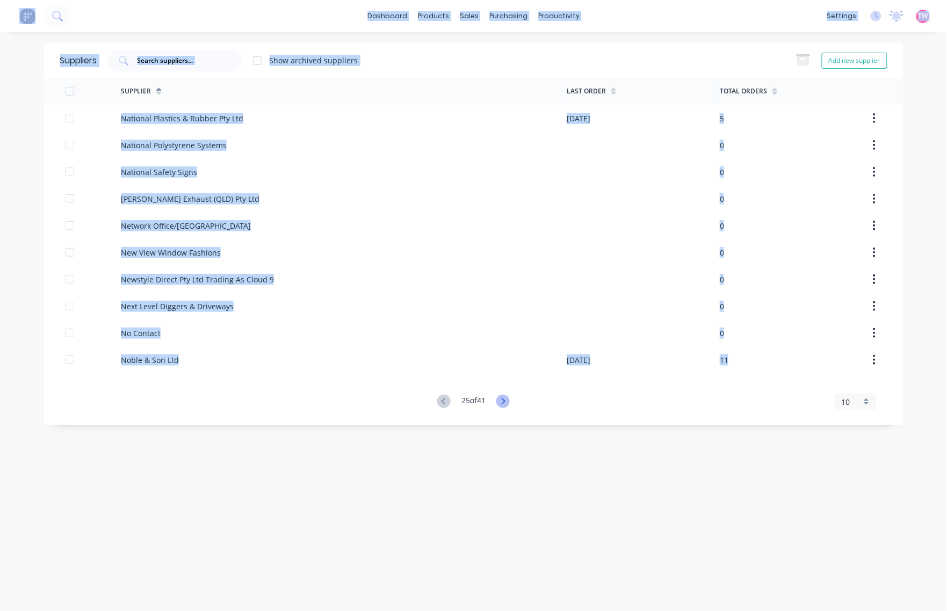
click at [505, 401] on icon at bounding box center [503, 401] width 4 height 6
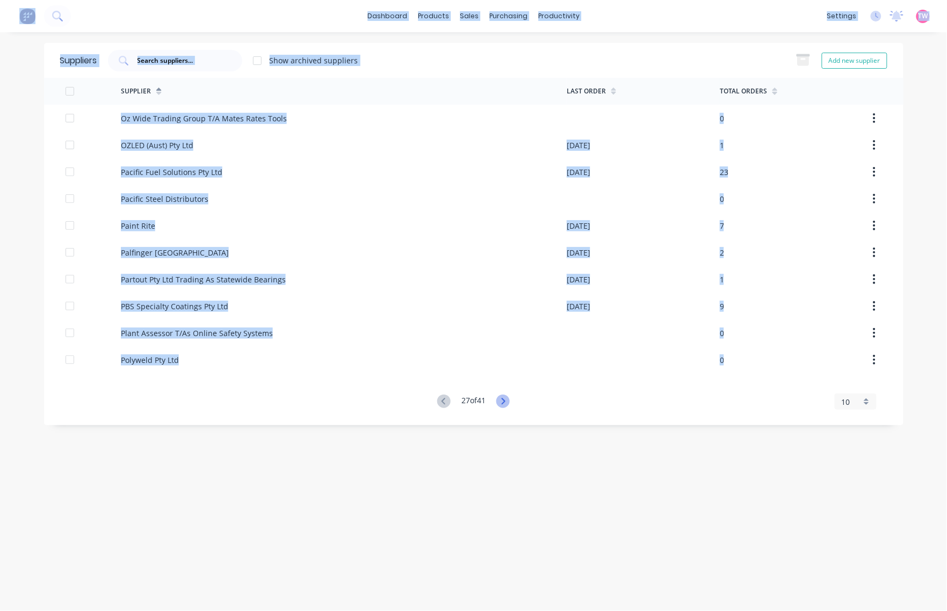
click at [505, 401] on icon at bounding box center [503, 401] width 4 height 6
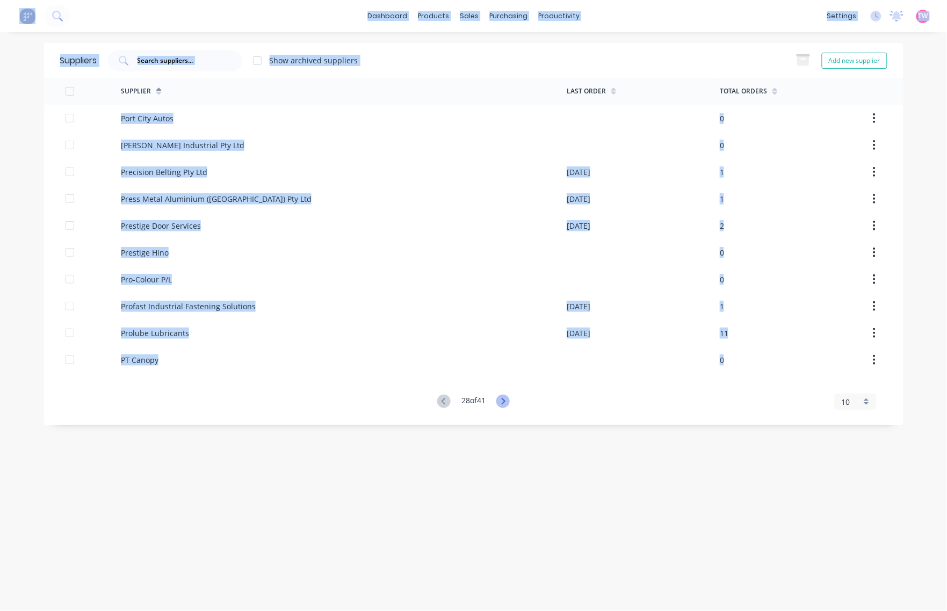
click at [505, 401] on icon at bounding box center [503, 401] width 4 height 6
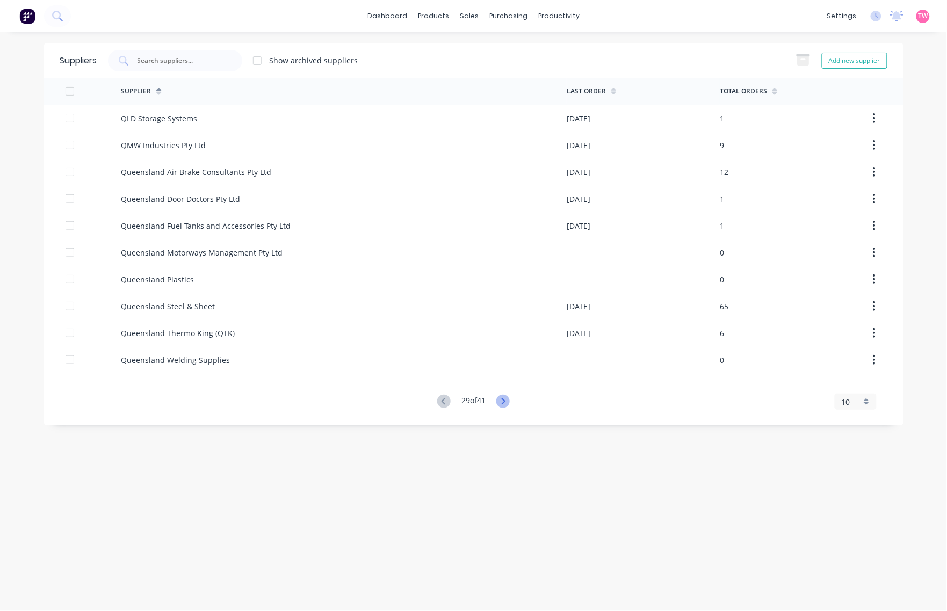
click at [505, 401] on icon at bounding box center [503, 401] width 4 height 6
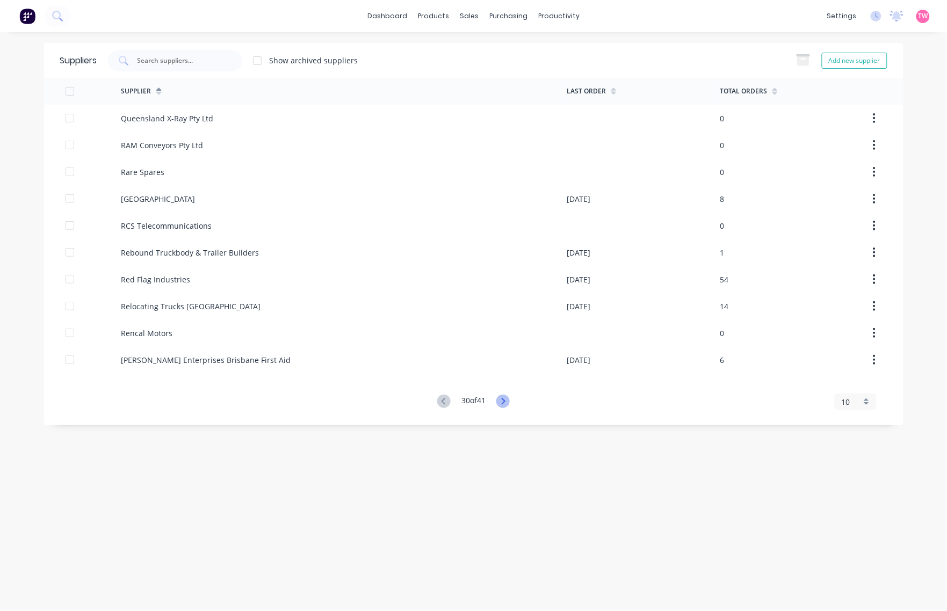
click at [505, 401] on icon at bounding box center [503, 401] width 4 height 6
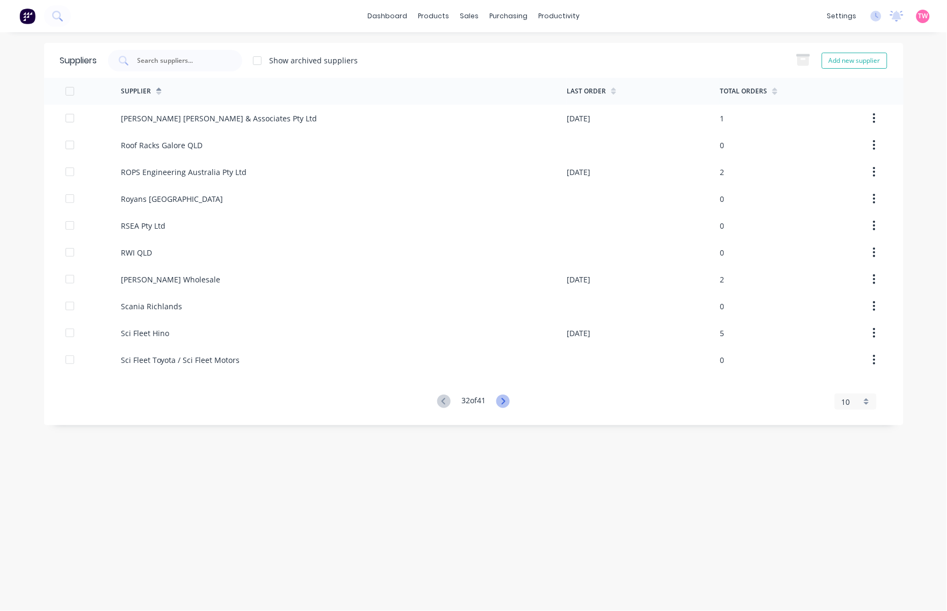
click at [505, 401] on icon at bounding box center [503, 401] width 4 height 6
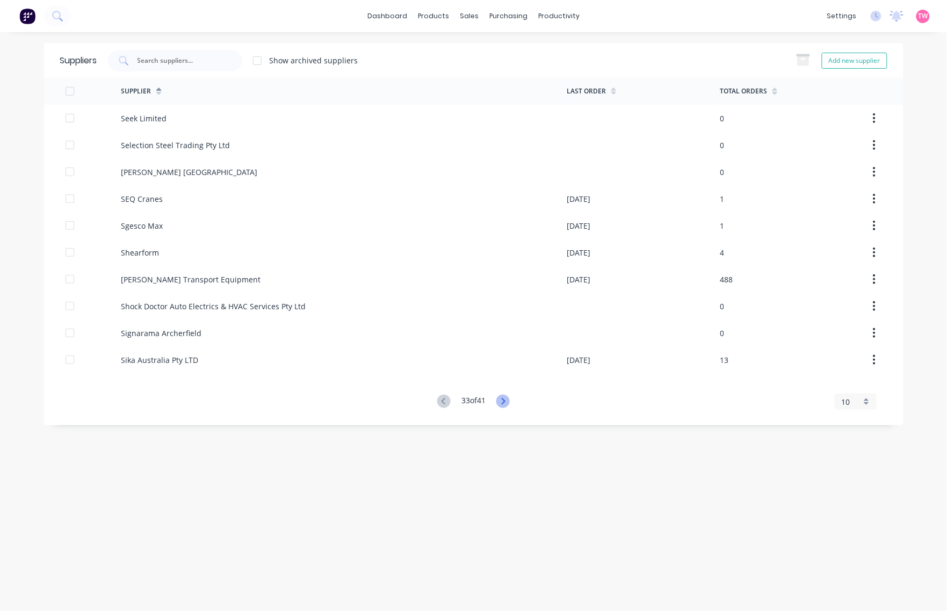
click at [505, 401] on icon at bounding box center [503, 401] width 4 height 6
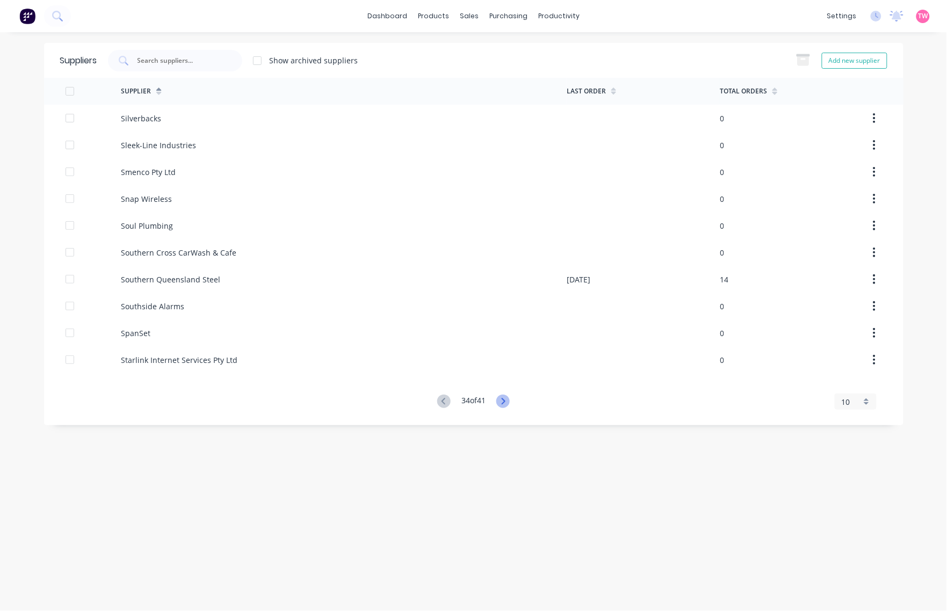
click at [505, 401] on icon at bounding box center [503, 401] width 4 height 6
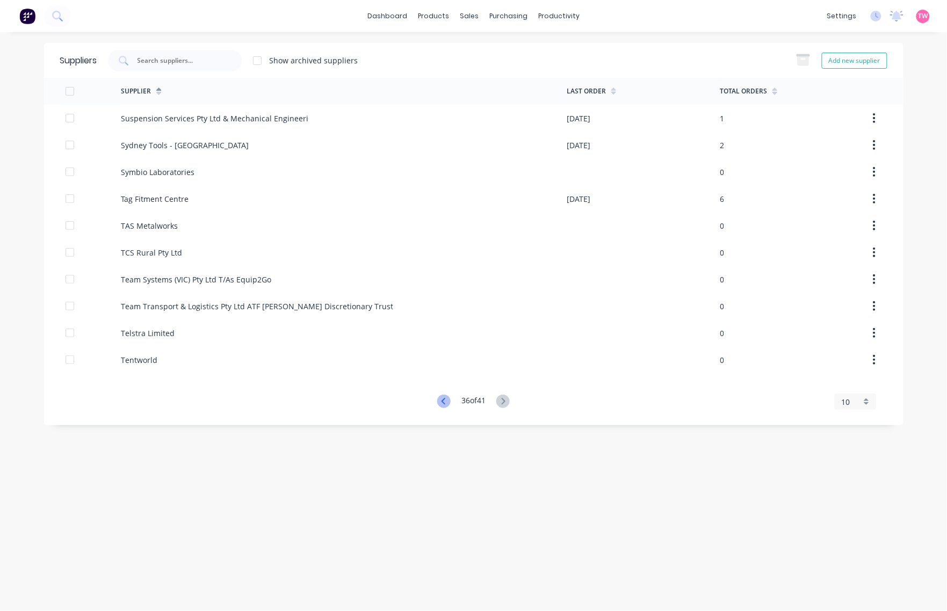
click at [441, 401] on icon at bounding box center [443, 401] width 13 height 13
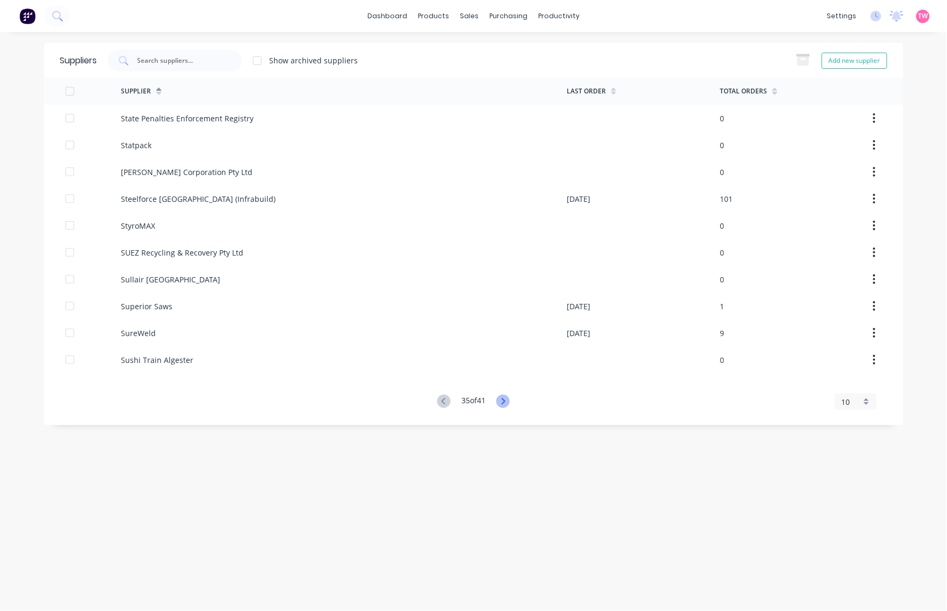
click at [503, 406] on icon at bounding box center [502, 401] width 13 height 13
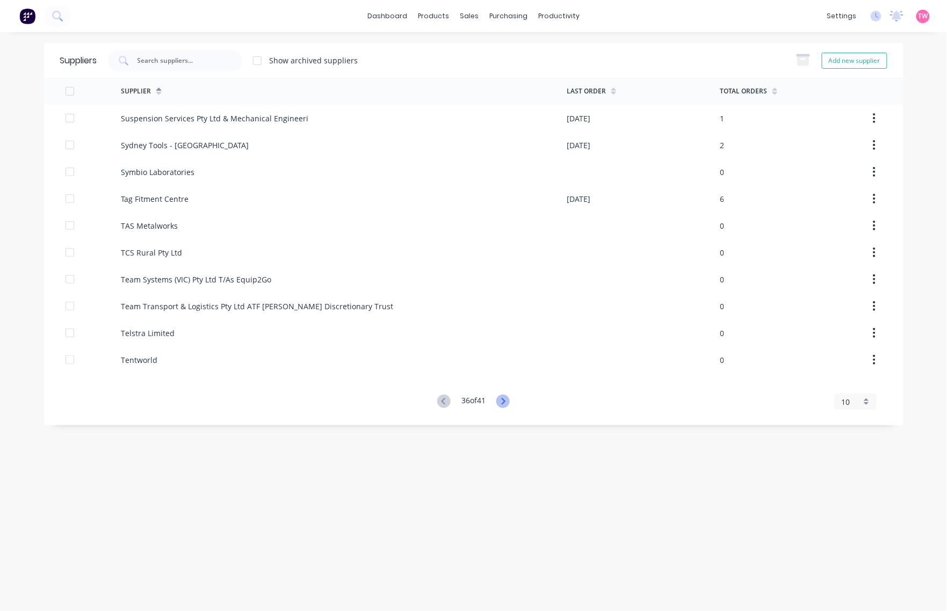
click at [503, 406] on icon at bounding box center [502, 401] width 13 height 13
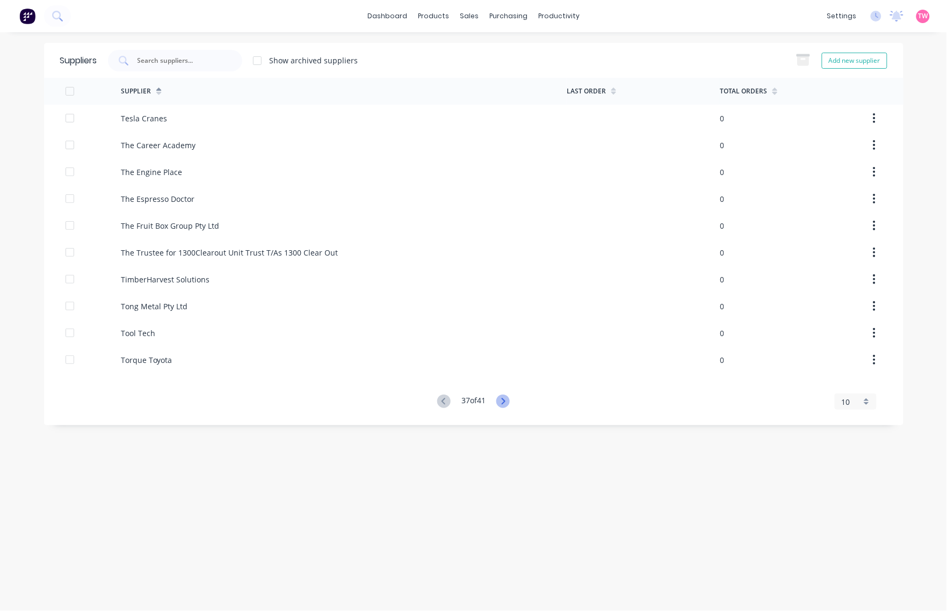
click at [503, 406] on icon at bounding box center [502, 401] width 13 height 13
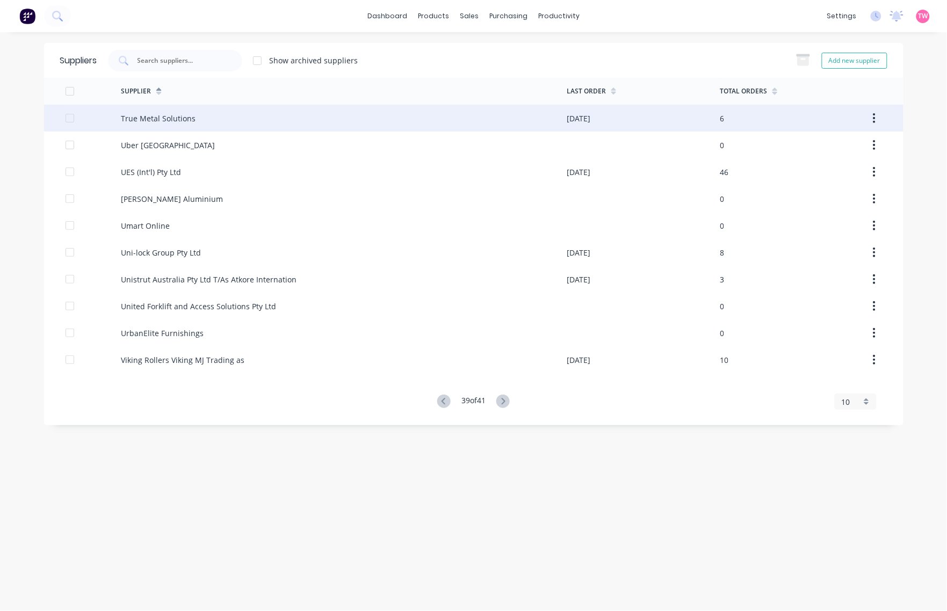
click at [195, 124] on div "True Metal Solutions" at bounding box center [344, 118] width 446 height 27
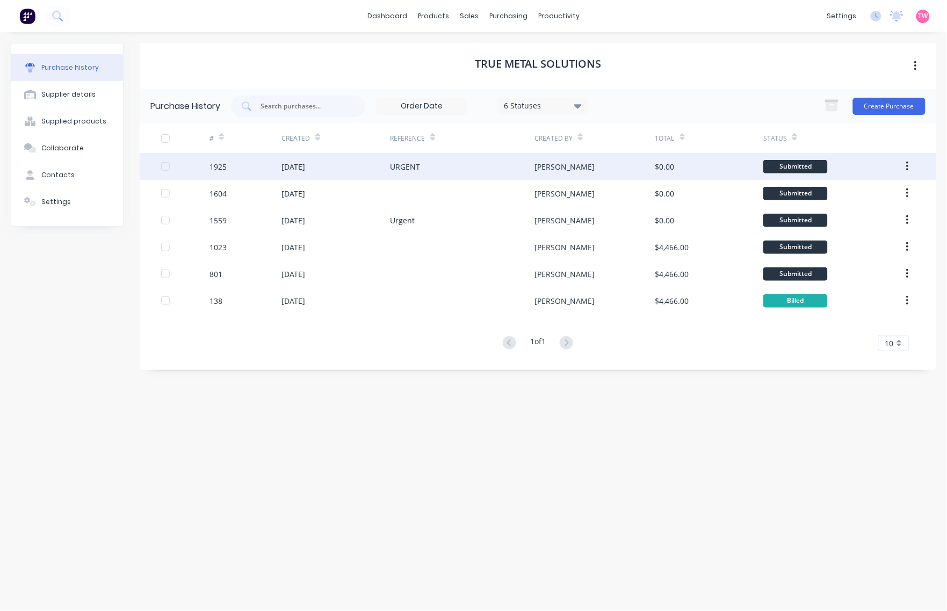
click at [289, 170] on div "[DATE]" at bounding box center [293, 166] width 24 height 11
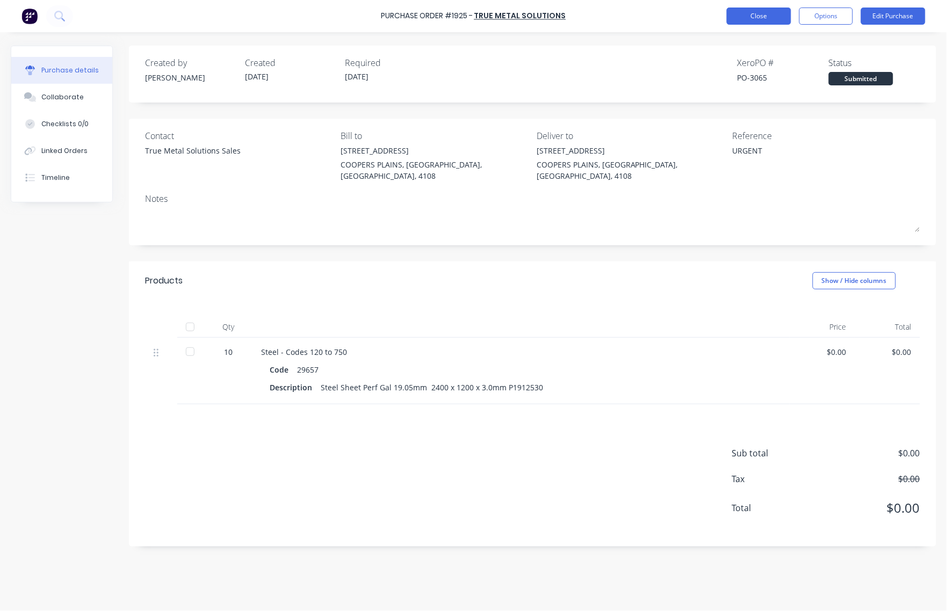
click at [753, 11] on button "Close" at bounding box center [758, 16] width 64 height 17
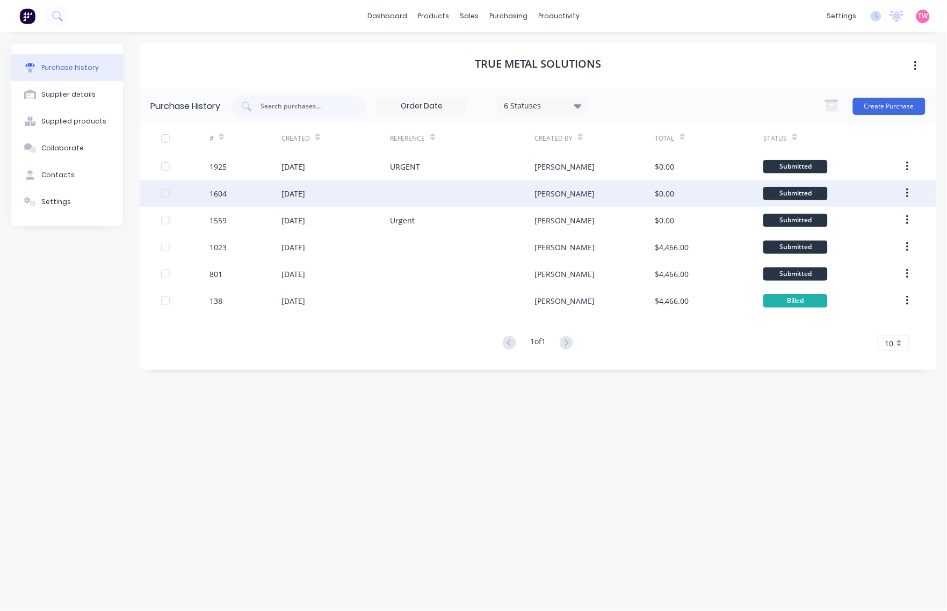
click at [369, 202] on div "[DATE]" at bounding box center [335, 193] width 108 height 27
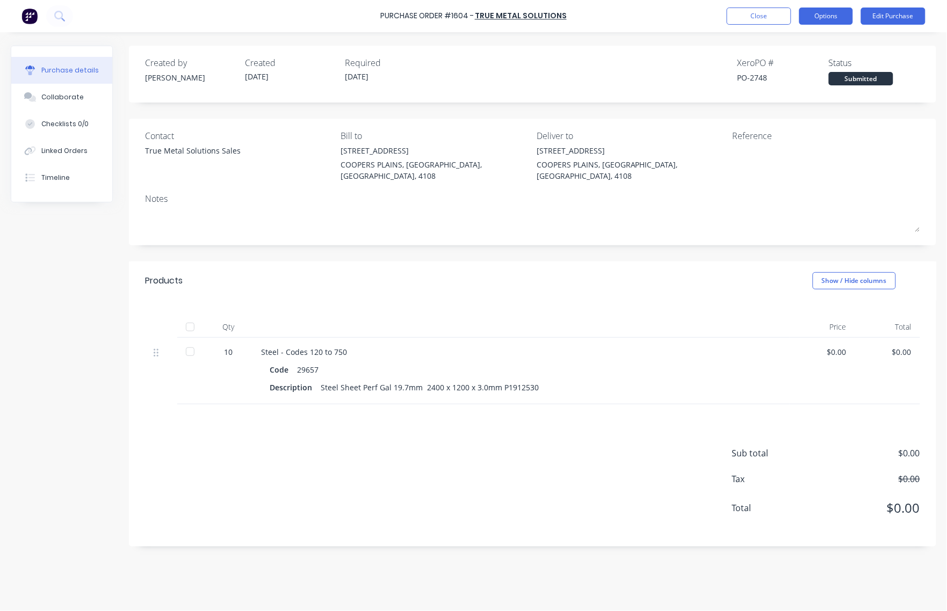
click at [837, 12] on button "Options" at bounding box center [826, 16] width 54 height 17
click at [804, 108] on div "Duplicate" at bounding box center [801, 108] width 83 height 16
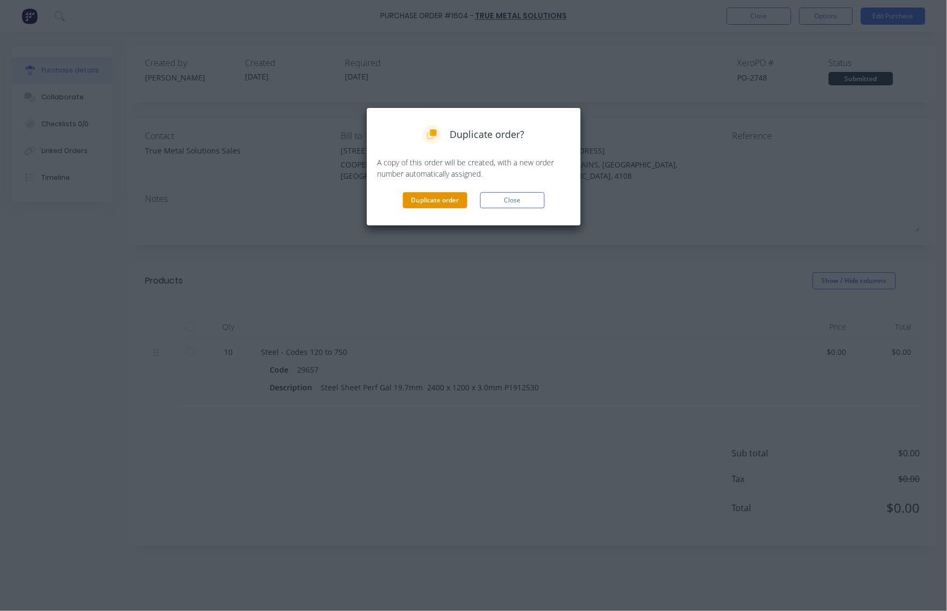
click at [428, 200] on button "Duplicate order" at bounding box center [435, 200] width 64 height 16
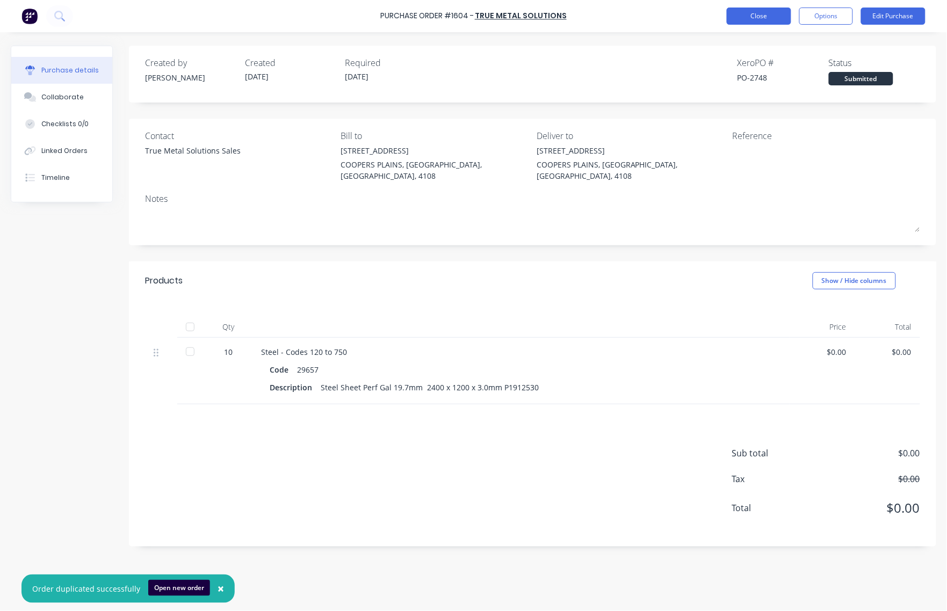
click at [769, 11] on button "Close" at bounding box center [758, 16] width 64 height 17
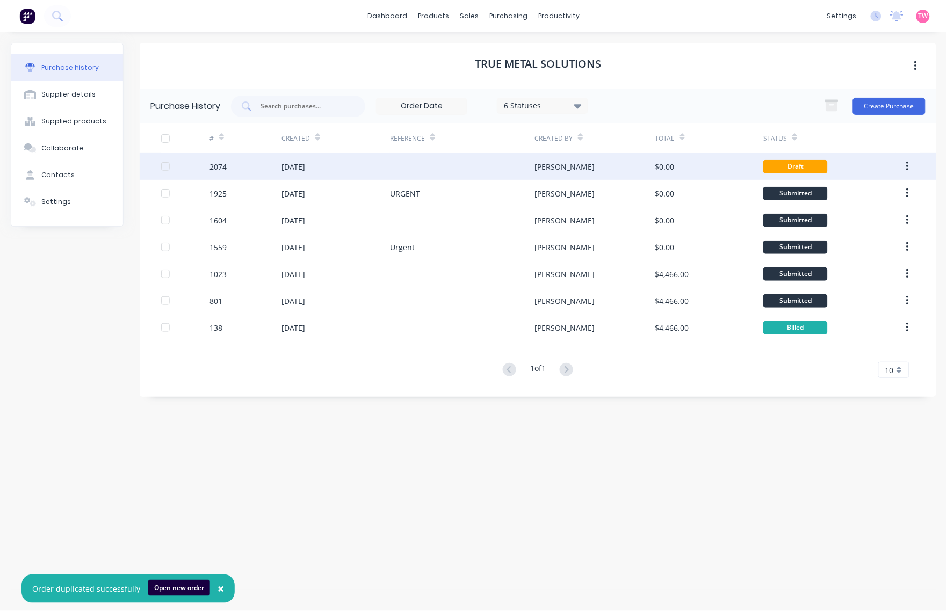
click at [390, 167] on div at bounding box center [462, 166] width 144 height 27
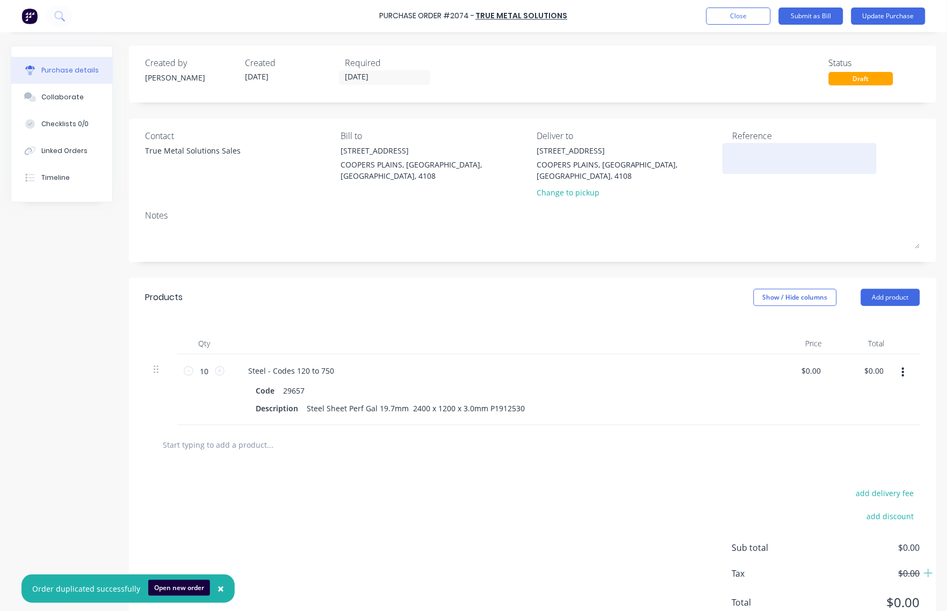
click at [755, 158] on textarea at bounding box center [799, 157] width 134 height 24
click at [873, 16] on button "Update Purchase" at bounding box center [888, 16] width 74 height 17
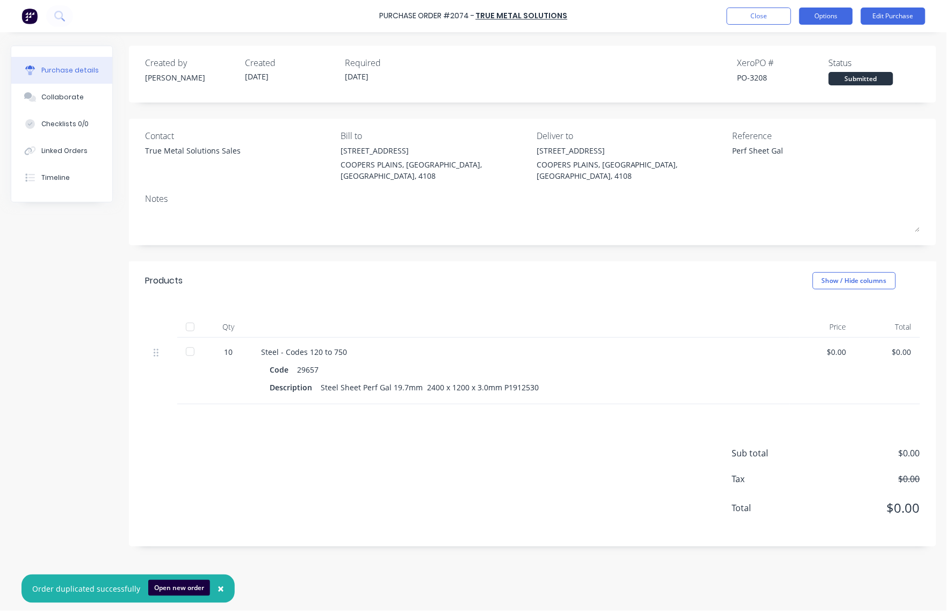
click at [833, 12] on button "Options" at bounding box center [826, 16] width 54 height 17
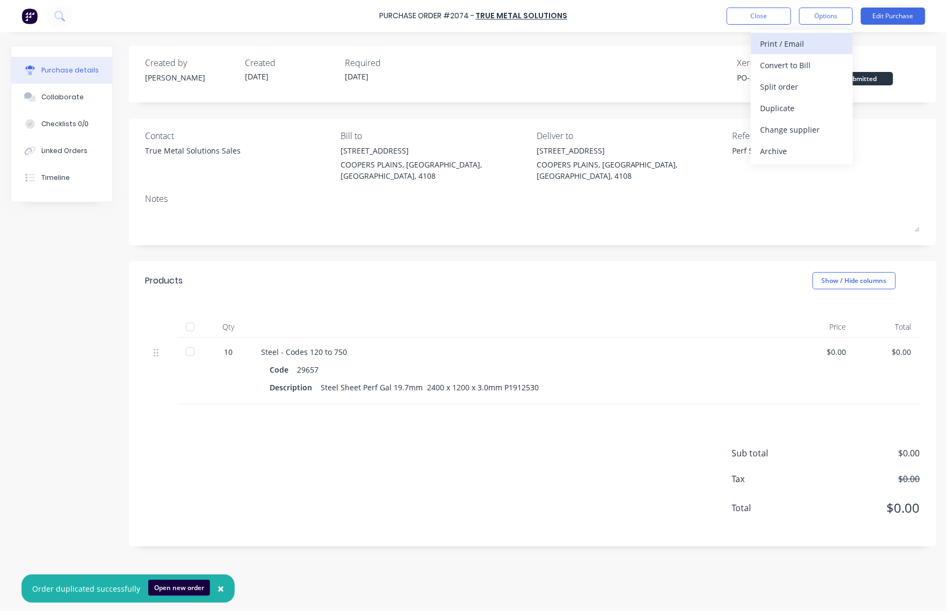
click at [794, 41] on div "Print / Email" at bounding box center [801, 44] width 83 height 16
click at [785, 71] on div "With pricing" at bounding box center [801, 65] width 83 height 16
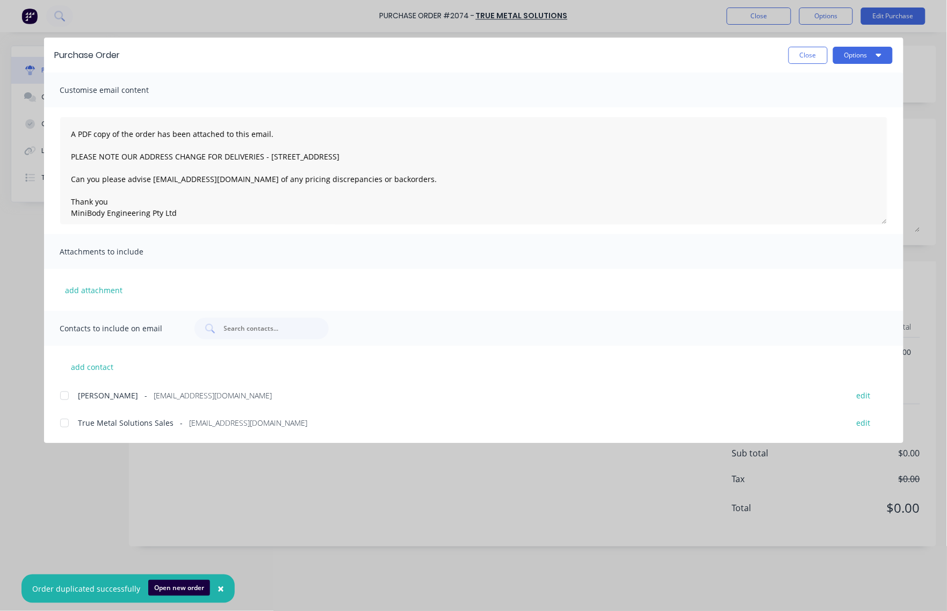
click at [63, 427] on div at bounding box center [64, 422] width 21 height 21
click at [856, 49] on button "Options" at bounding box center [863, 55] width 60 height 17
click at [819, 118] on div "Email" at bounding box center [841, 126] width 83 height 16
click at [817, 54] on button "Close" at bounding box center [807, 55] width 39 height 17
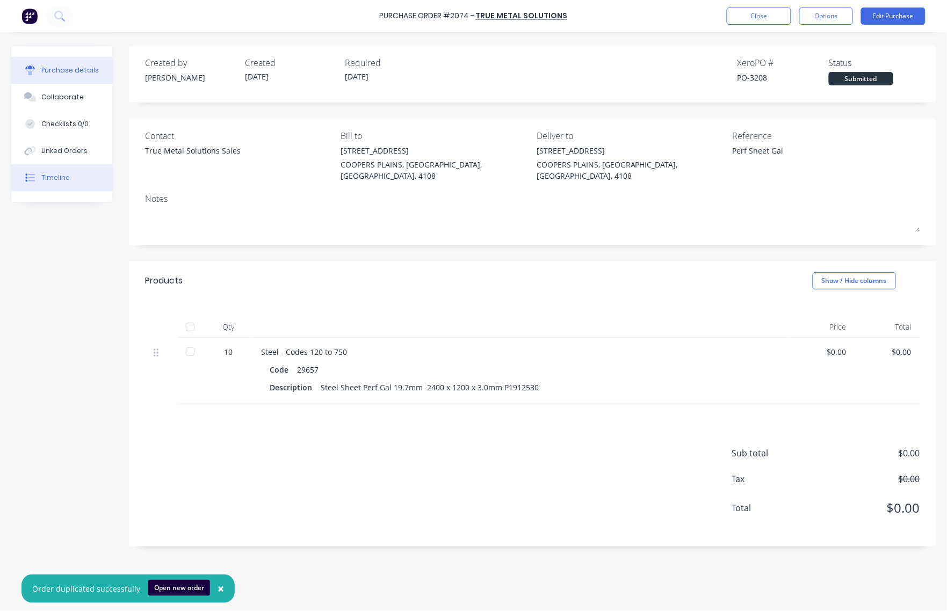
click at [57, 176] on div "Timeline" at bounding box center [55, 178] width 28 height 10
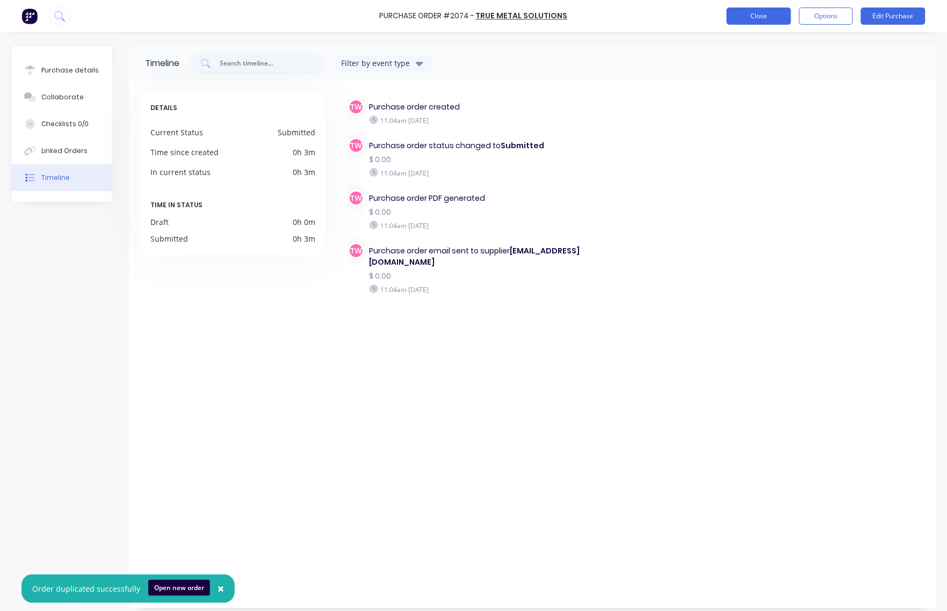
click at [745, 11] on button "Close" at bounding box center [758, 16] width 64 height 17
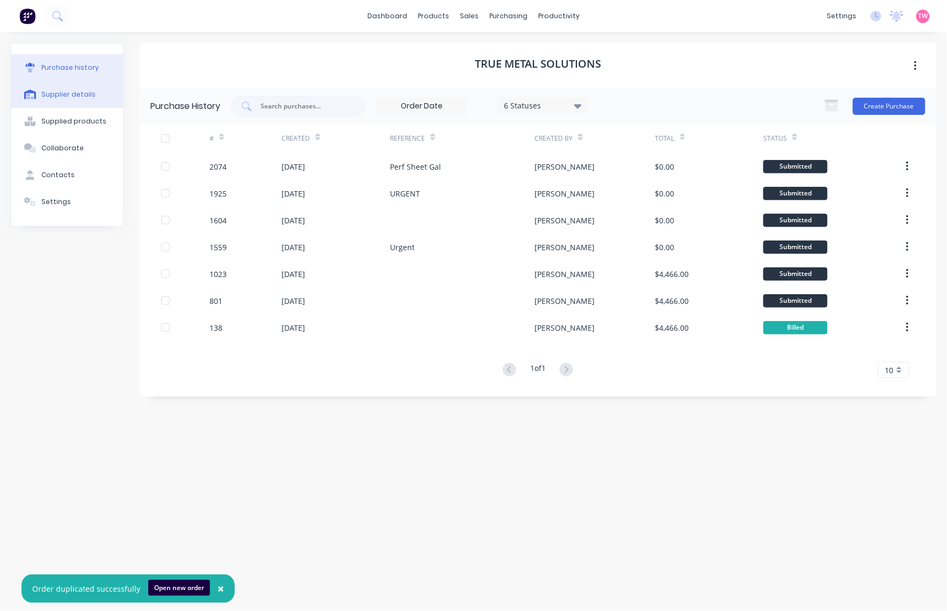
click at [85, 92] on div "Supplier details" at bounding box center [68, 95] width 54 height 10
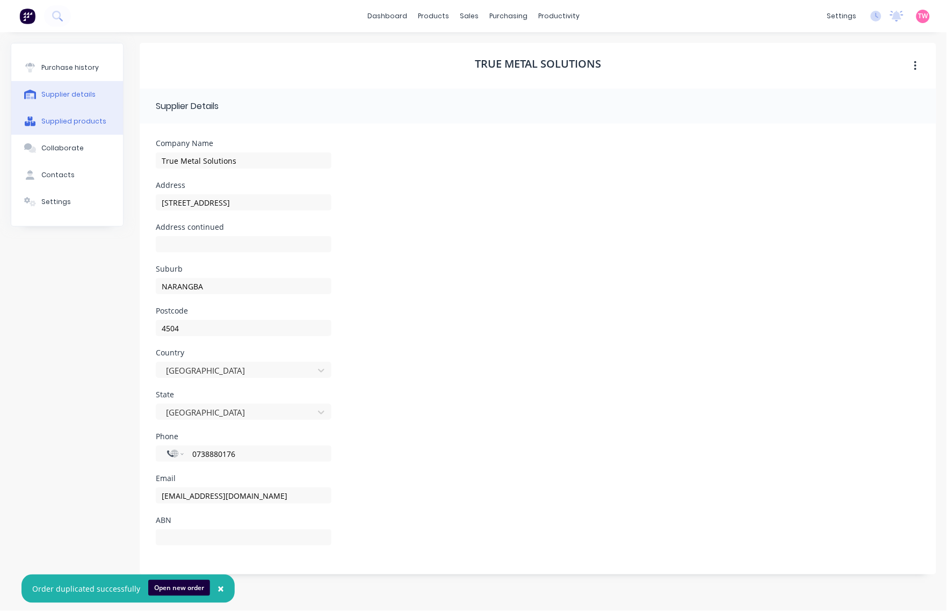
click at [85, 115] on button "Supplied products" at bounding box center [67, 121] width 112 height 27
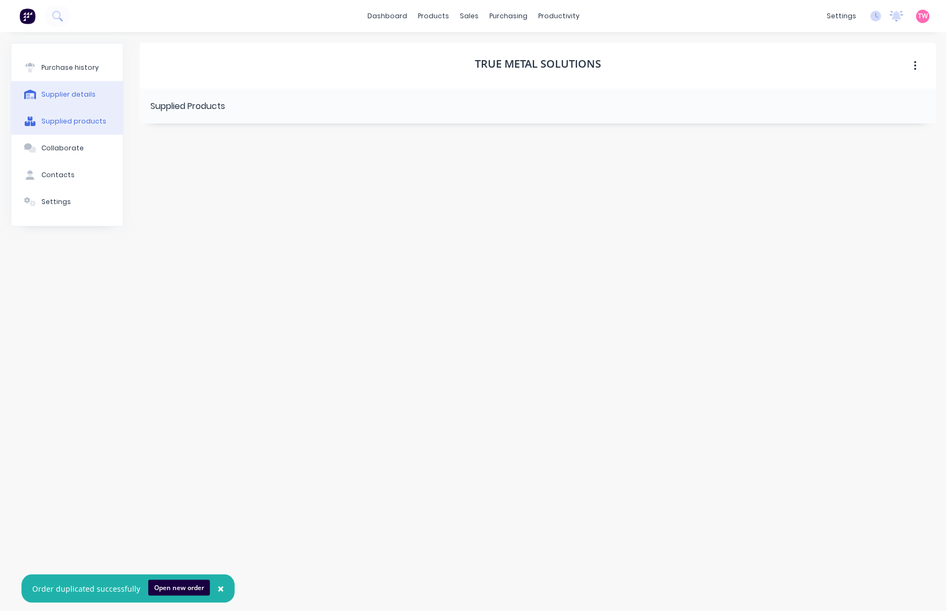
click at [33, 90] on icon at bounding box center [30, 95] width 12 height 10
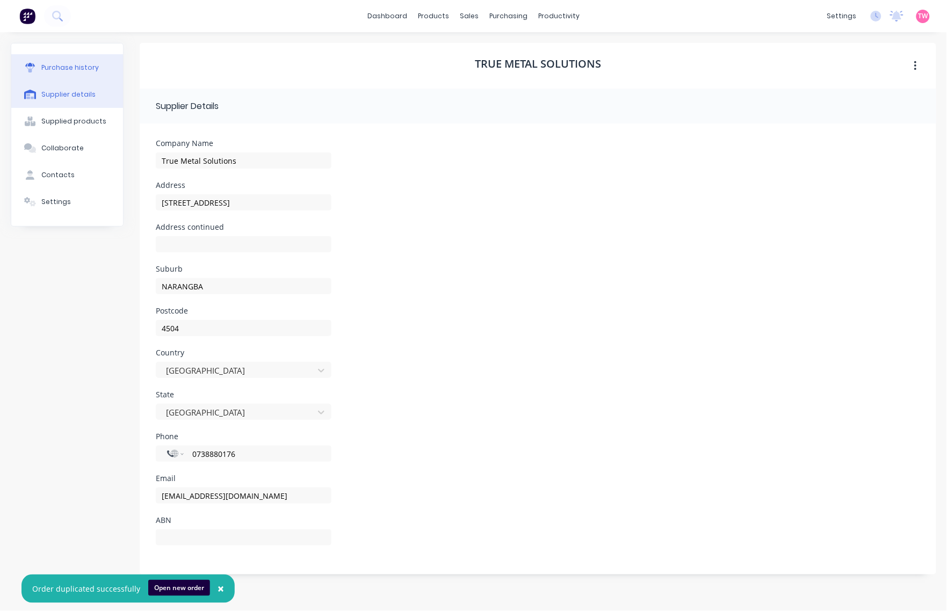
click at [61, 71] on div "Purchase history" at bounding box center [69, 68] width 57 height 10
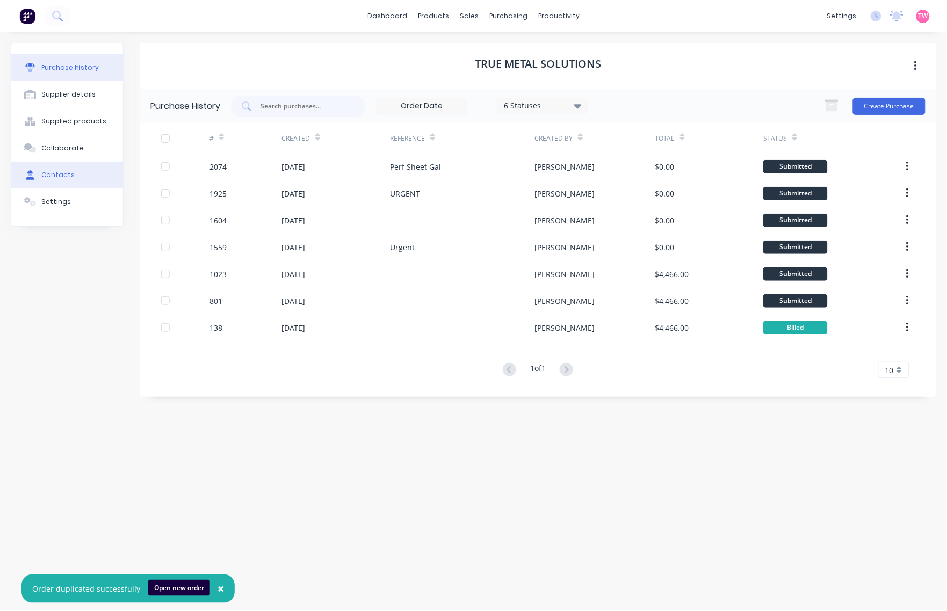
click at [63, 172] on div "Contacts" at bounding box center [57, 175] width 33 height 10
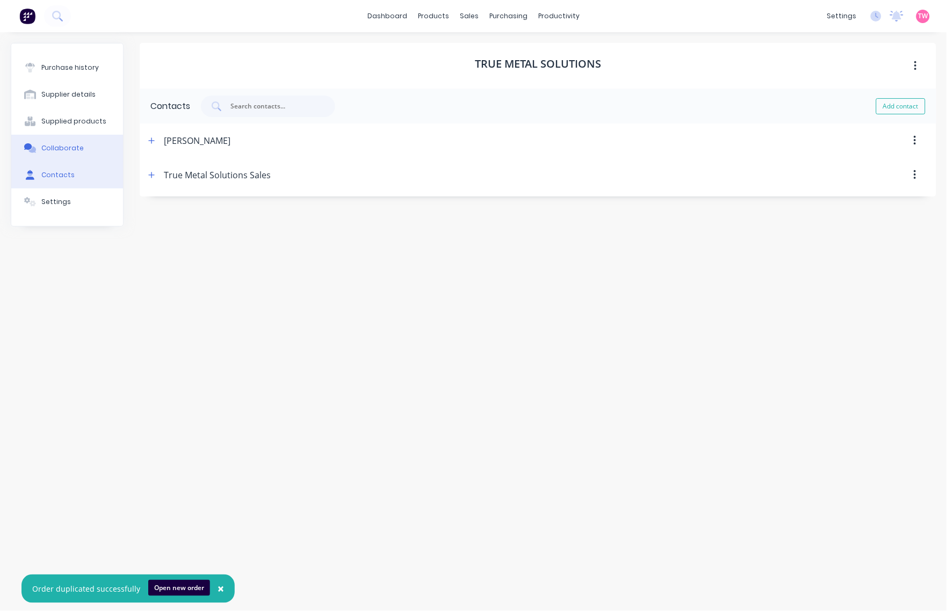
click at [63, 154] on button "Collaborate" at bounding box center [67, 148] width 112 height 27
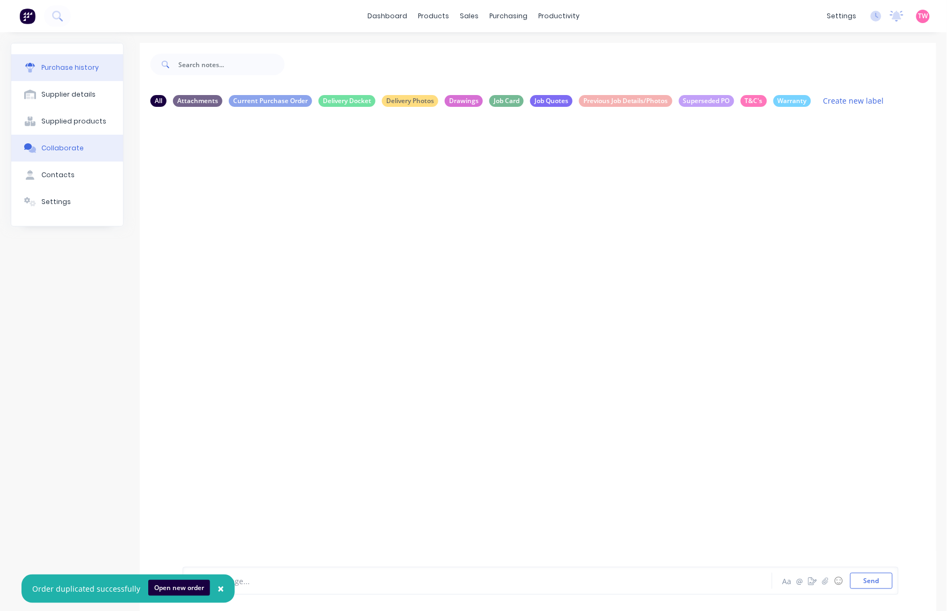
click at [67, 74] on button "Purchase history" at bounding box center [67, 67] width 112 height 27
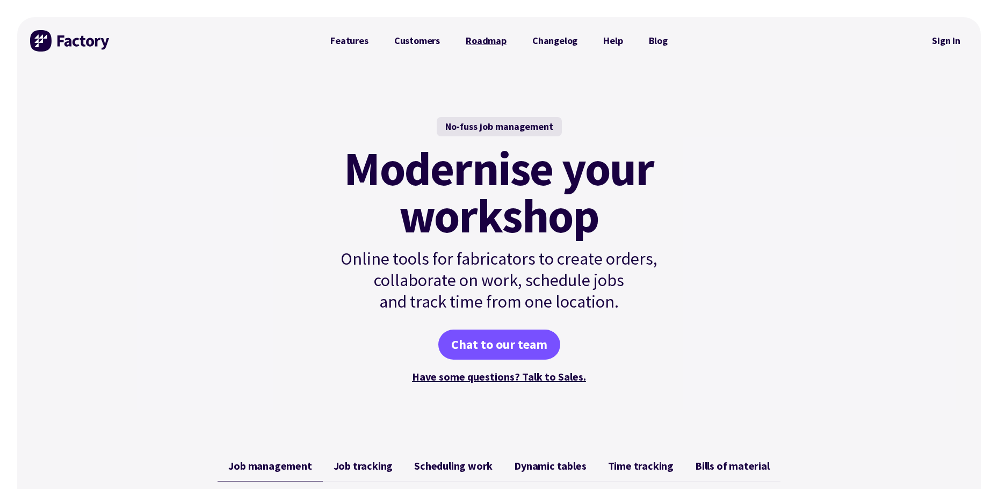
click at [482, 39] on link "Roadmap" at bounding box center [486, 40] width 67 height 21
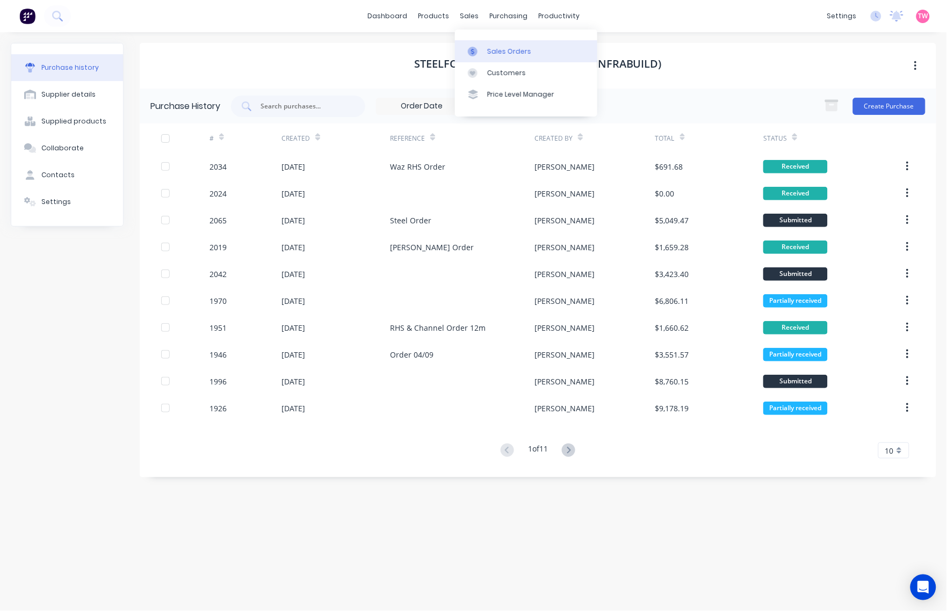
click at [493, 47] on div "Sales Orders" at bounding box center [509, 52] width 44 height 10
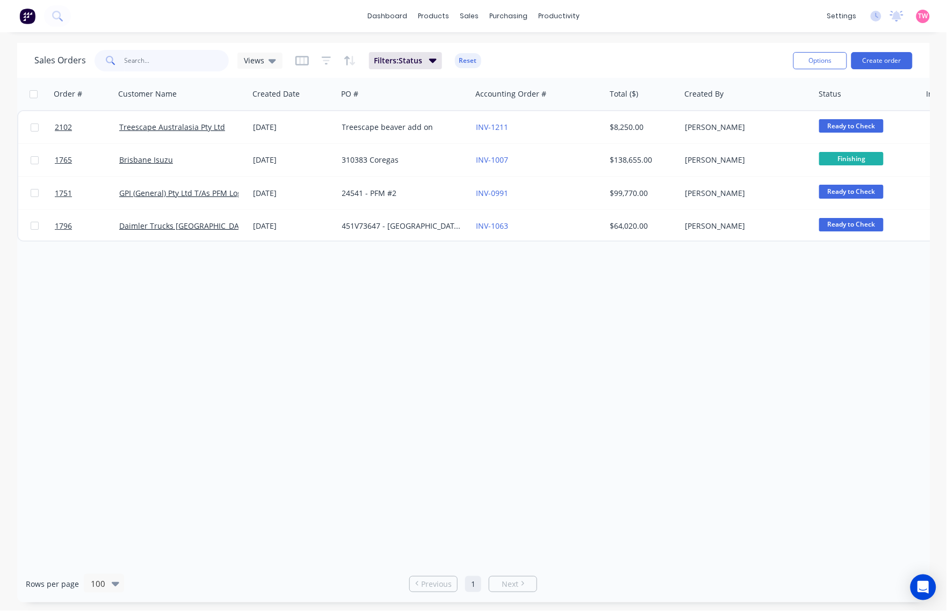
click at [148, 69] on input "text" at bounding box center [177, 60] width 105 height 21
type input "t5799"
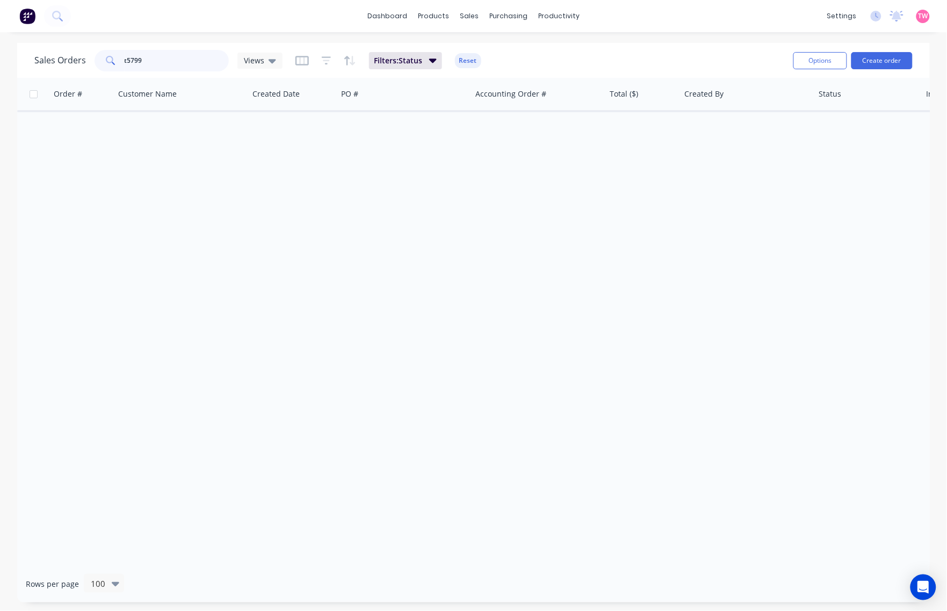
drag, startPoint x: 153, startPoint y: 59, endPoint x: 106, endPoint y: 57, distance: 47.3
click at [106, 57] on div "t5799" at bounding box center [161, 60] width 134 height 21
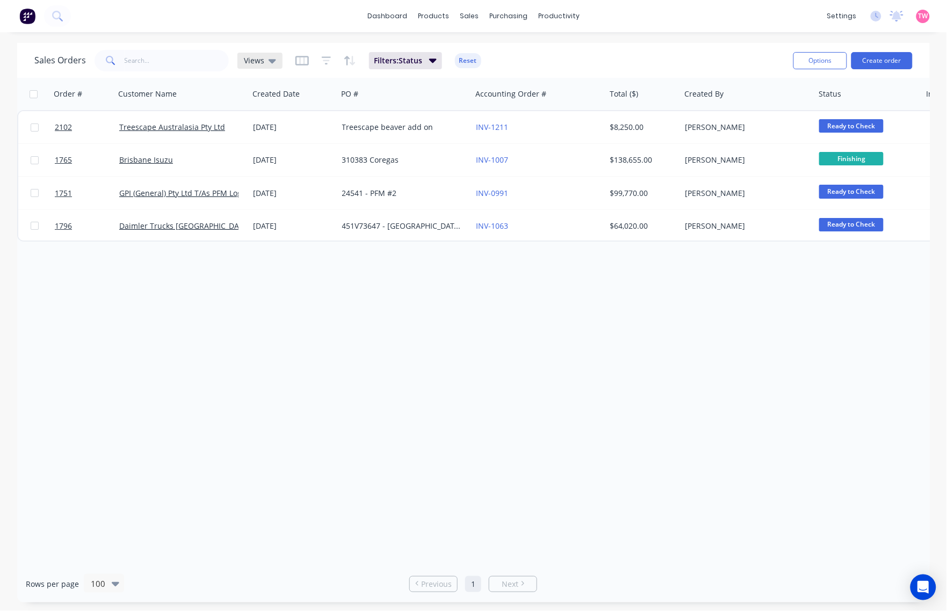
click at [272, 55] on icon at bounding box center [272, 61] width 8 height 12
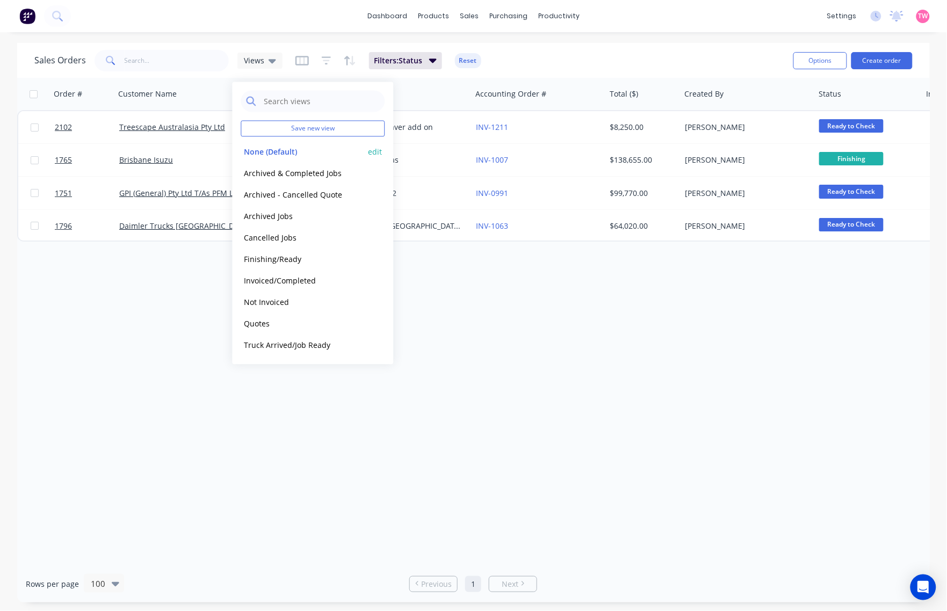
click at [269, 151] on button "None (Default)" at bounding box center [302, 152] width 122 height 12
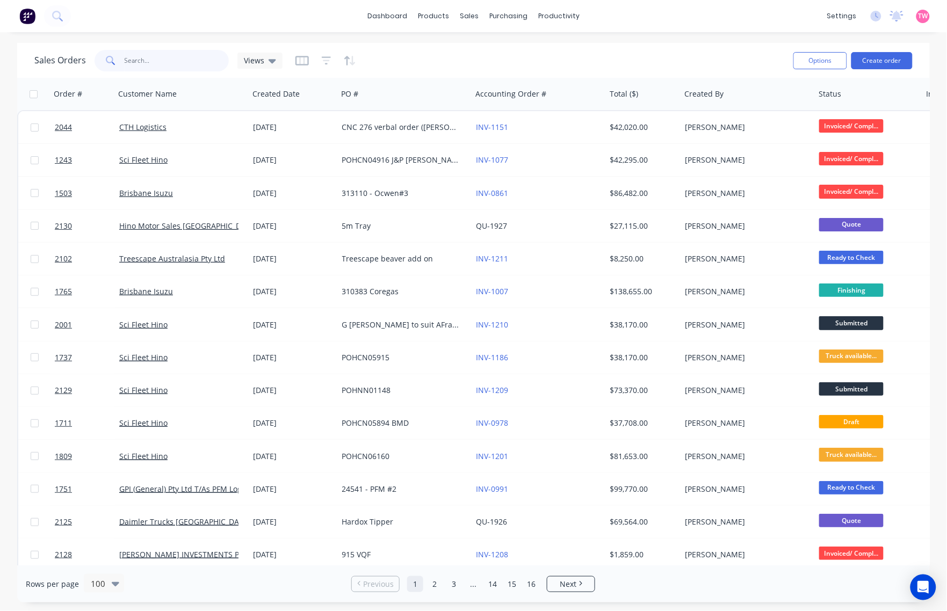
click at [157, 61] on input "text" at bounding box center [177, 60] width 105 height 21
click at [150, 63] on input "text" at bounding box center [177, 60] width 105 height 21
type input "pryme"
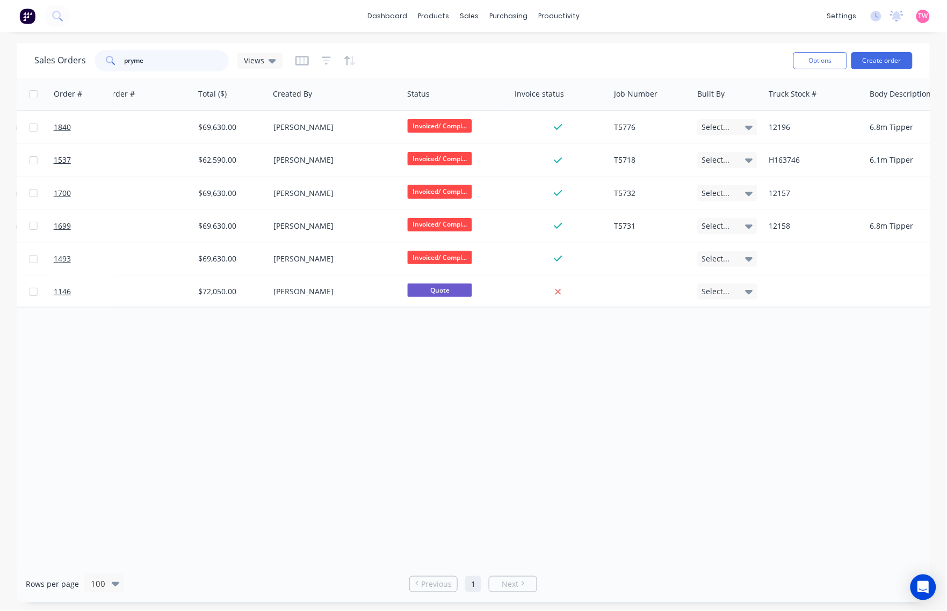
scroll to position [0, 412]
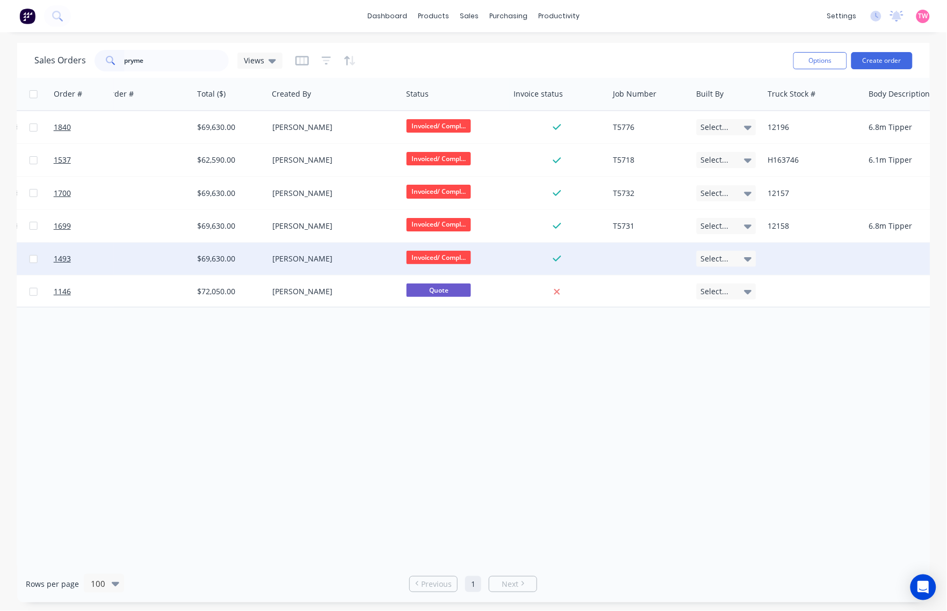
click at [610, 258] on div at bounding box center [650, 259] width 83 height 32
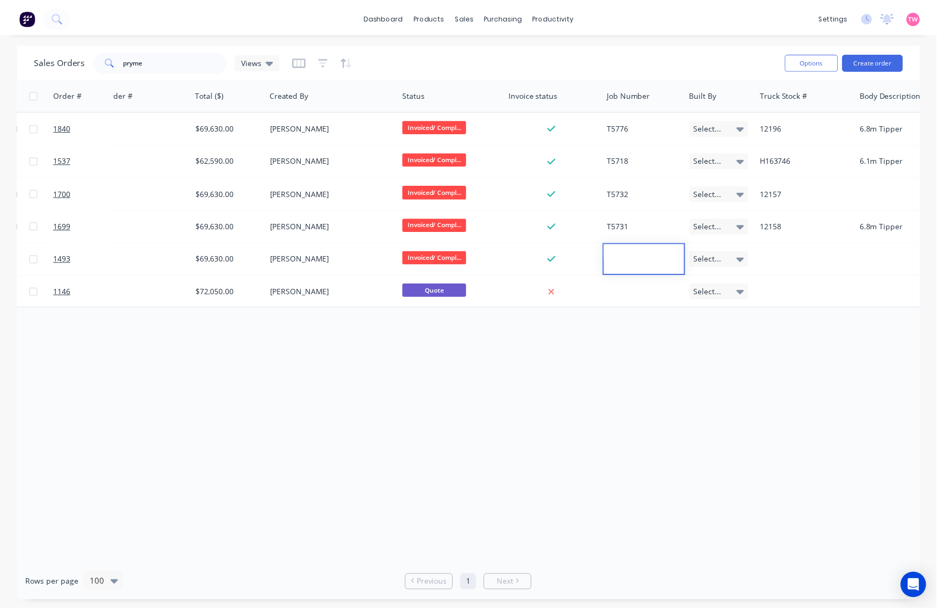
scroll to position [0, 0]
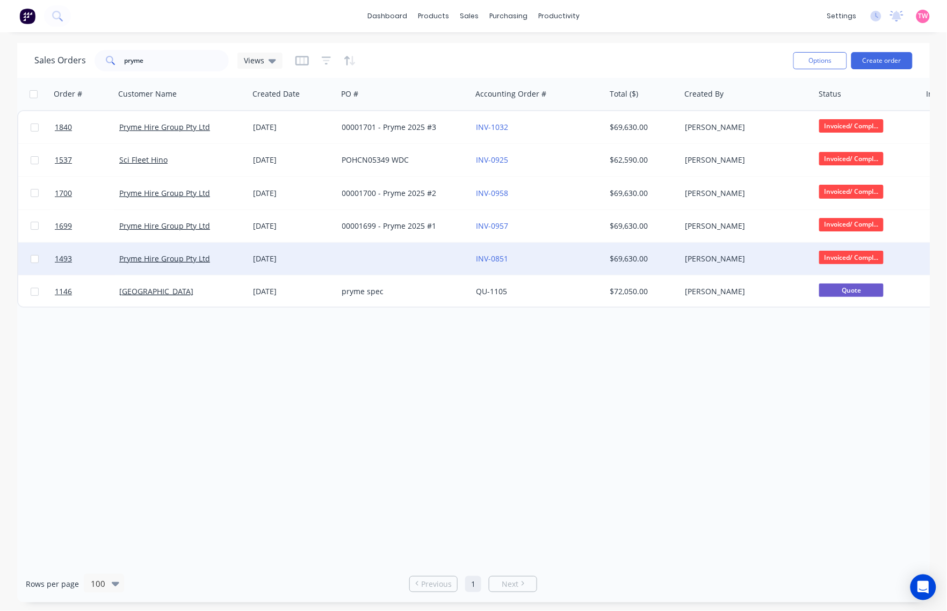
click at [333, 255] on div "17 Dec 2024" at bounding box center [293, 258] width 80 height 11
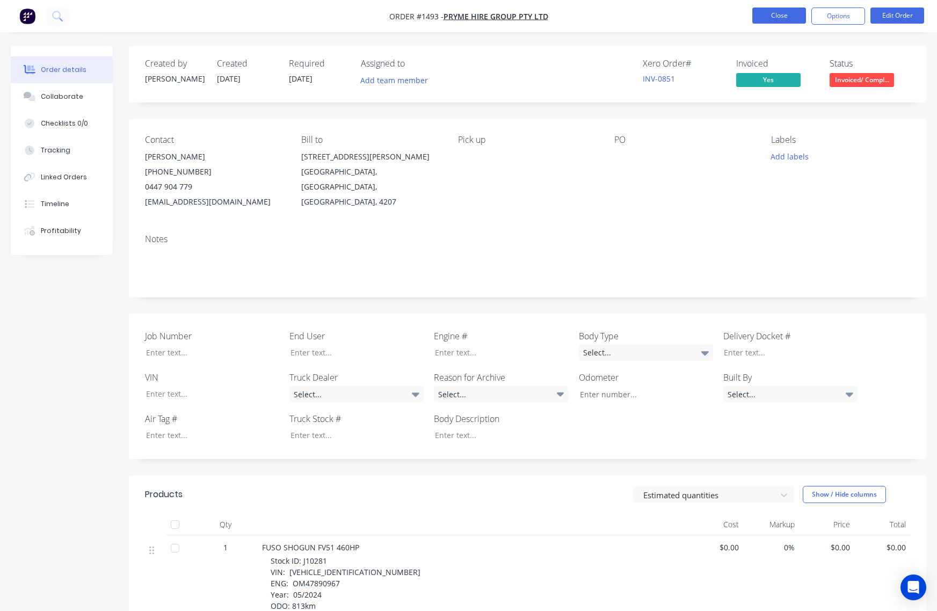
click at [776, 9] on button "Close" at bounding box center [779, 16] width 54 height 16
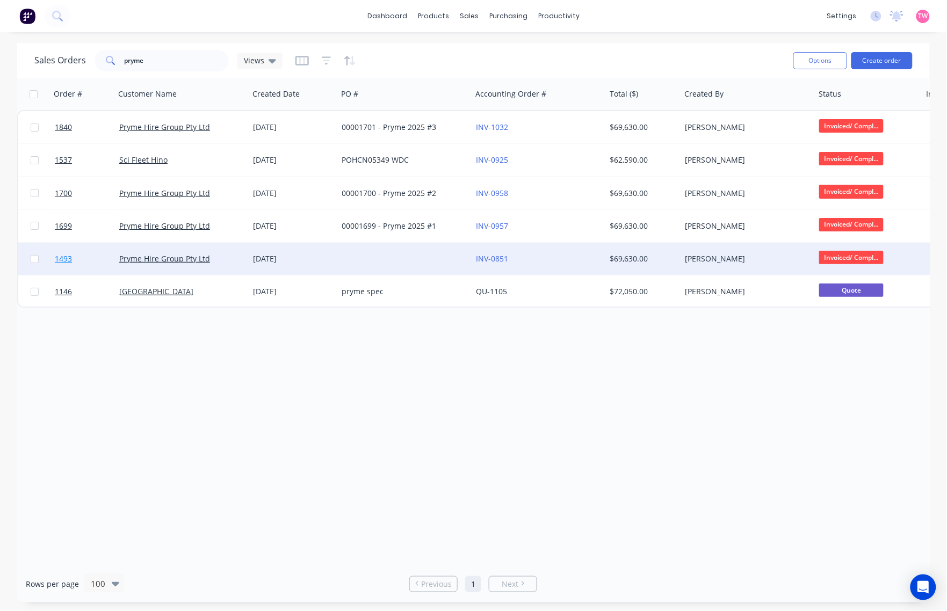
click at [91, 257] on link "1493" at bounding box center [87, 259] width 64 height 32
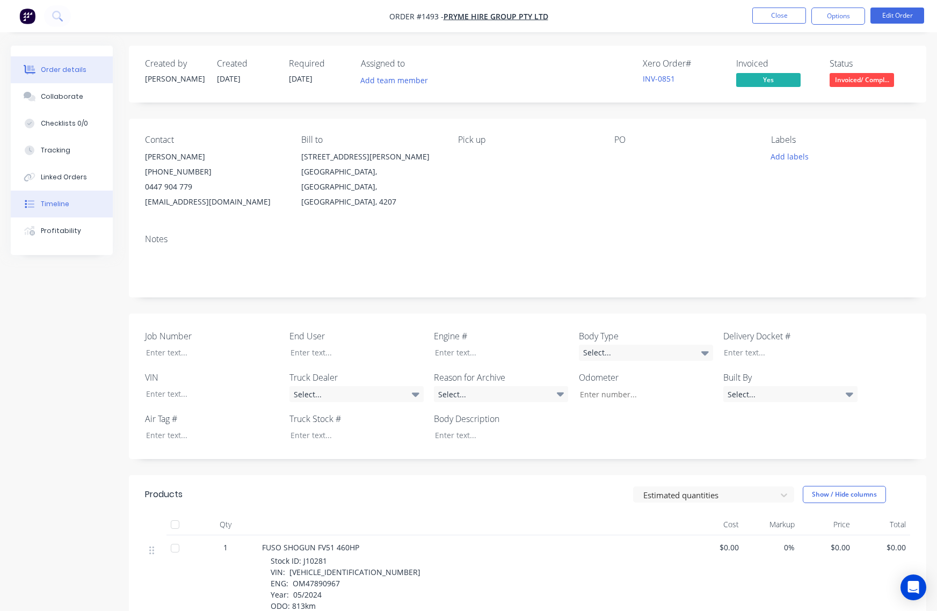
click at [64, 207] on div "Timeline" at bounding box center [55, 204] width 28 height 10
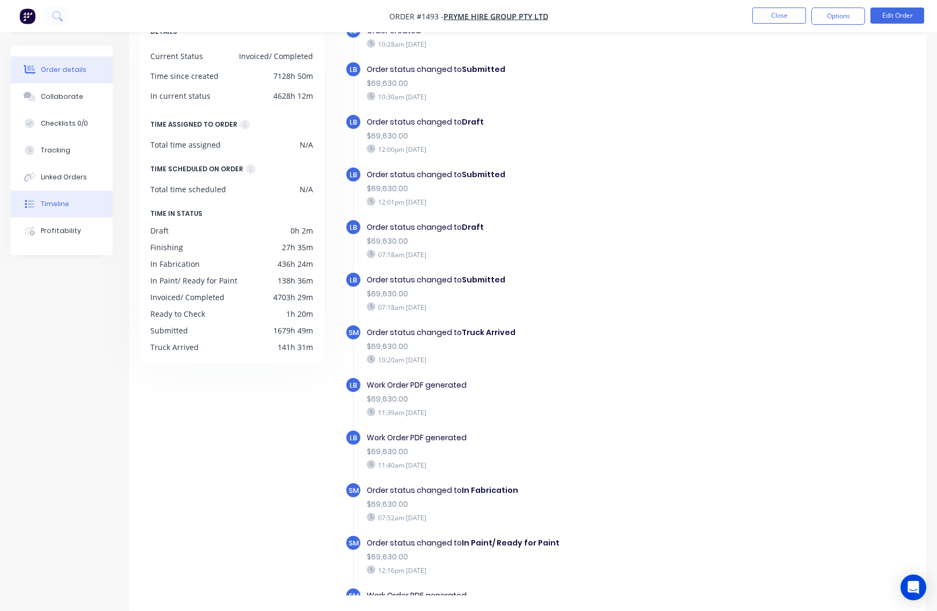
click at [56, 68] on div "Order details" at bounding box center [64, 70] width 46 height 10
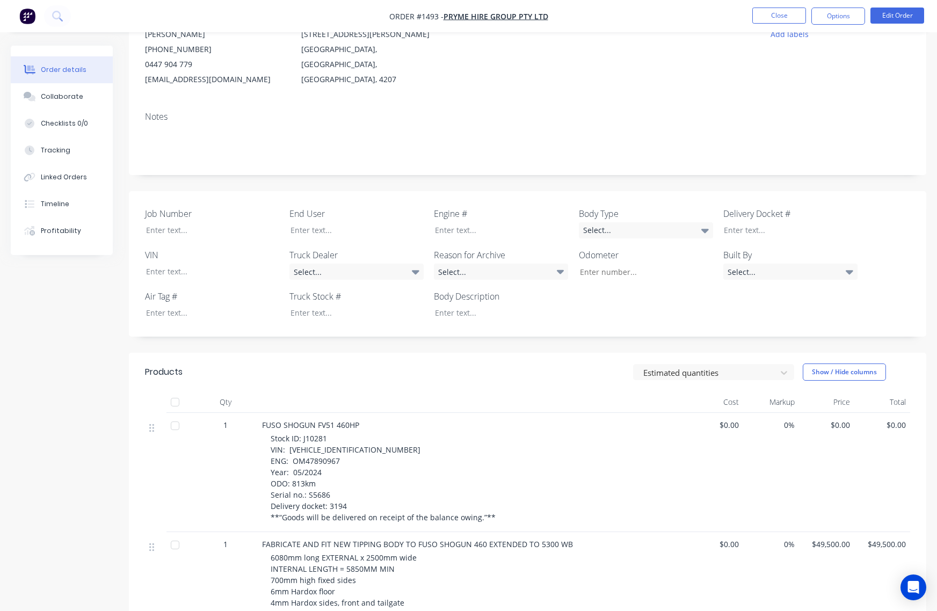
scroll to position [223, 0]
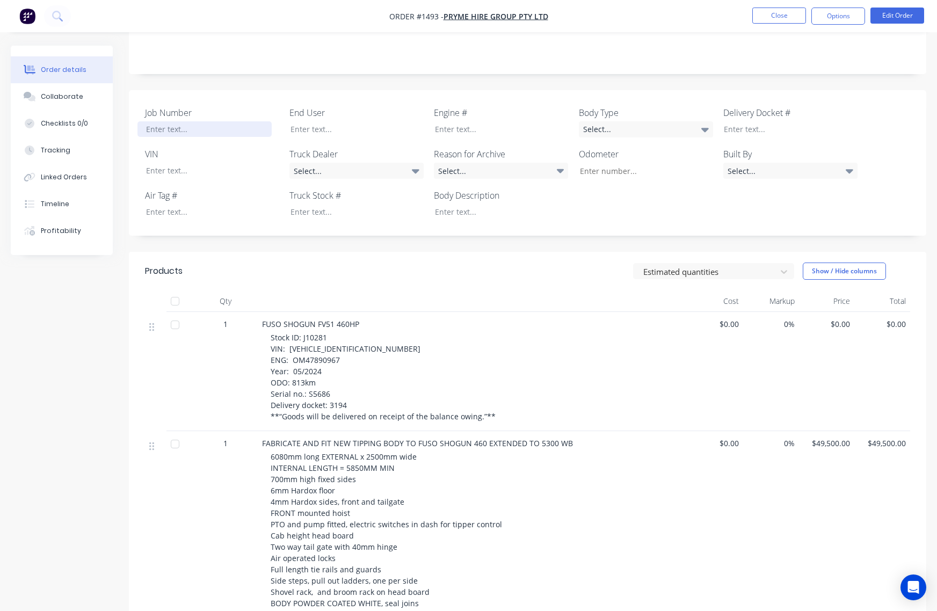
click at [180, 124] on div at bounding box center [204, 129] width 134 height 16
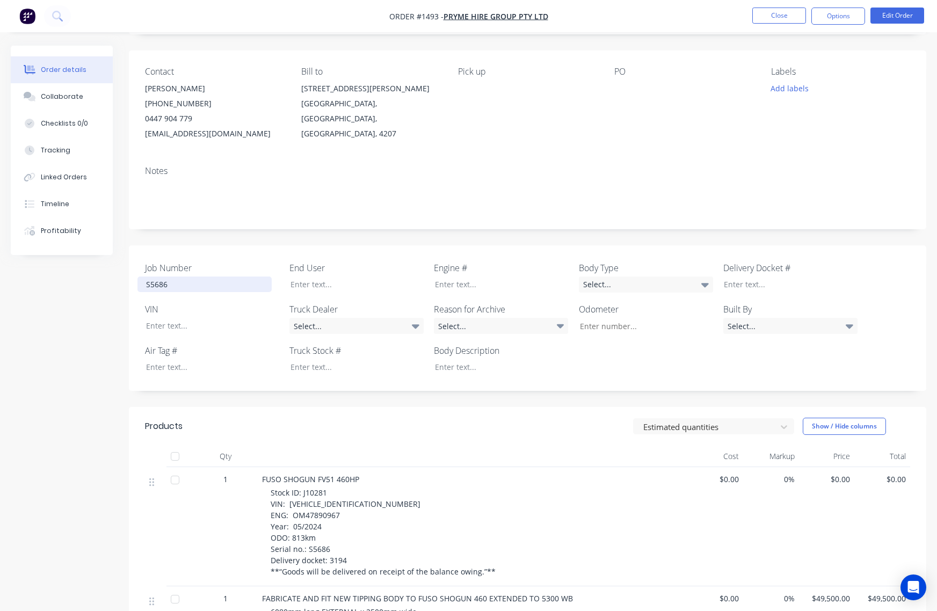
scroll to position [0, 0]
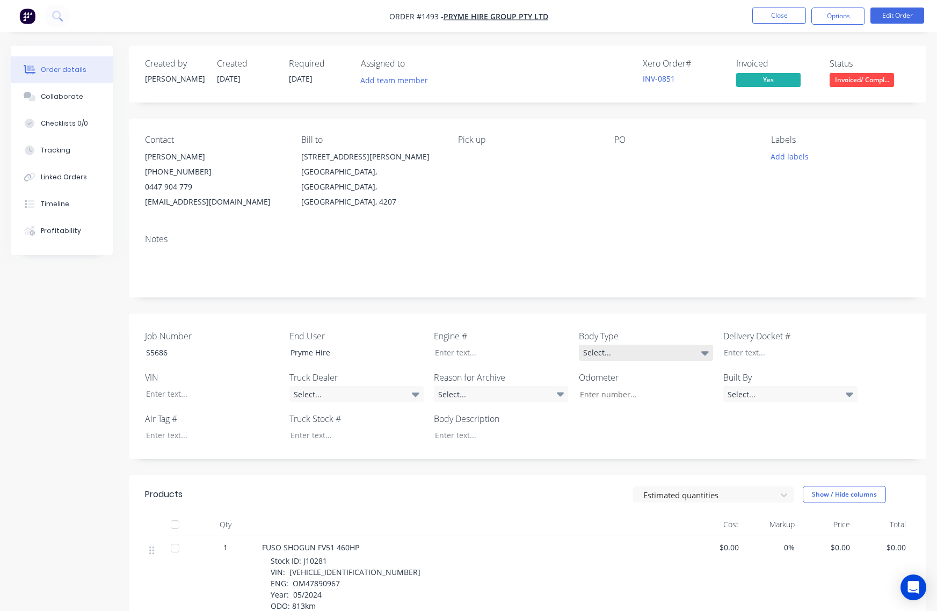
click at [701, 352] on icon at bounding box center [705, 353] width 8 height 12
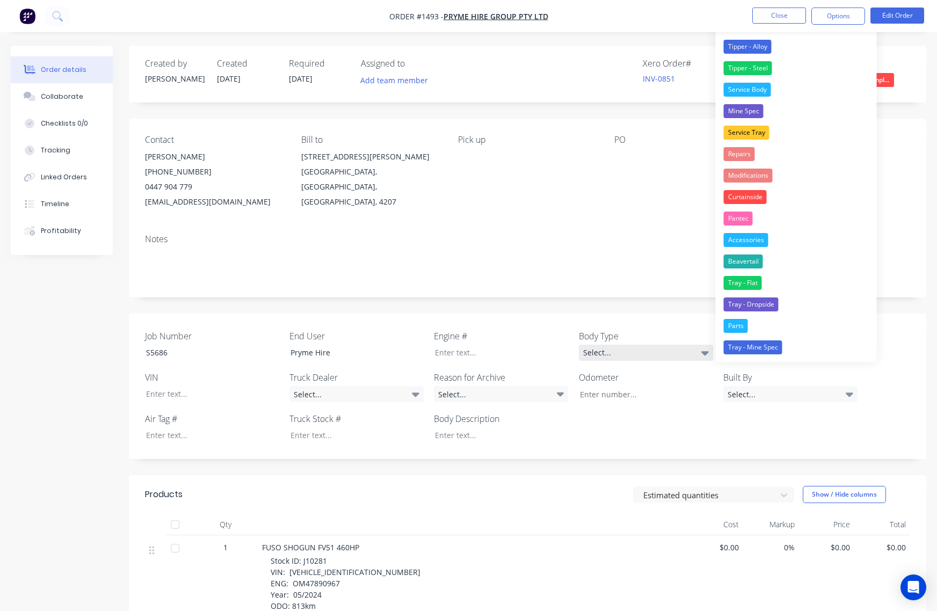
click at [703, 350] on icon at bounding box center [705, 353] width 8 height 12
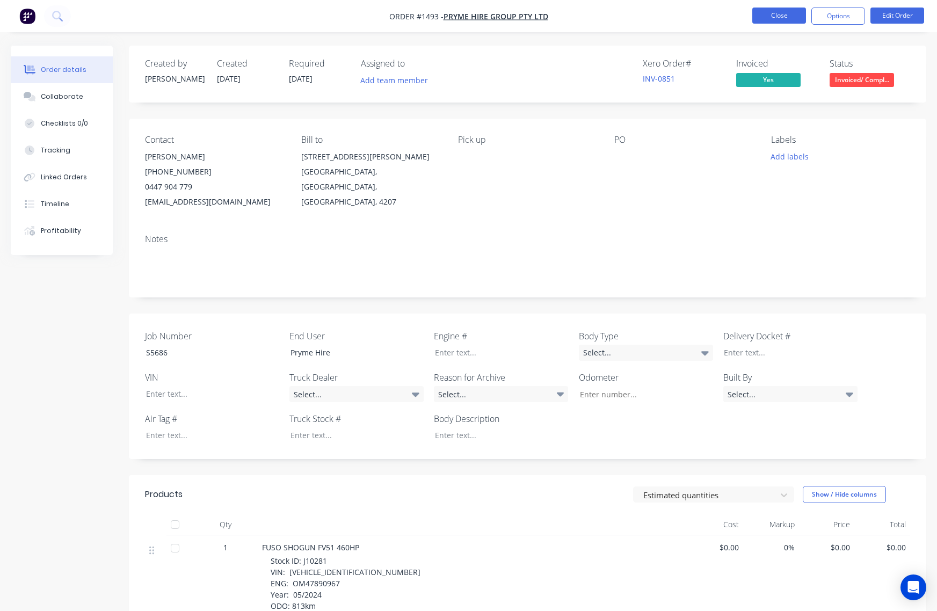
click at [777, 11] on button "Close" at bounding box center [779, 16] width 54 height 16
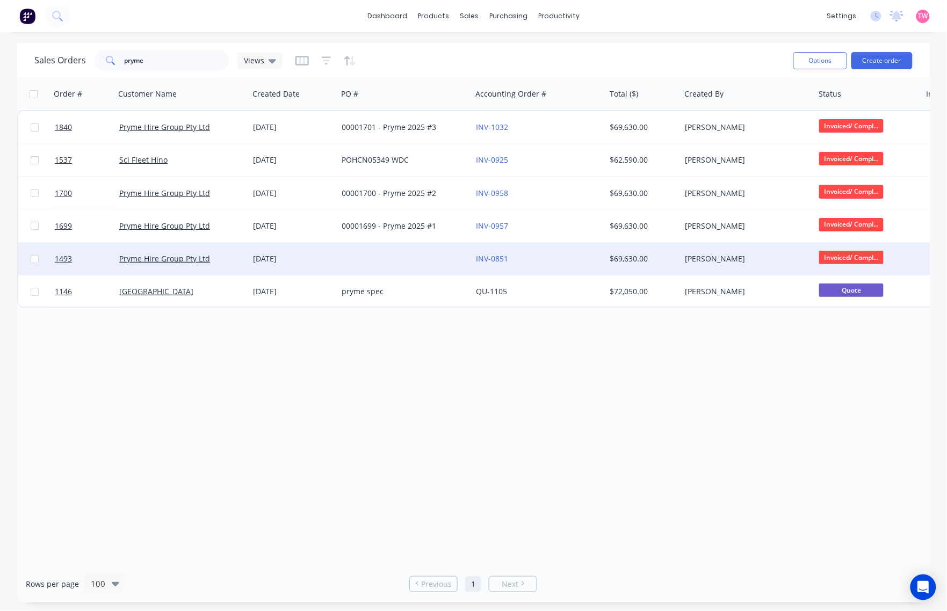
click at [357, 259] on div at bounding box center [405, 259] width 134 height 32
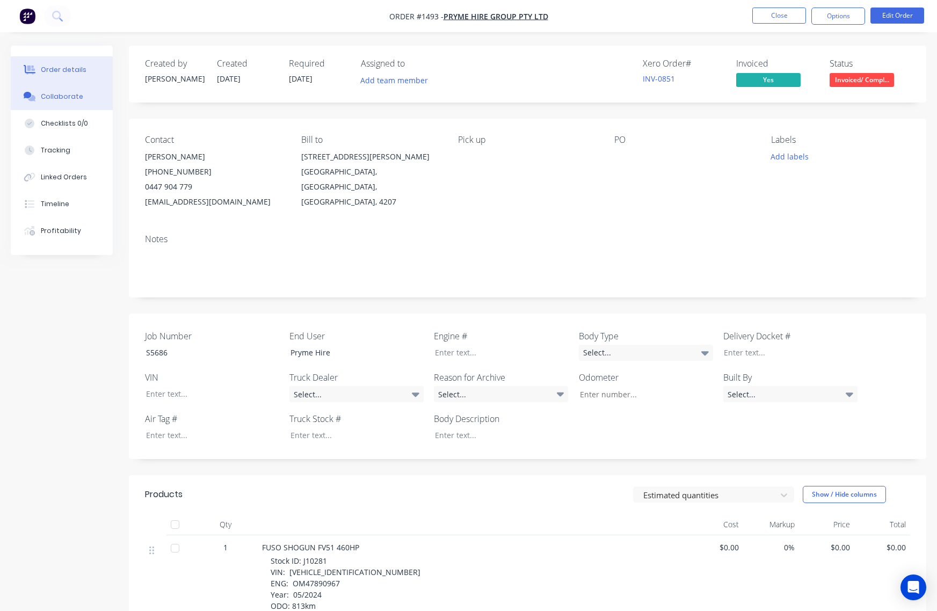
click at [76, 99] on div "Collaborate" at bounding box center [62, 97] width 42 height 10
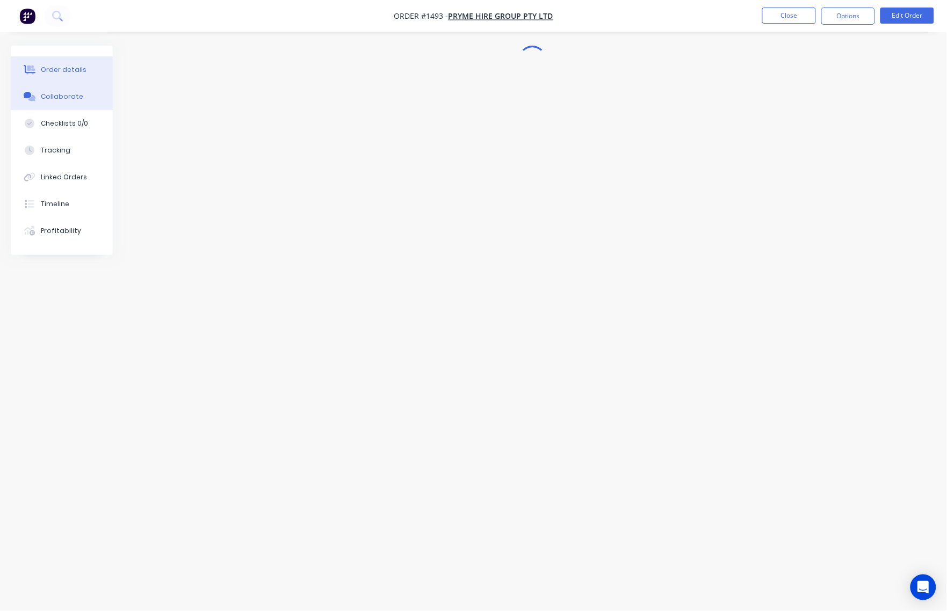
click at [61, 71] on div "Order details" at bounding box center [64, 70] width 46 height 10
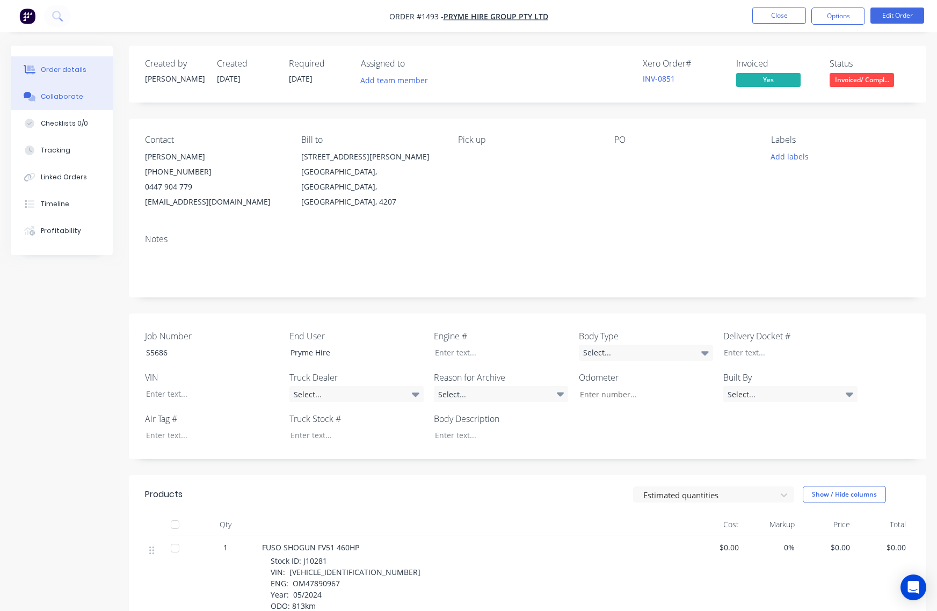
click at [60, 98] on div "Collaborate" at bounding box center [62, 97] width 42 height 10
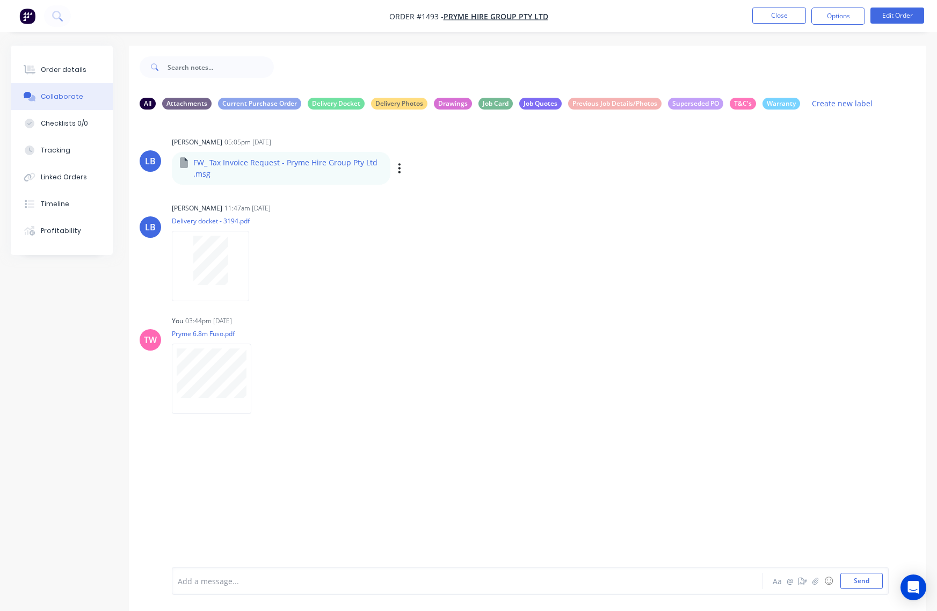
click at [192, 164] on div "FW_ Tax Invoice Request - Pryme Hire Group Pty Ltd .msg" at bounding box center [281, 168] width 219 height 33
click at [257, 163] on p "FW_ Tax Invoice Request - Pryme Hire Group Pty Ltd .msg" at bounding box center [287, 168] width 189 height 22
click at [402, 165] on div "Labels Download" at bounding box center [455, 169] width 121 height 16
click at [397, 165] on button "button" at bounding box center [399, 169] width 4 height 16
click at [449, 198] on button "Download" at bounding box center [470, 197] width 121 height 24
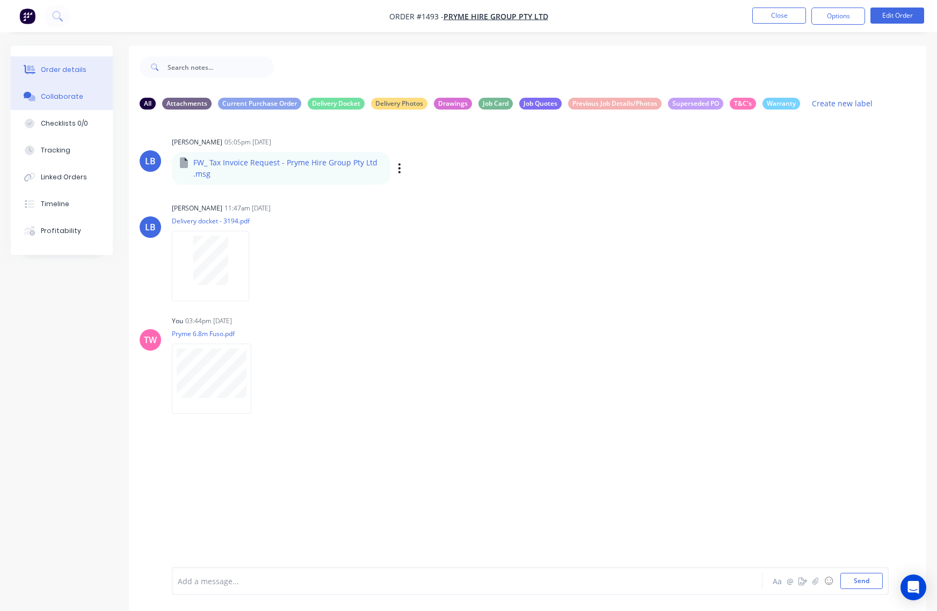
click at [68, 74] on div "Order details" at bounding box center [64, 70] width 46 height 10
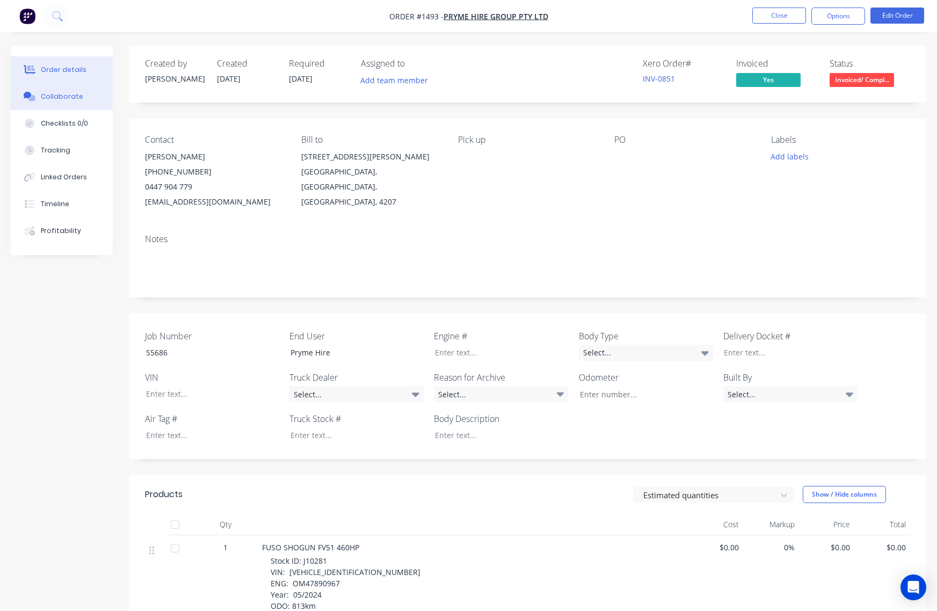
click at [48, 95] on div "Collaborate" at bounding box center [62, 97] width 42 height 10
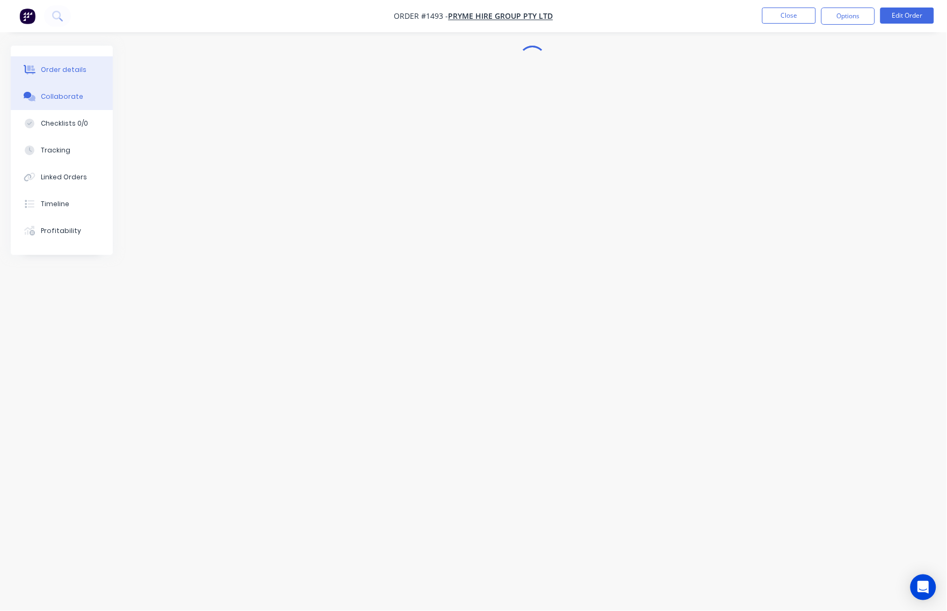
click at [54, 70] on div "Order details" at bounding box center [64, 70] width 46 height 10
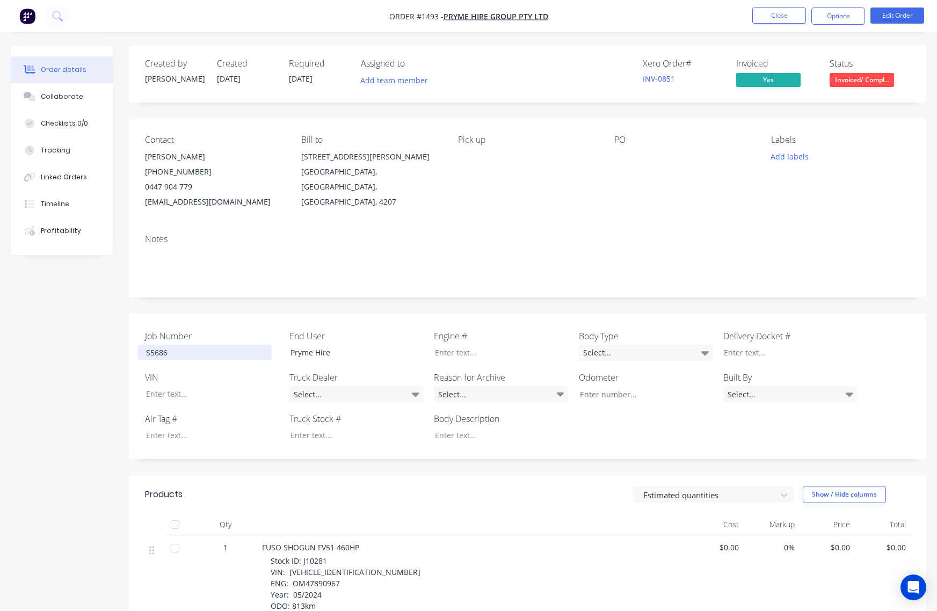
click at [162, 351] on div "S5686" at bounding box center [204, 353] width 134 height 16
copy div "S5686"
click at [72, 95] on div "Collaborate" at bounding box center [62, 97] width 42 height 10
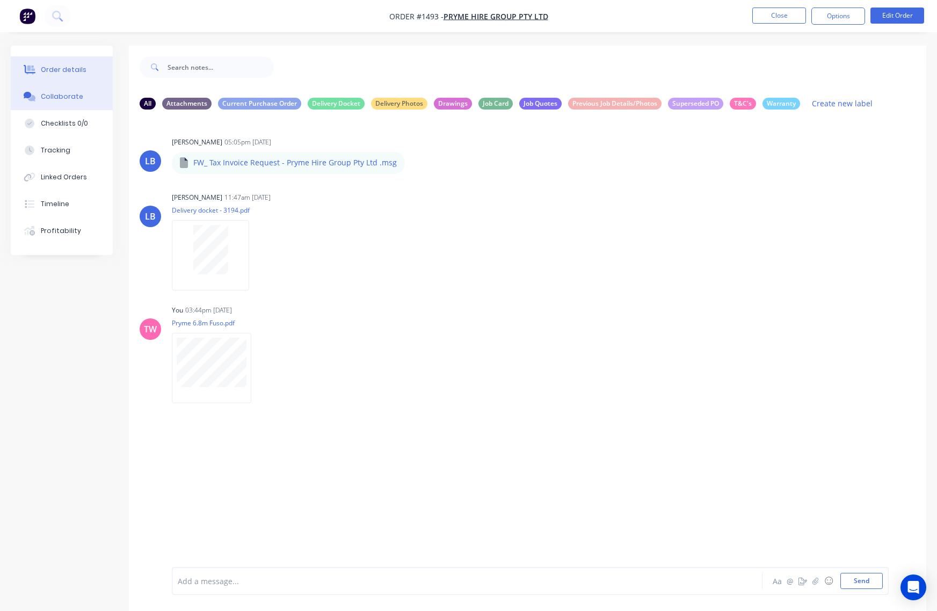
click at [59, 65] on div "Order details" at bounding box center [64, 70] width 46 height 10
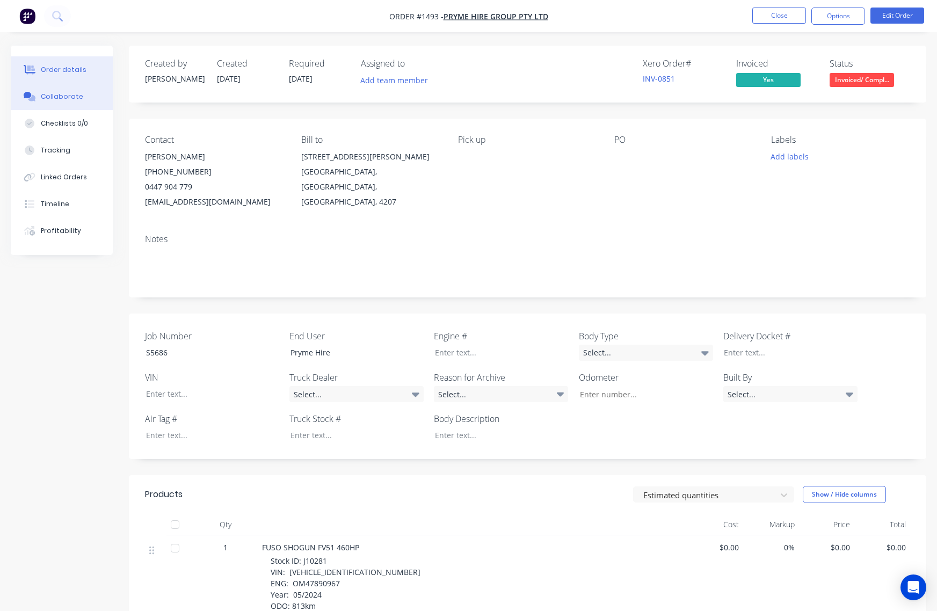
click at [66, 93] on div "Collaborate" at bounding box center [62, 97] width 42 height 10
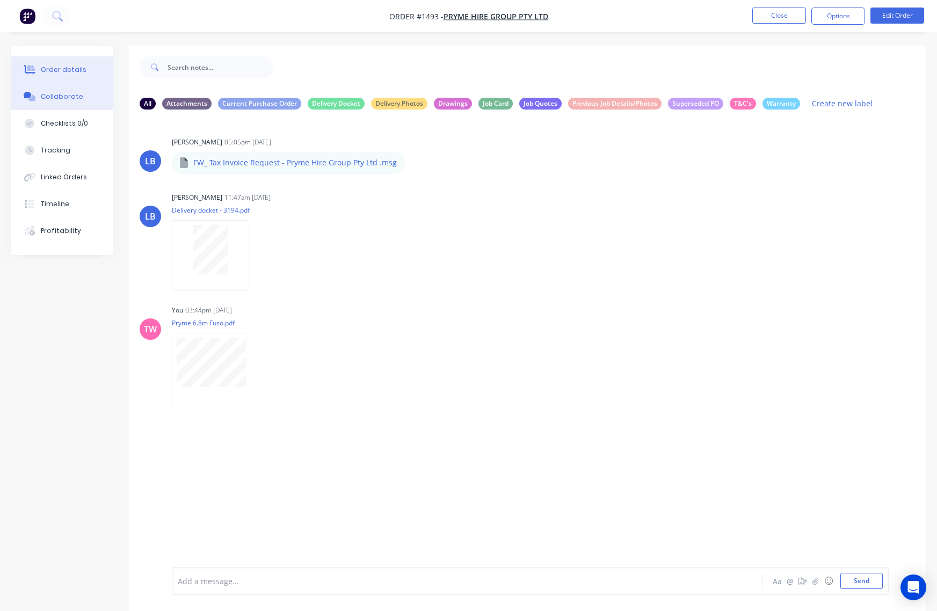
click at [74, 65] on div "Order details" at bounding box center [64, 70] width 46 height 10
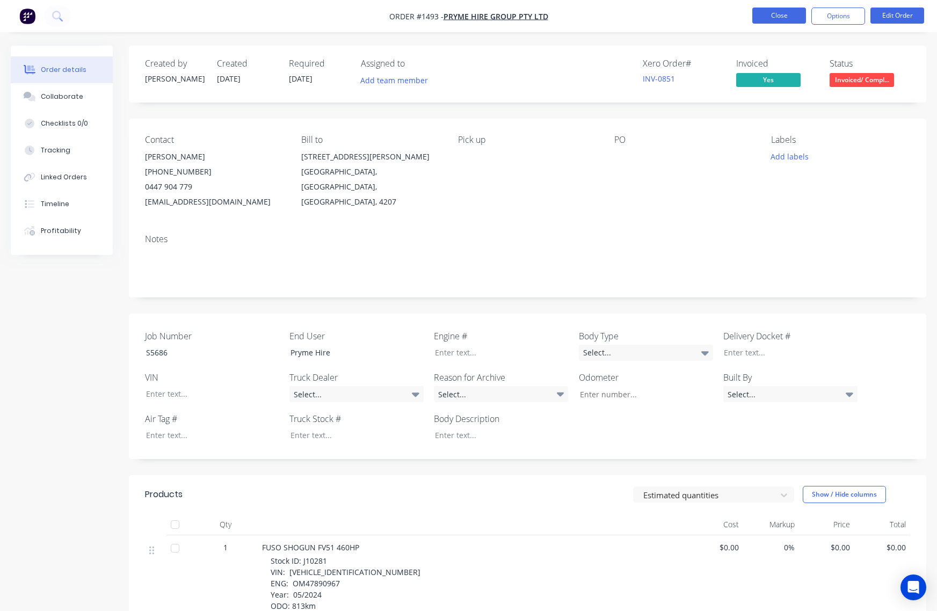
click at [782, 15] on button "Close" at bounding box center [779, 16] width 54 height 16
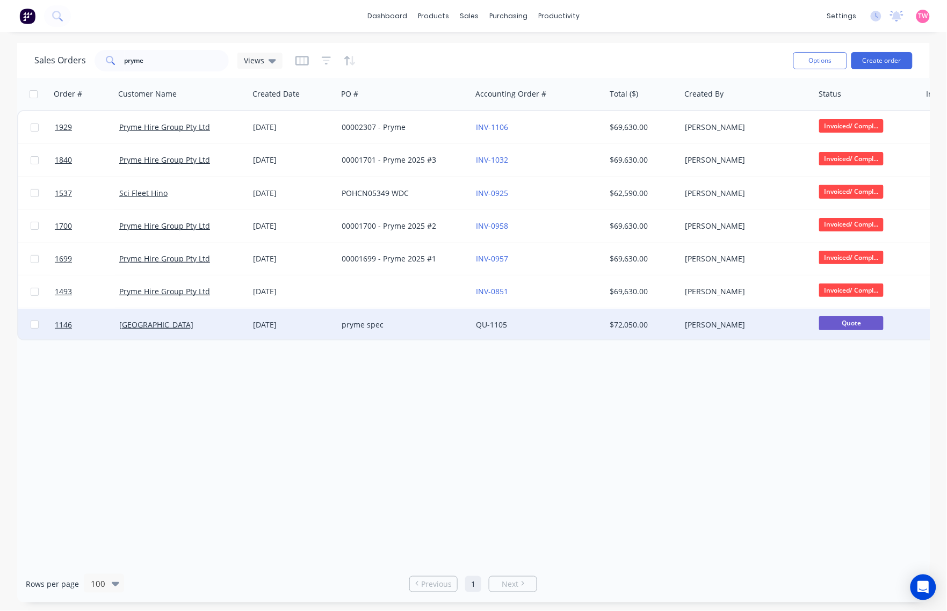
click at [312, 325] on div "[DATE]" at bounding box center [293, 324] width 80 height 11
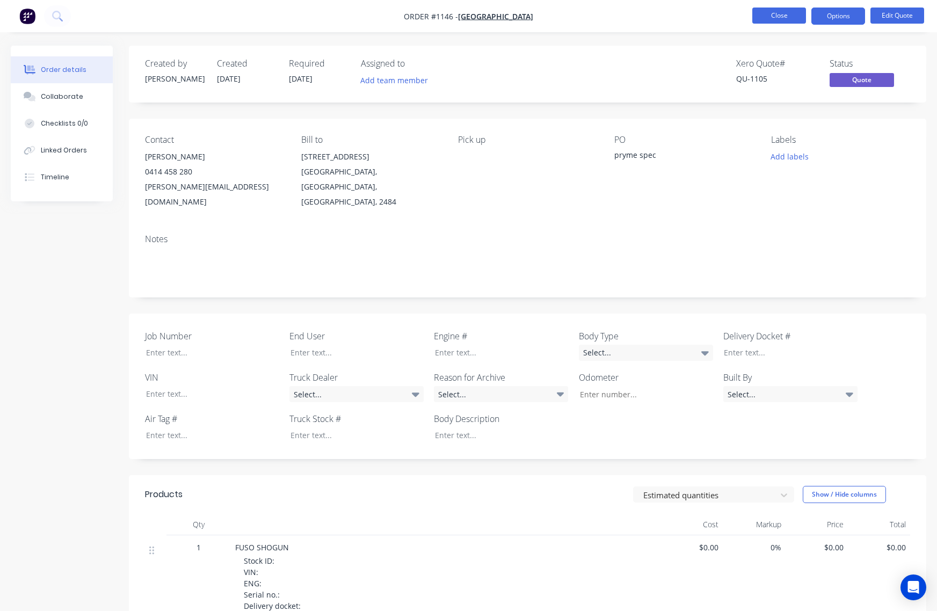
click at [776, 11] on button "Close" at bounding box center [779, 16] width 54 height 16
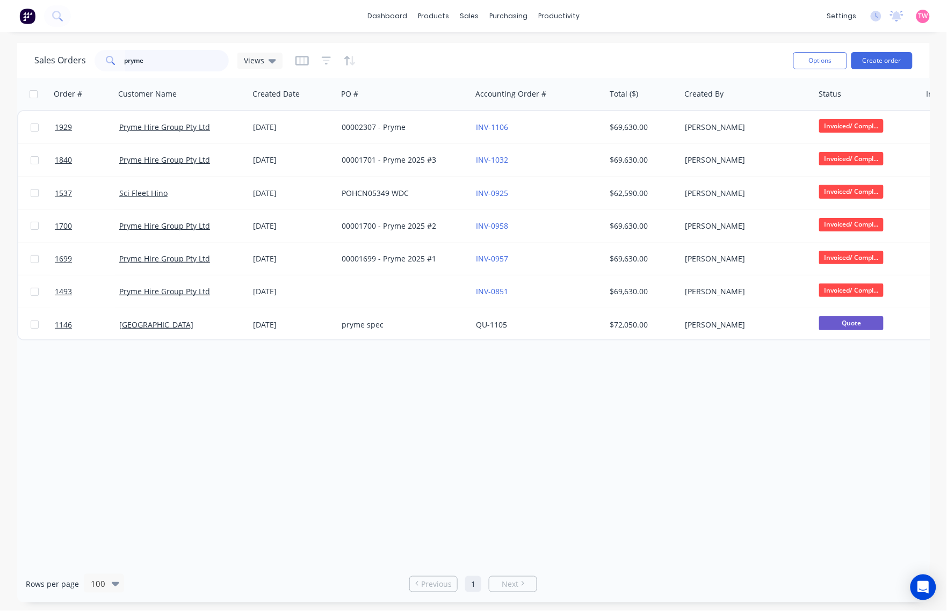
drag, startPoint x: 156, startPoint y: 62, endPoint x: 93, endPoint y: 66, distance: 63.4
click at [94, 65] on div "pryme" at bounding box center [161, 60] width 134 height 21
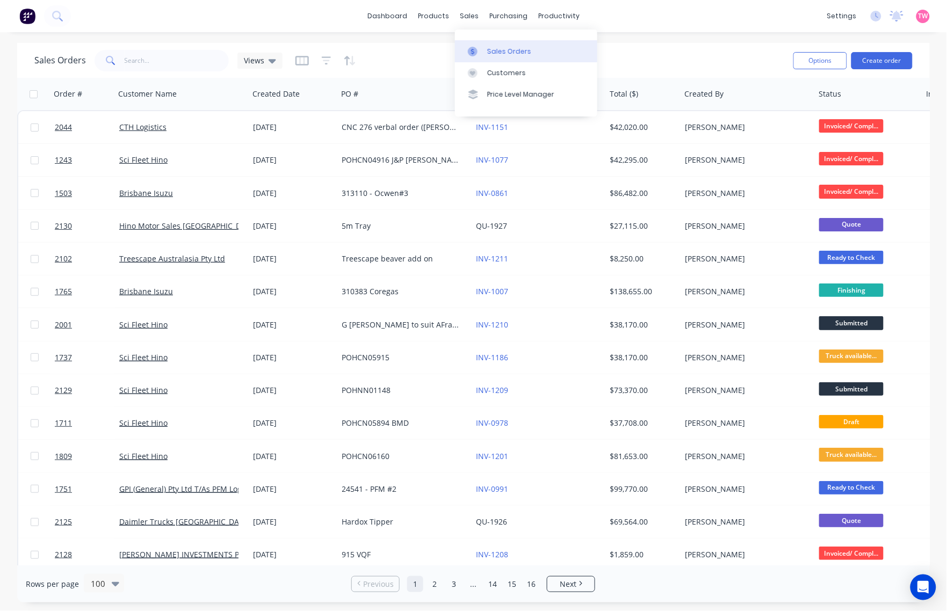
click at [489, 49] on div "Sales Orders" at bounding box center [509, 52] width 44 height 10
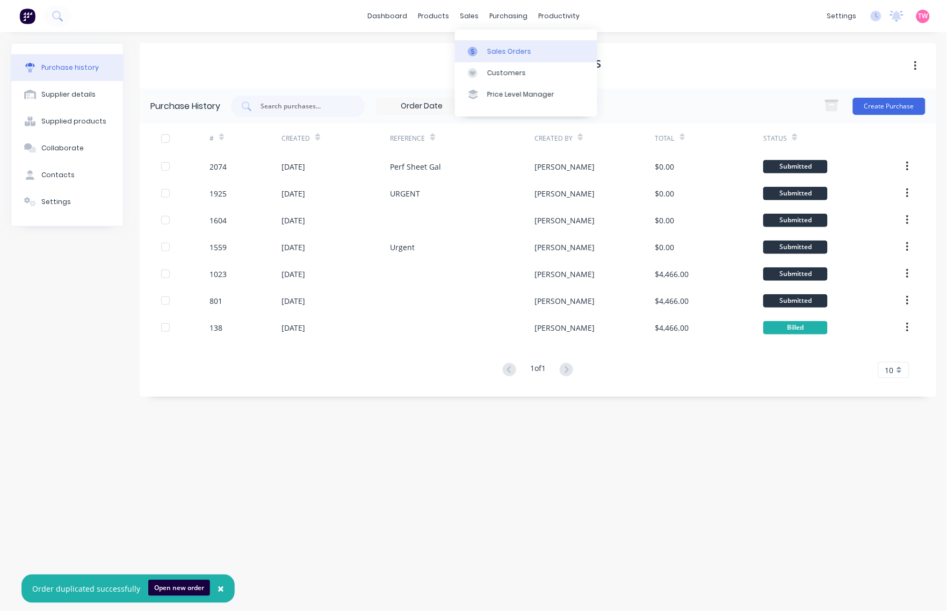
click at [500, 44] on link "Sales Orders" at bounding box center [526, 50] width 142 height 21
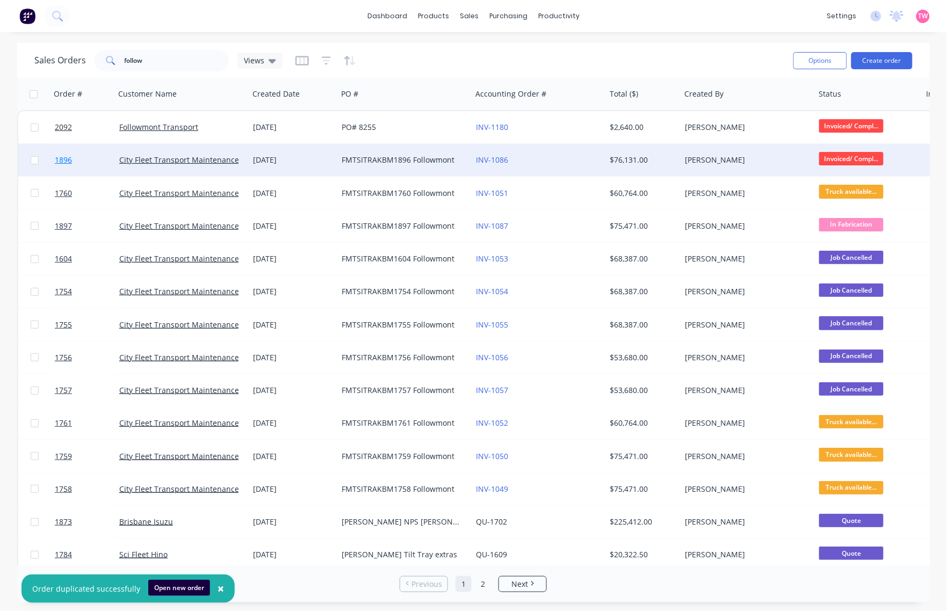
click at [96, 162] on link "1896" at bounding box center [87, 160] width 64 height 32
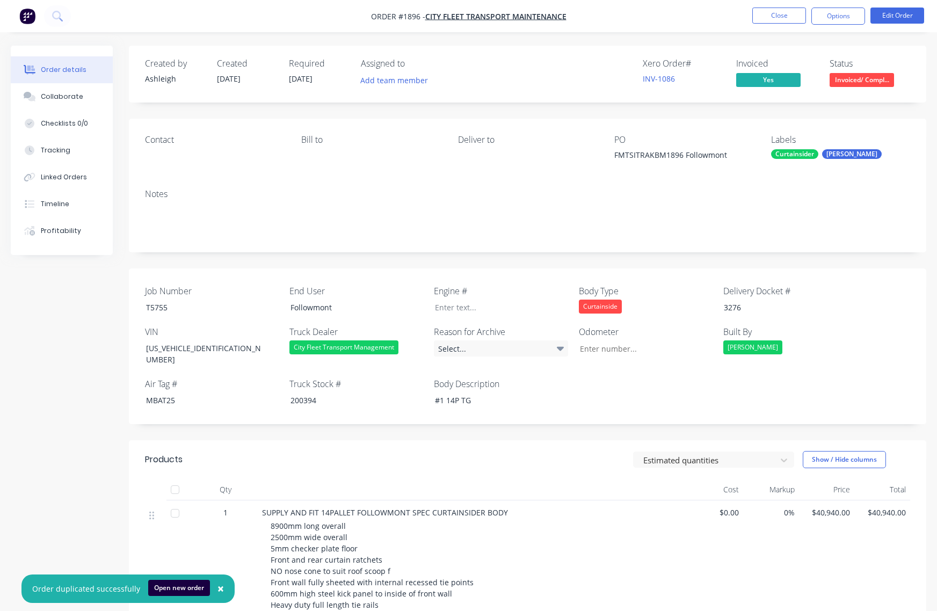
click at [859, 79] on span "Invoiced/ Compl..." at bounding box center [862, 79] width 64 height 13
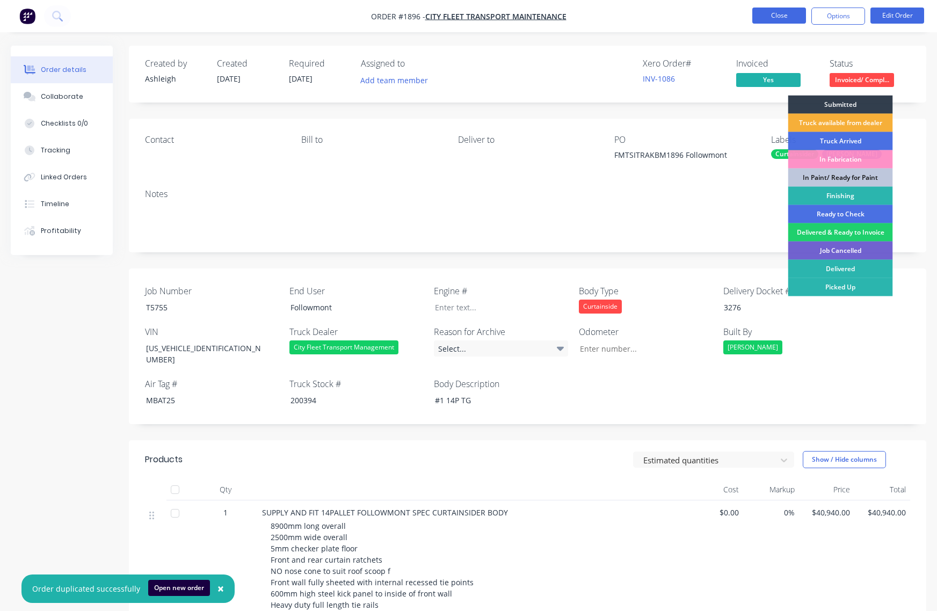
click at [793, 15] on button "Close" at bounding box center [779, 16] width 54 height 16
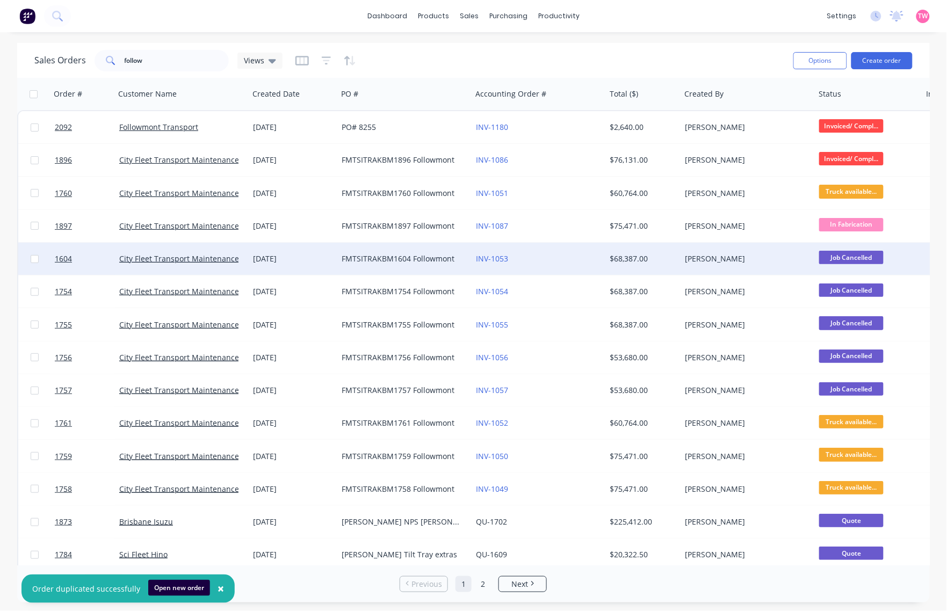
click at [321, 259] on div "[DATE]" at bounding box center [293, 258] width 80 height 11
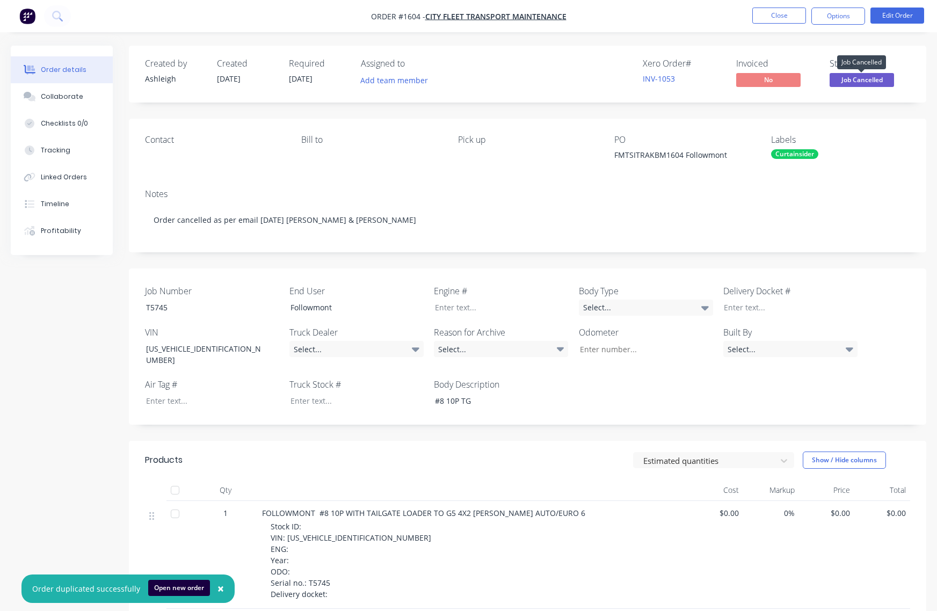
click at [874, 79] on span "Job Cancelled" at bounding box center [862, 79] width 64 height 13
click at [771, 13] on button "Close" at bounding box center [779, 16] width 54 height 16
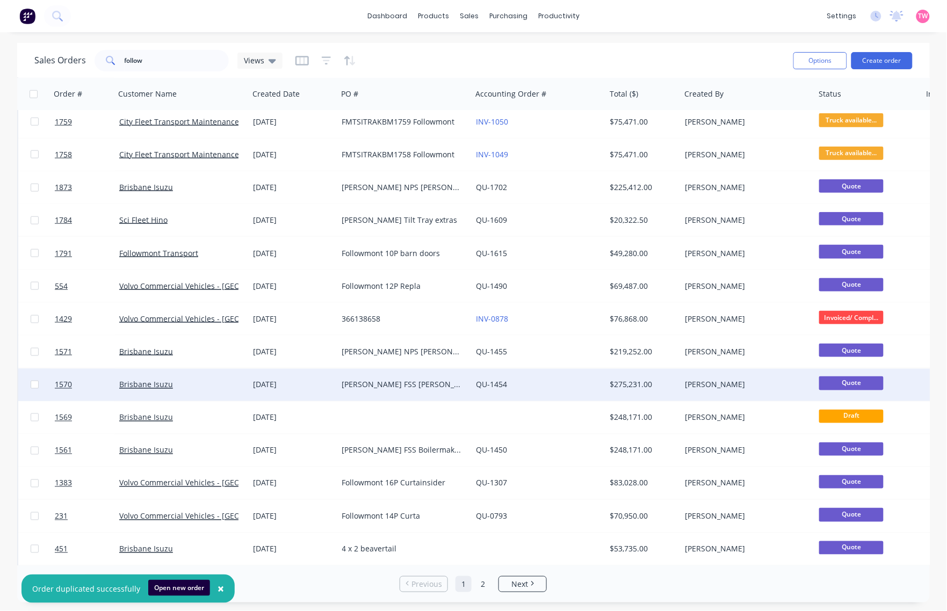
scroll to position [372, 0]
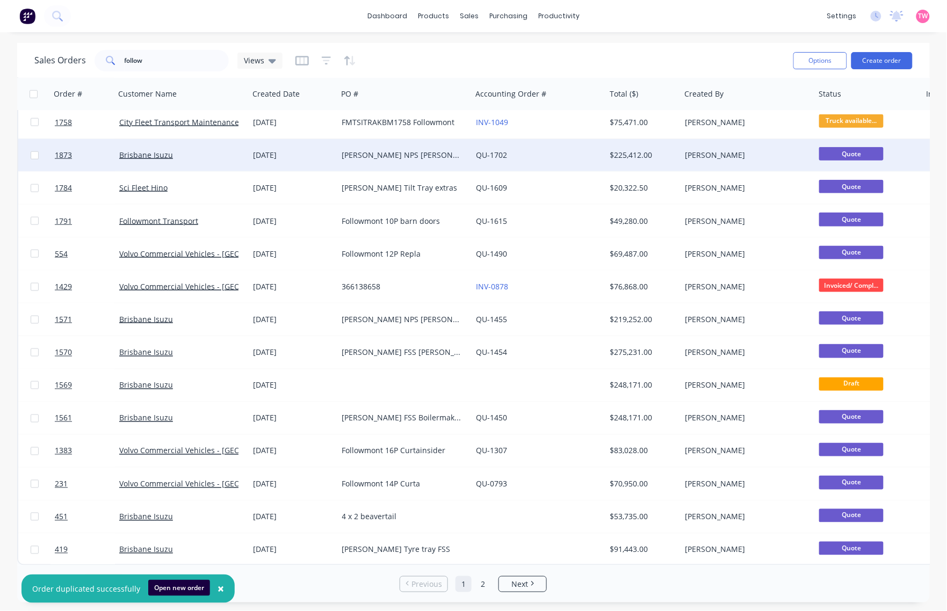
click at [530, 152] on div "QU-1702" at bounding box center [535, 155] width 119 height 11
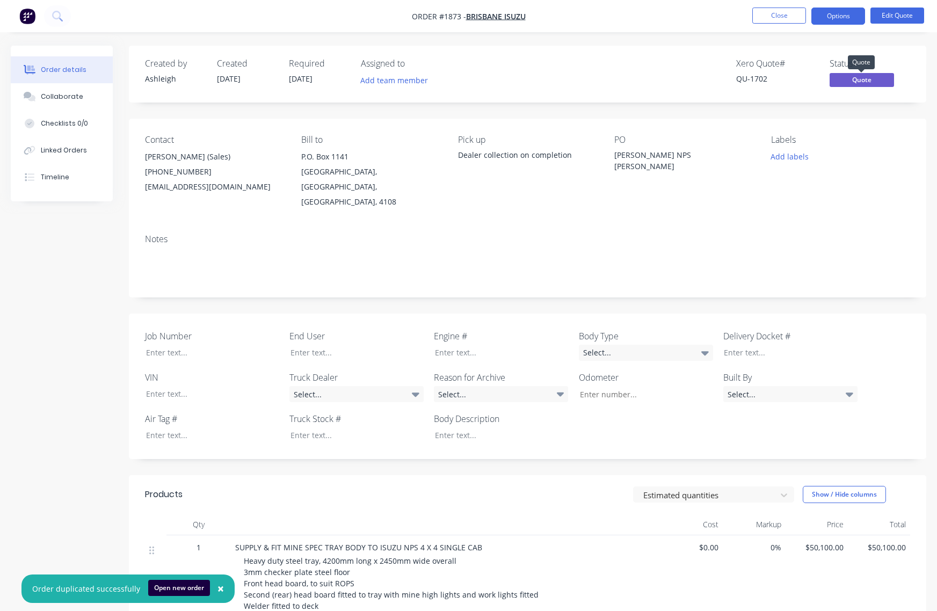
click at [873, 79] on span "Quote" at bounding box center [862, 79] width 64 height 13
click at [764, 11] on button "Close" at bounding box center [779, 16] width 54 height 16
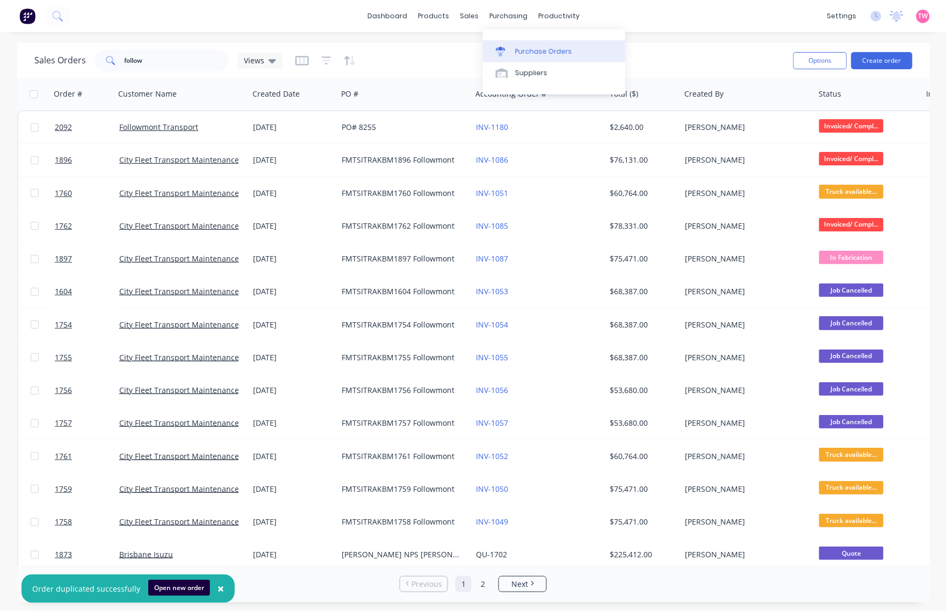
click at [538, 48] on div "Purchase Orders" at bounding box center [543, 52] width 57 height 10
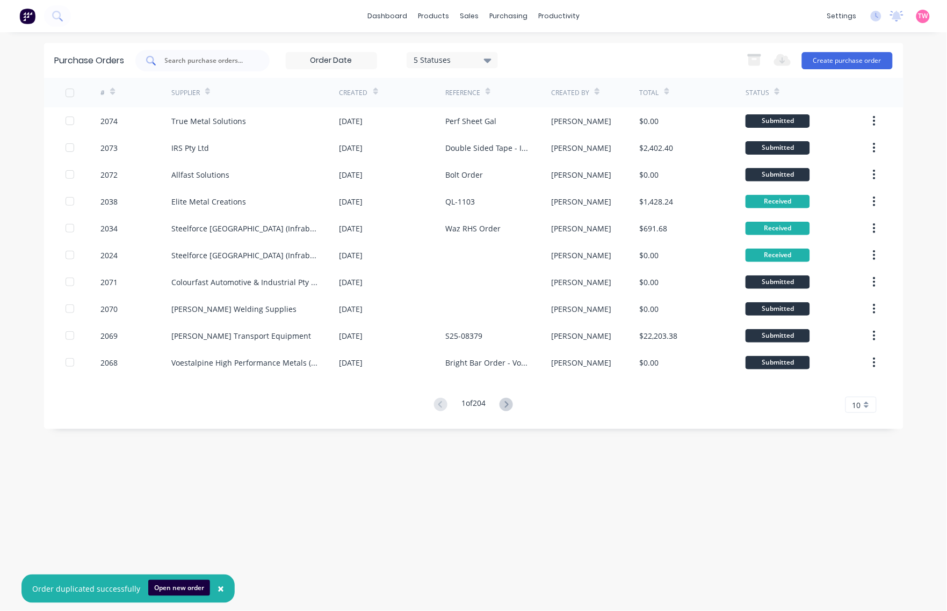
click at [200, 56] on input "text" at bounding box center [208, 60] width 89 height 11
type input "2074"
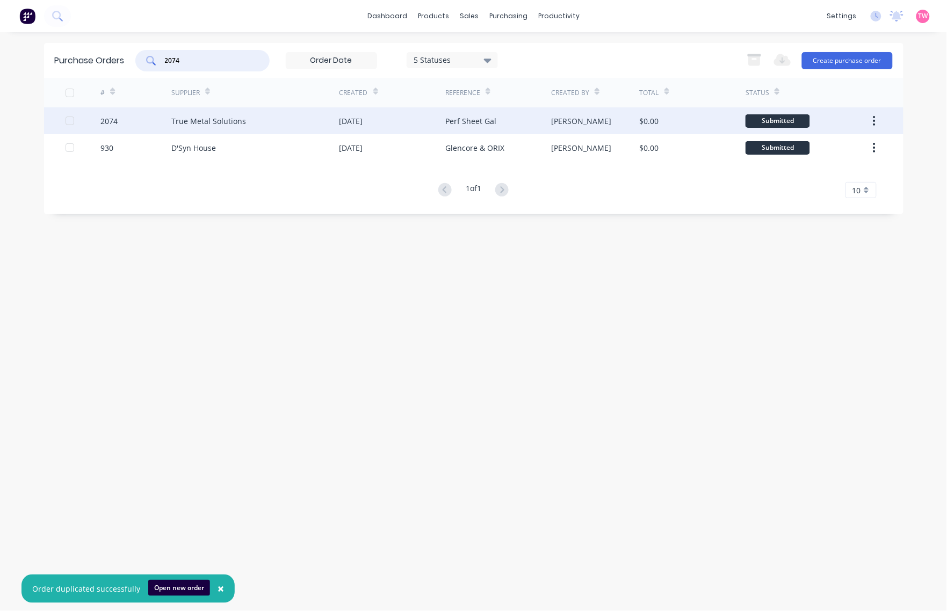
click at [143, 119] on div "2074" at bounding box center [135, 120] width 71 height 27
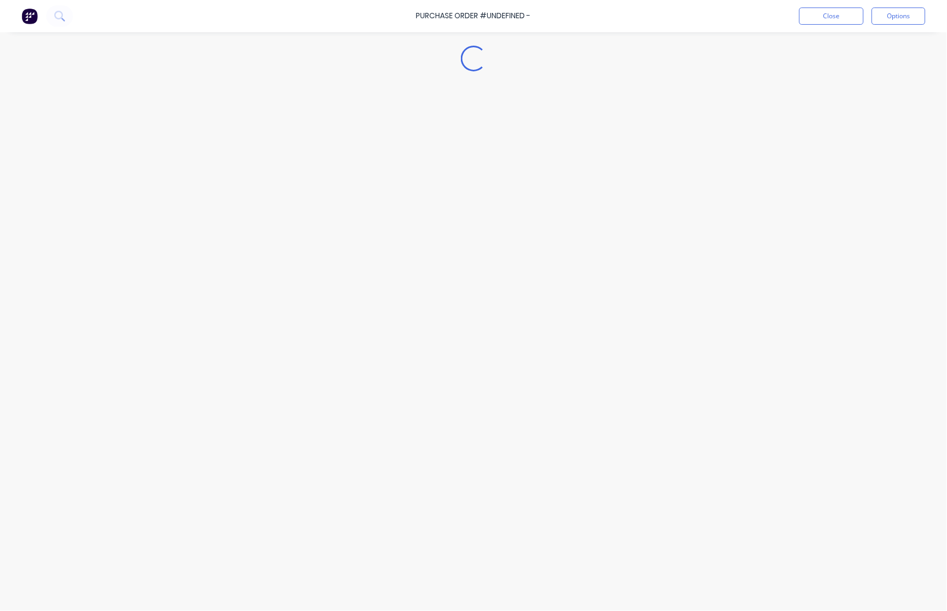
type textarea "x"
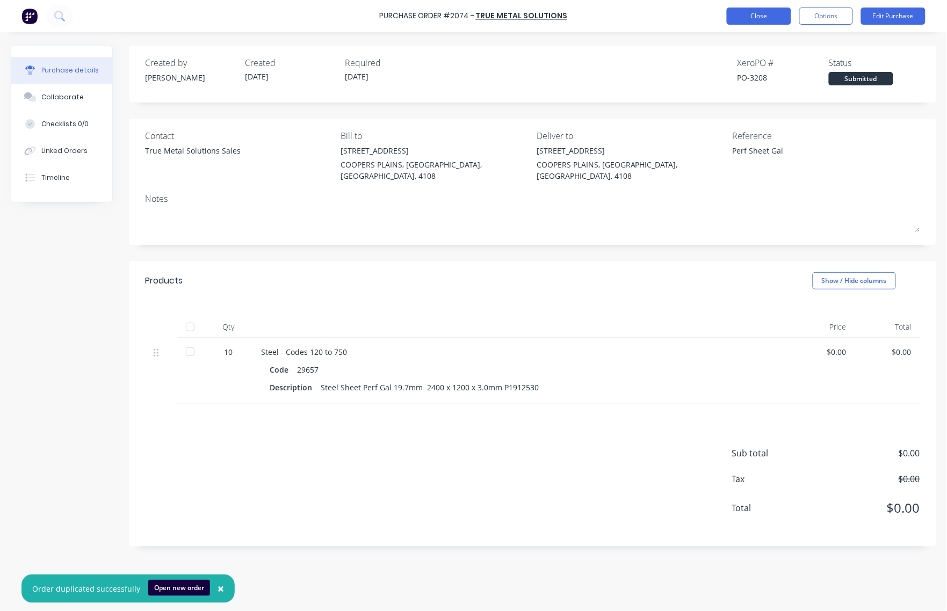
click at [746, 12] on button "Close" at bounding box center [758, 16] width 64 height 17
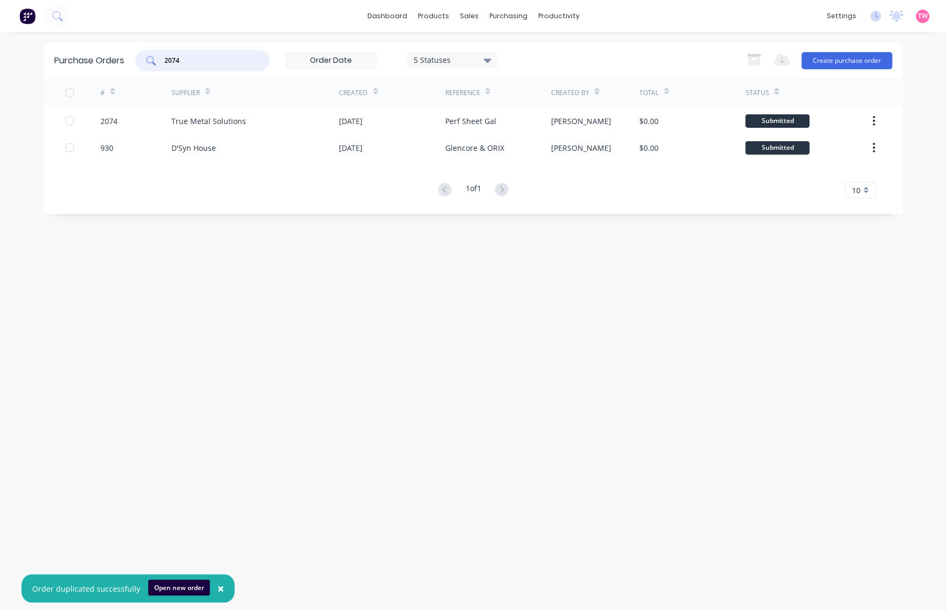
drag, startPoint x: 89, startPoint y: 63, endPoint x: 54, endPoint y: 66, distance: 35.0
click at [54, 66] on div "Purchase Orders 2074 5 Statuses 5 Statuses Export to Excel (XLSX) Create purcha…" at bounding box center [473, 60] width 859 height 35
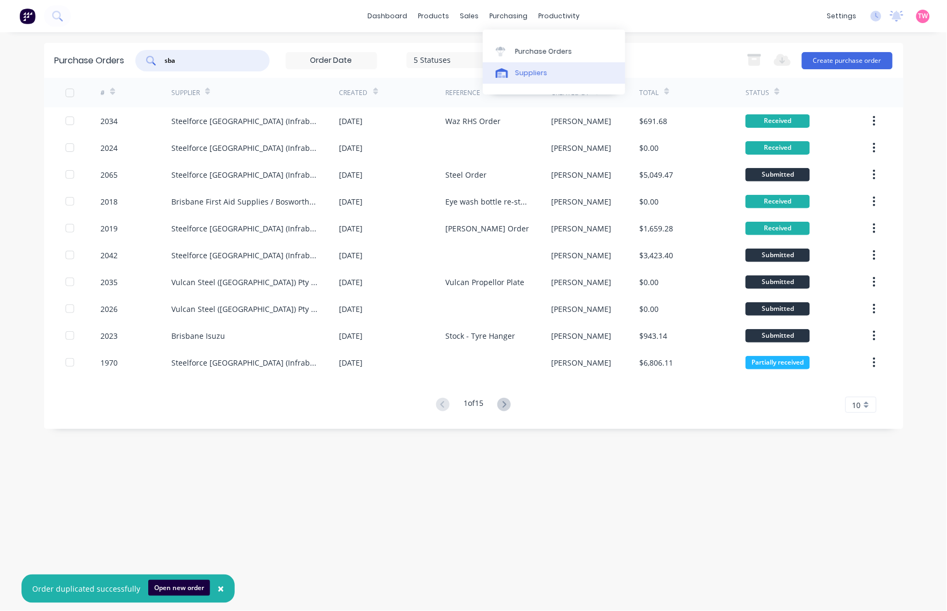
type input "sba"
click at [537, 71] on div "Suppliers" at bounding box center [531, 73] width 32 height 10
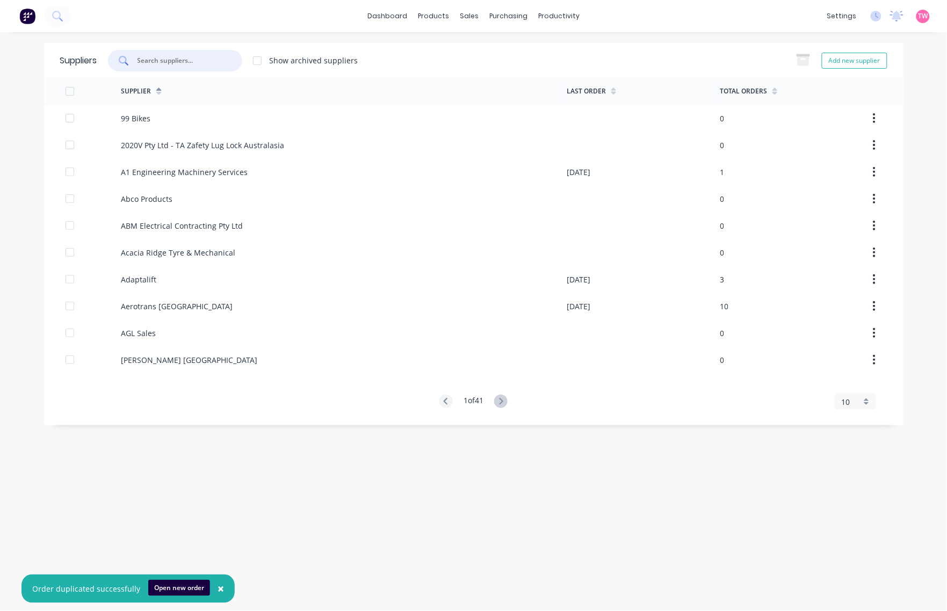
click at [176, 60] on input "text" at bounding box center [180, 60] width 89 height 11
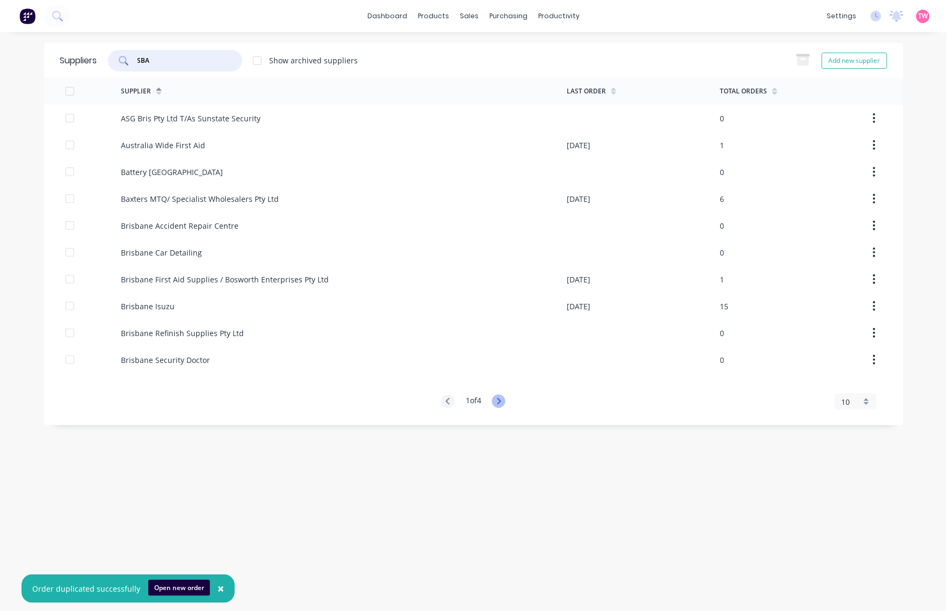
click at [500, 398] on icon at bounding box center [498, 401] width 13 height 13
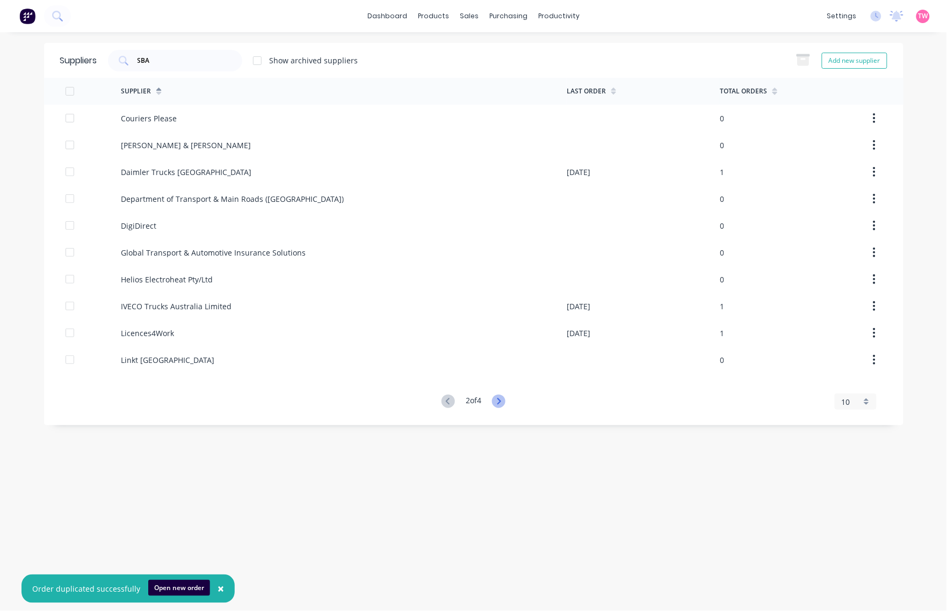
click at [501, 398] on icon at bounding box center [498, 401] width 13 height 13
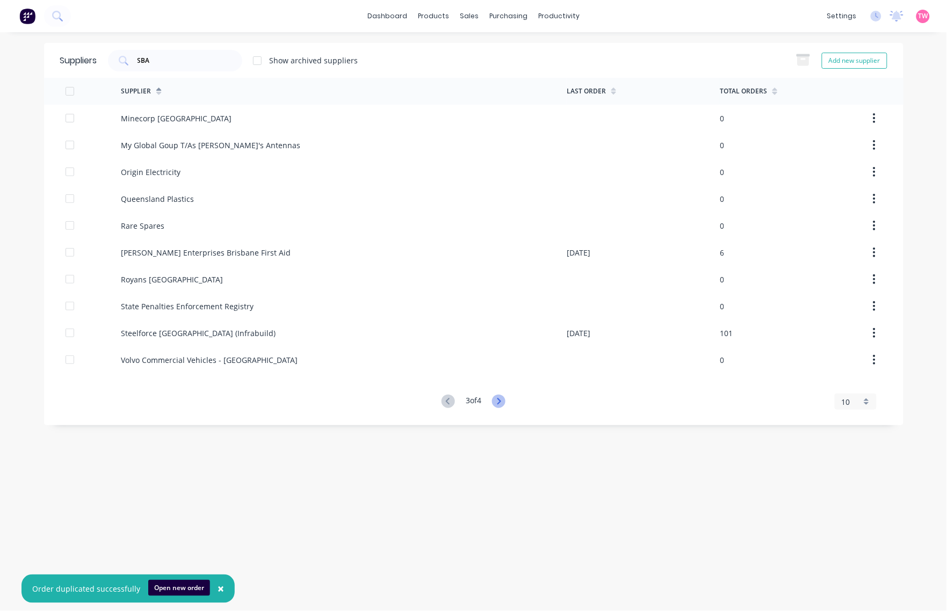
click at [501, 398] on icon at bounding box center [498, 401] width 13 height 13
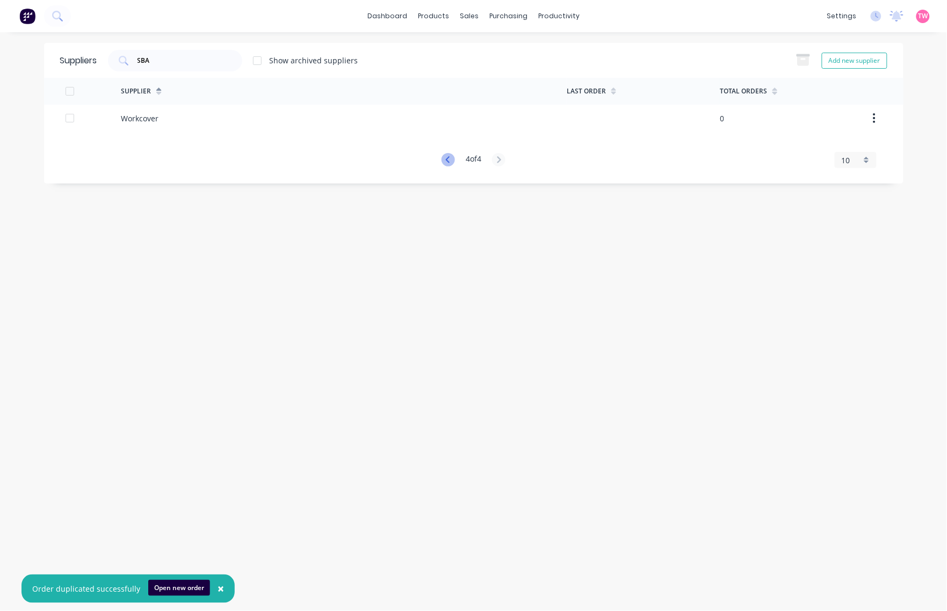
click at [443, 159] on icon at bounding box center [447, 159] width 13 height 13
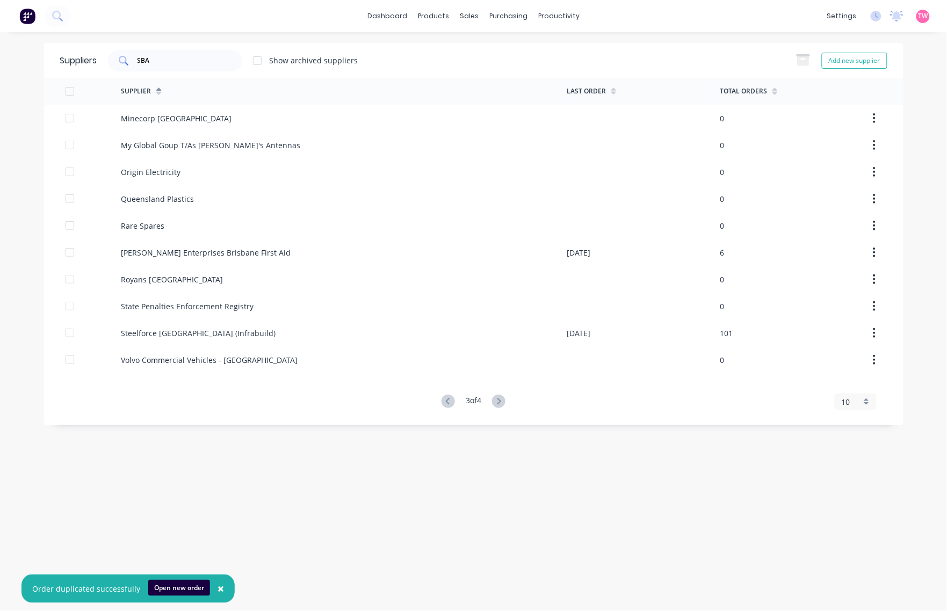
click at [170, 62] on input "SBA" at bounding box center [180, 60] width 89 height 11
type input "S"
